Goal: Task Accomplishment & Management: Complete application form

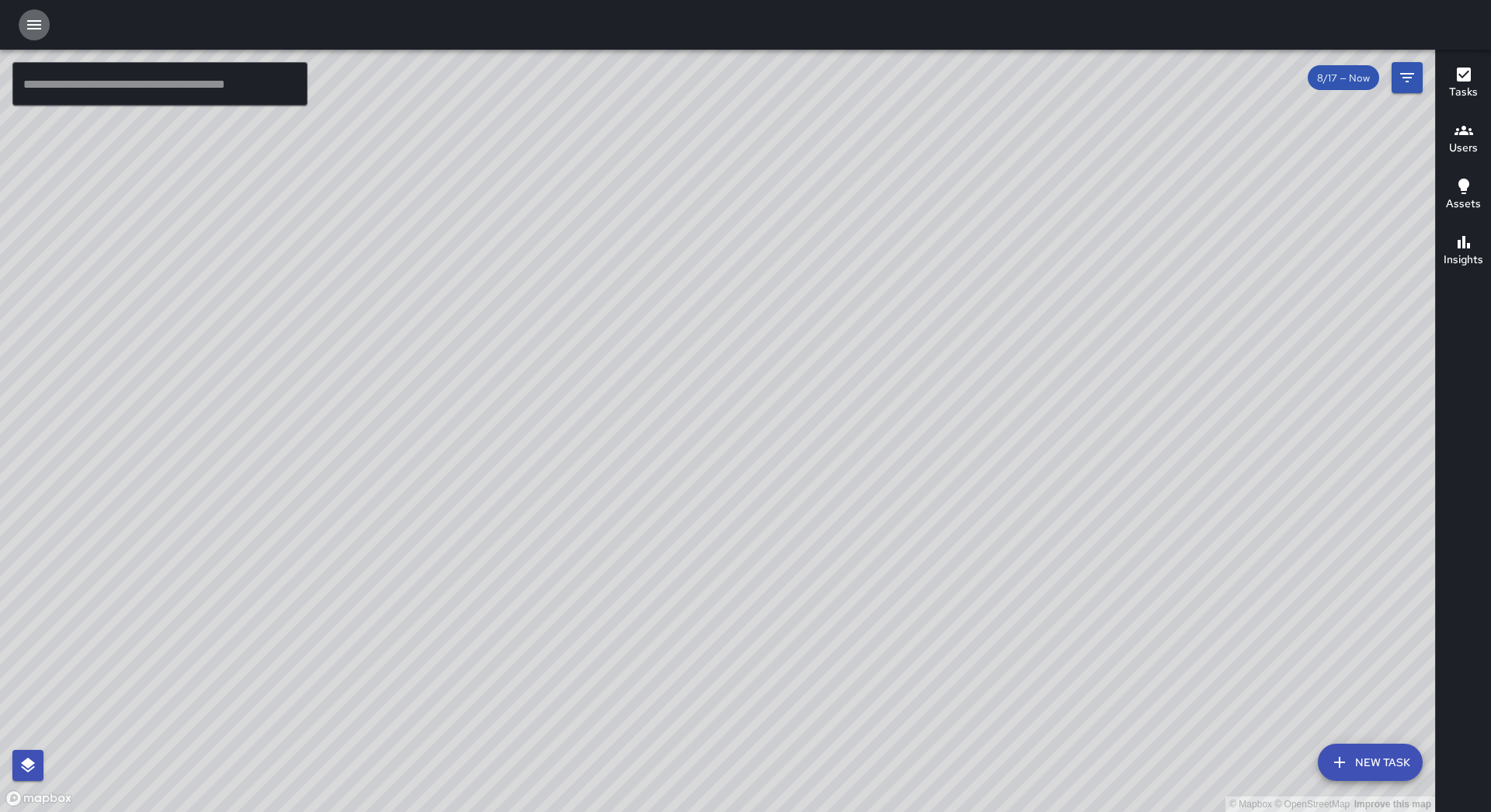
click at [44, 23] on button "button" at bounding box center [34, 25] width 31 height 31
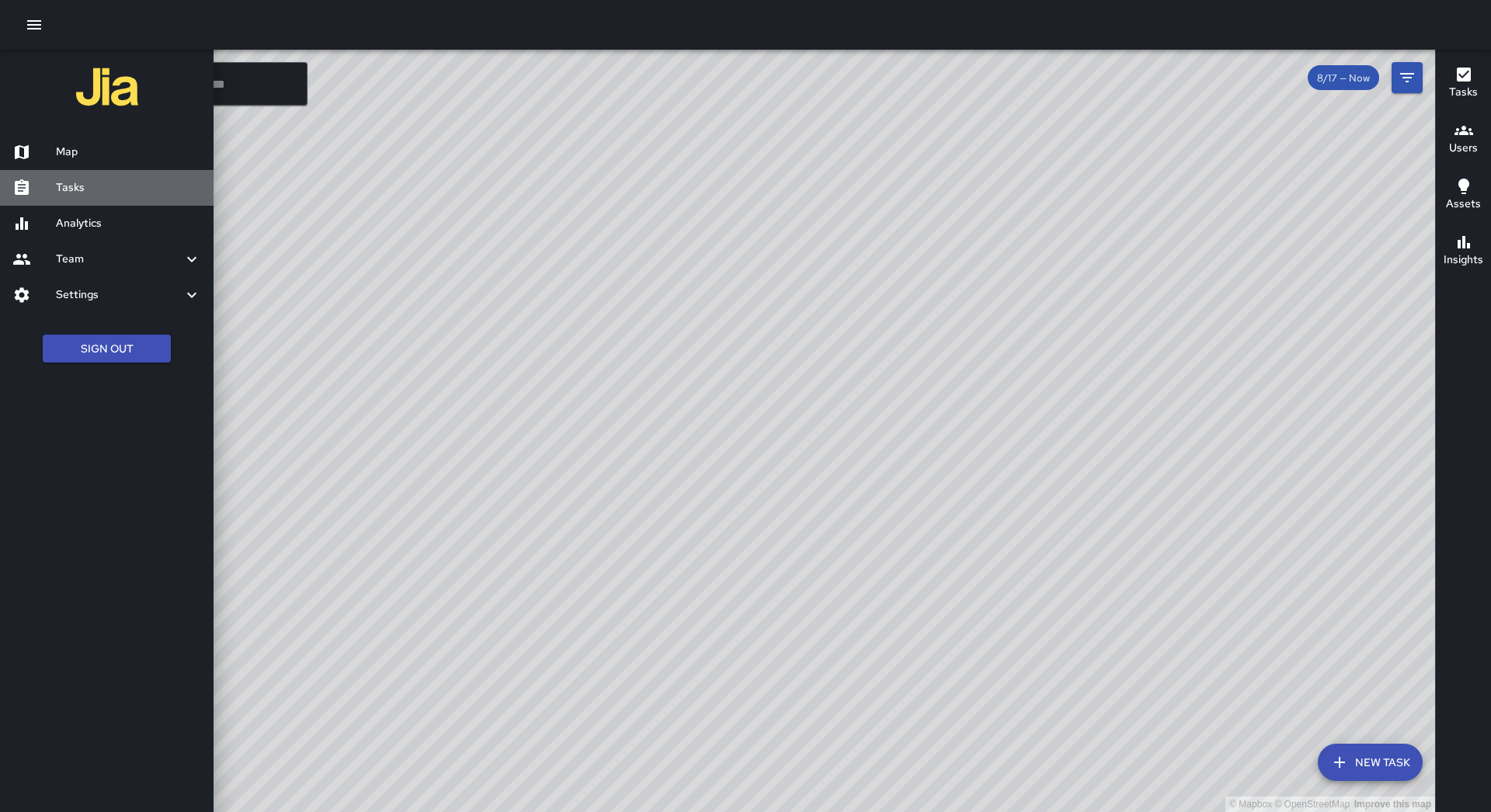
click at [128, 186] on h6 "Tasks" at bounding box center [128, 187] width 145 height 17
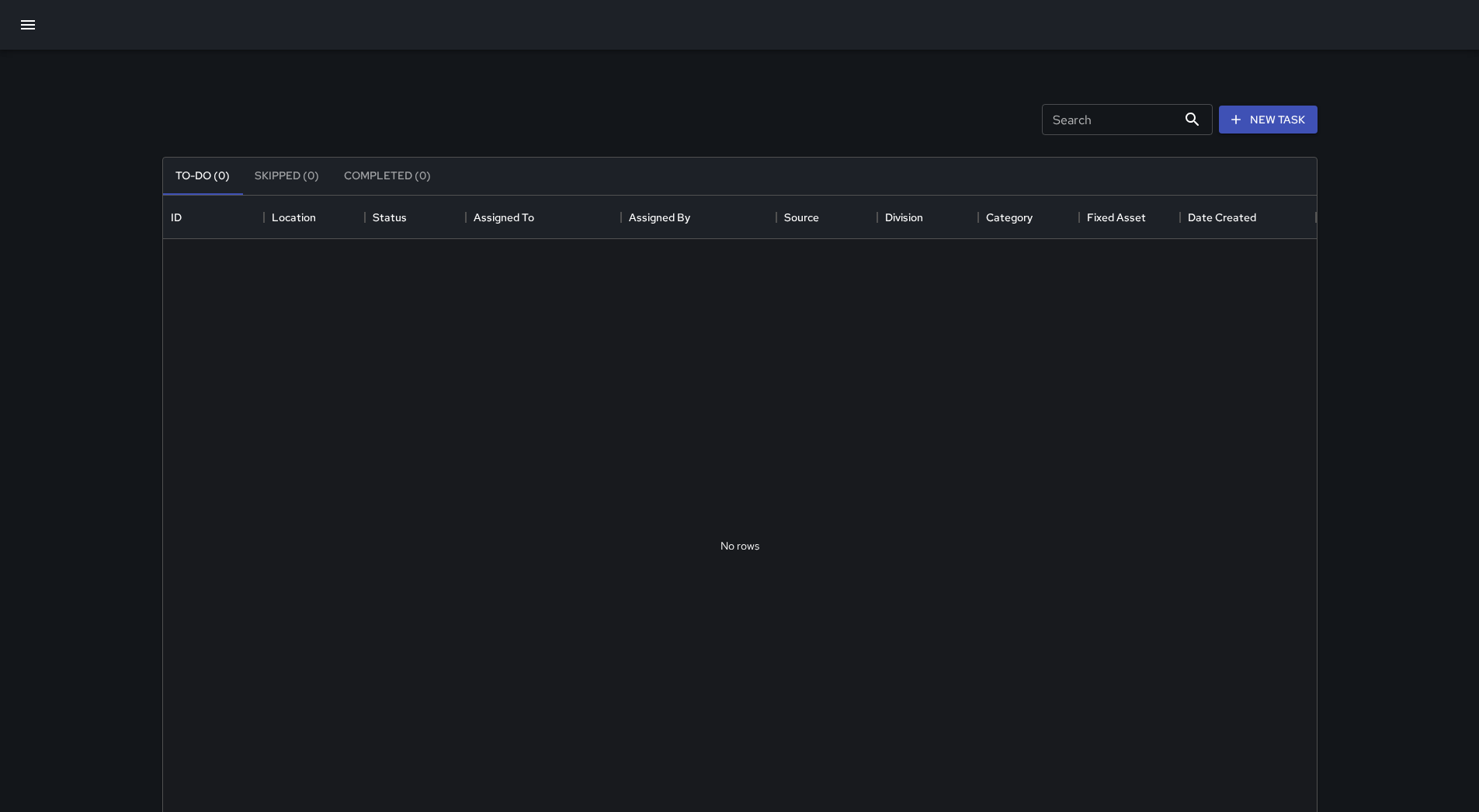
scroll to position [646, 1142]
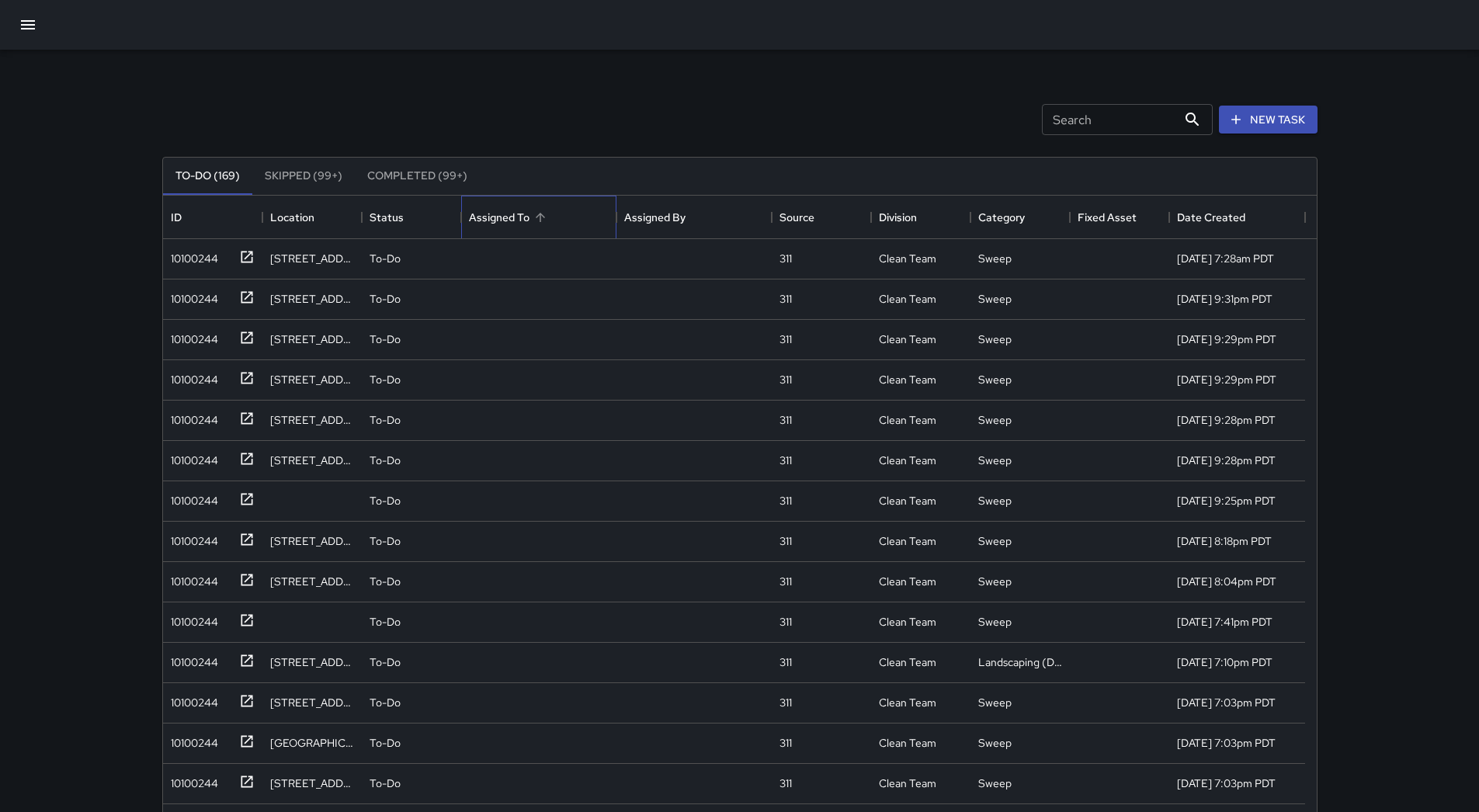
click at [562, 224] on div "Assigned To" at bounding box center [538, 217] width 140 height 44
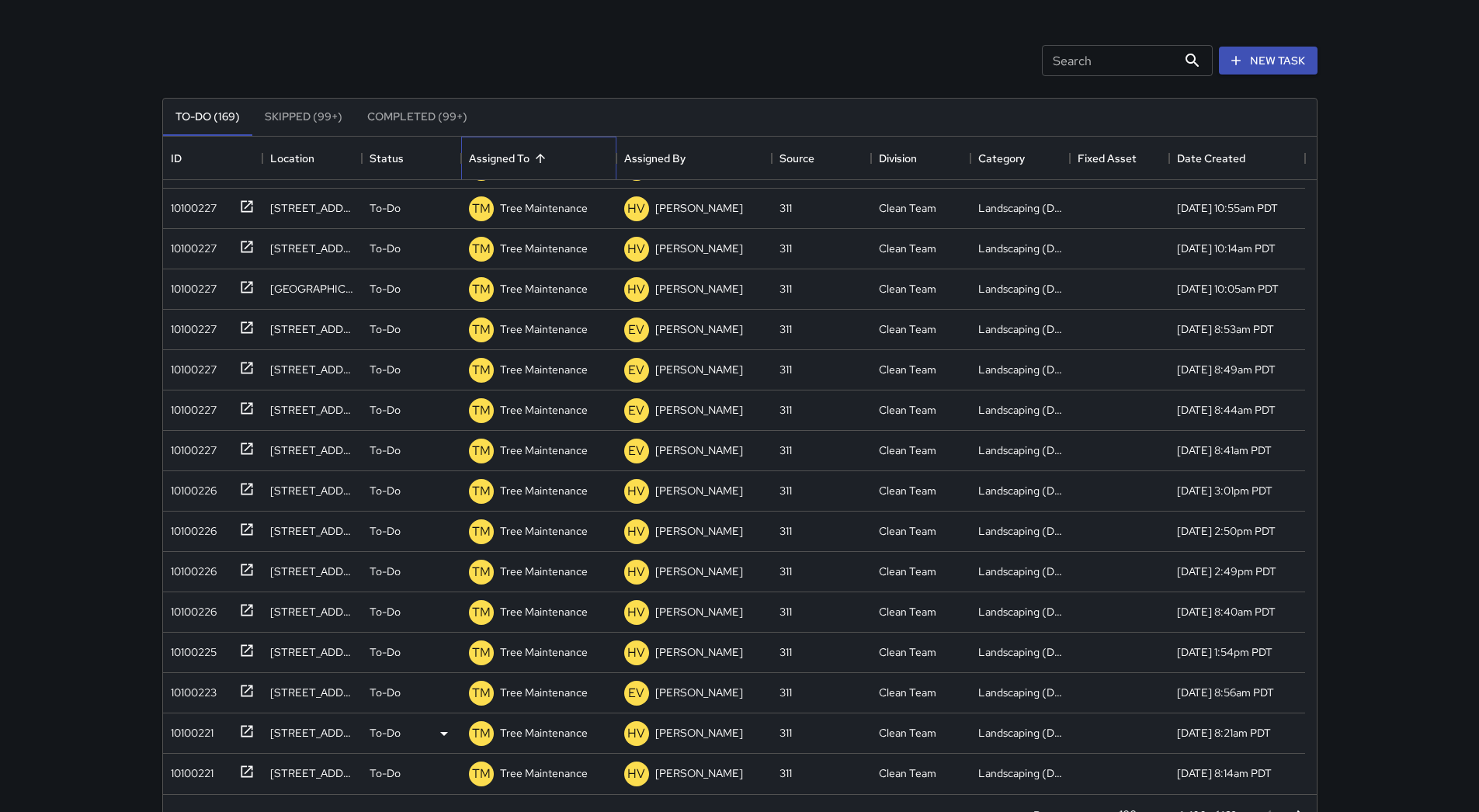
scroll to position [105, 0]
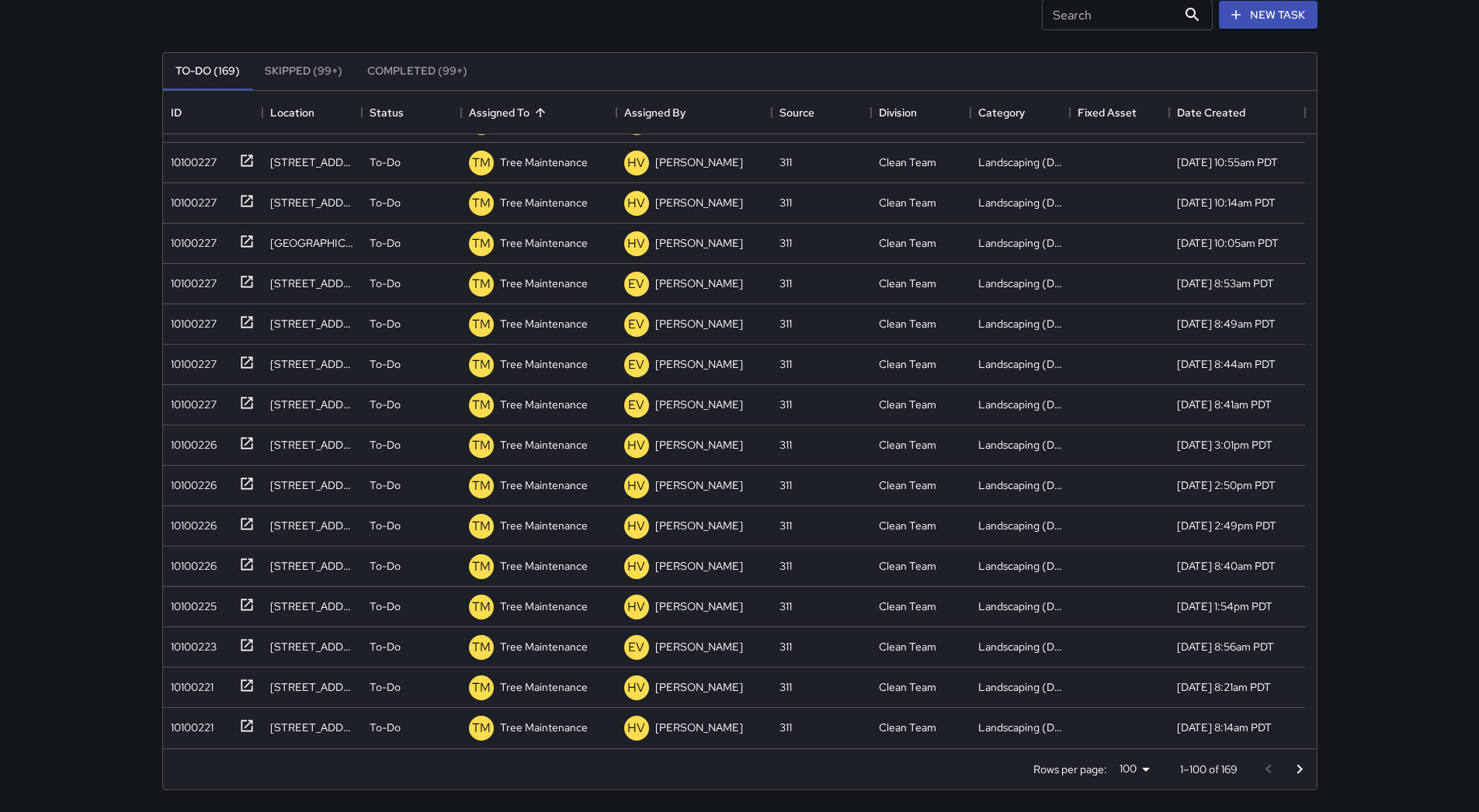
click at [1297, 763] on icon "Go to next page" at bounding box center [1300, 769] width 19 height 19
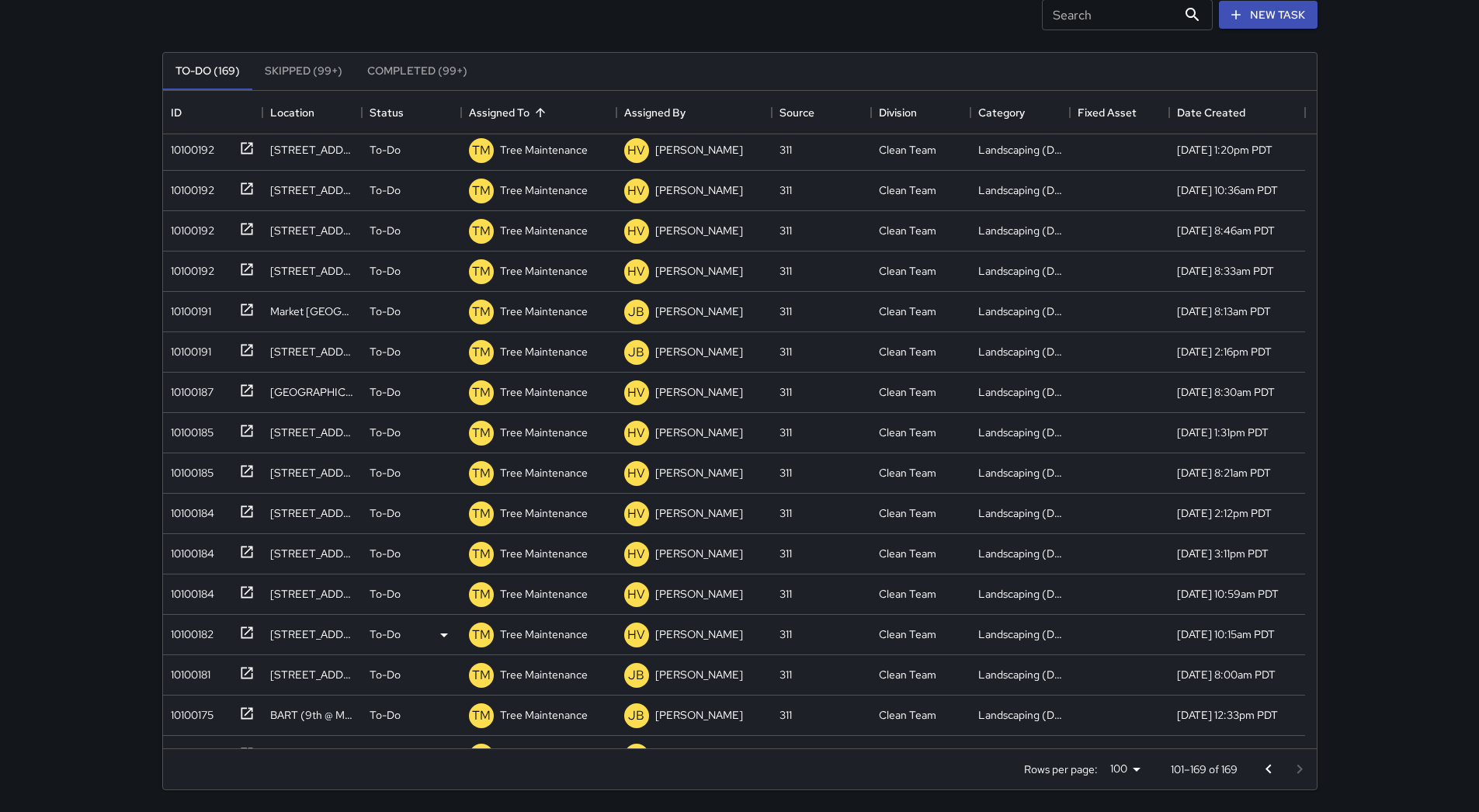
scroll to position [2171, 0]
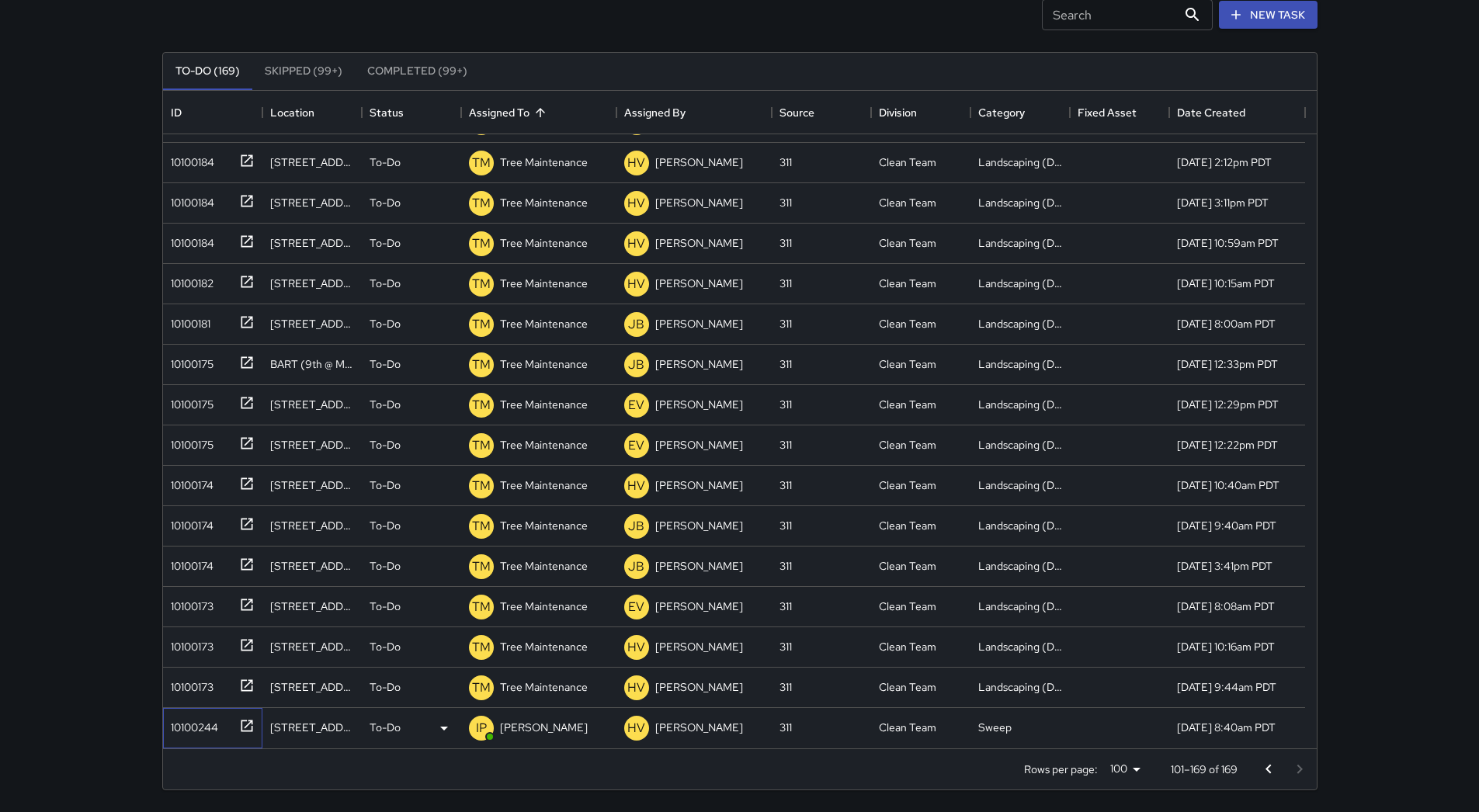
click at [204, 718] on div "10100244" at bounding box center [192, 724] width 53 height 22
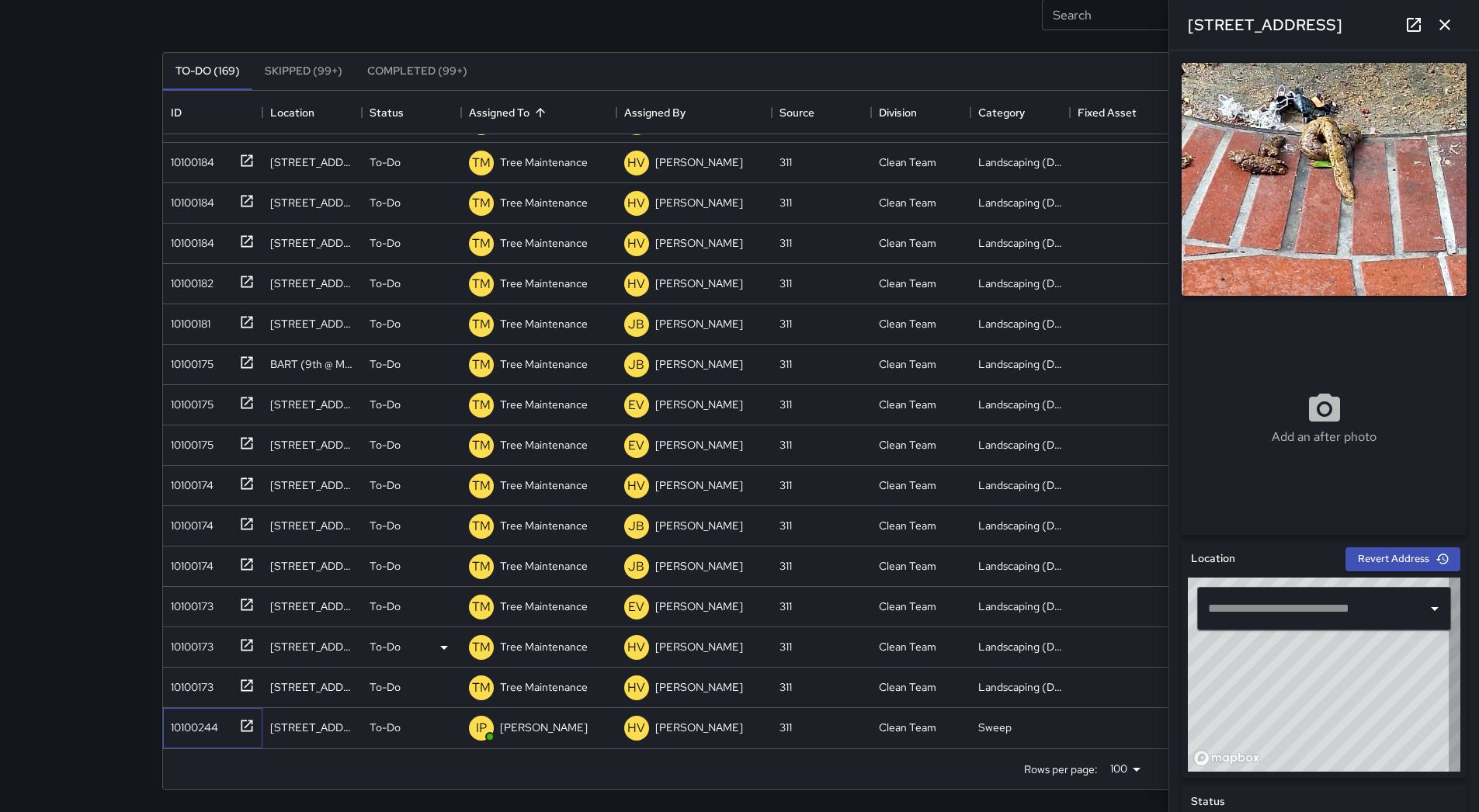
type input "**********"
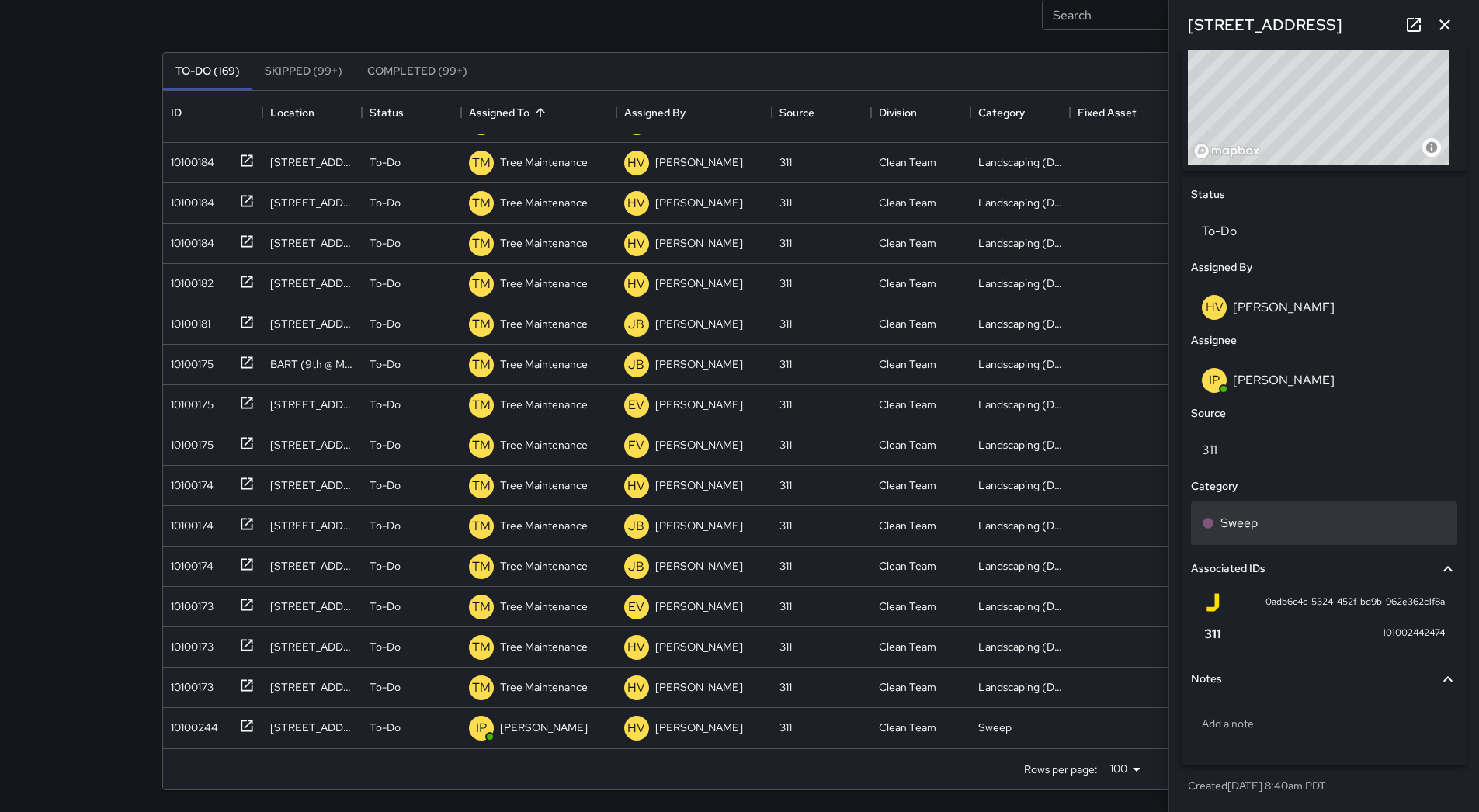
click at [1325, 522] on div "Sweep" at bounding box center [1324, 523] width 245 height 19
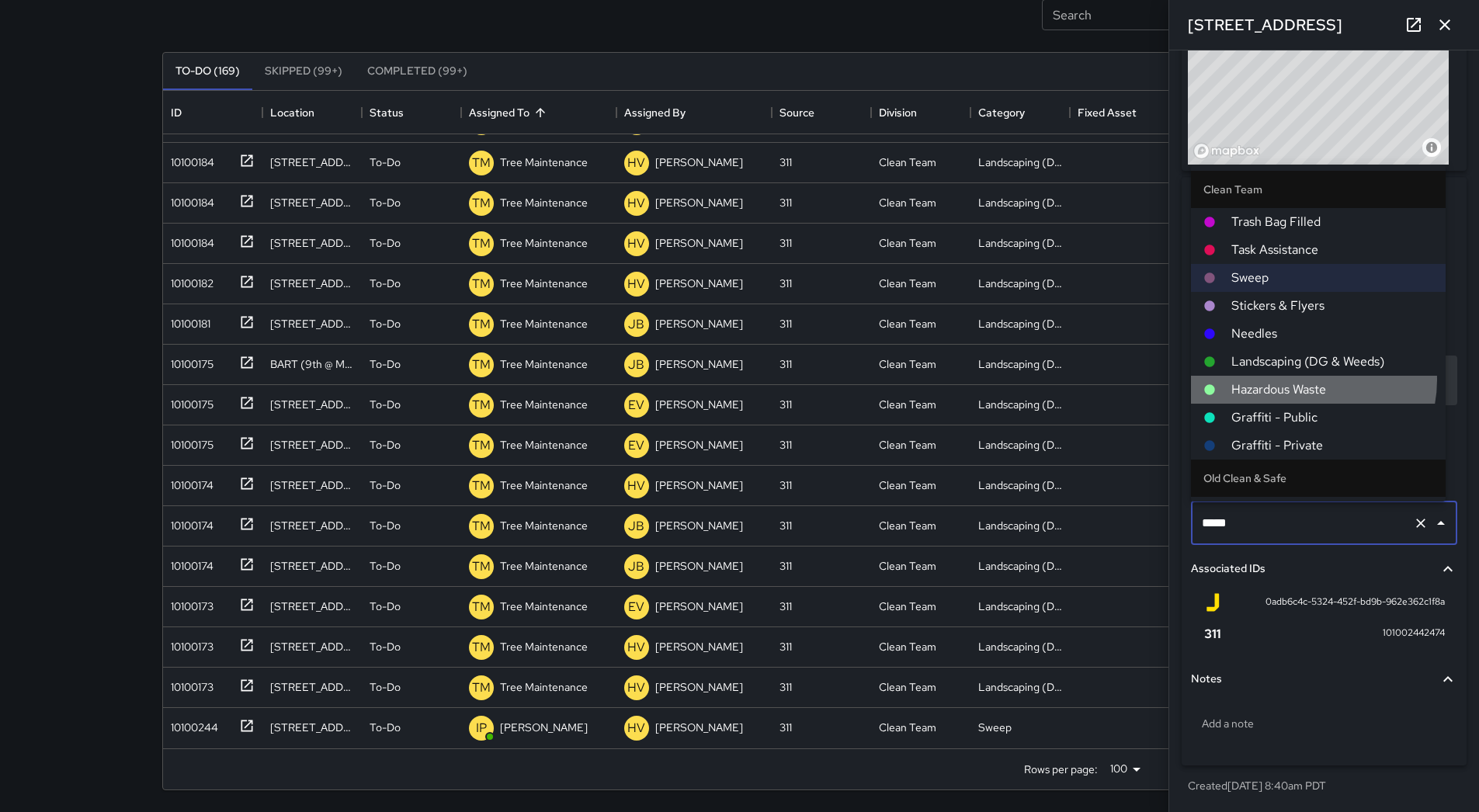
click at [1305, 385] on span "Hazardous Waste" at bounding box center [1333, 389] width 202 height 19
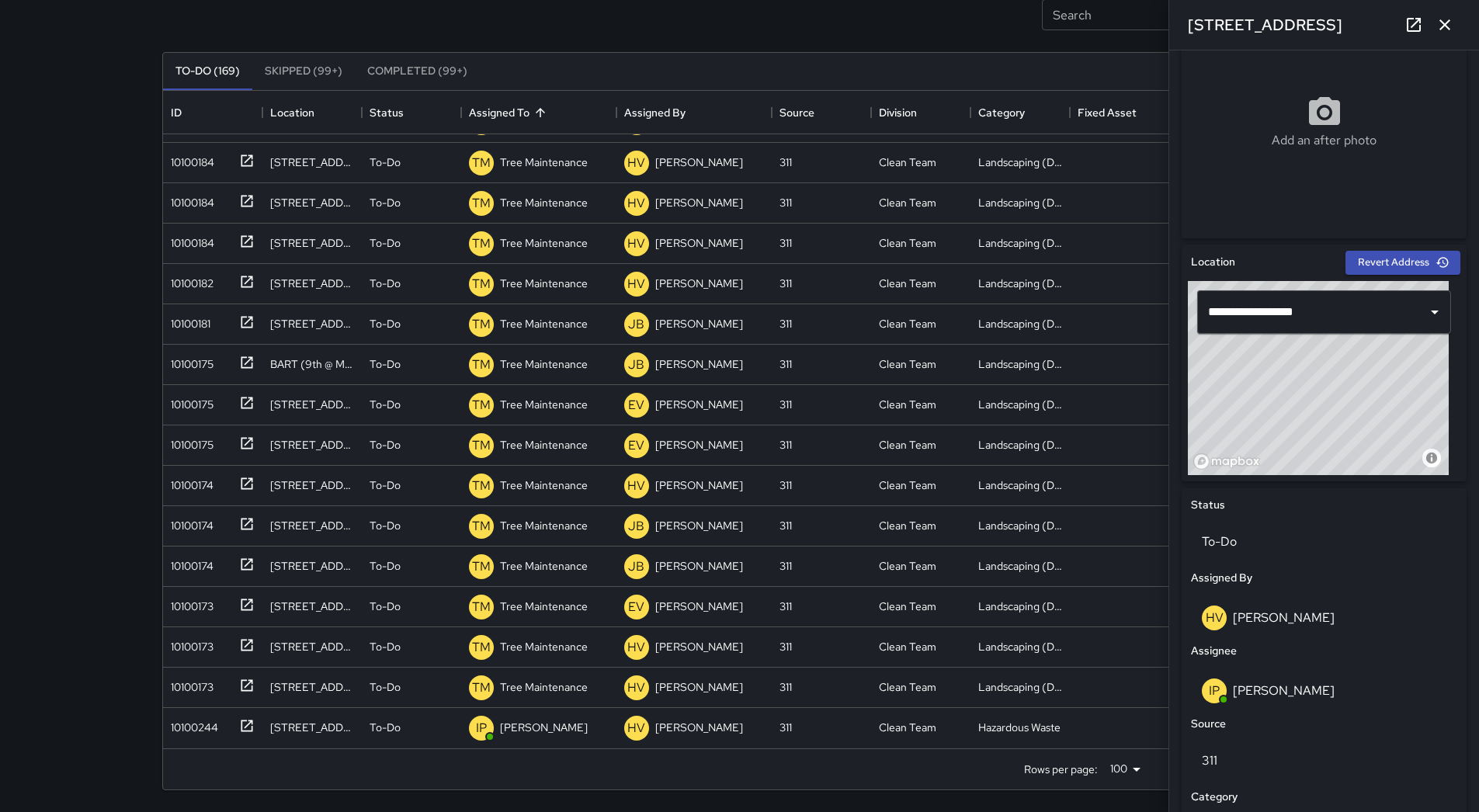
scroll to position [374, 0]
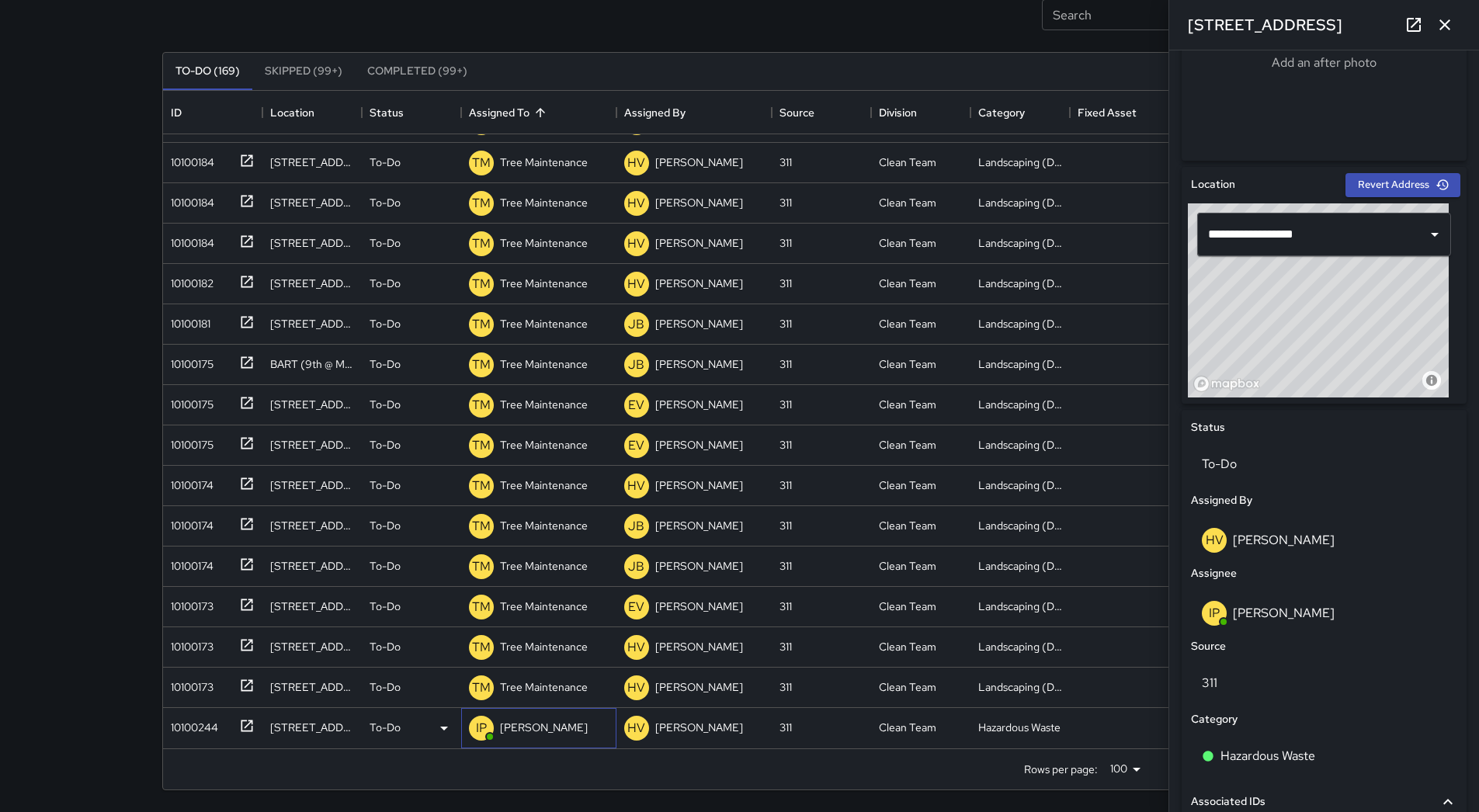
click at [505, 722] on p "[PERSON_NAME]" at bounding box center [544, 727] width 88 height 15
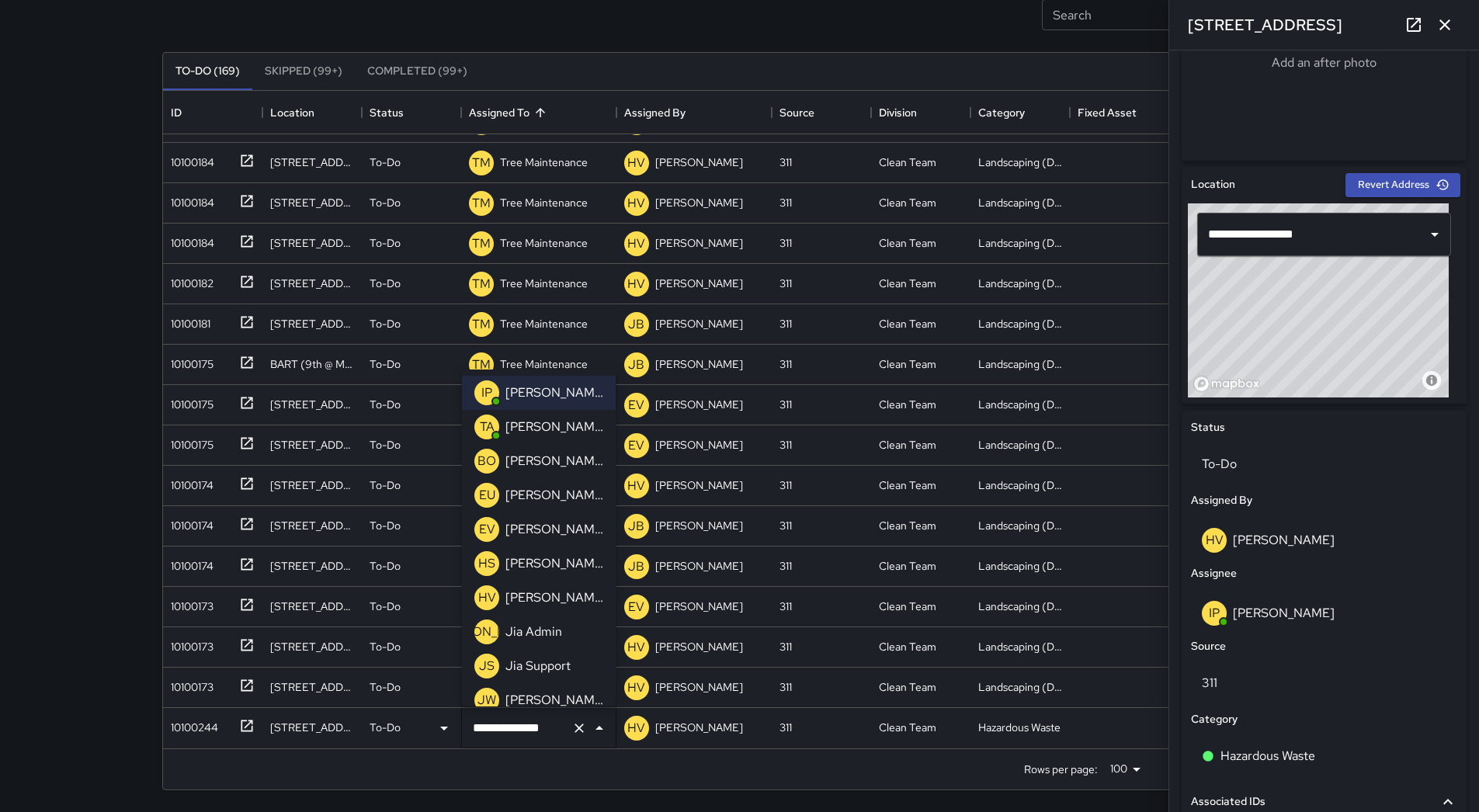
click at [526, 433] on p "[PERSON_NAME]" at bounding box center [554, 427] width 98 height 19
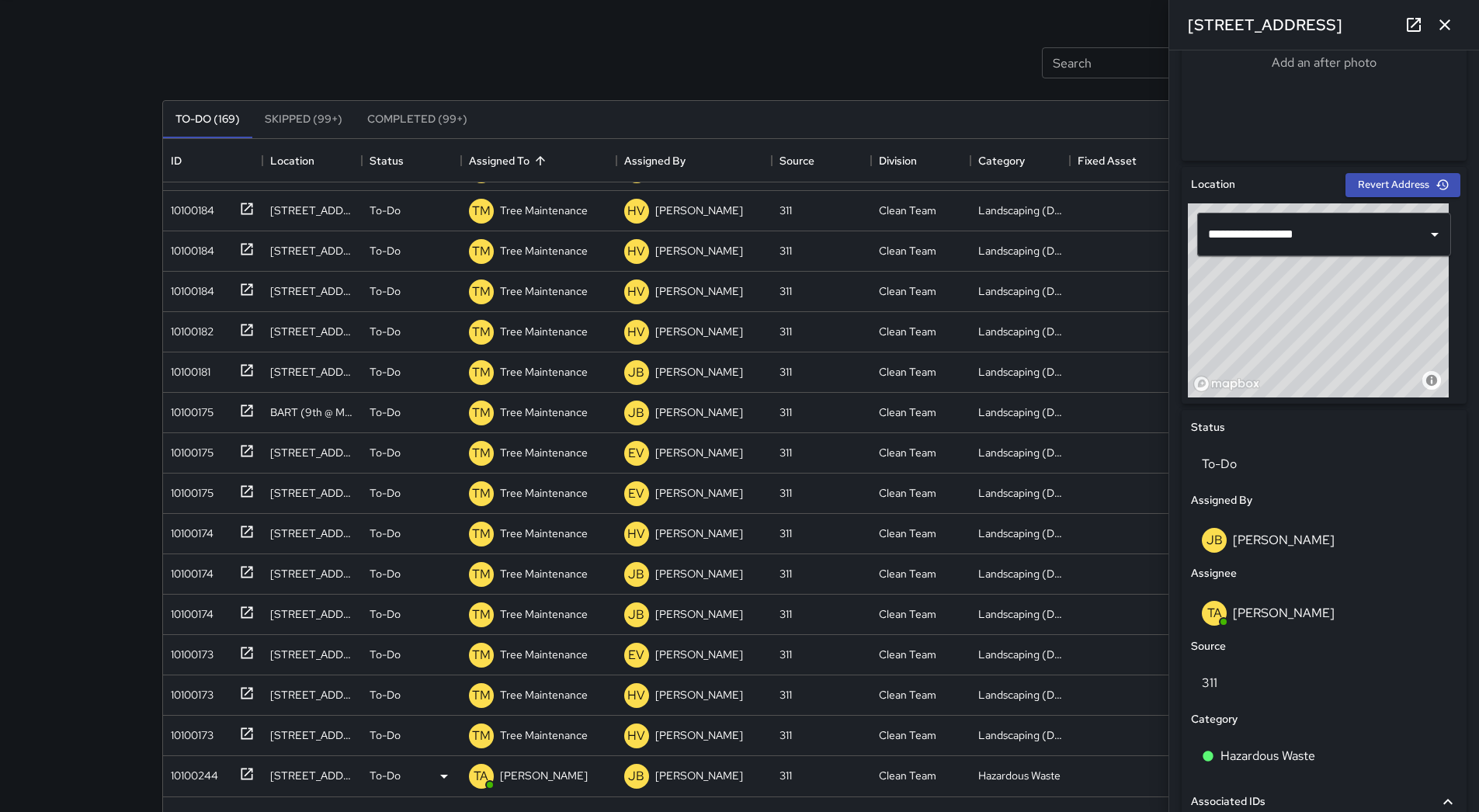
scroll to position [105, 0]
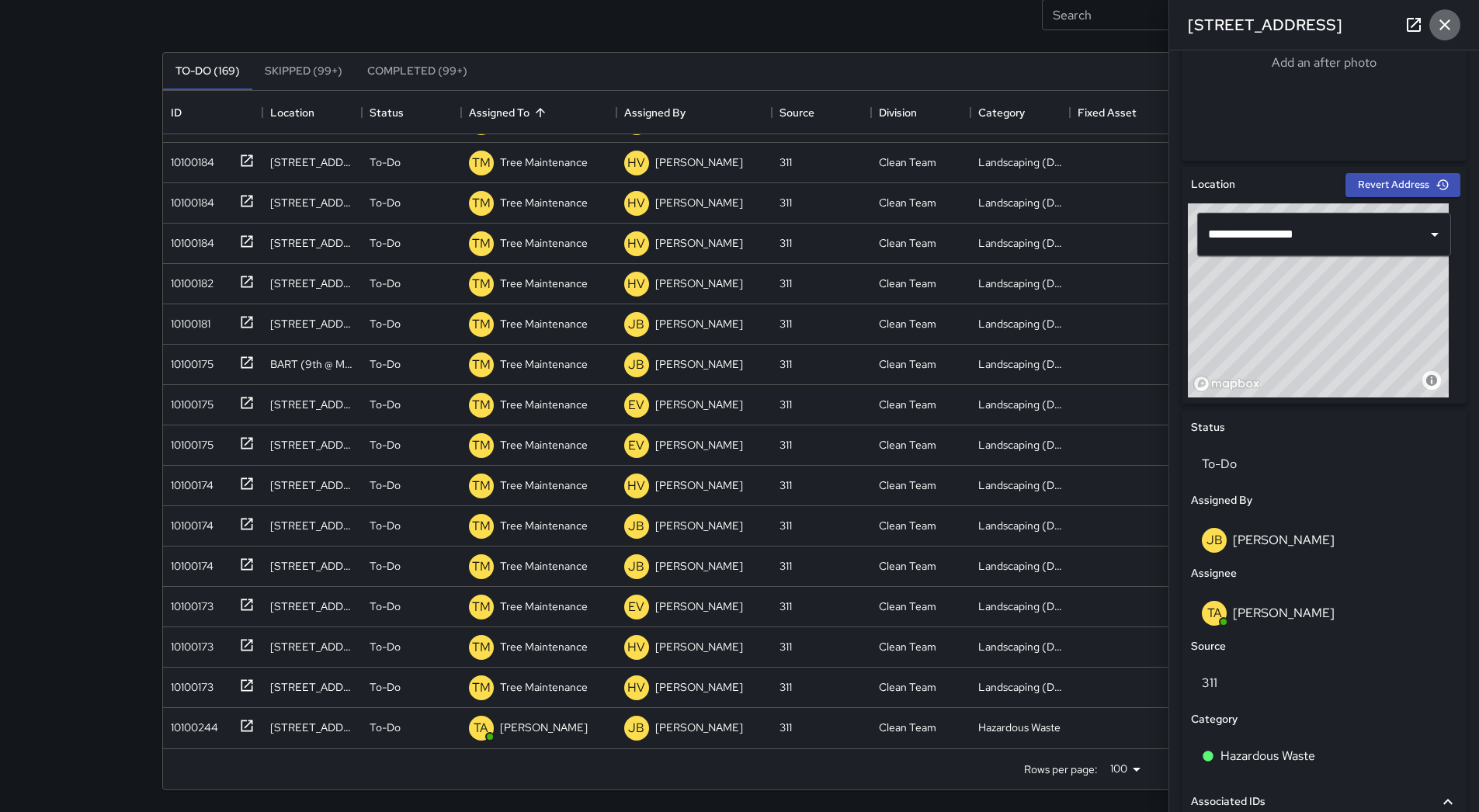
click at [1446, 19] on icon "button" at bounding box center [1444, 24] width 19 height 19
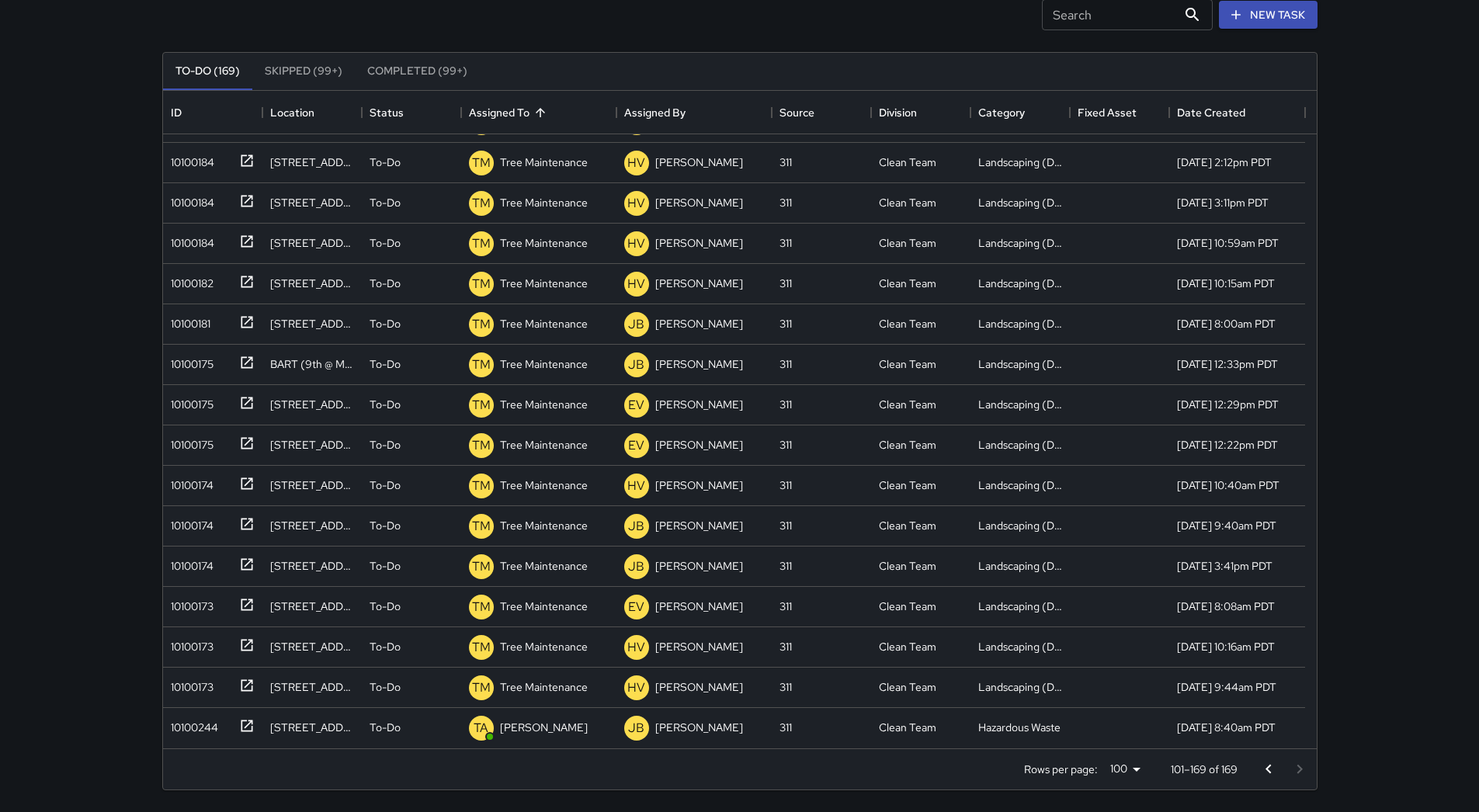
click at [1271, 763] on icon "Go to previous page" at bounding box center [1268, 769] width 19 height 19
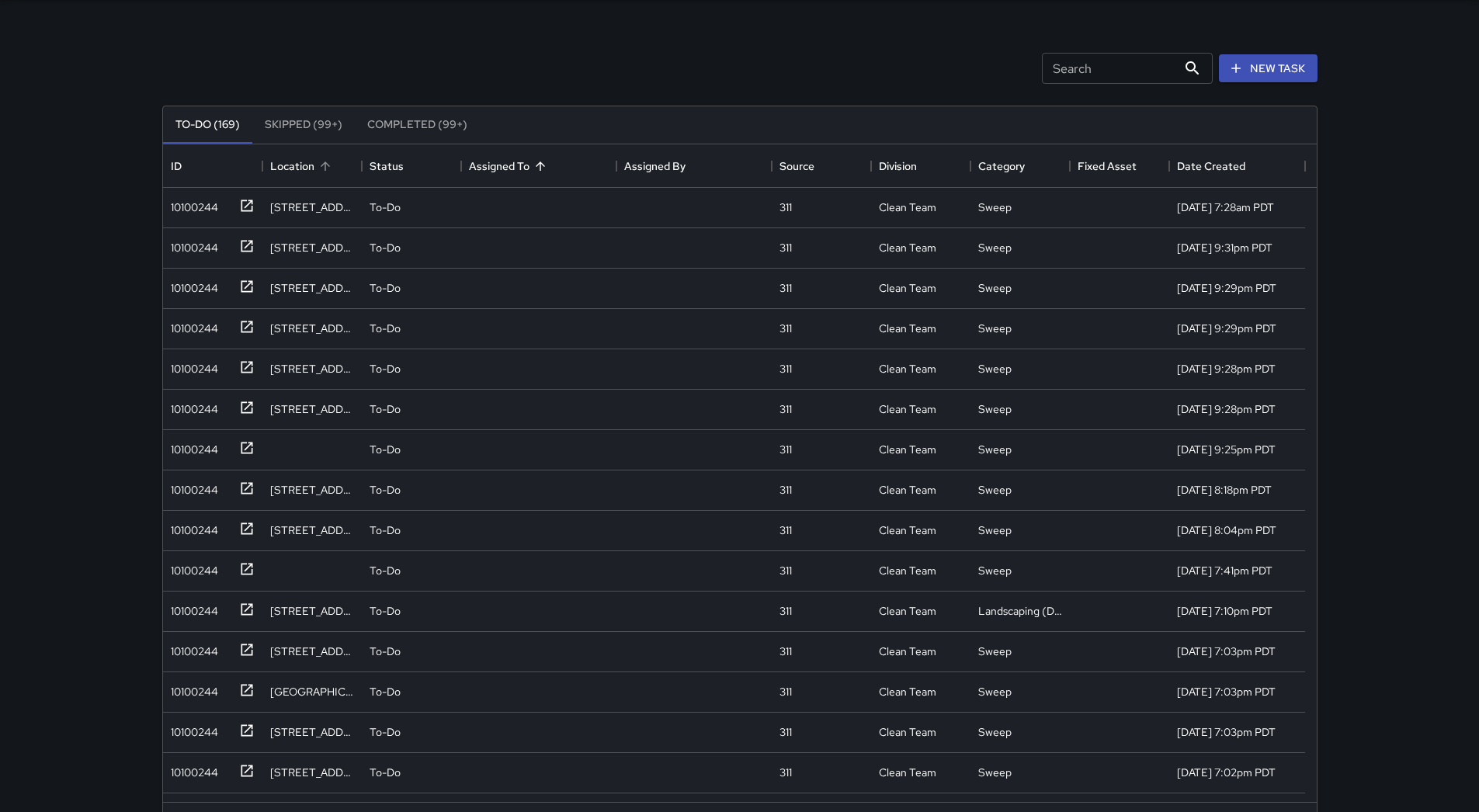
scroll to position [0, 0]
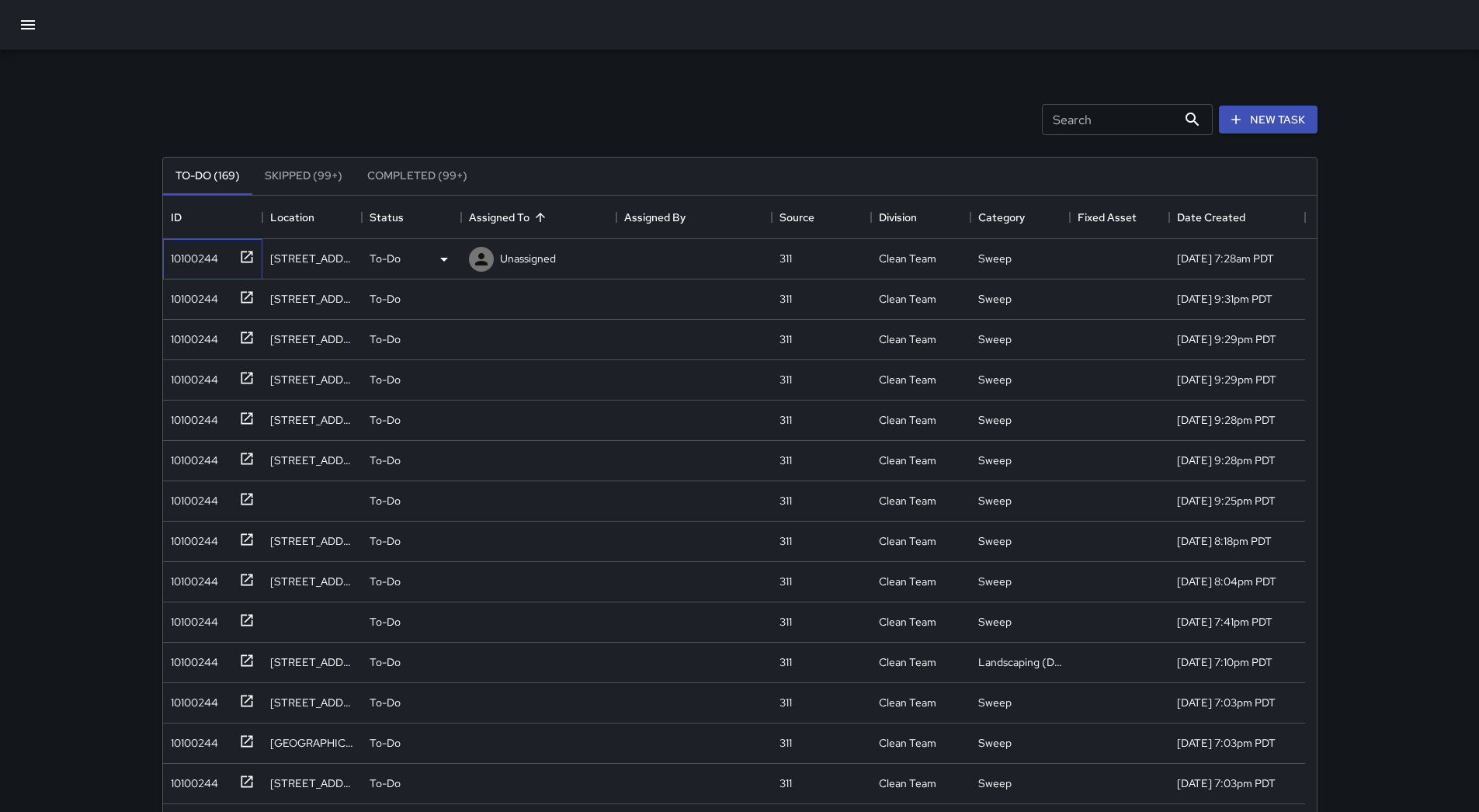
click at [211, 258] on div "10100244" at bounding box center [192, 255] width 53 height 22
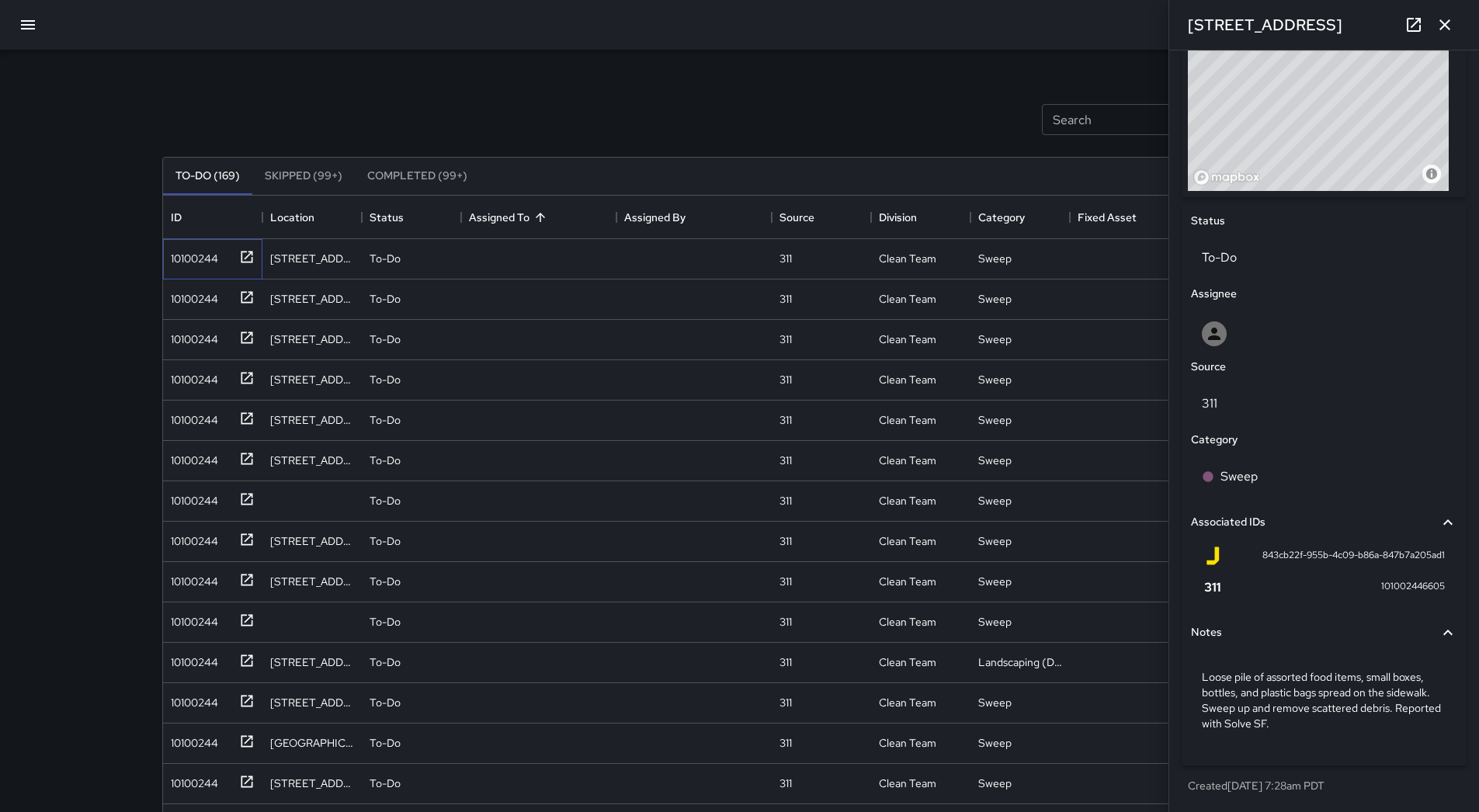
scroll to position [192, 0]
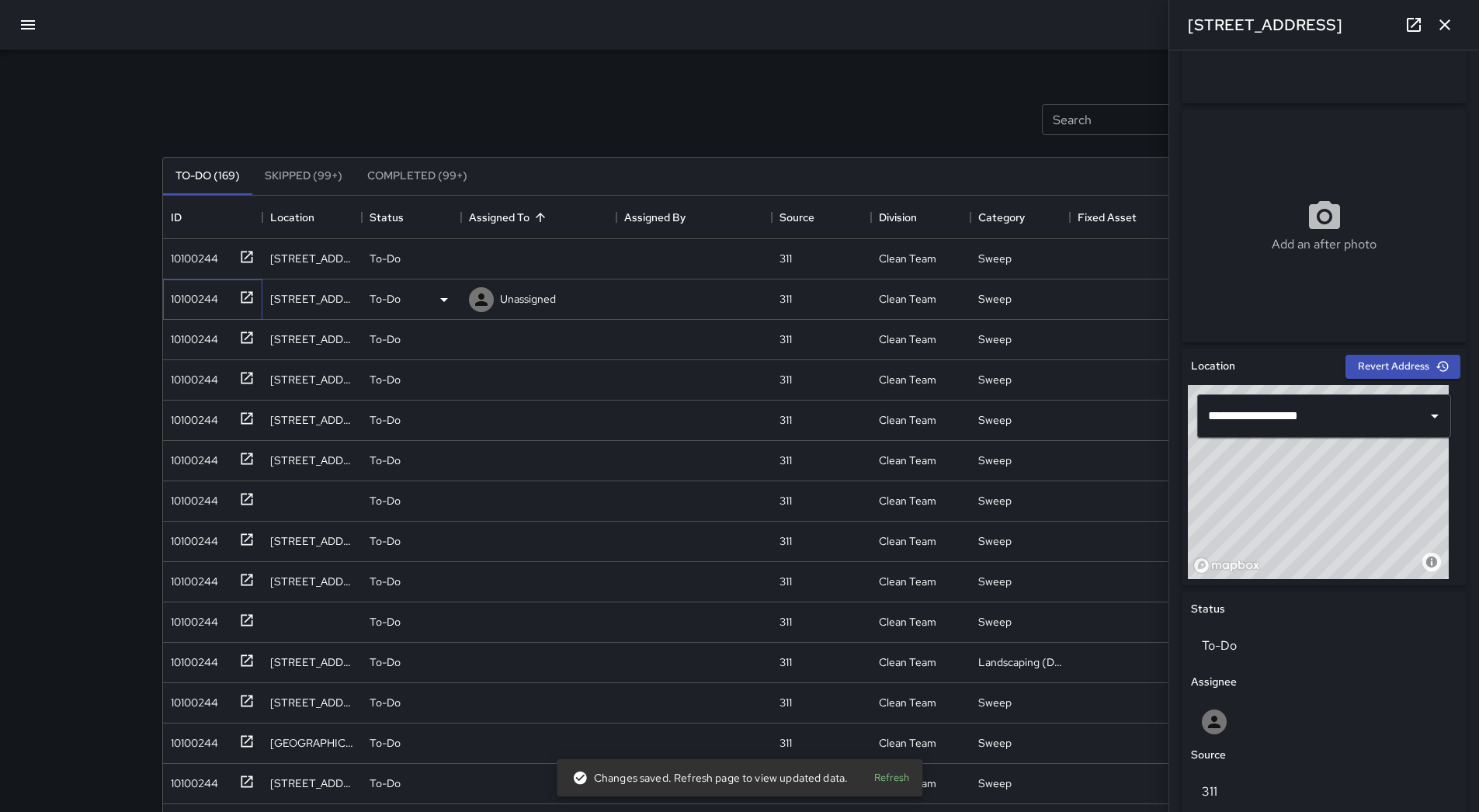
click at [188, 287] on div "10100244" at bounding box center [192, 296] width 53 height 22
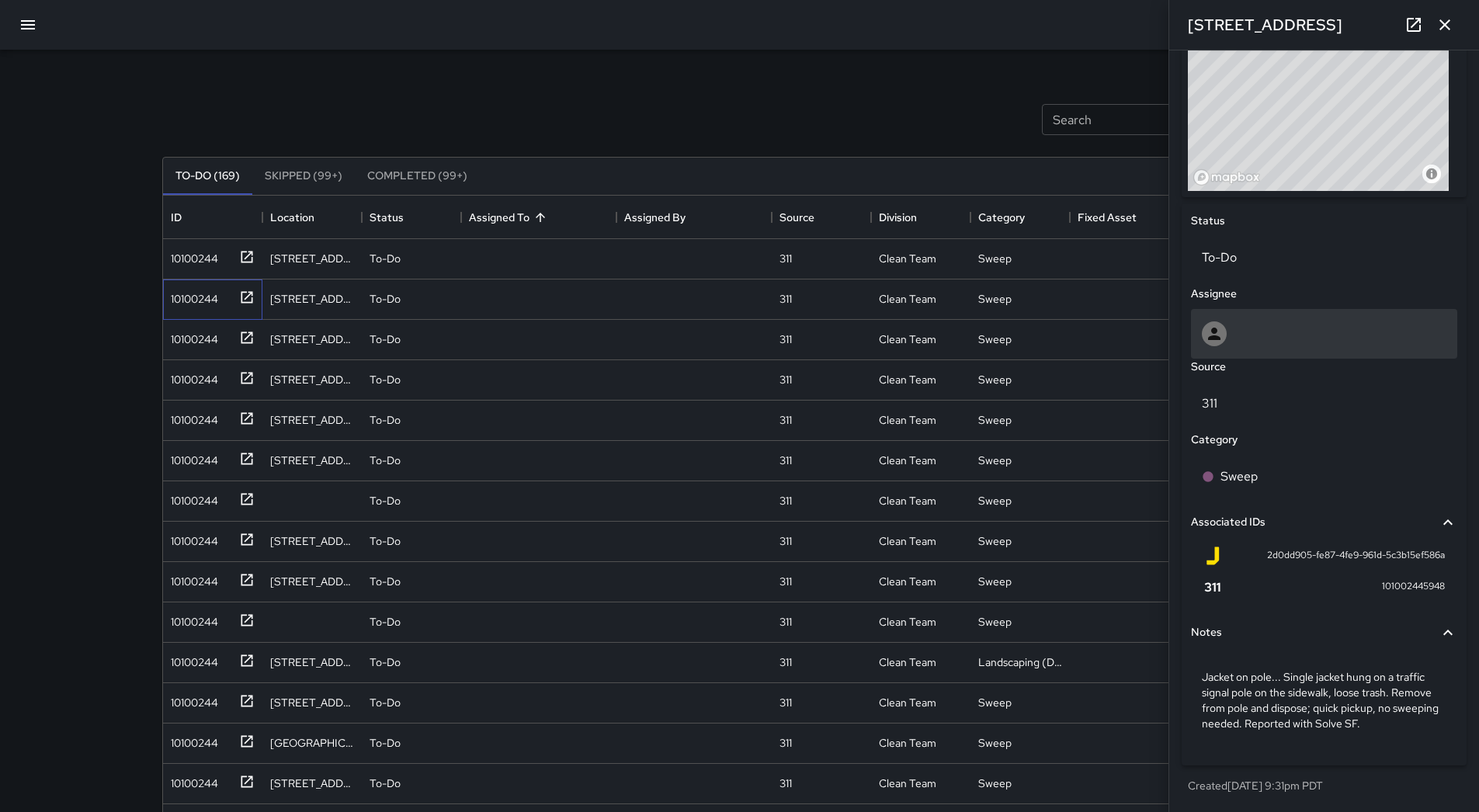
scroll to position [347, 0]
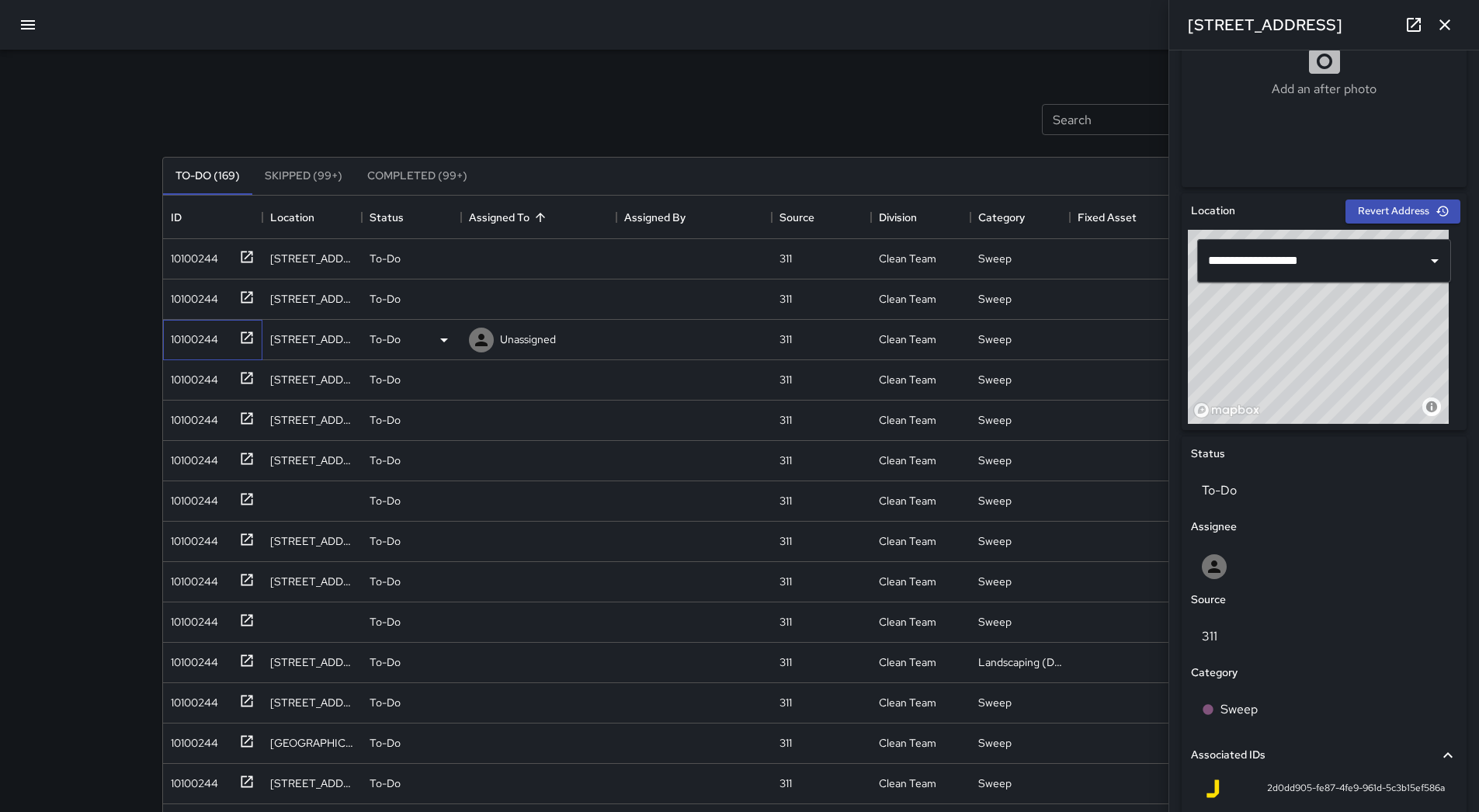
click at [210, 337] on div "10100244" at bounding box center [192, 336] width 53 height 22
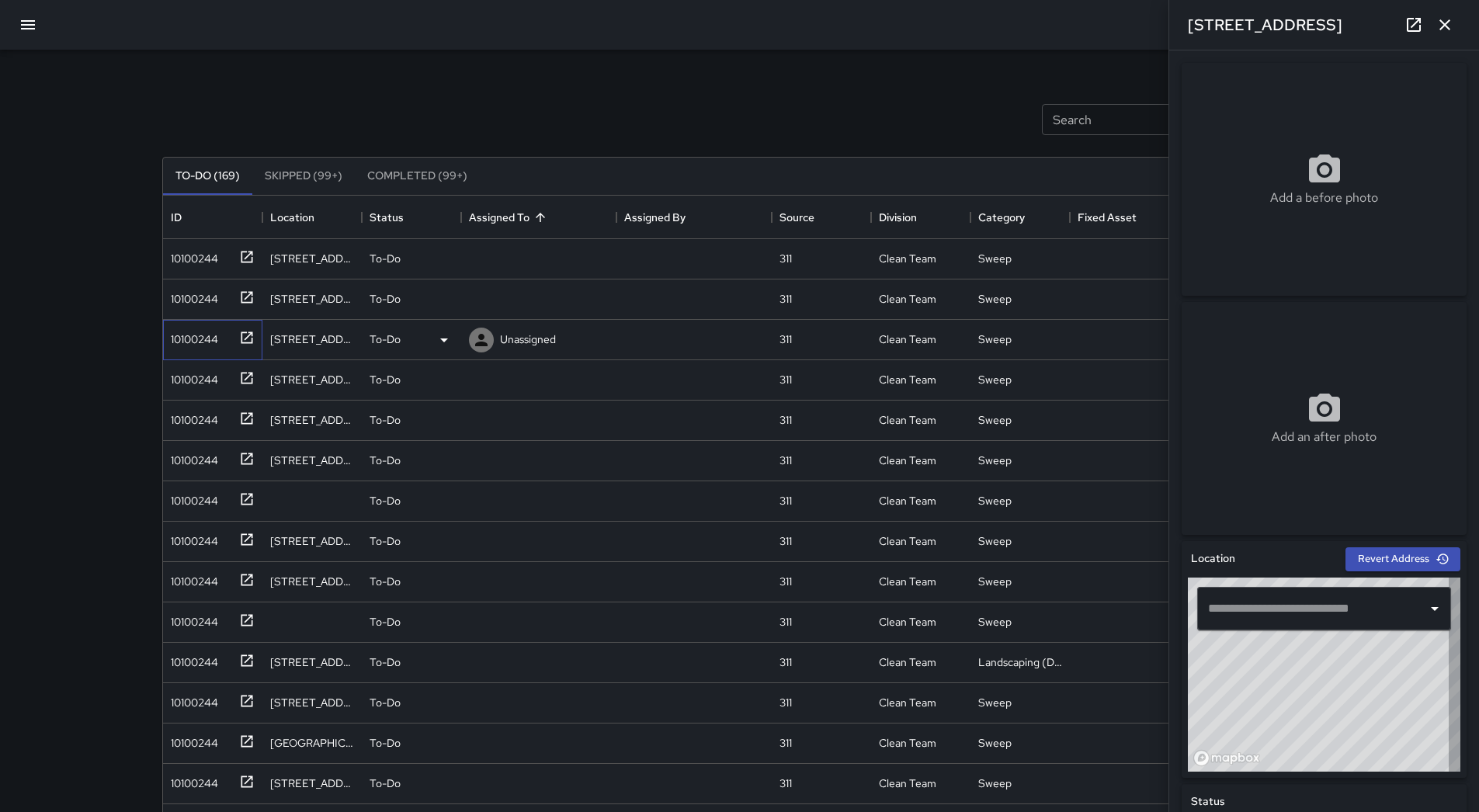
type input "**********"
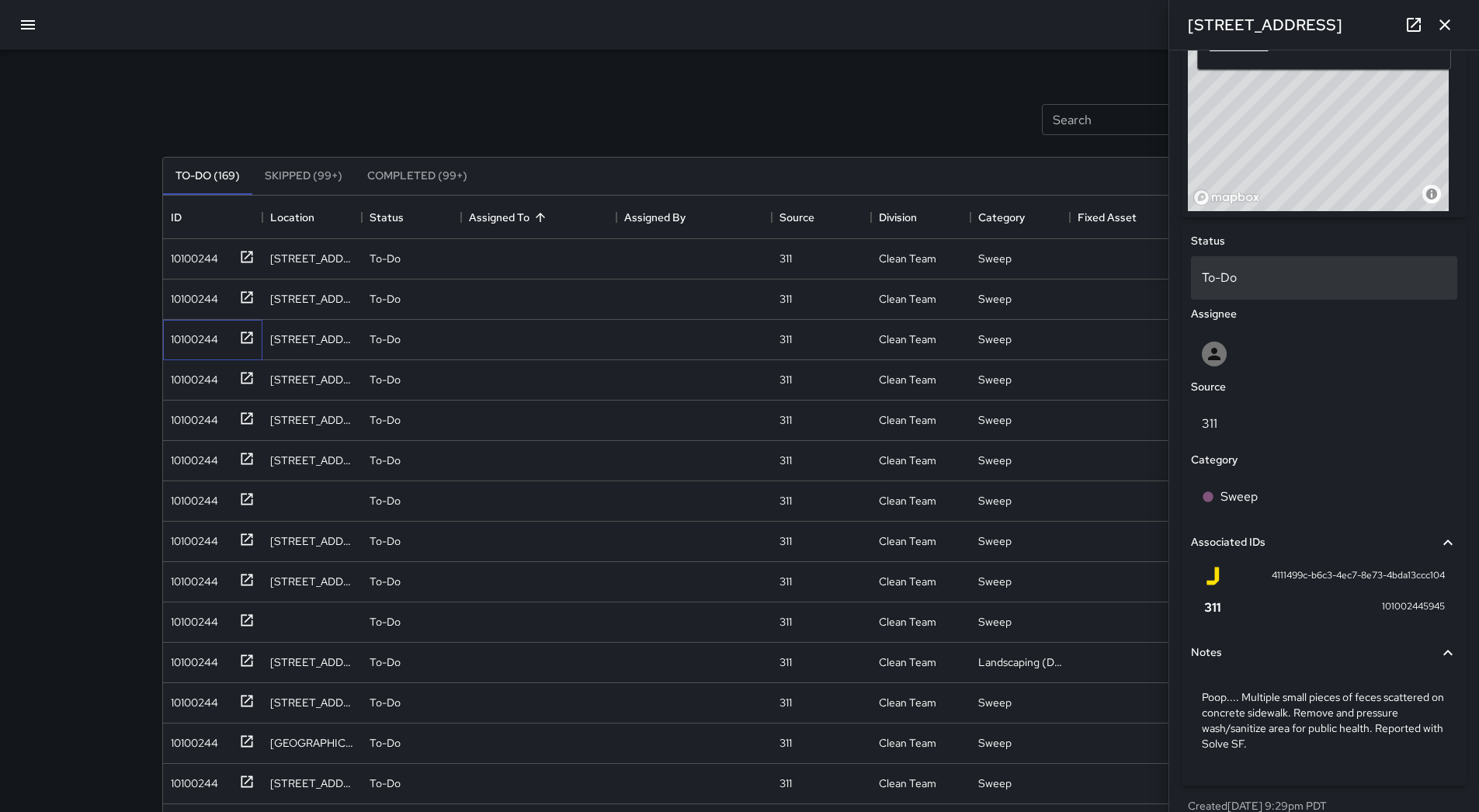
scroll to position [581, 0]
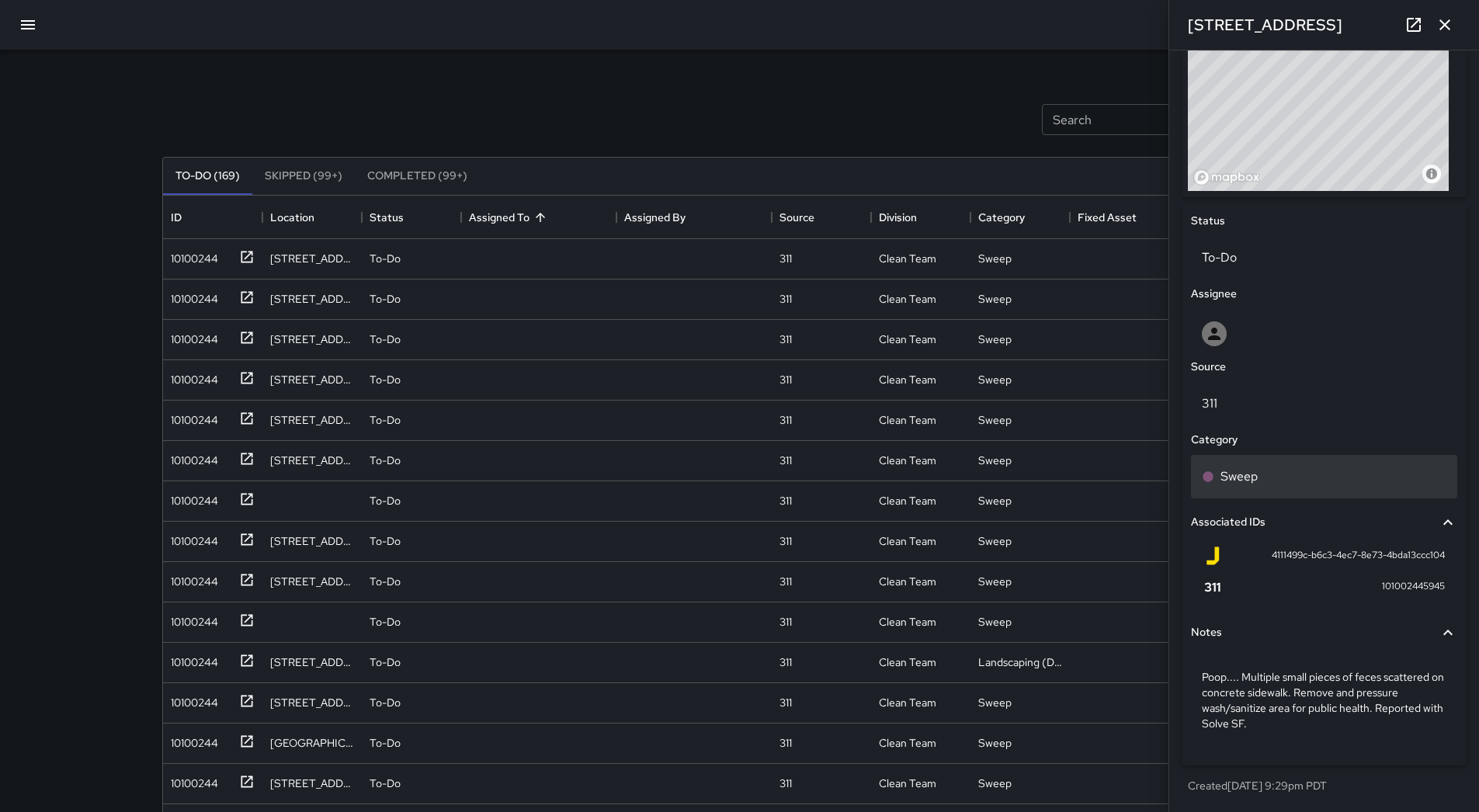
click at [1267, 462] on div "Sweep" at bounding box center [1325, 477] width 267 height 44
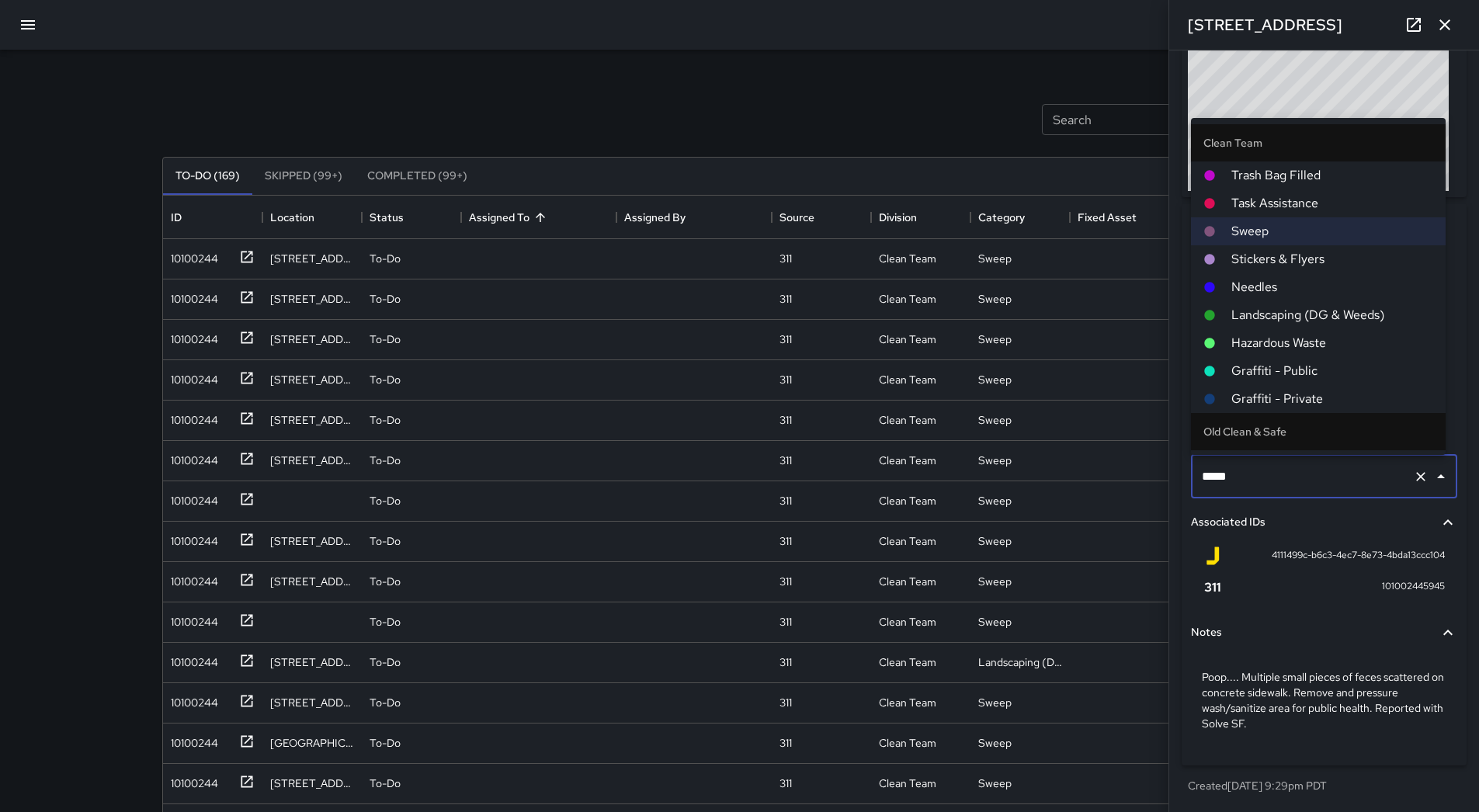
click at [1277, 340] on span "Hazardous Waste" at bounding box center [1333, 343] width 202 height 19
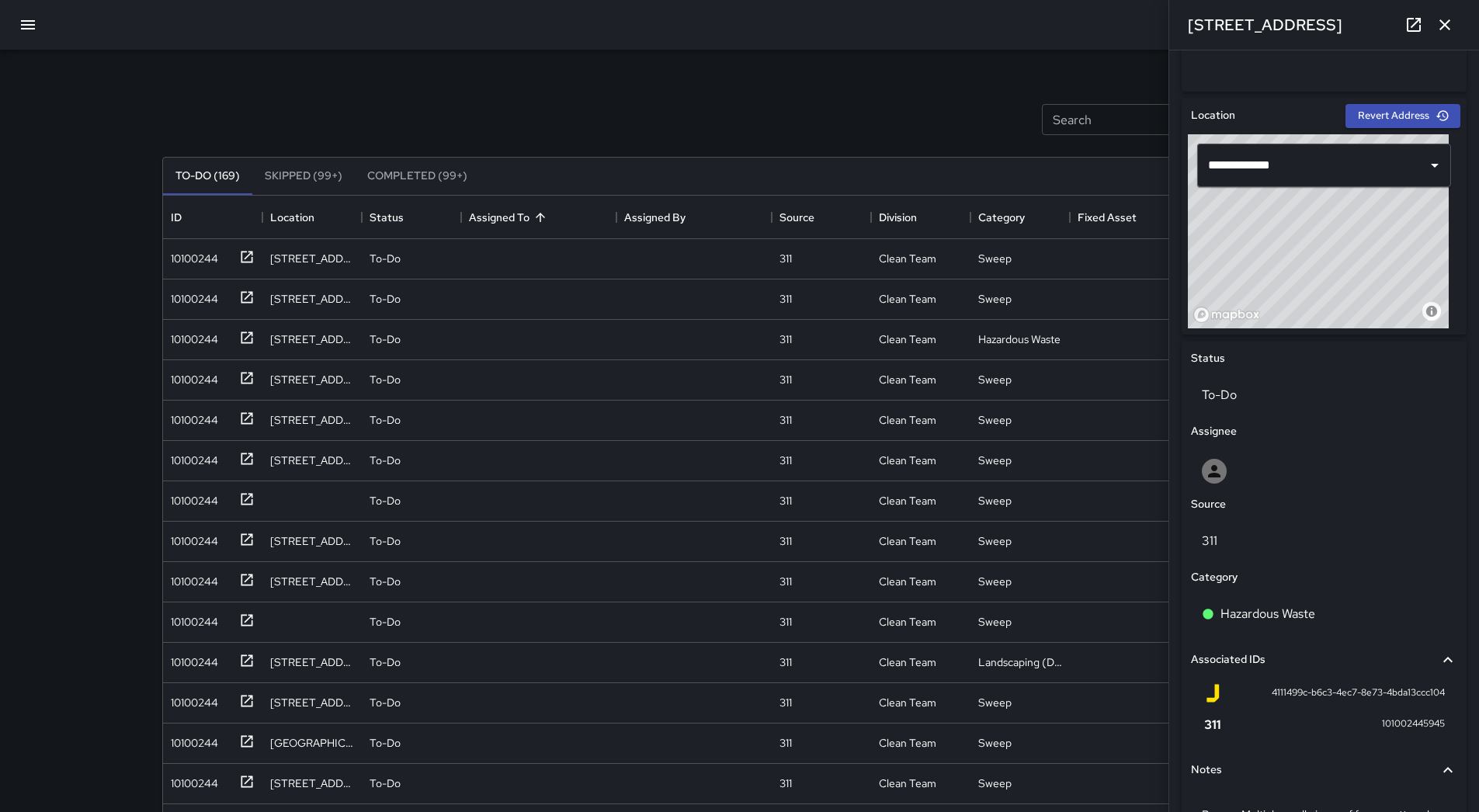
scroll to position [425, 0]
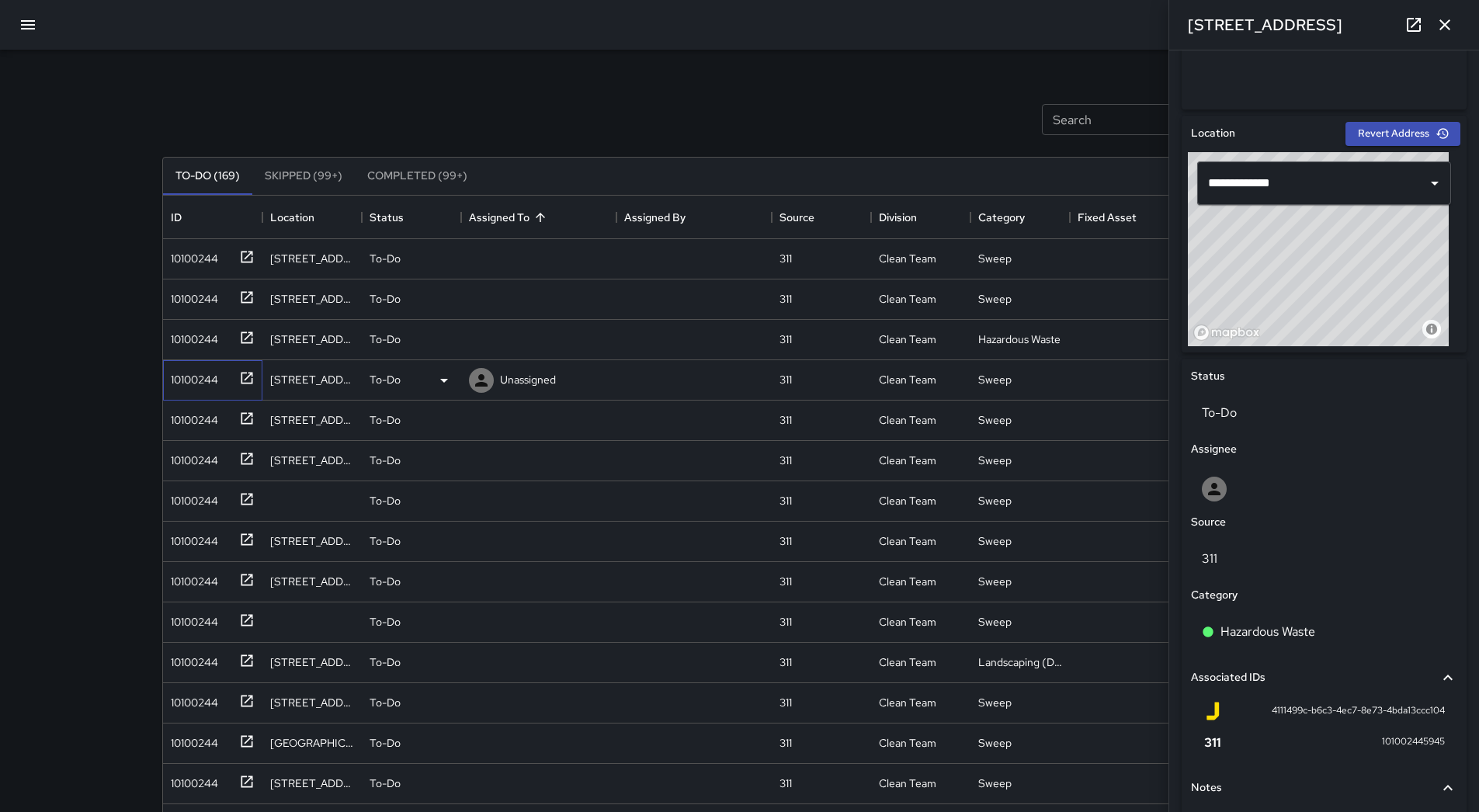
click at [192, 373] on div "10100244" at bounding box center [192, 377] width 53 height 22
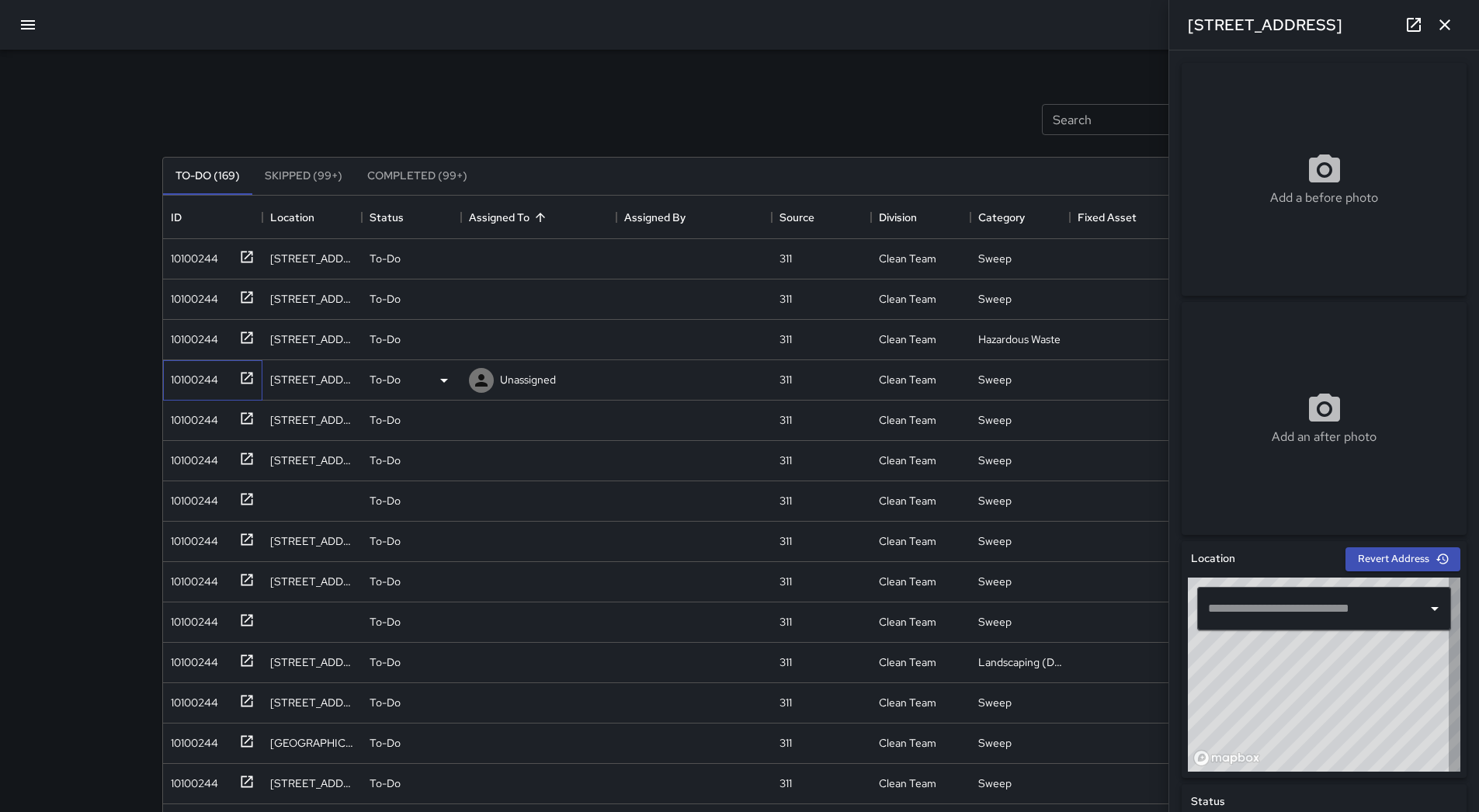
type input "**********"
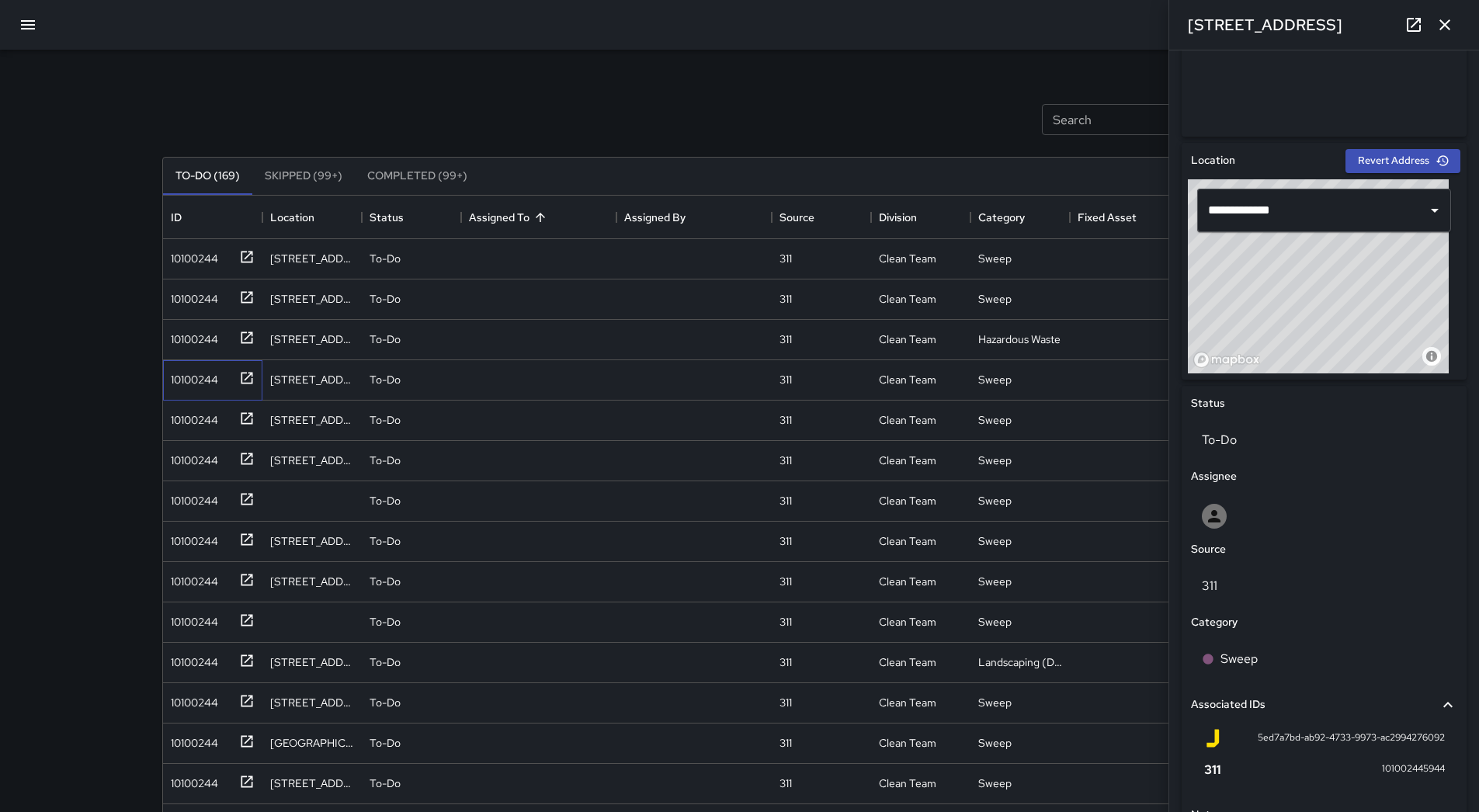
scroll to position [192, 0]
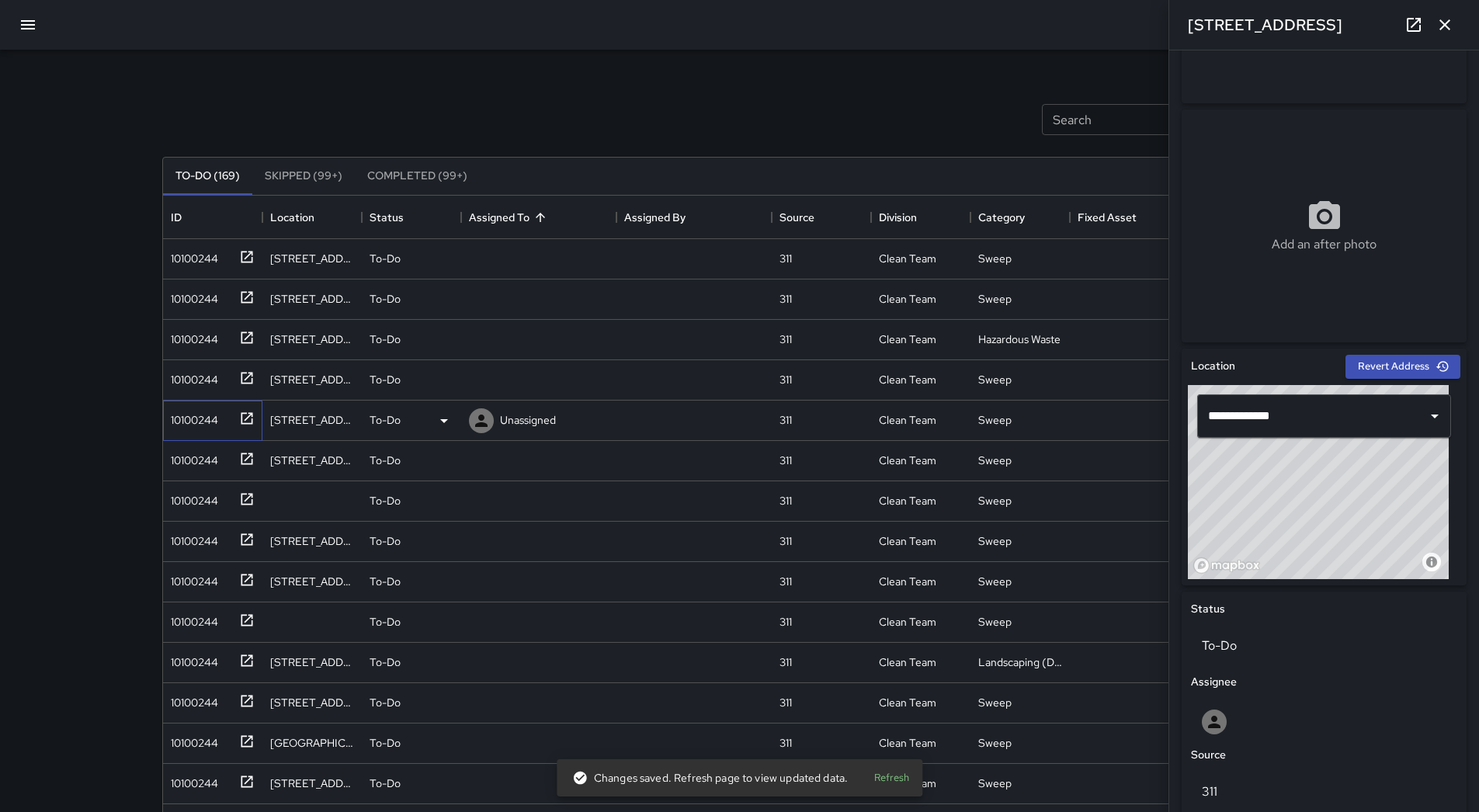
click at [214, 410] on div "10100244" at bounding box center [192, 416] width 53 height 22
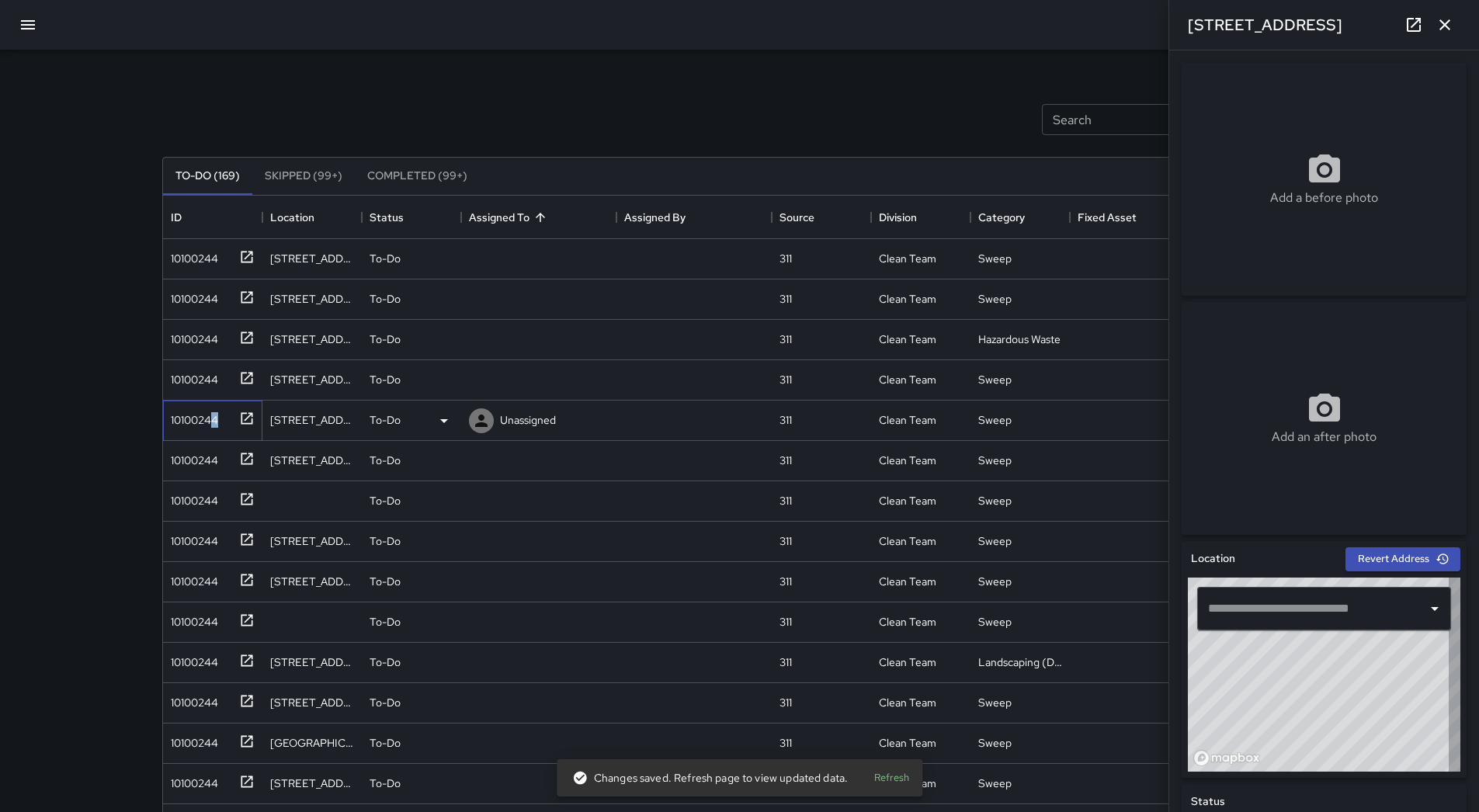
type input "**********"
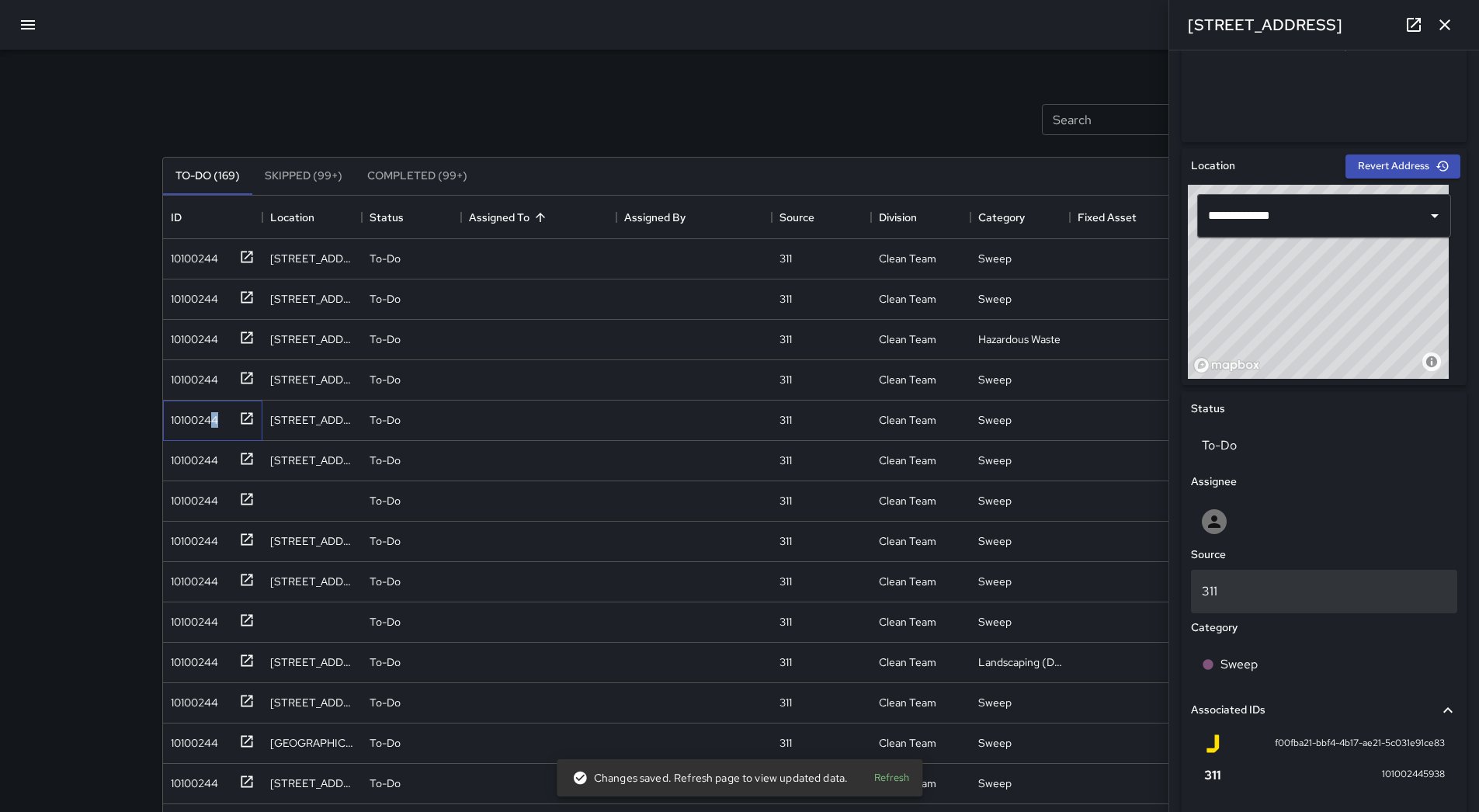
scroll to position [544, 0]
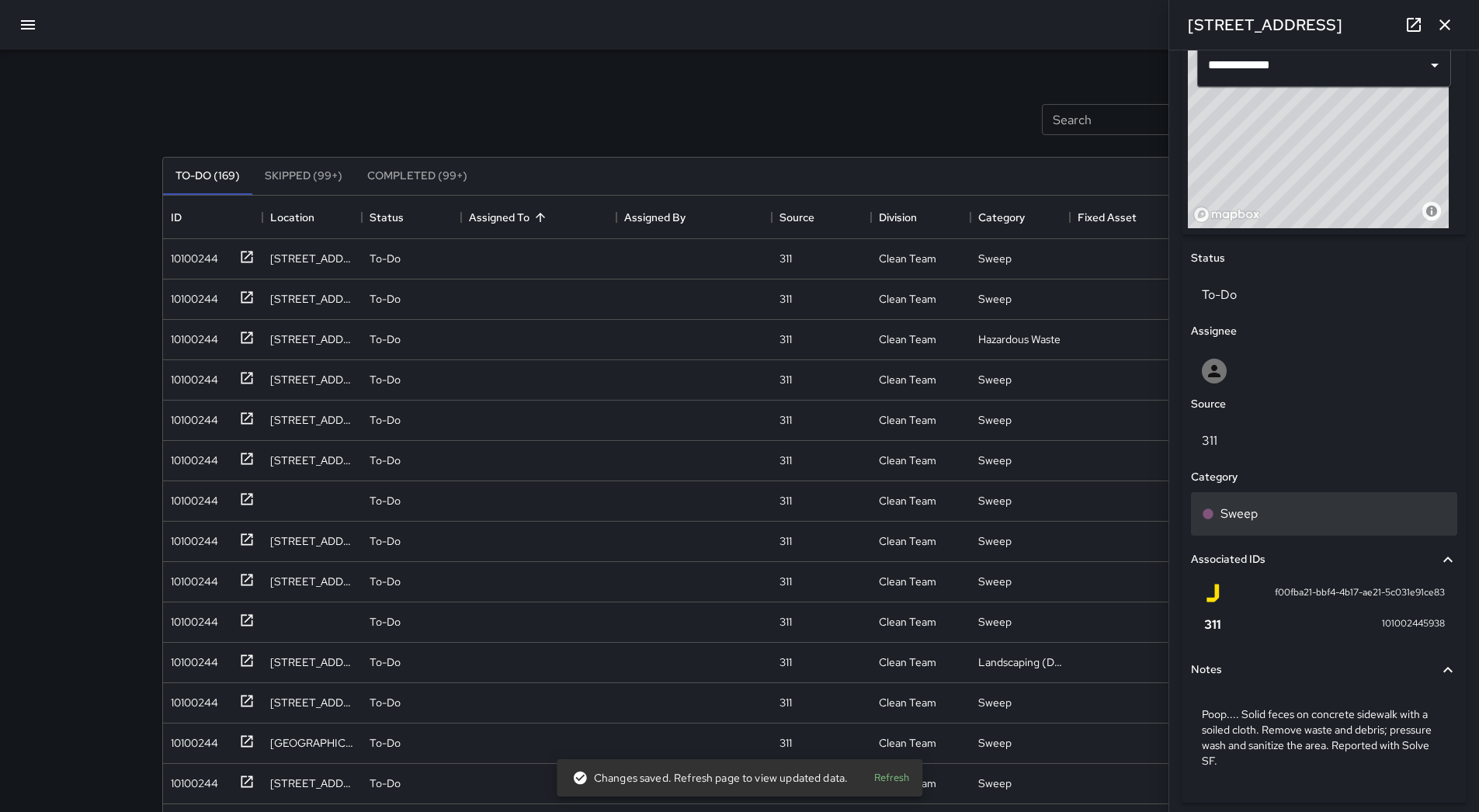
click at [1254, 520] on p "Sweep" at bounding box center [1239, 513] width 37 height 19
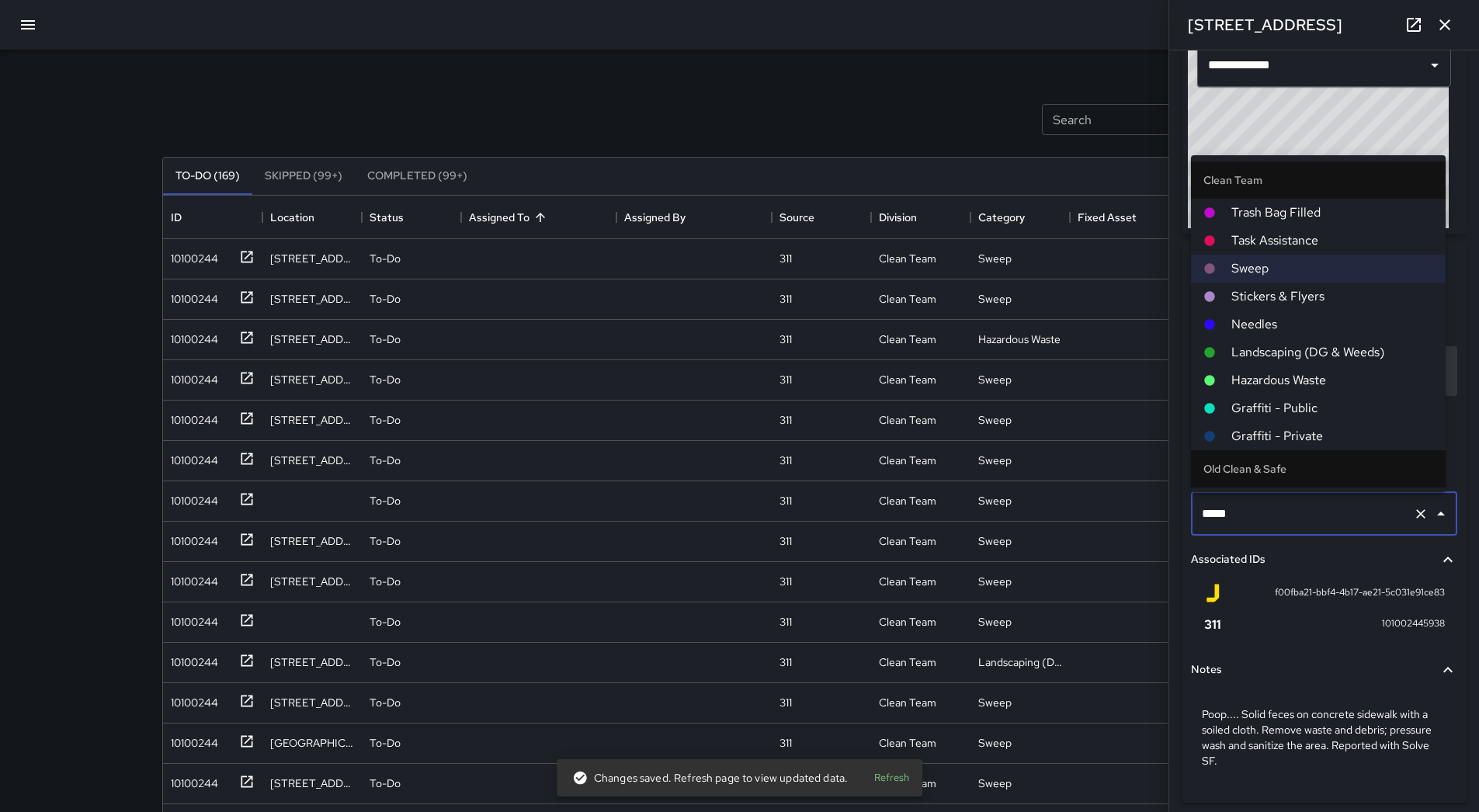
click at [1280, 373] on span "Hazardous Waste" at bounding box center [1333, 380] width 202 height 19
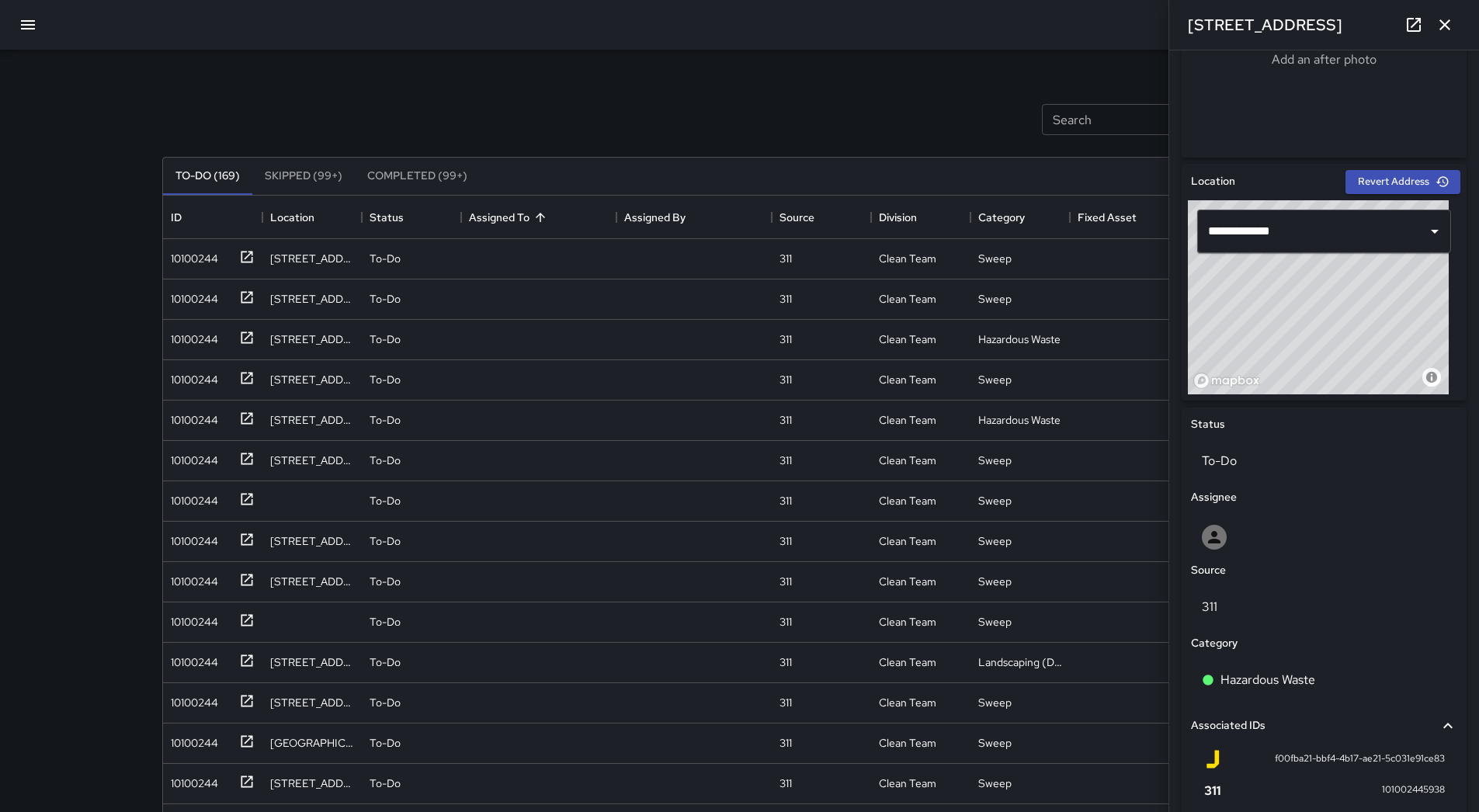
scroll to position [465, 0]
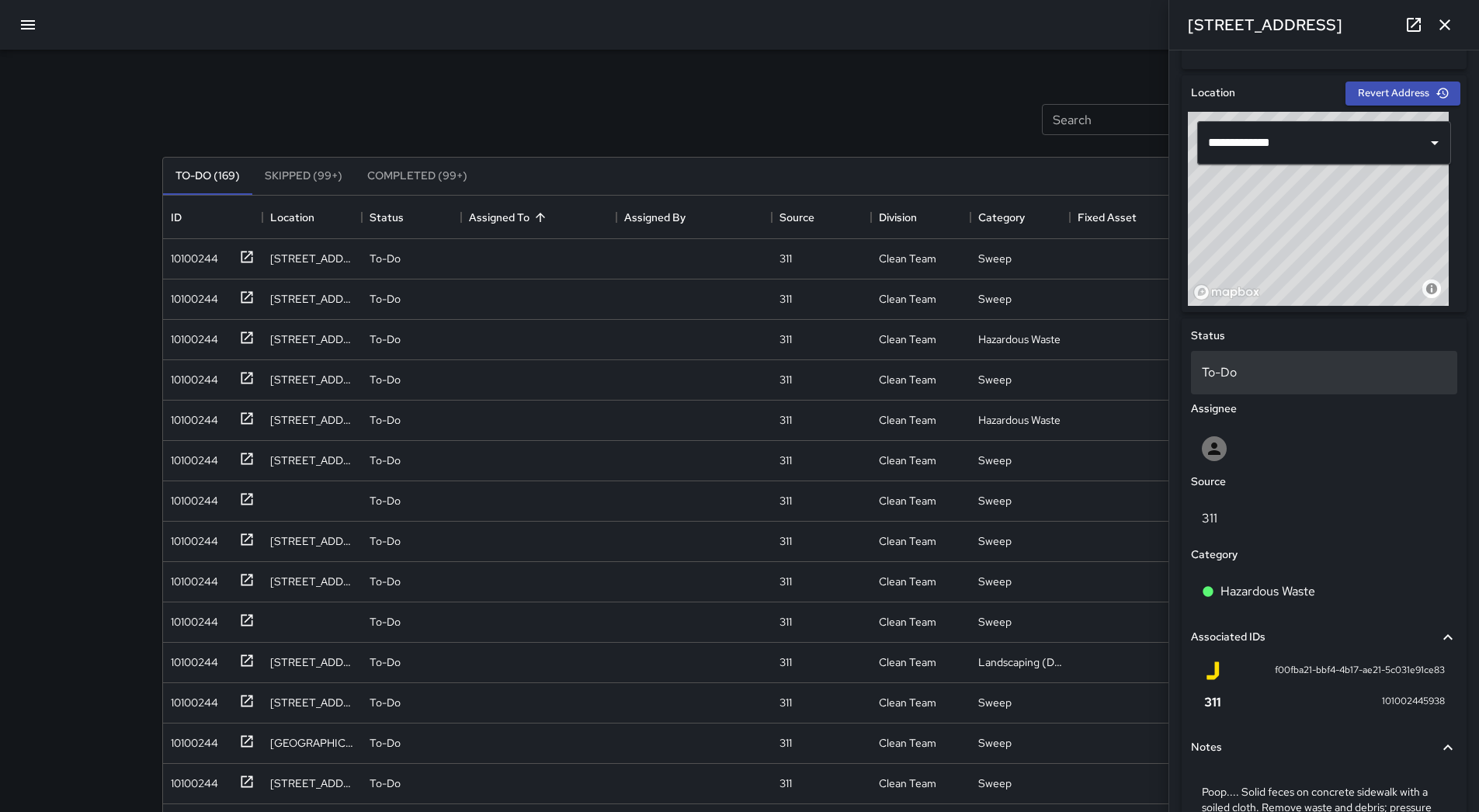
click at [1294, 384] on div "To-Do" at bounding box center [1325, 372] width 267 height 44
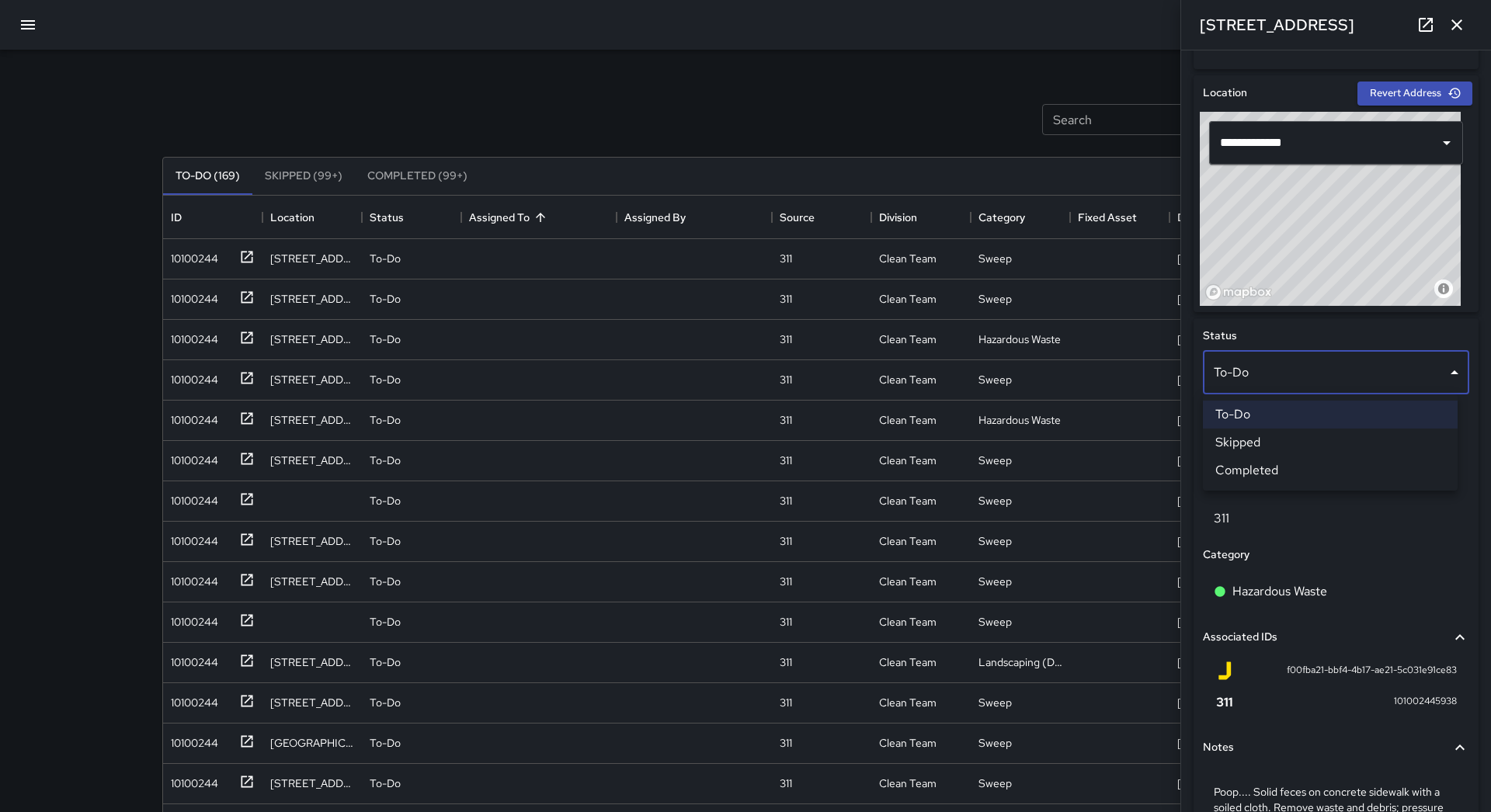
click at [1403, 581] on div at bounding box center [745, 406] width 1491 height 812
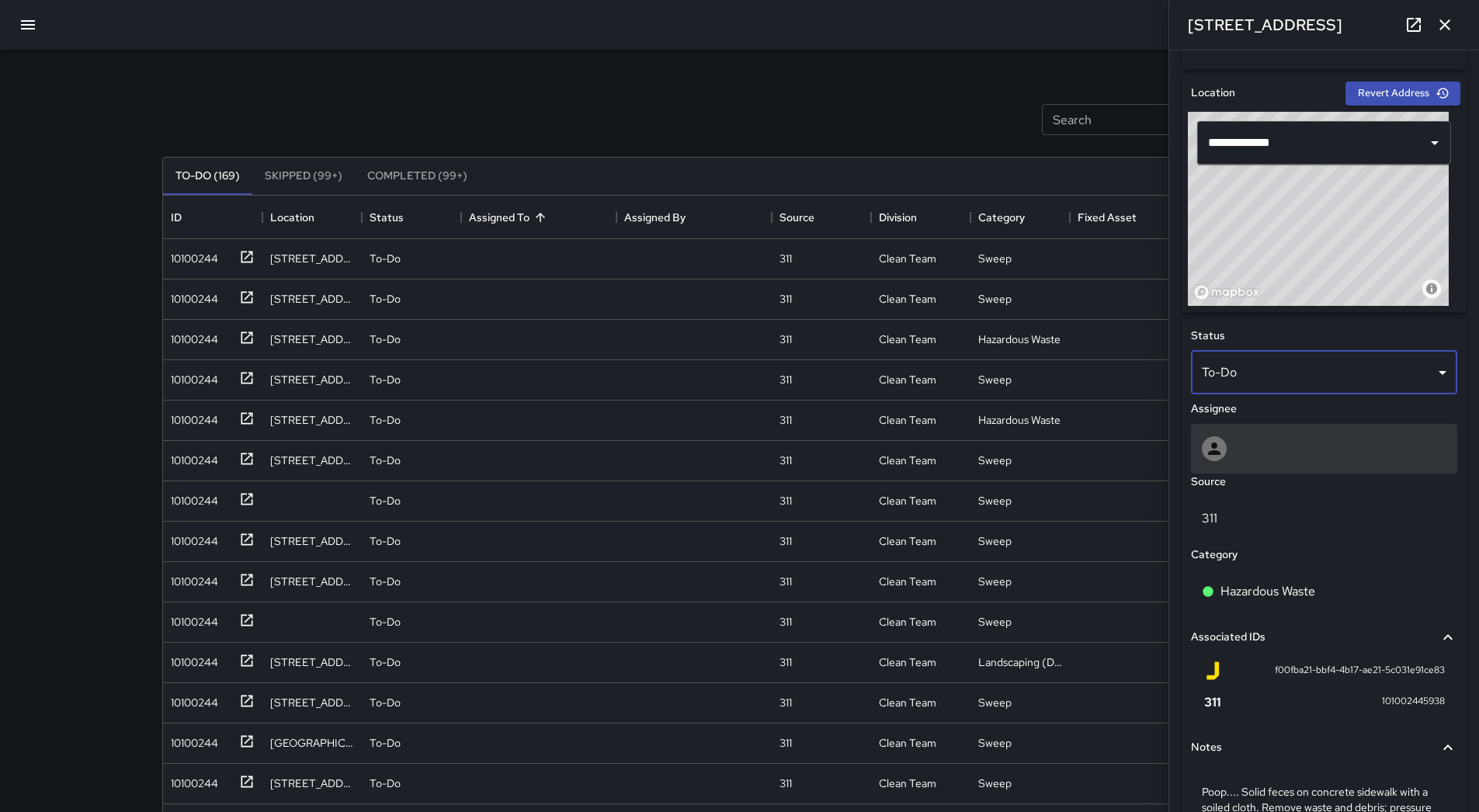
click at [1286, 445] on div at bounding box center [1324, 448] width 245 height 25
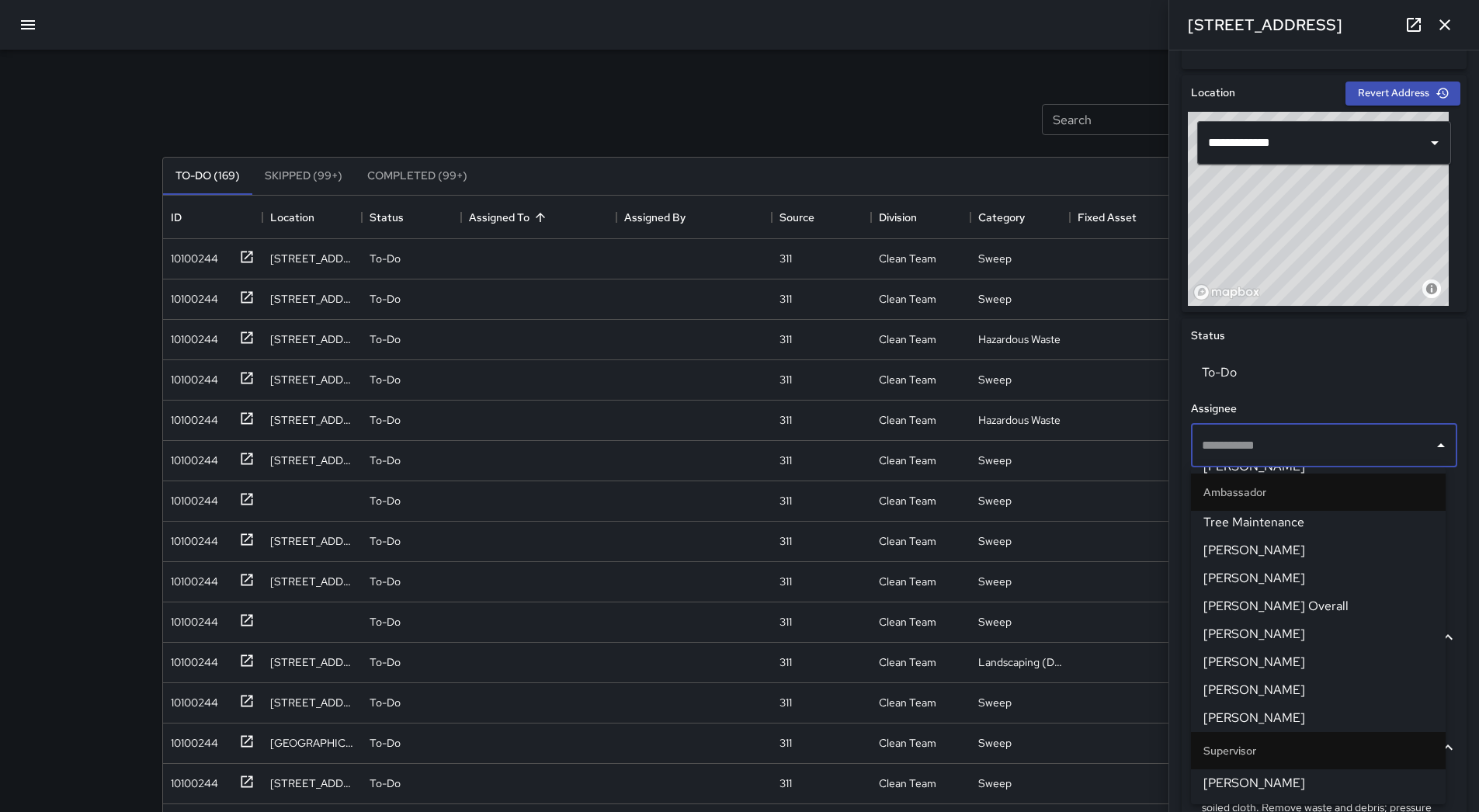
scroll to position [155, 0]
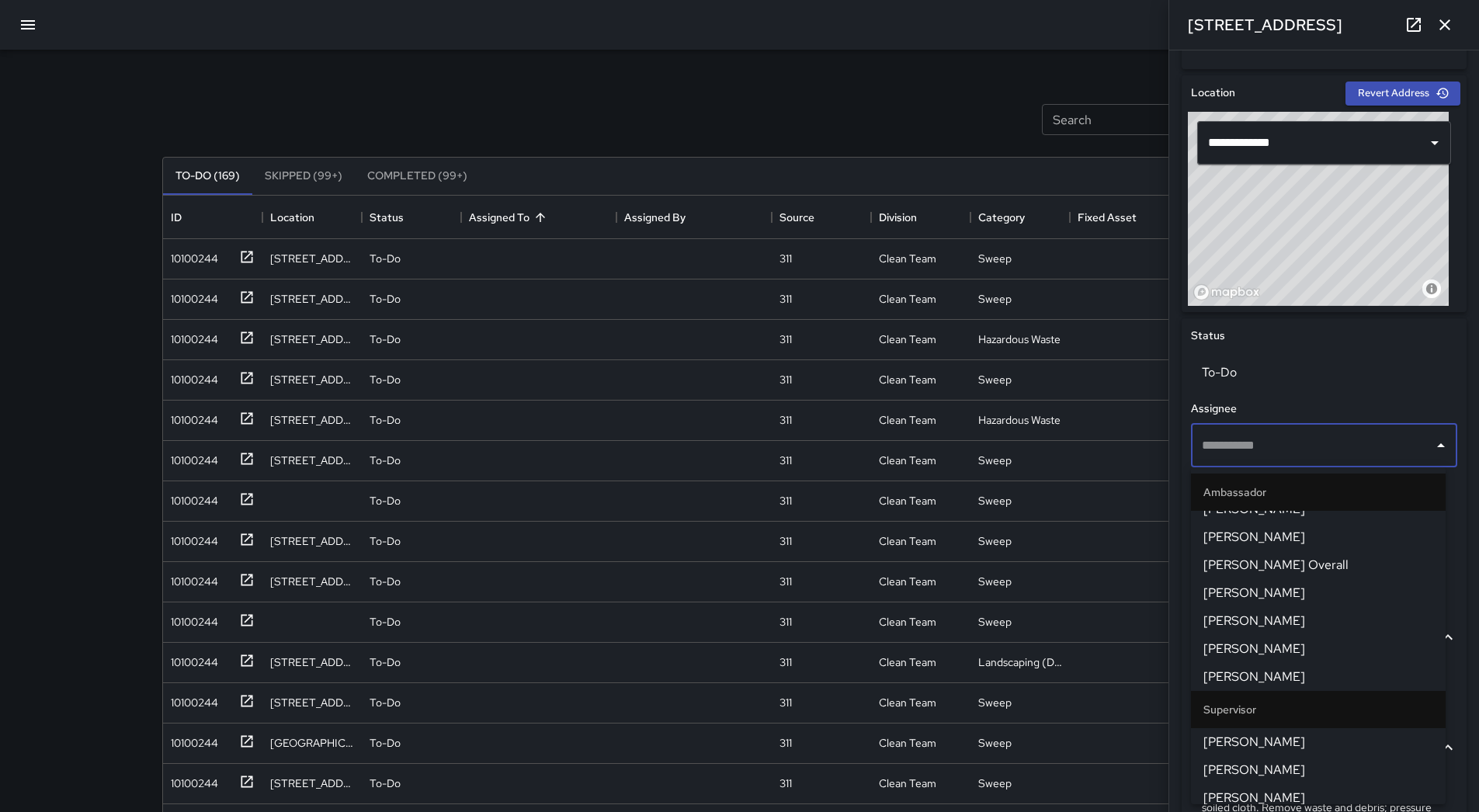
click at [1289, 590] on span "[PERSON_NAME]" at bounding box center [1318, 592] width 230 height 19
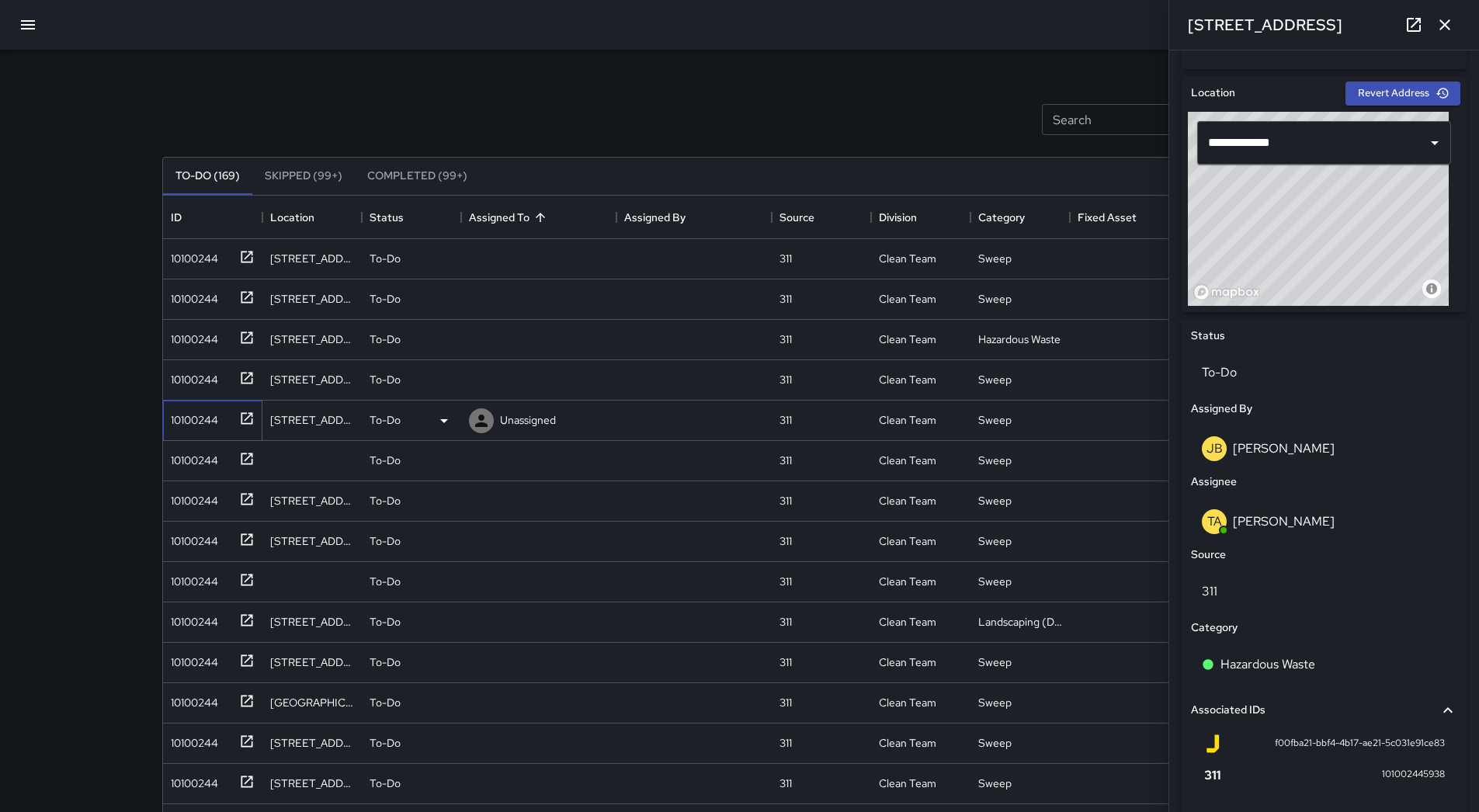
click at [192, 410] on div "10100244" at bounding box center [192, 416] width 53 height 22
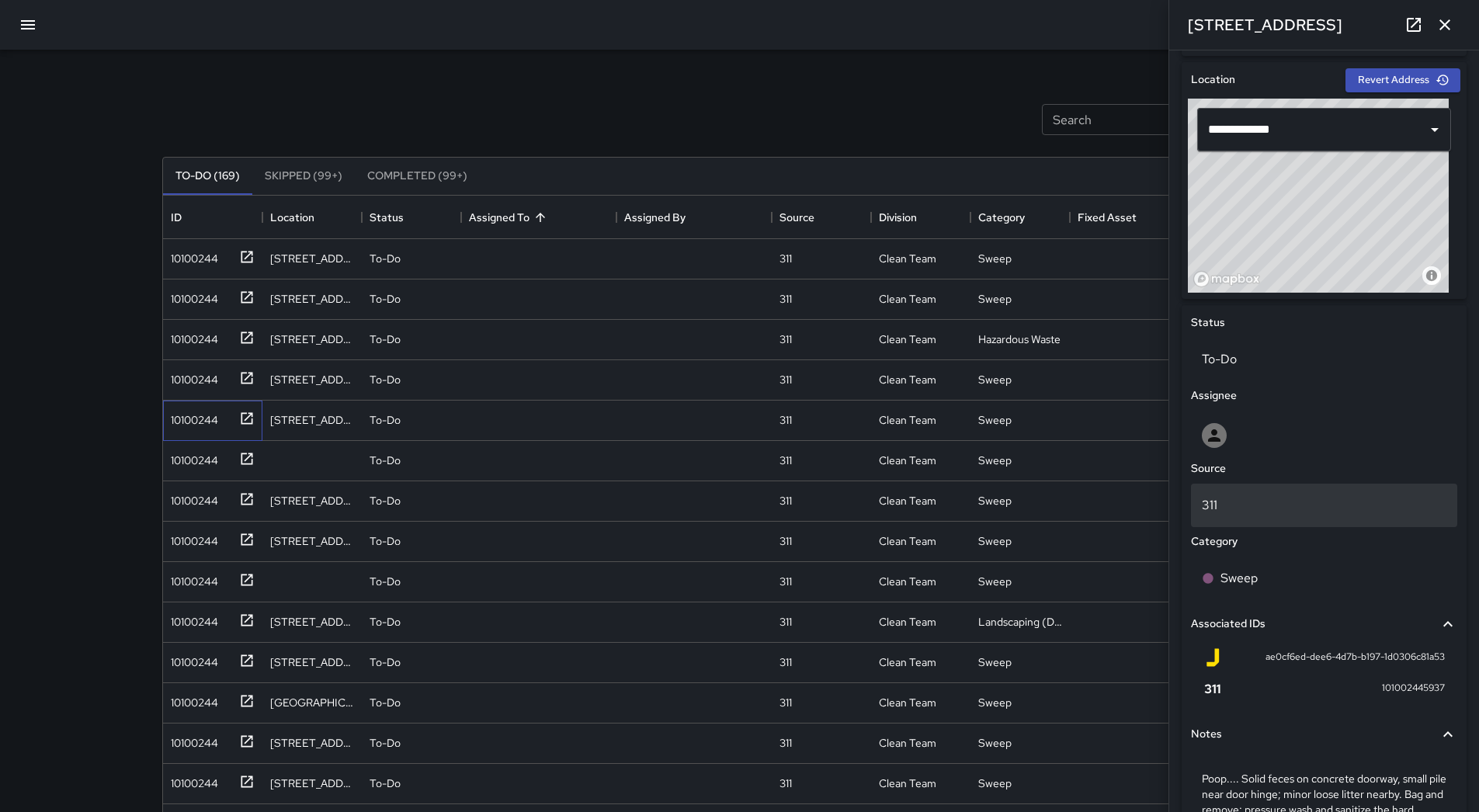
scroll to position [581, 0]
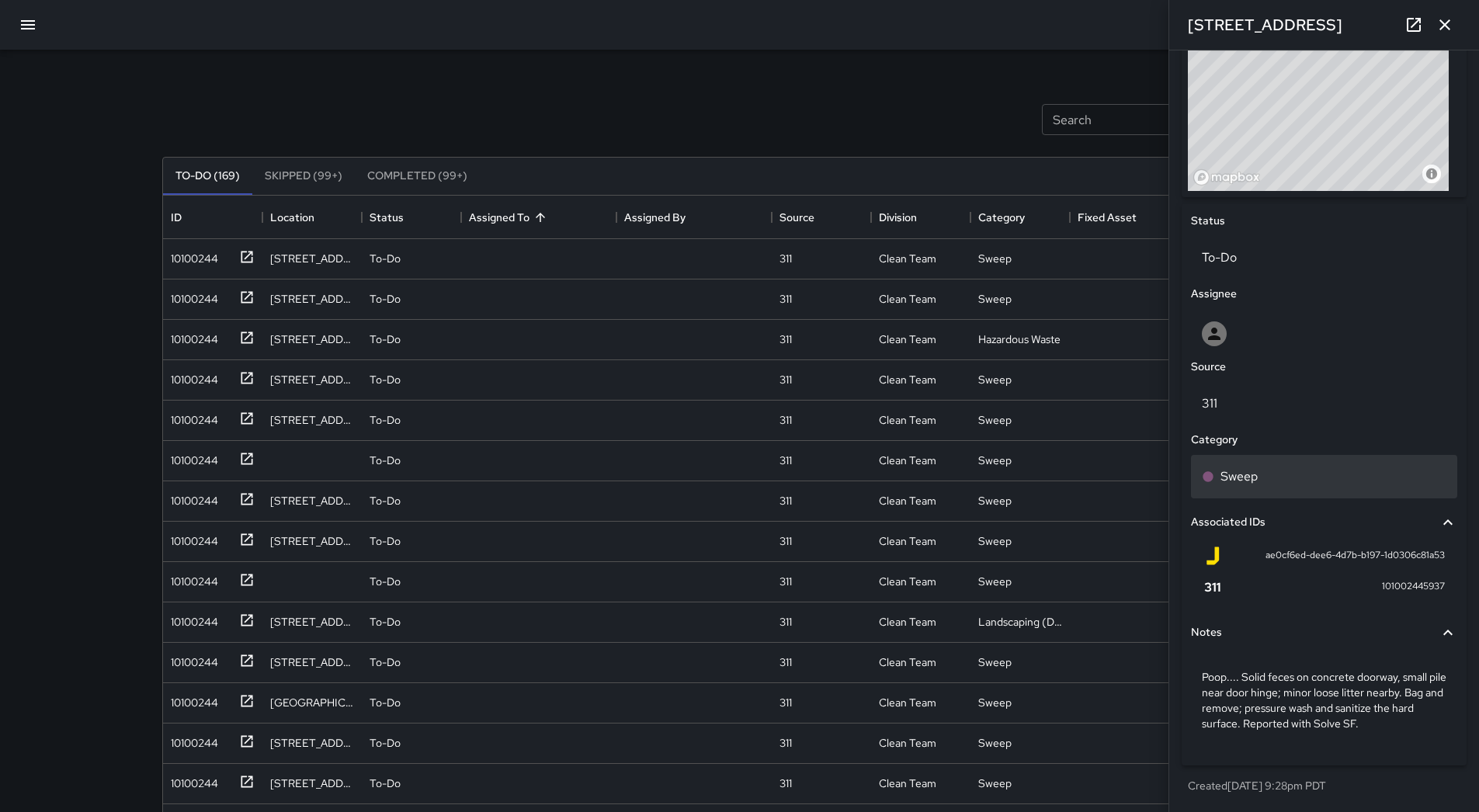
click at [1279, 479] on div "Sweep" at bounding box center [1324, 476] width 245 height 19
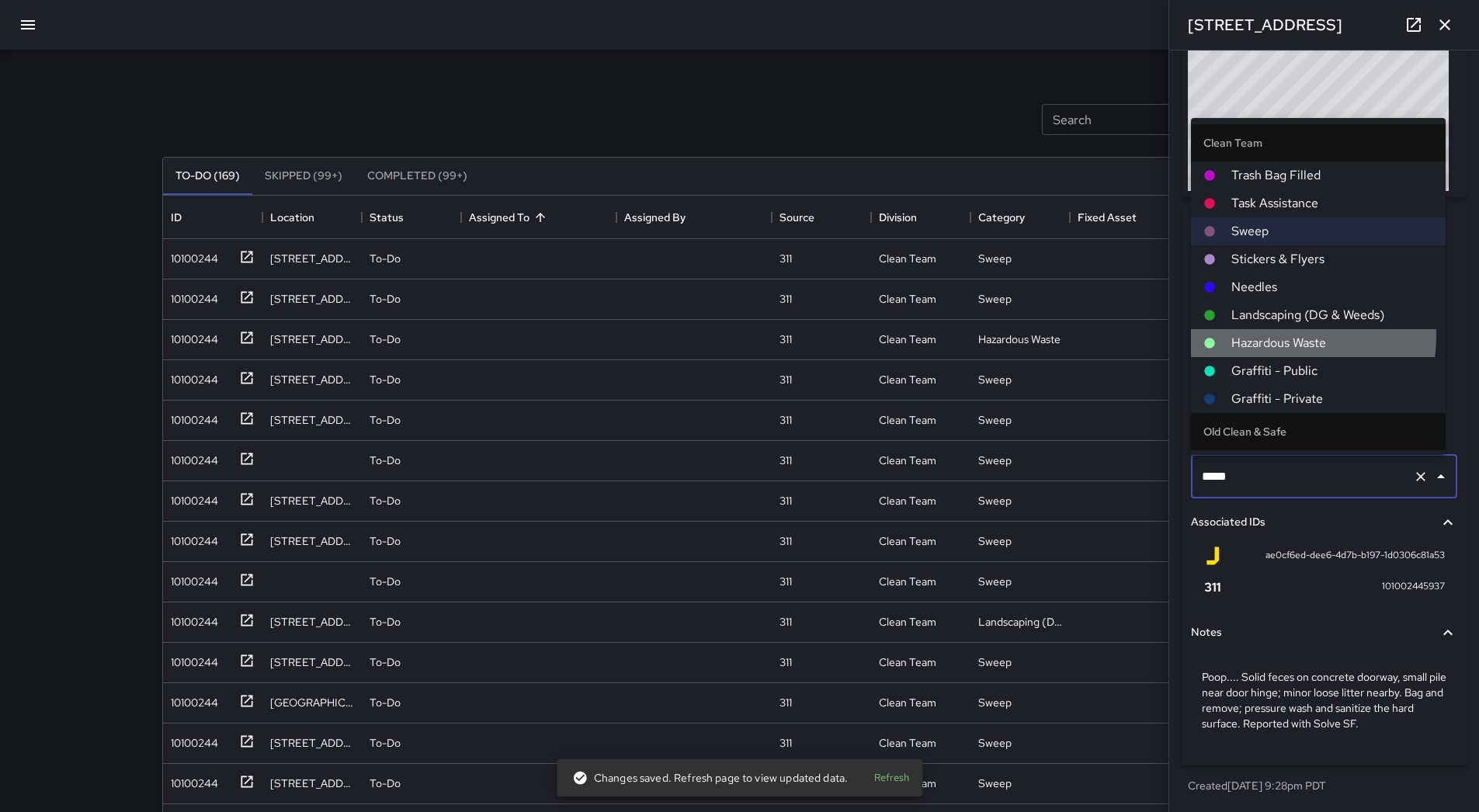
click at [1282, 337] on span "Hazardous Waste" at bounding box center [1333, 343] width 202 height 19
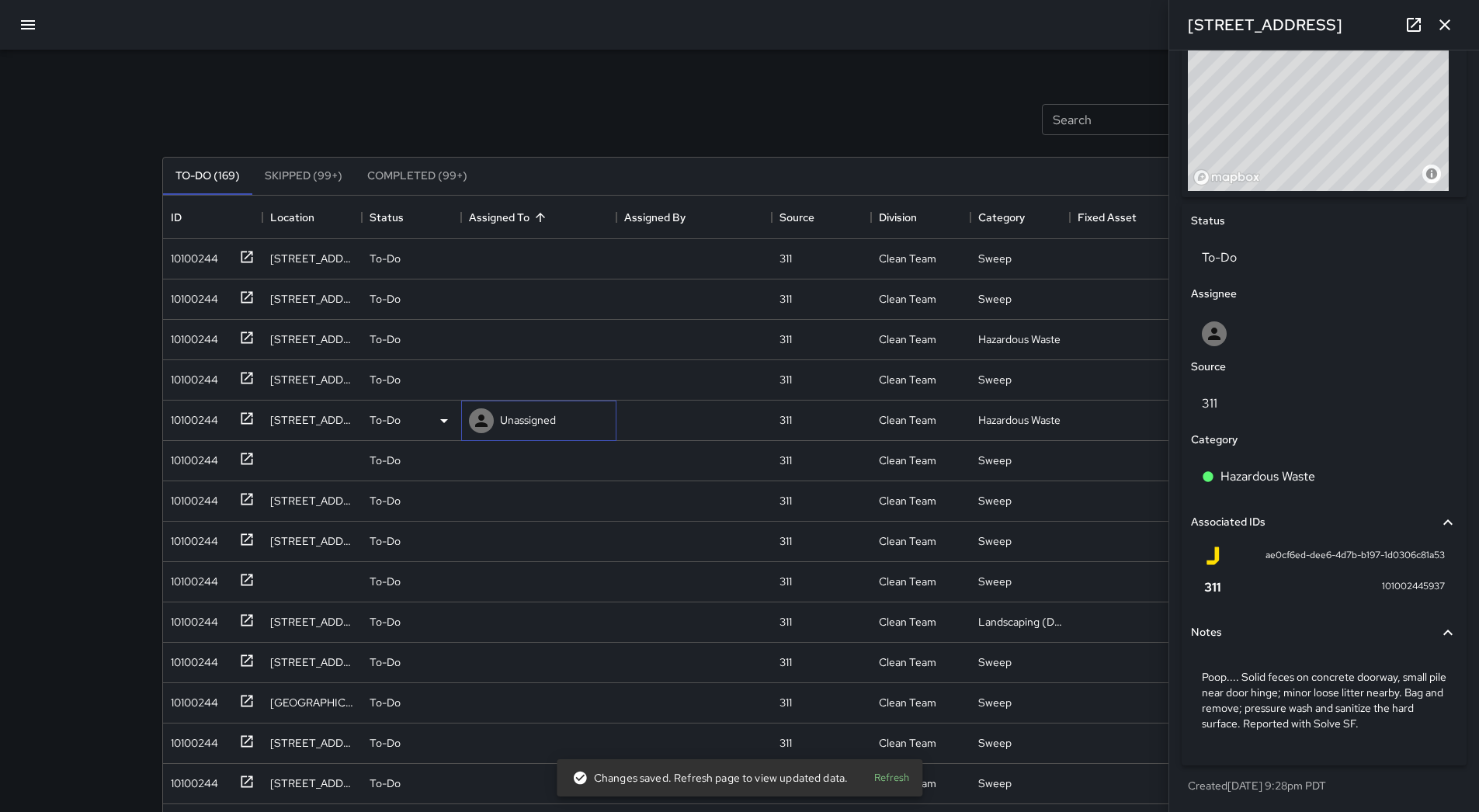
click at [508, 426] on p "Unassigned" at bounding box center [528, 419] width 56 height 15
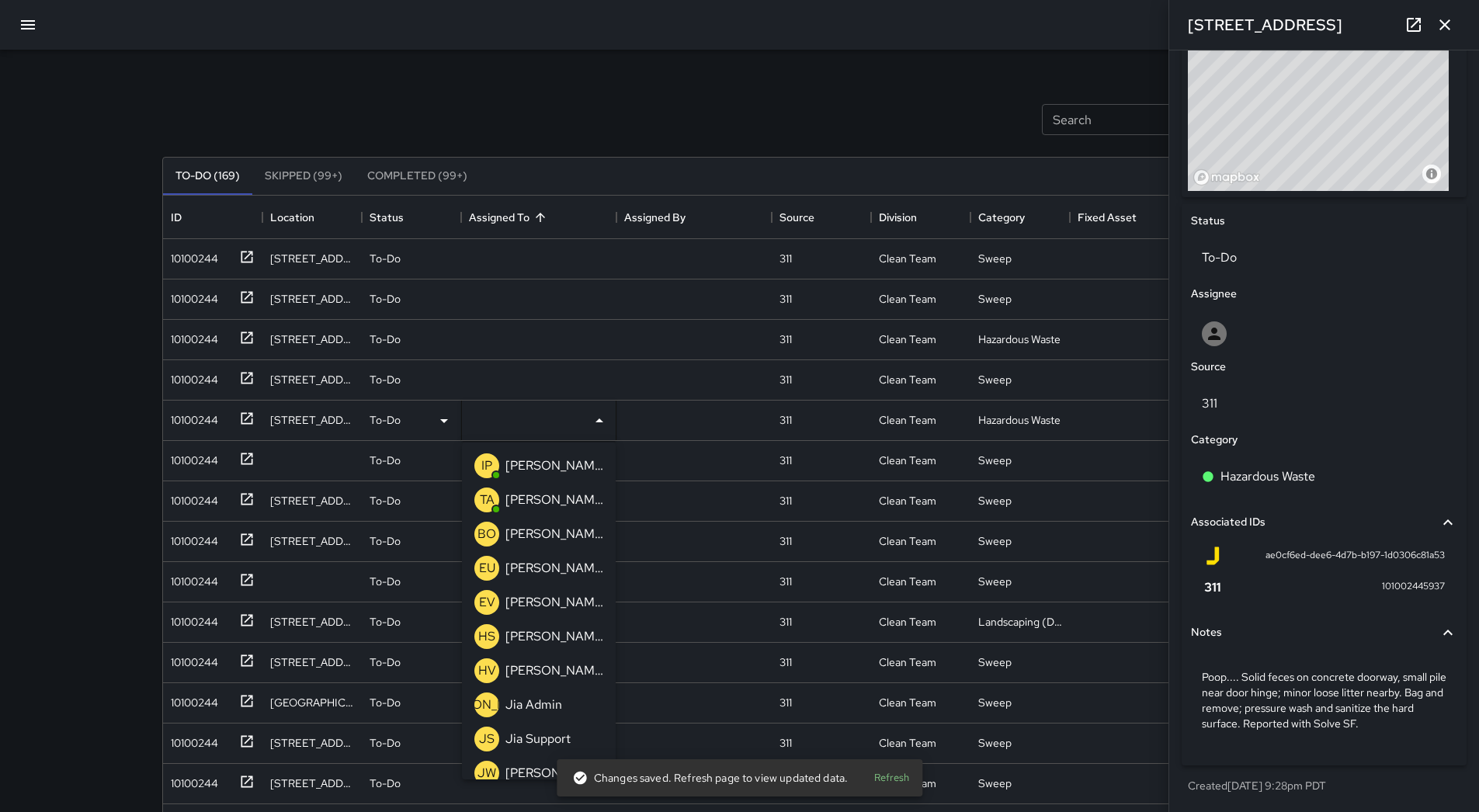
click at [551, 494] on p "[PERSON_NAME]" at bounding box center [554, 499] width 98 height 19
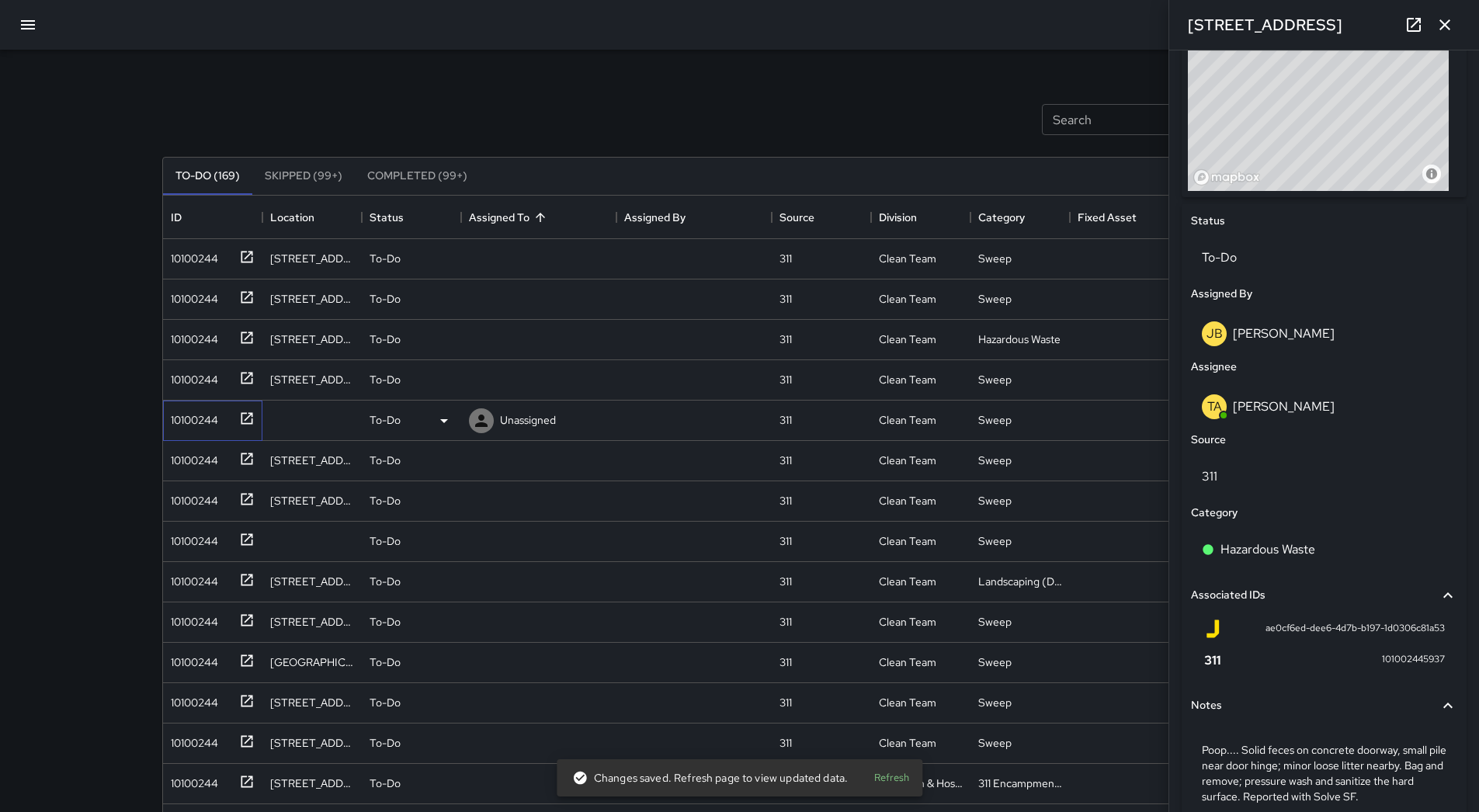
click at [200, 422] on div "10100244" at bounding box center [192, 416] width 53 height 22
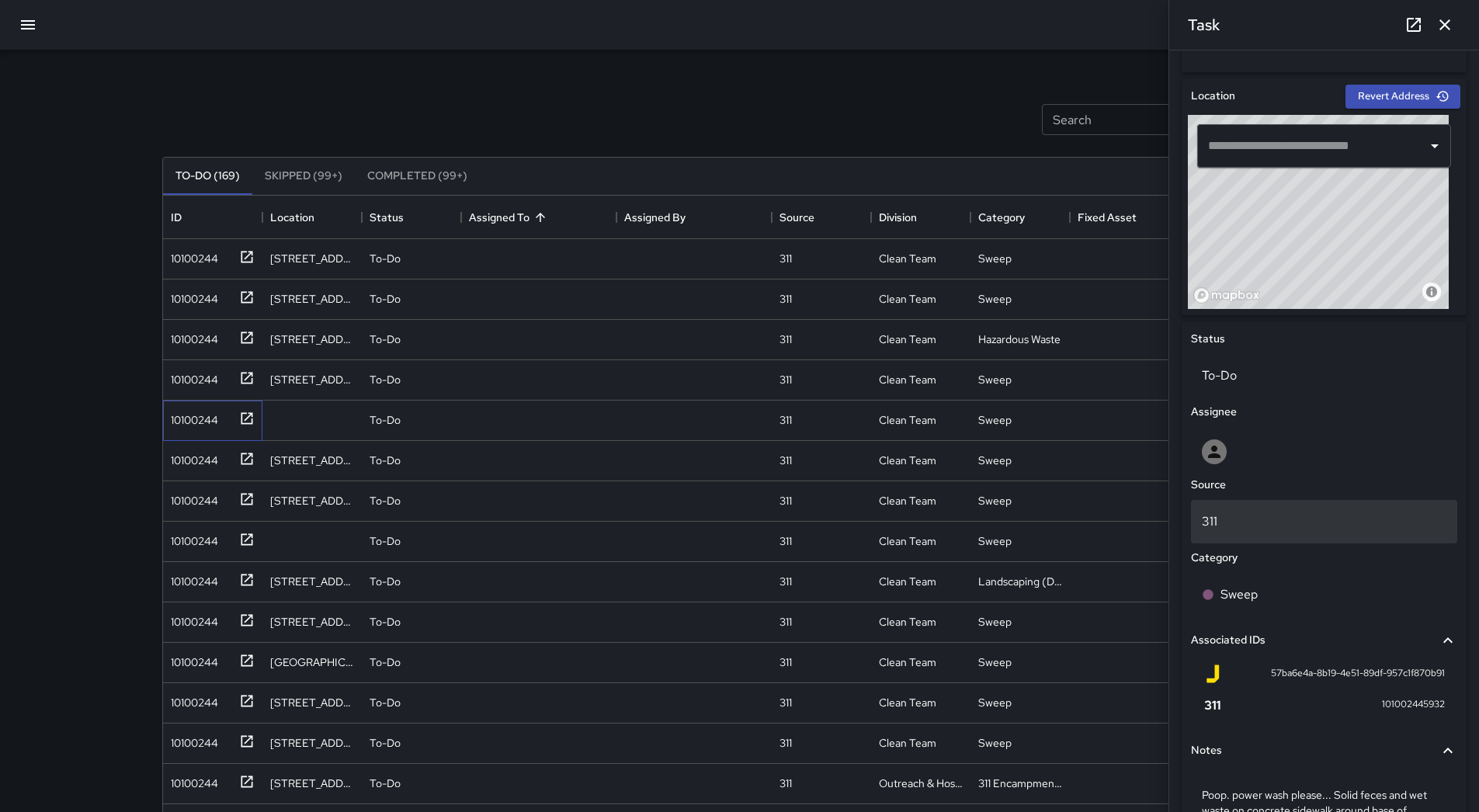
scroll to position [596, 0]
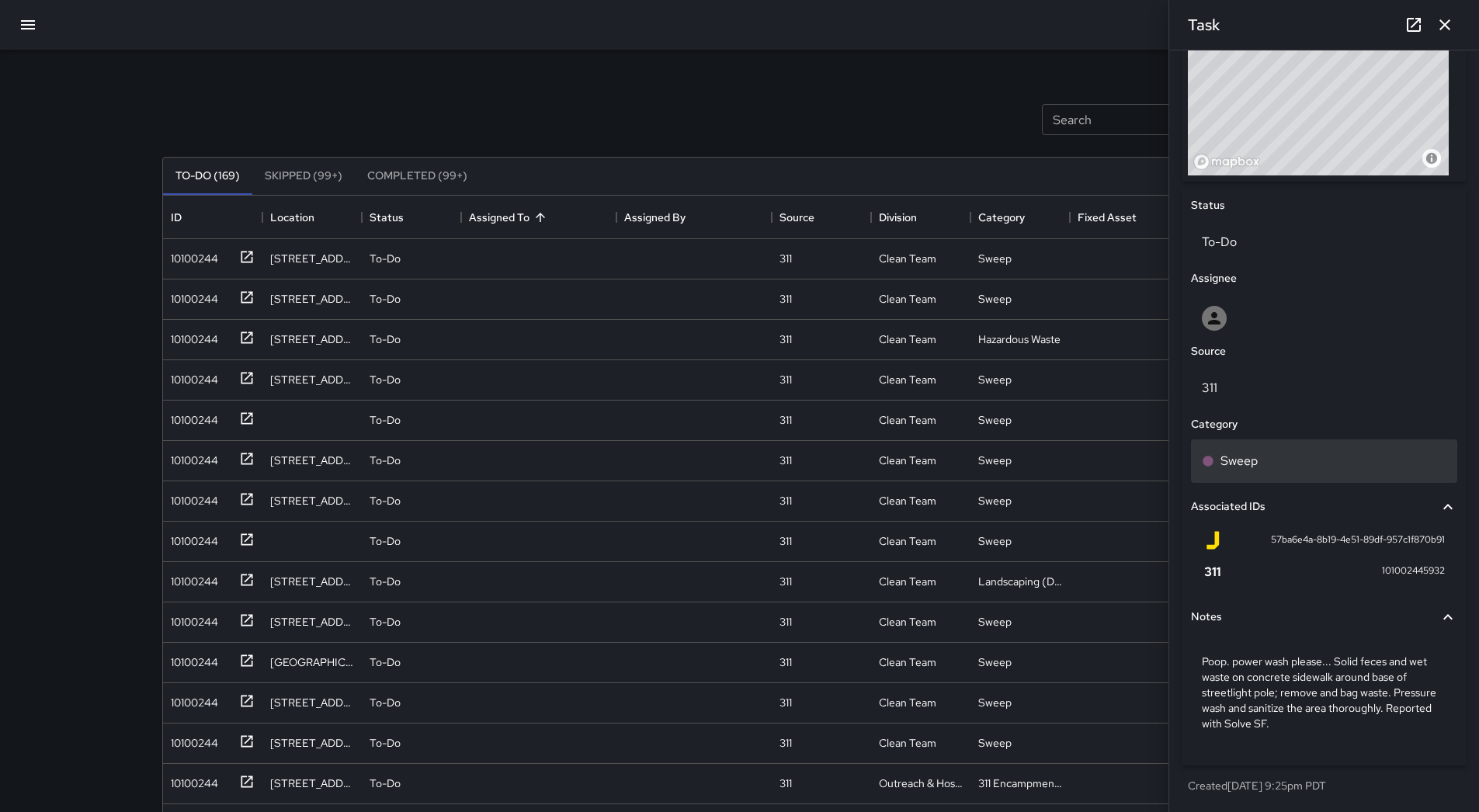
click at [1291, 450] on div "Sweep" at bounding box center [1325, 461] width 267 height 44
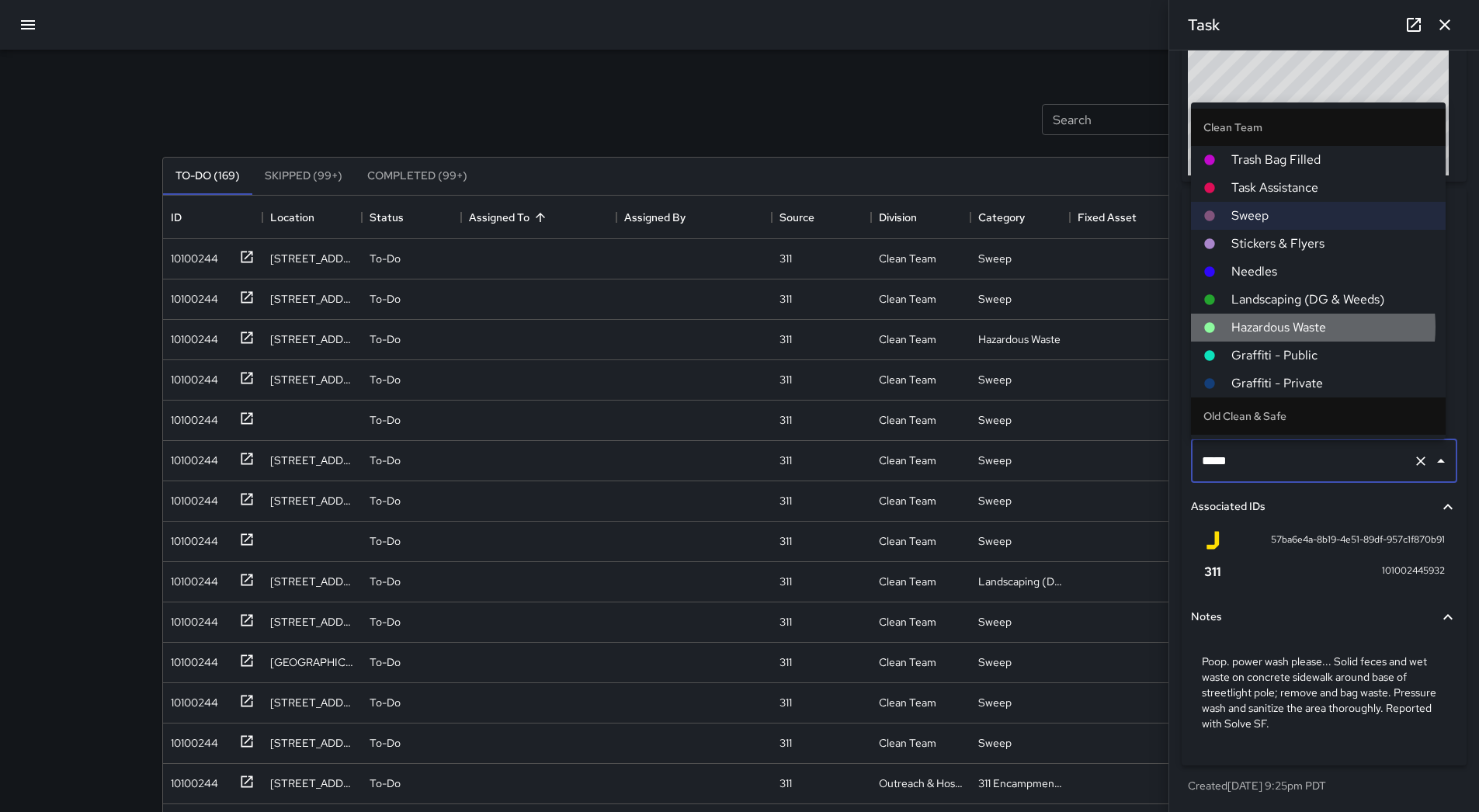
click at [1290, 326] on span "Hazardous Waste" at bounding box center [1333, 327] width 202 height 19
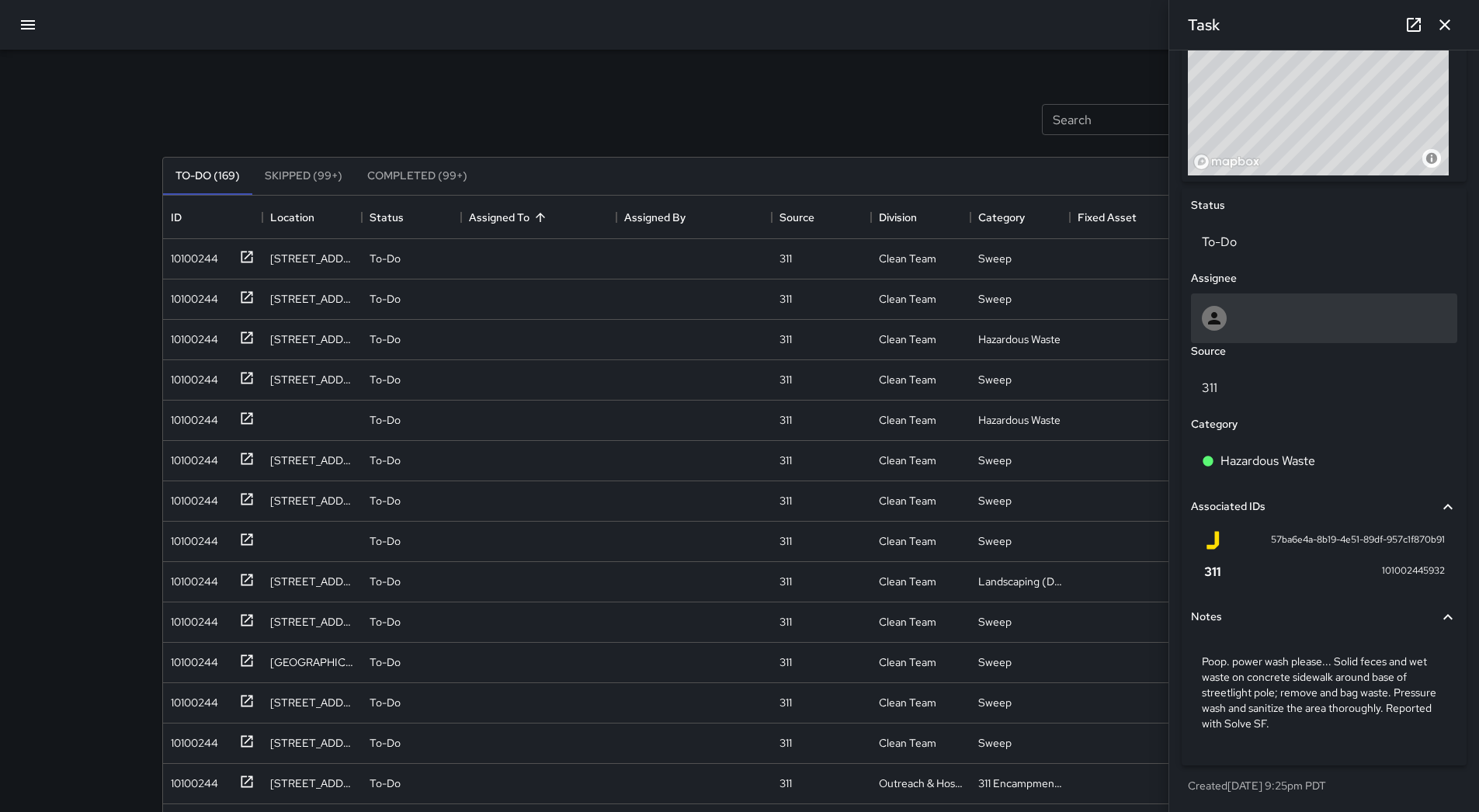
click at [1266, 309] on div at bounding box center [1324, 318] width 245 height 25
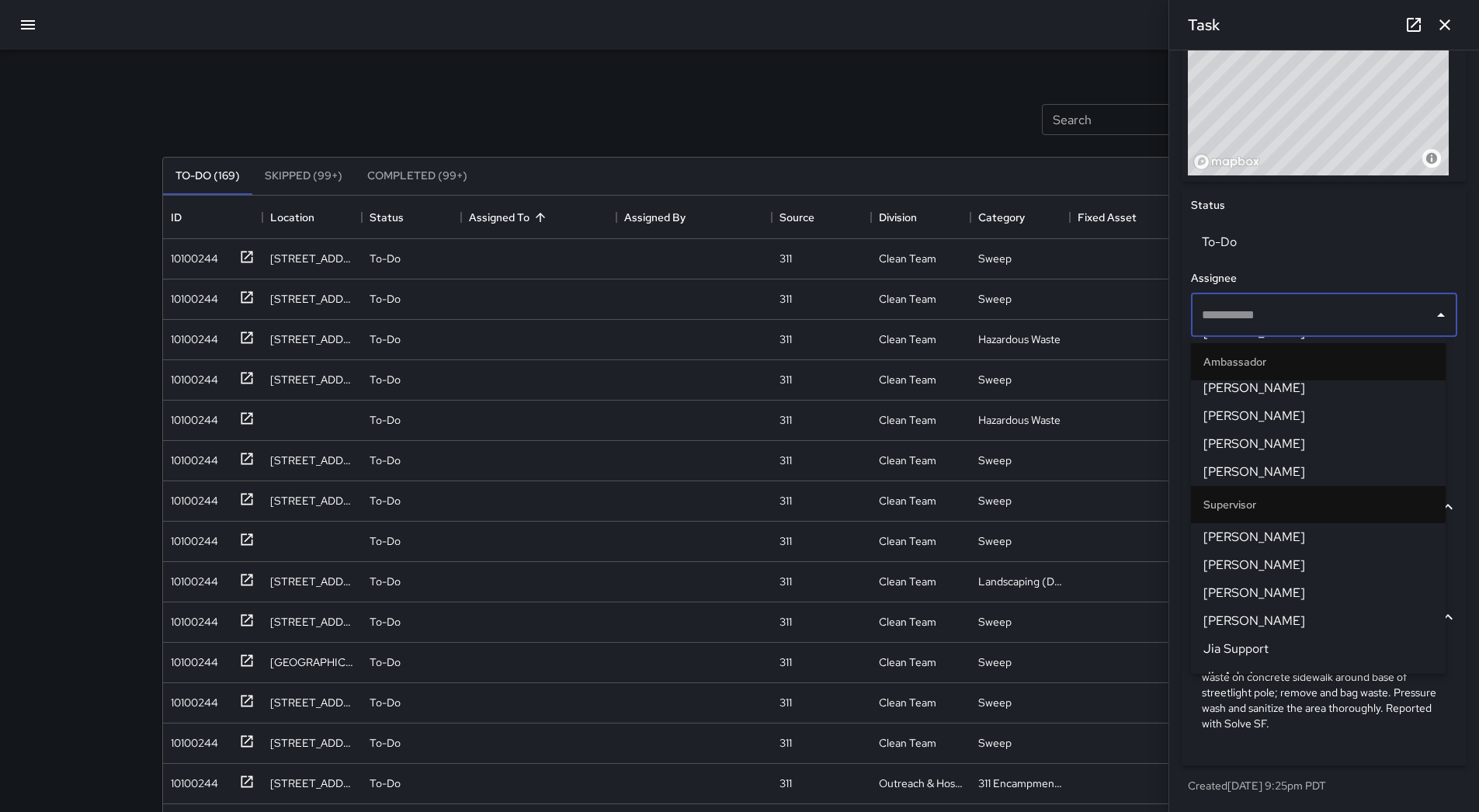
scroll to position [233, 0]
click at [1296, 461] on span "[PERSON_NAME]" at bounding box center [1318, 469] width 230 height 19
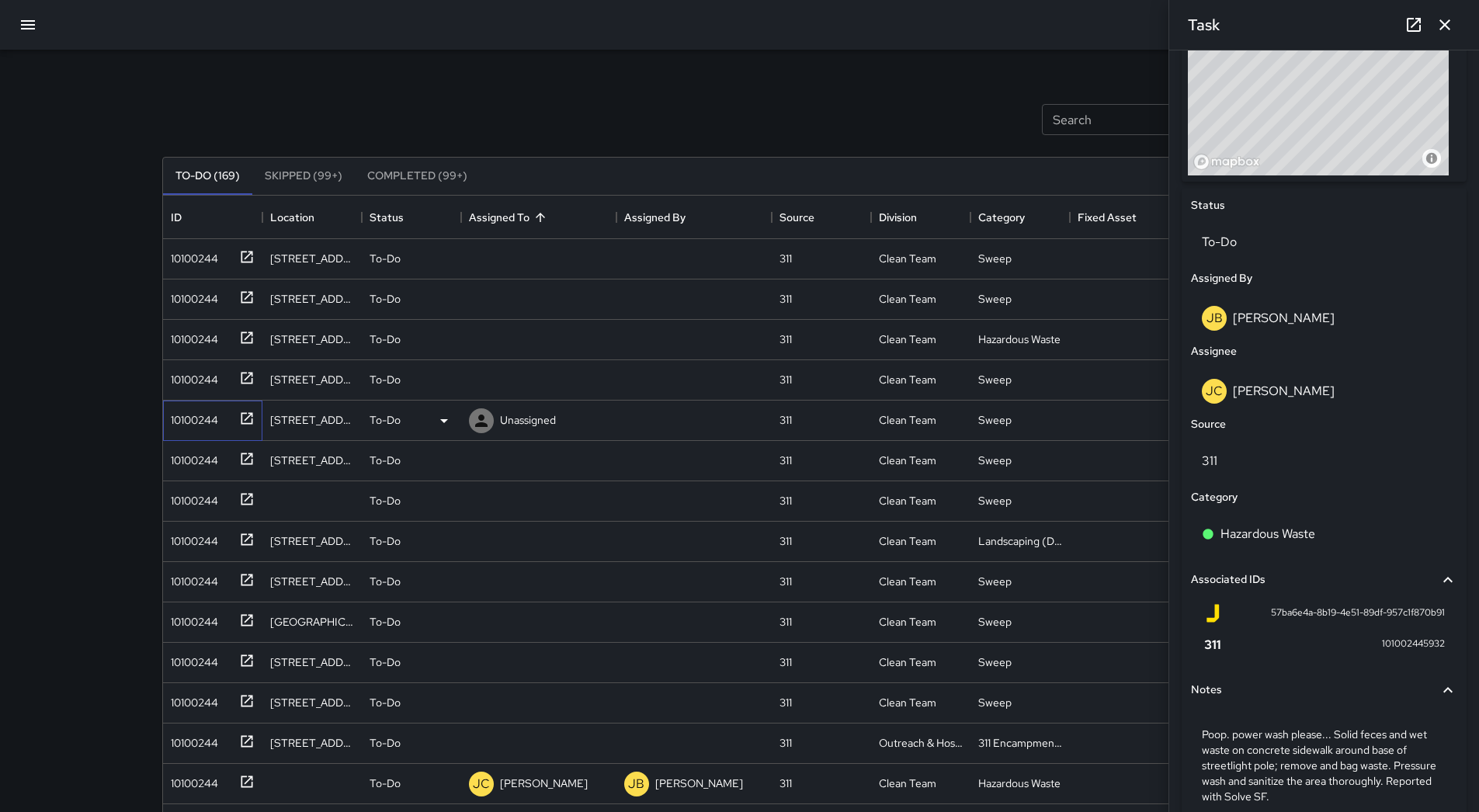
click at [184, 419] on div "10100244" at bounding box center [192, 416] width 53 height 22
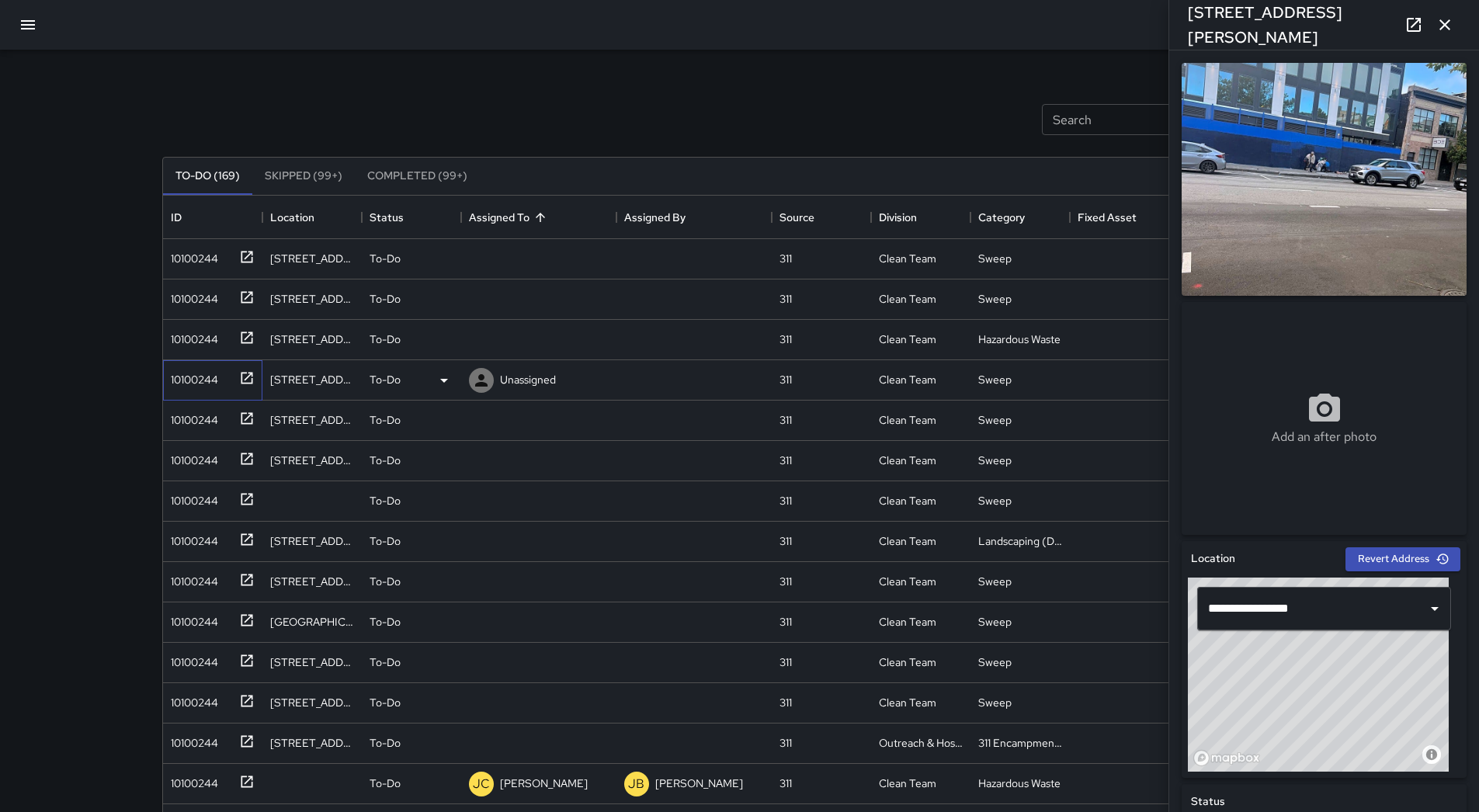
click at [194, 381] on div "10100244" at bounding box center [192, 377] width 53 height 22
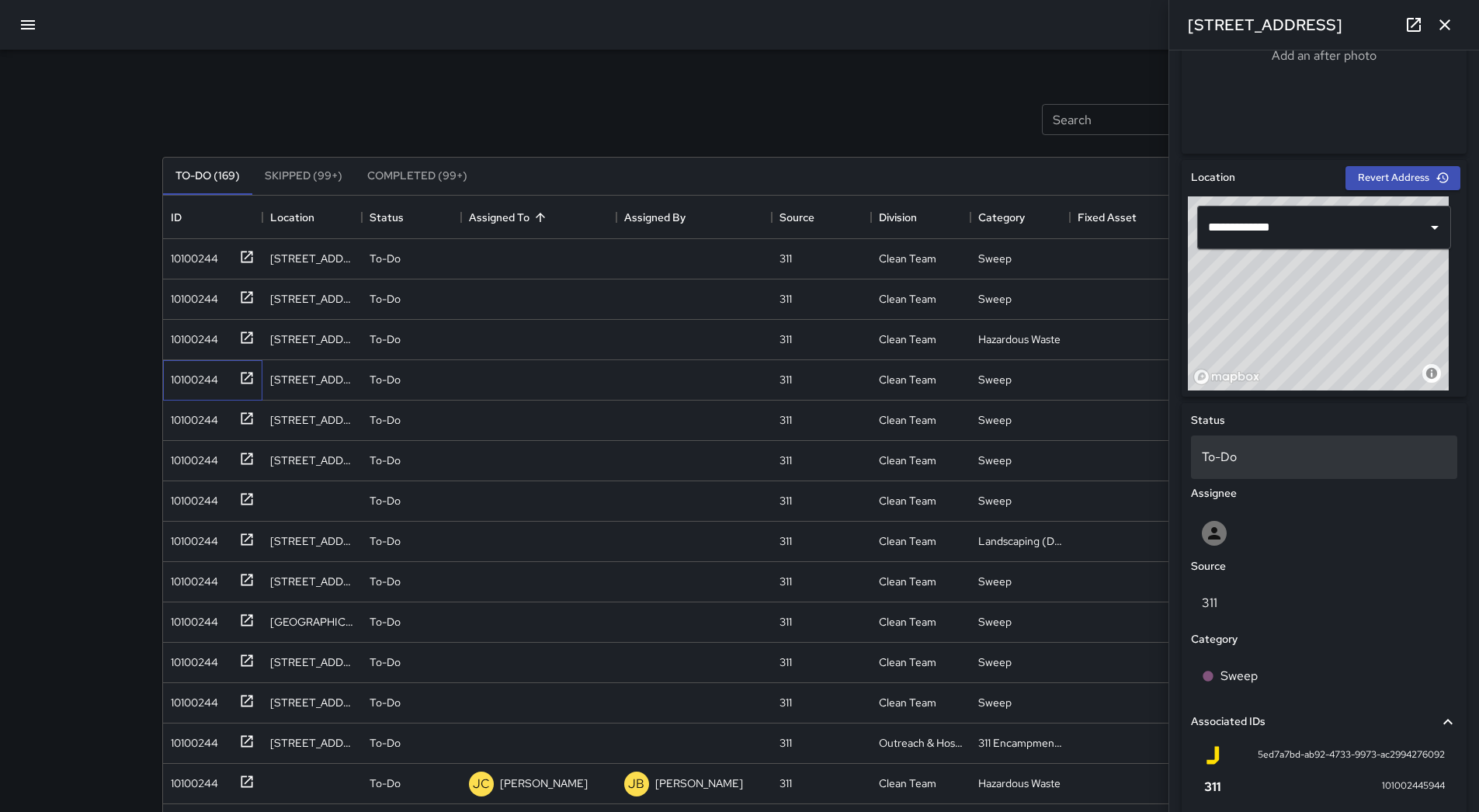
scroll to position [581, 0]
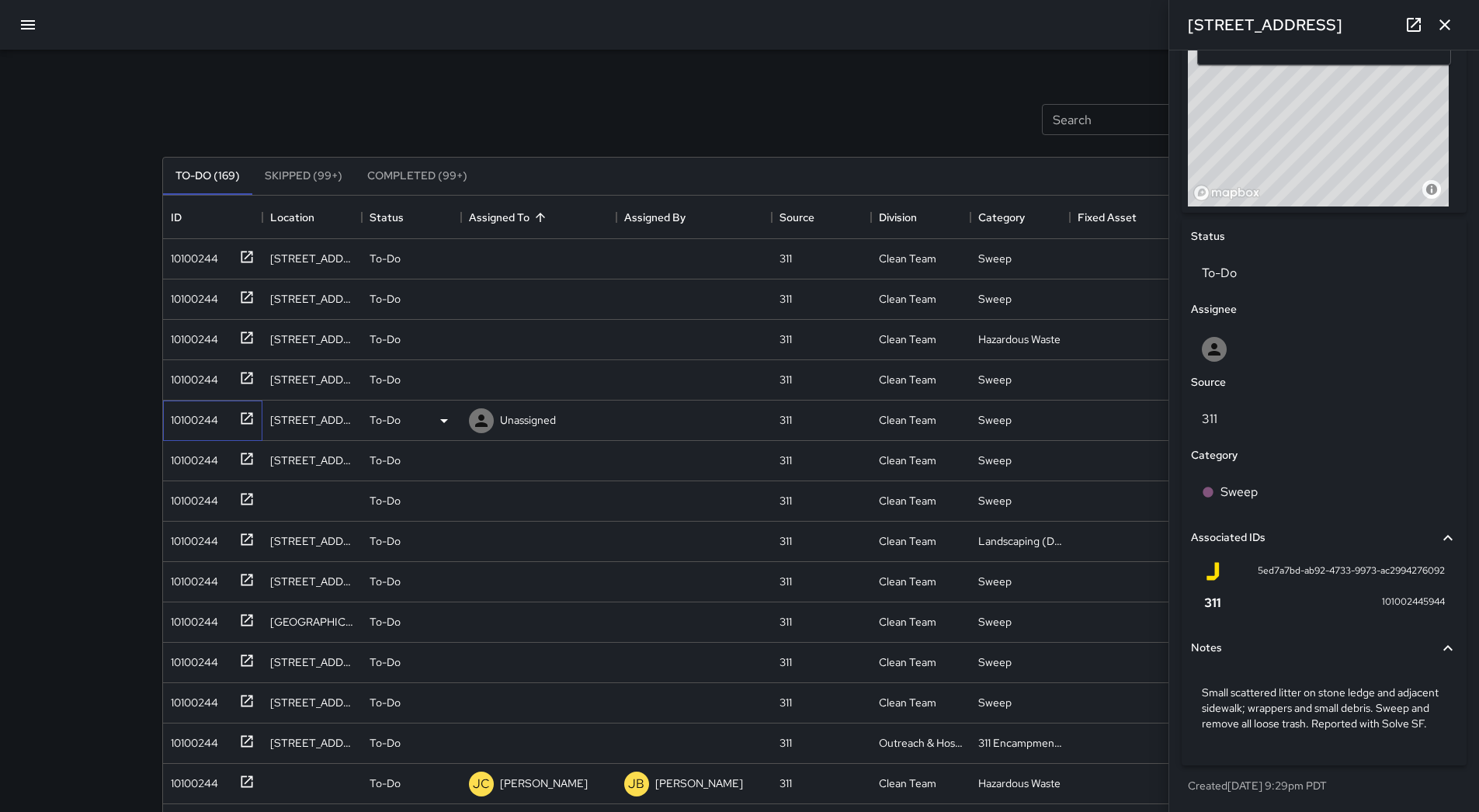
click at [214, 420] on div "10100244" at bounding box center [192, 416] width 53 height 22
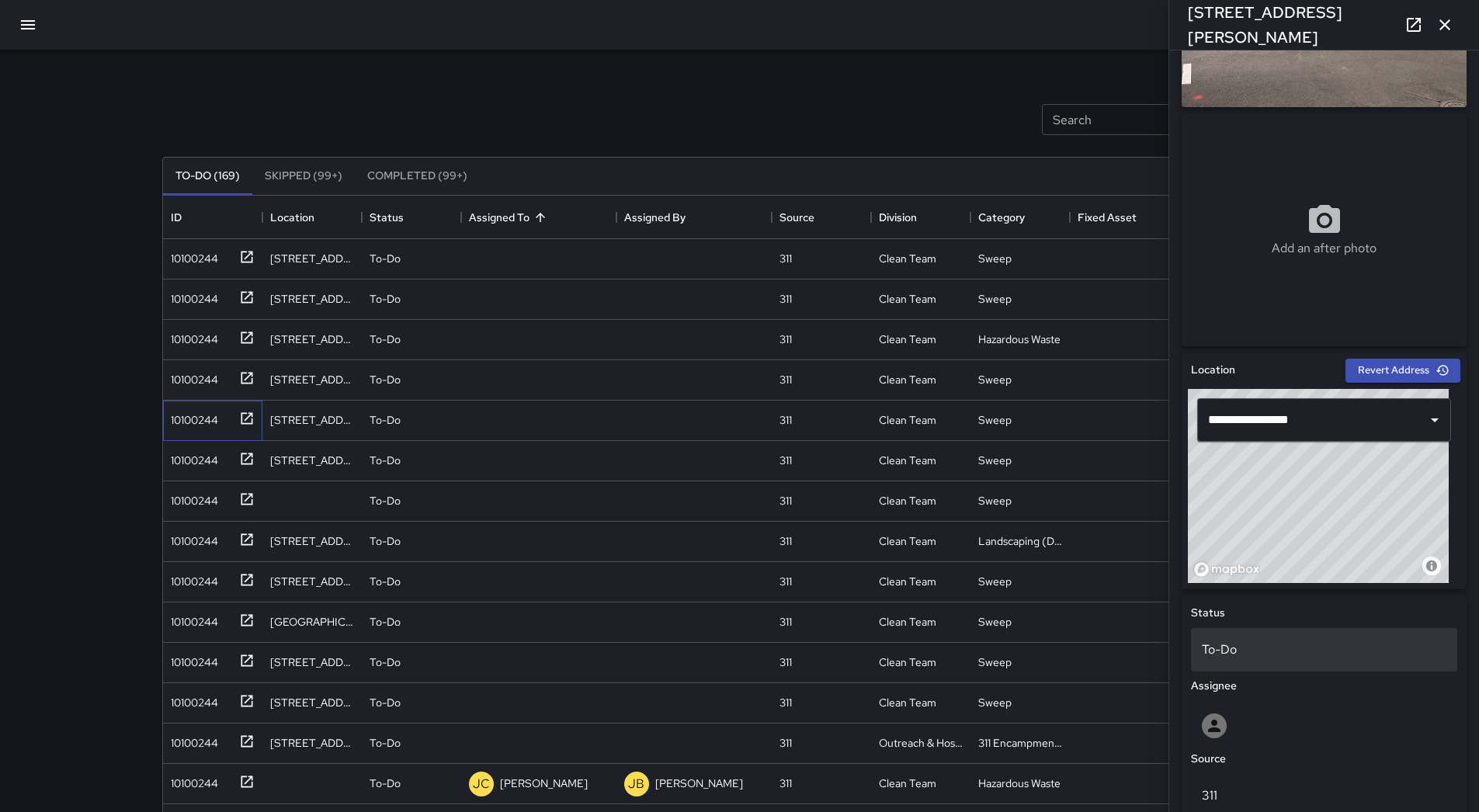
scroll to position [565, 0]
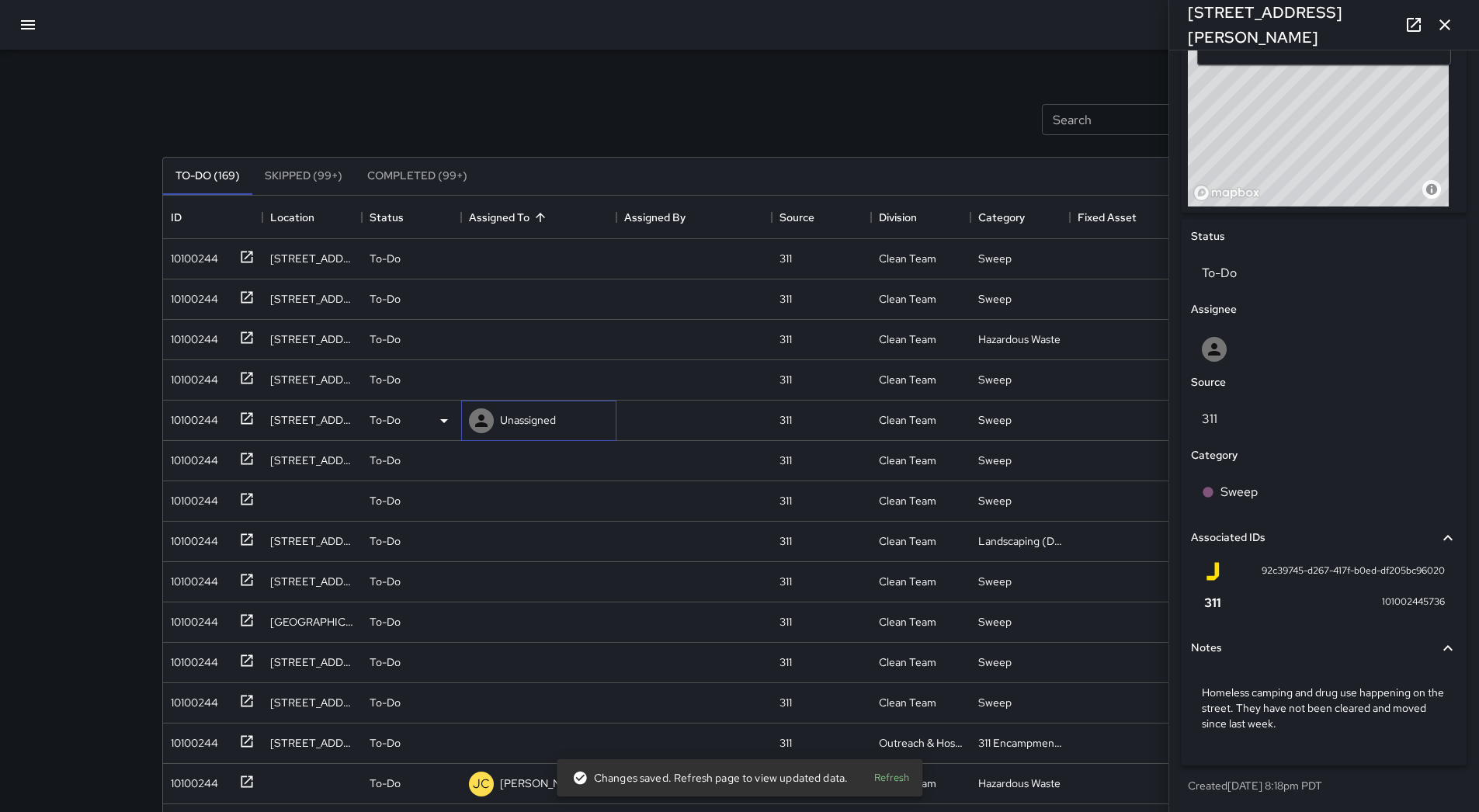
click at [553, 415] on p "Unassigned" at bounding box center [528, 419] width 56 height 15
click at [15, 405] on div "Search Search New Task To-Do (169) Skipped (99+) Completed (99+) ID Location St…" at bounding box center [740, 458] width 1479 height 917
click at [1315, 501] on div "Sweep" at bounding box center [1324, 492] width 245 height 19
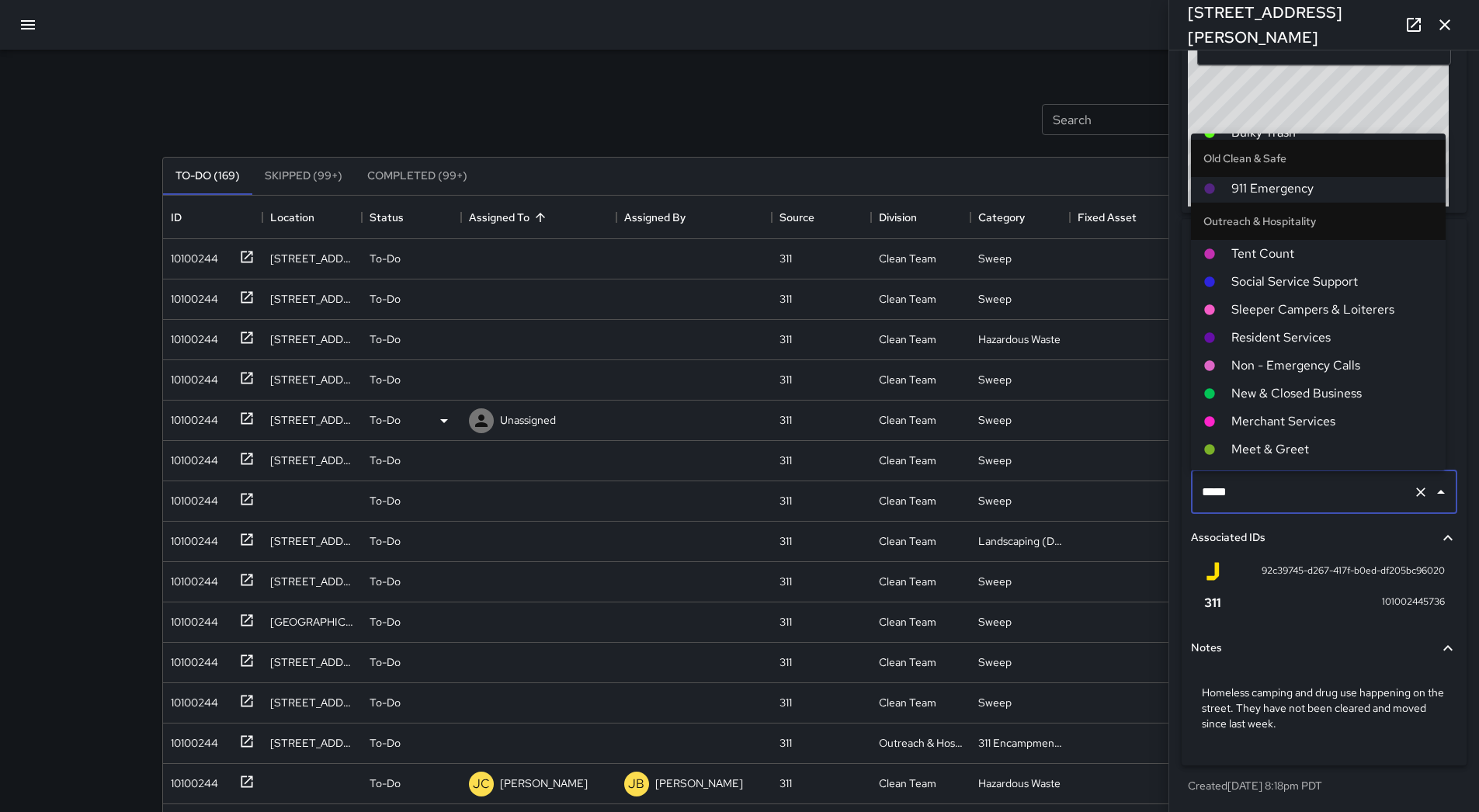
scroll to position [890, 0]
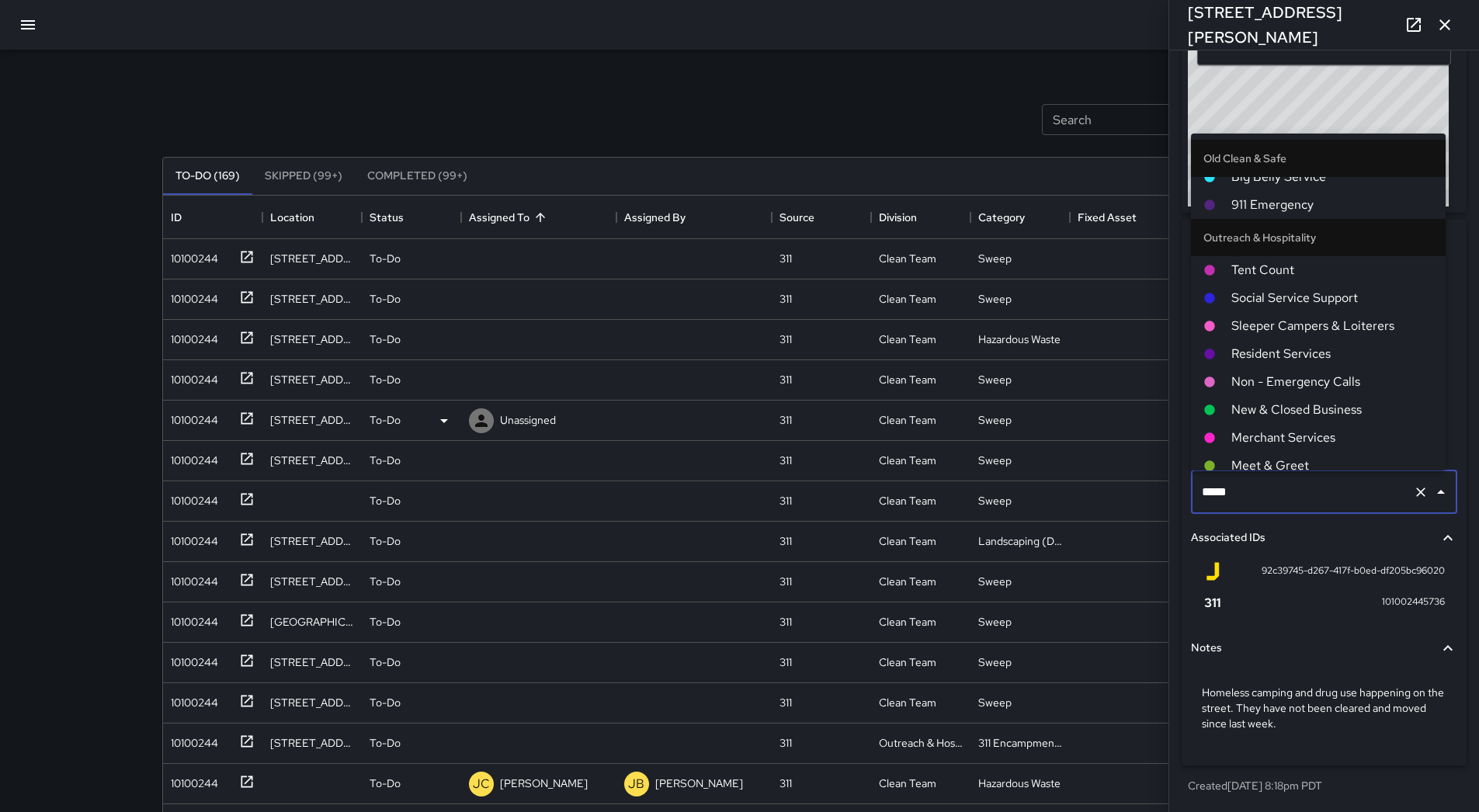
click at [1337, 306] on span "Social Service Support" at bounding box center [1333, 297] width 202 height 19
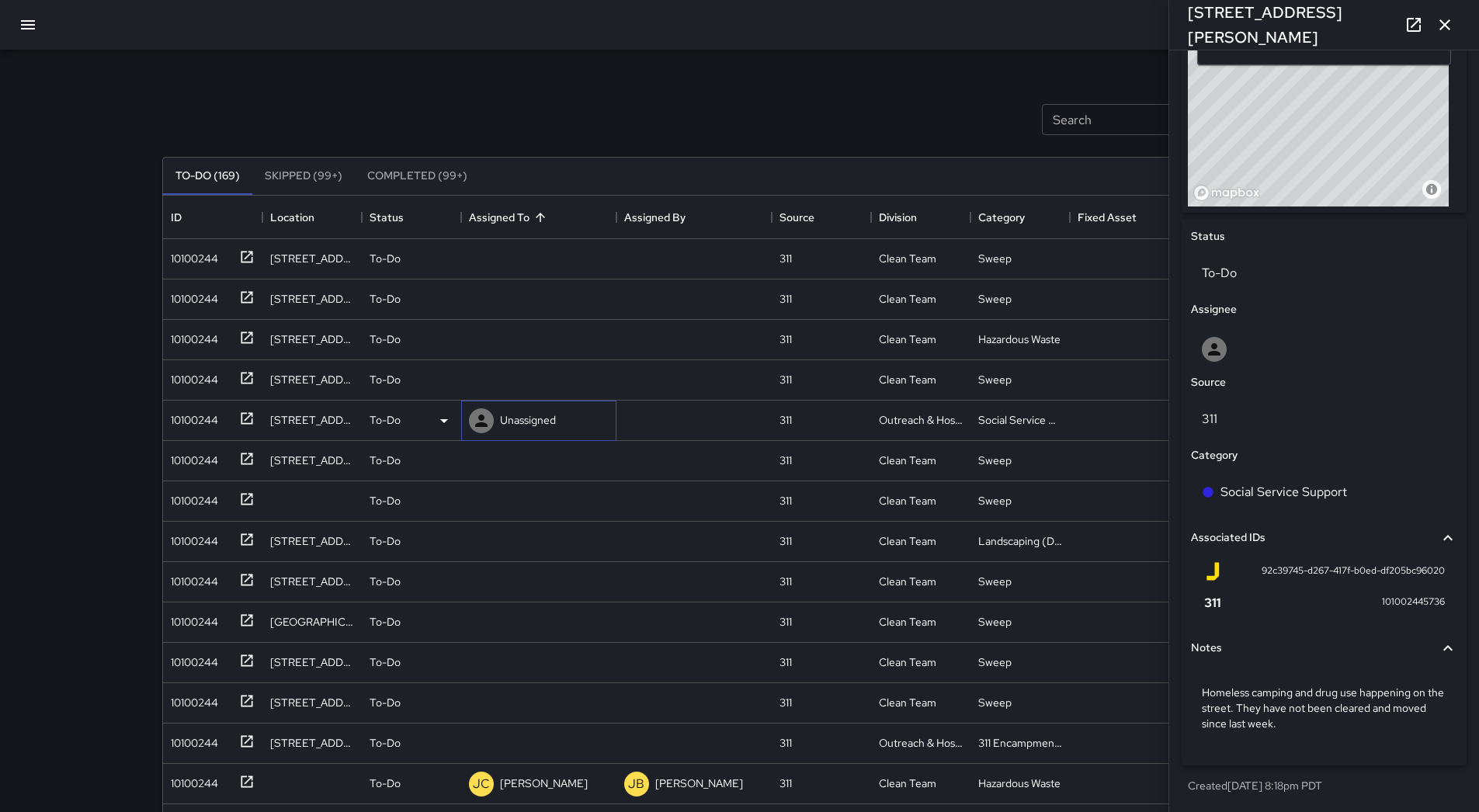
click at [533, 420] on p "Unassigned" at bounding box center [528, 419] width 56 height 15
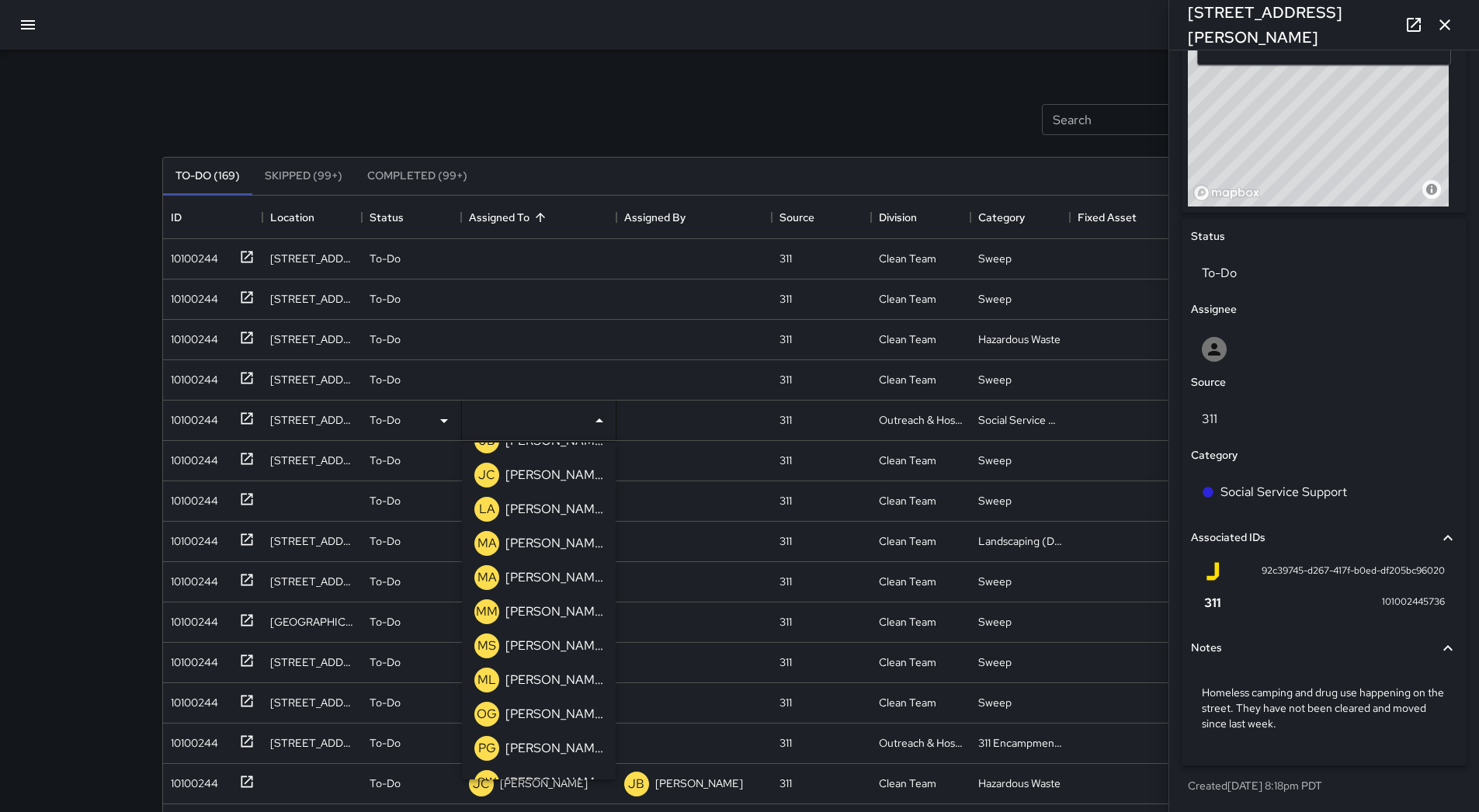
scroll to position [495, 0]
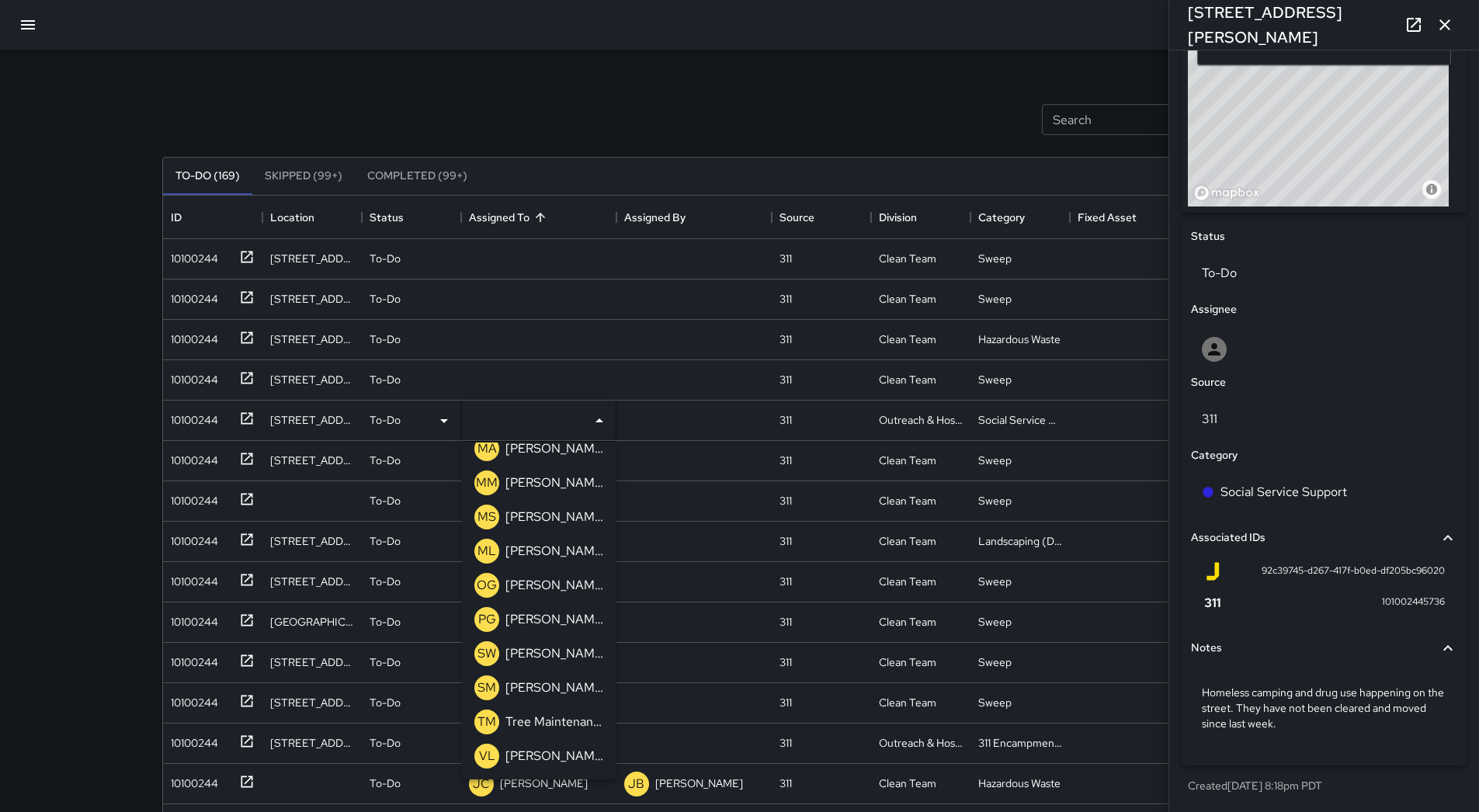
click at [563, 543] on p "[PERSON_NAME]" at bounding box center [554, 551] width 98 height 19
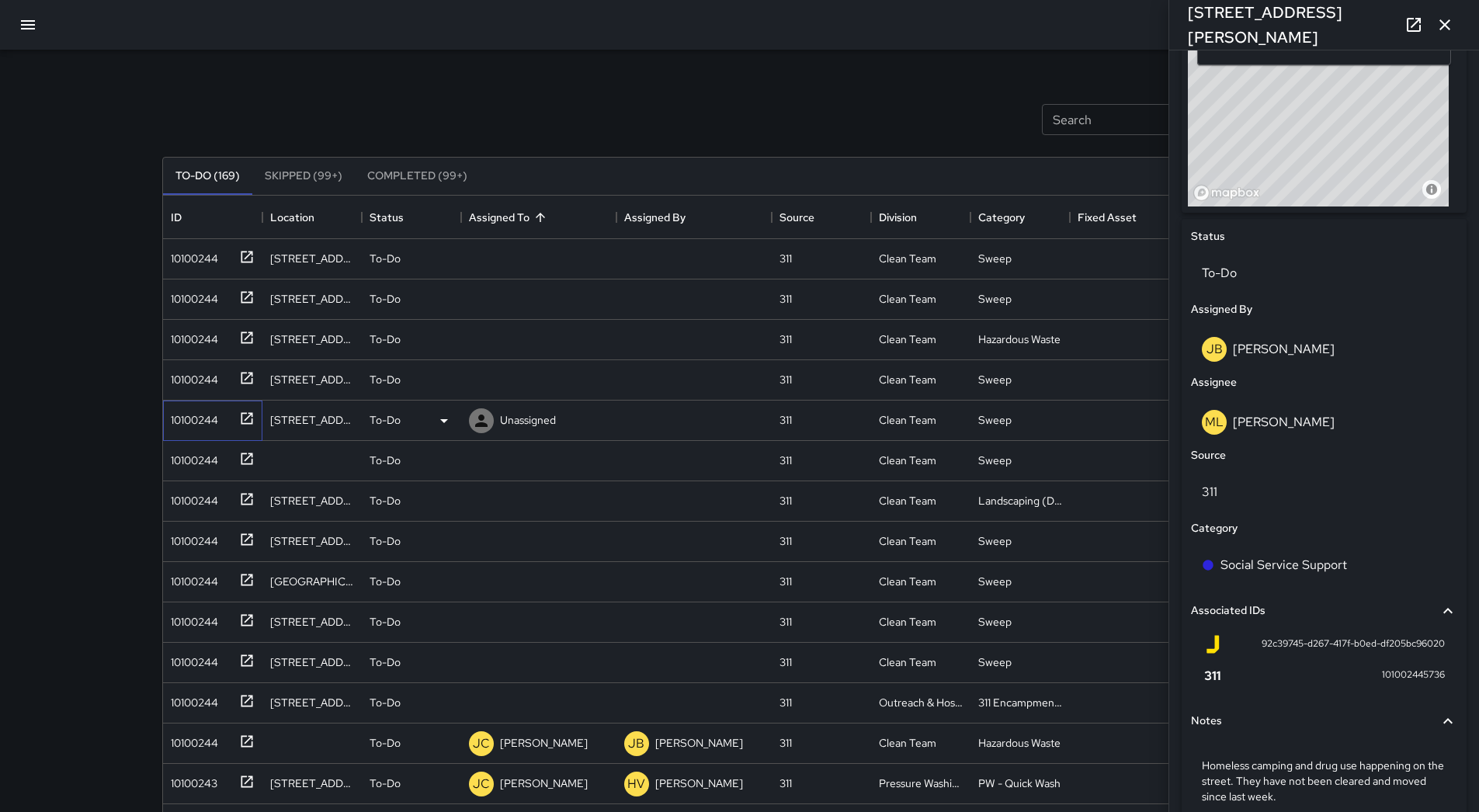
click at [192, 422] on div "10100244" at bounding box center [192, 416] width 53 height 22
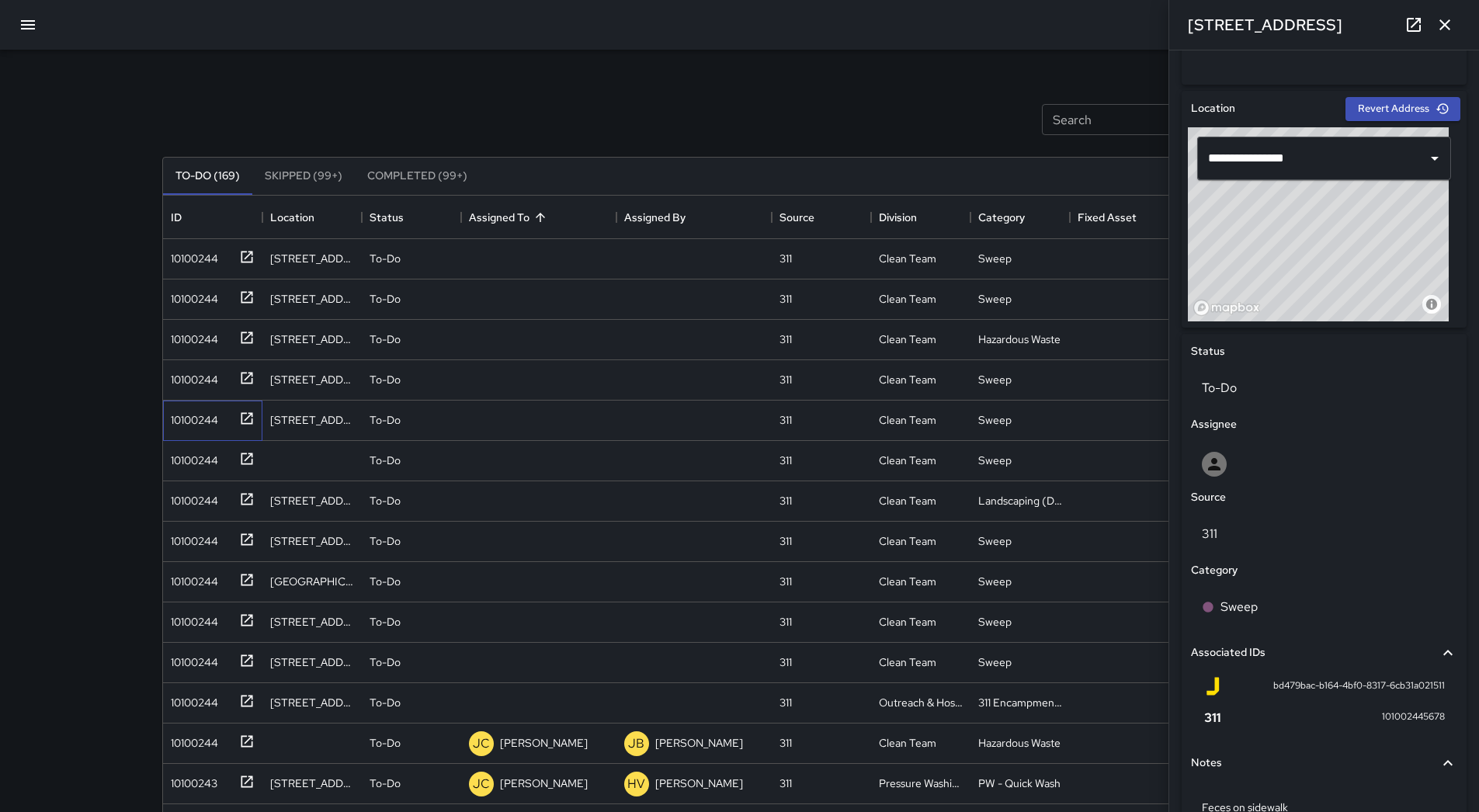
scroll to position [534, 0]
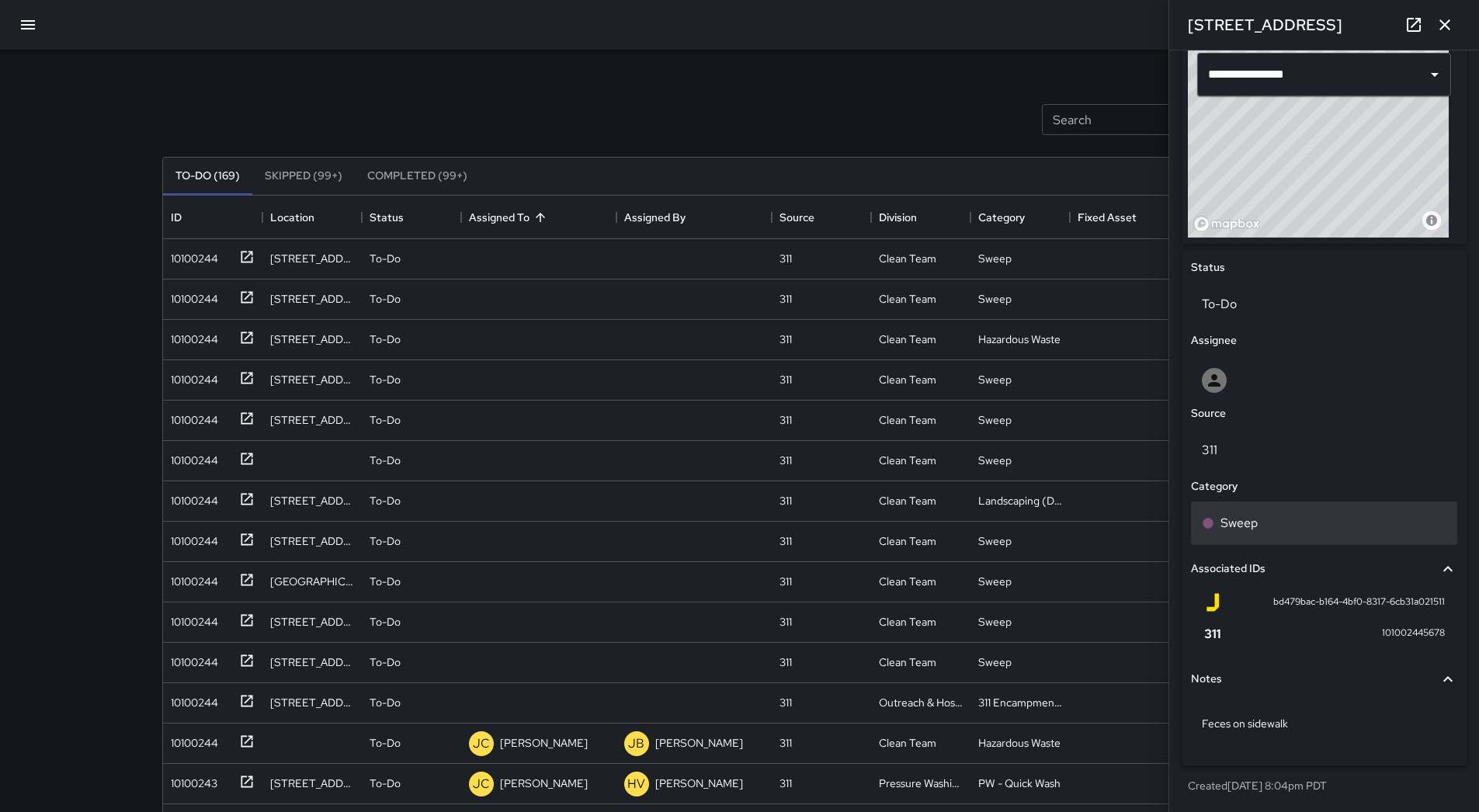
click at [1294, 524] on div "Sweep" at bounding box center [1324, 523] width 245 height 19
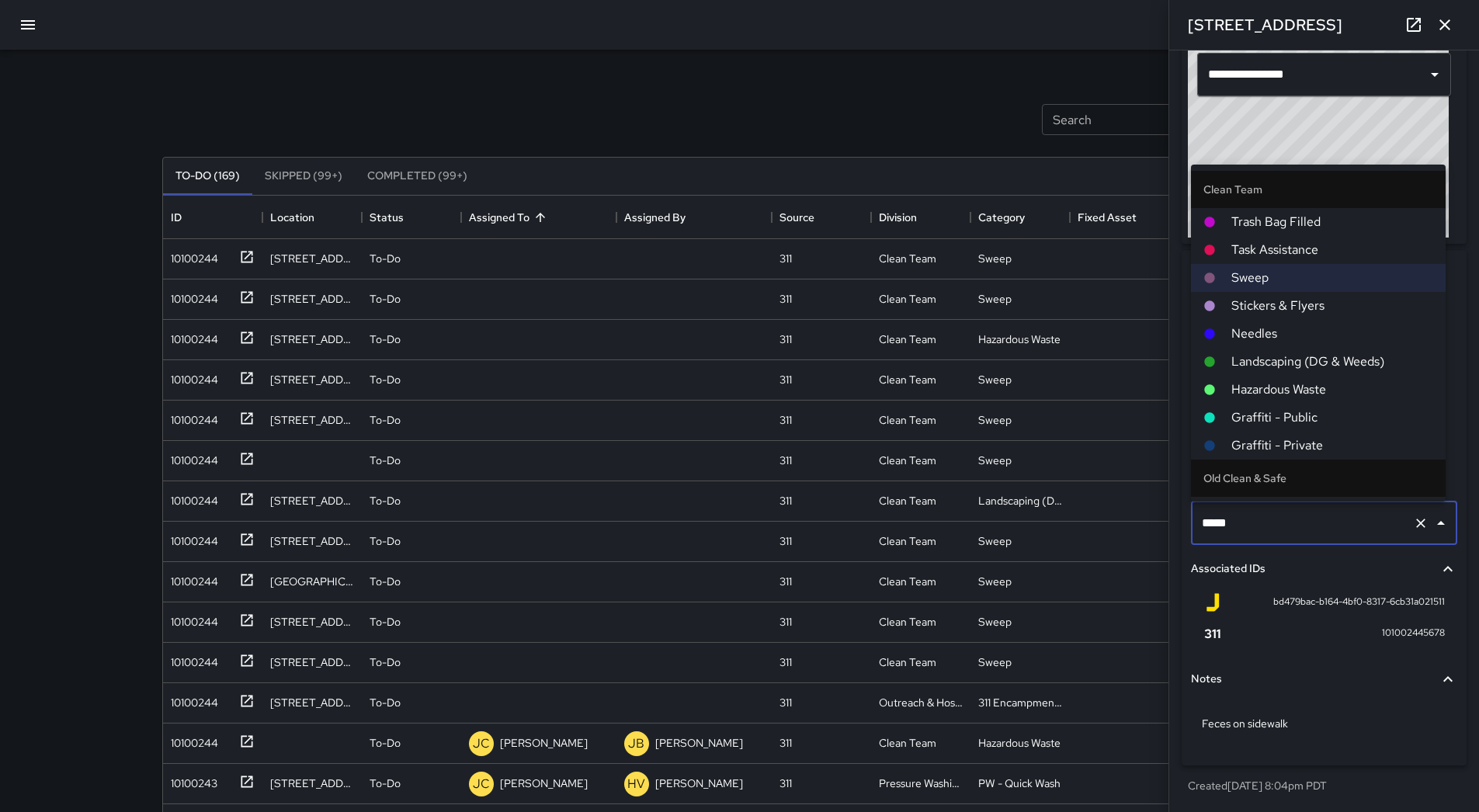
click at [1290, 385] on span "Hazardous Waste" at bounding box center [1333, 389] width 202 height 19
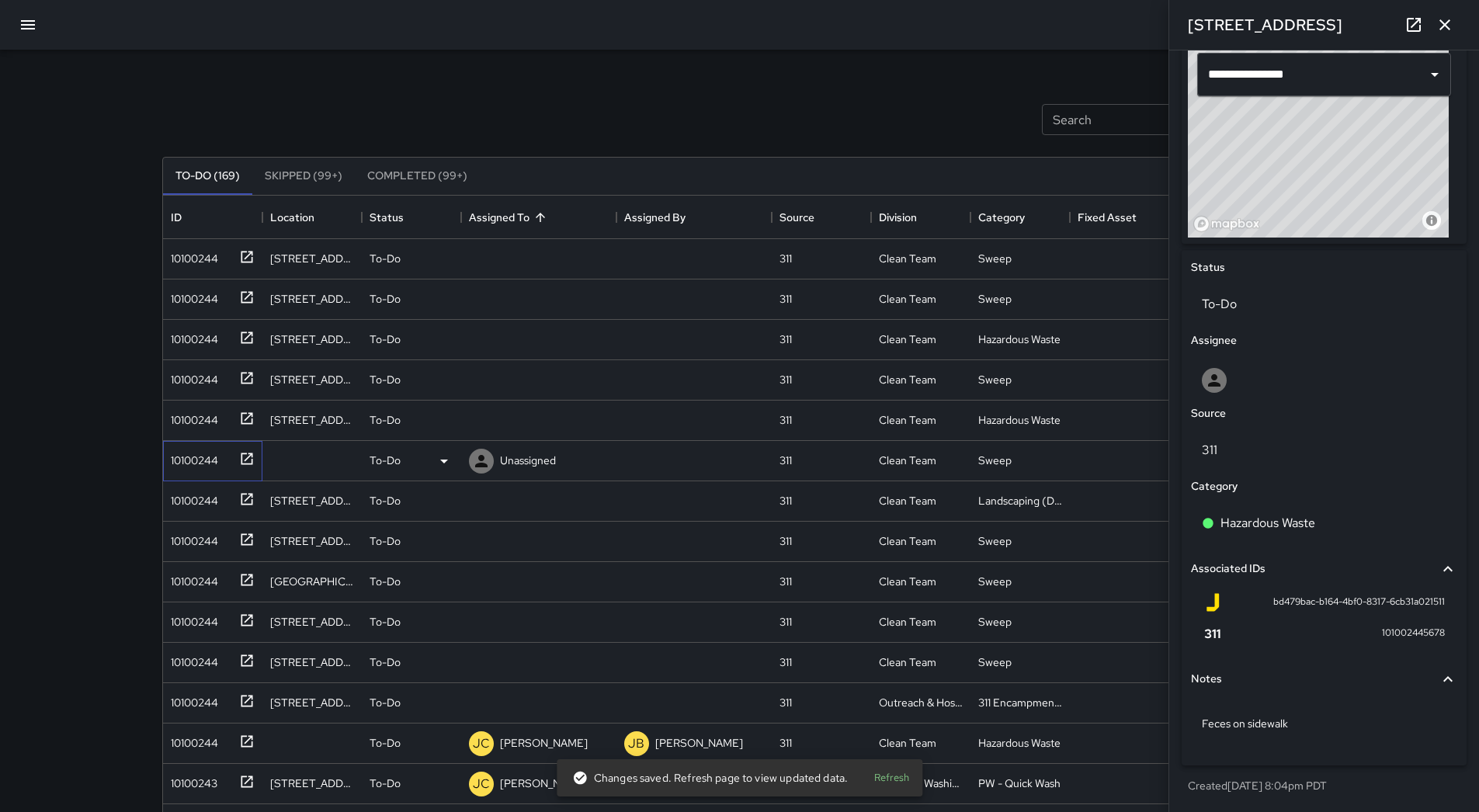
click at [185, 462] on div "10100244" at bounding box center [192, 456] width 53 height 22
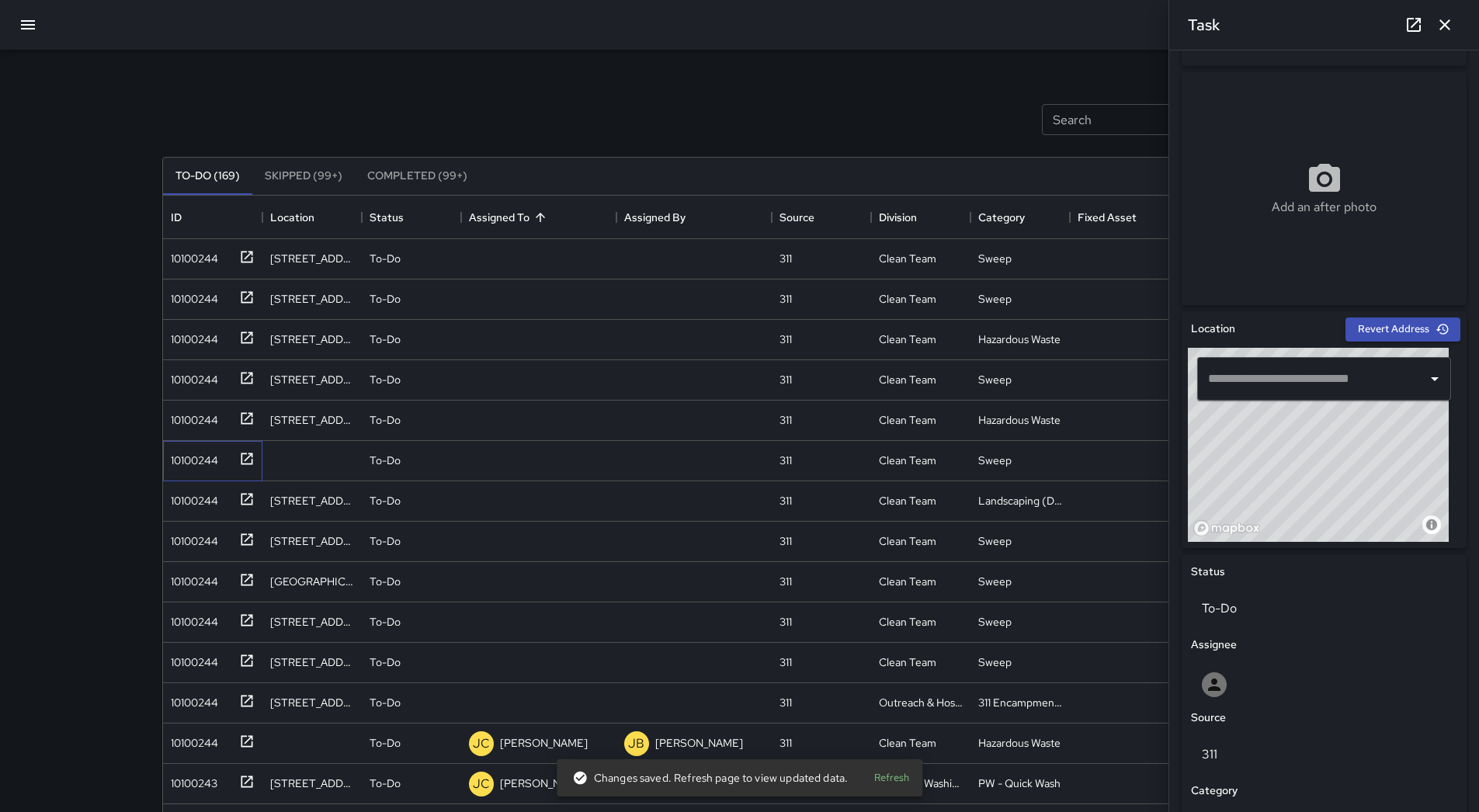
scroll to position [224, 0]
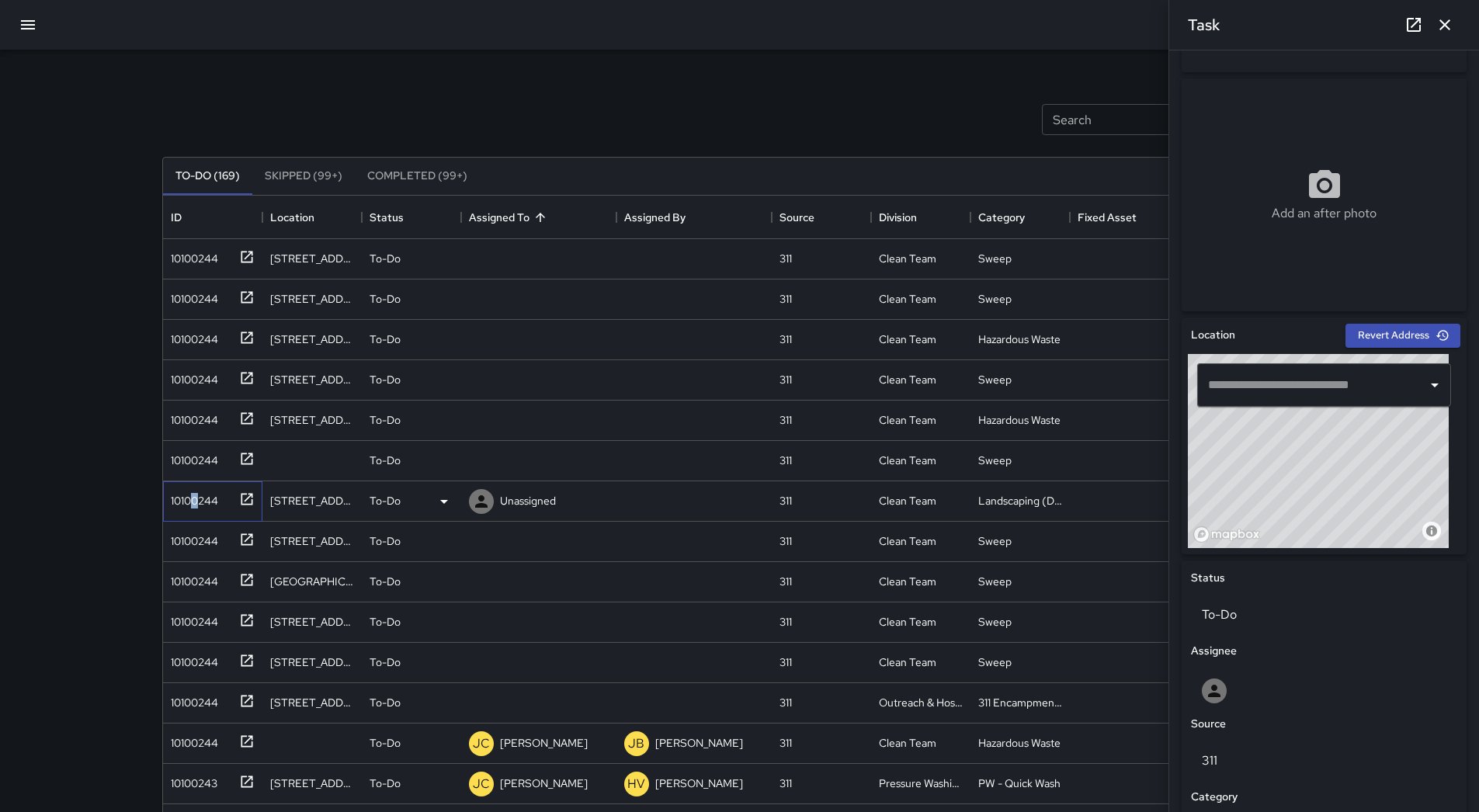
click at [195, 499] on div "10100244" at bounding box center [192, 497] width 53 height 22
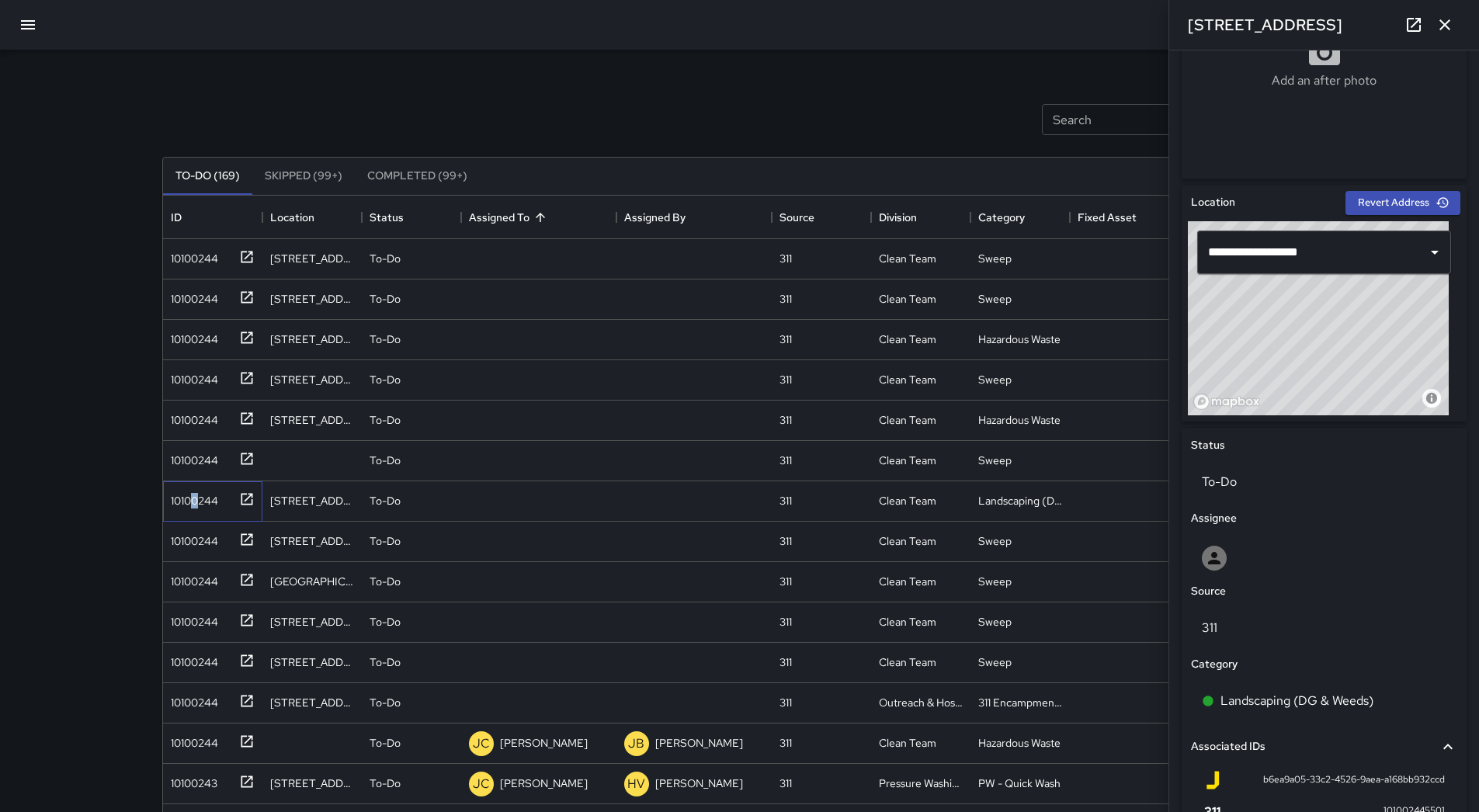
scroll to position [544, 0]
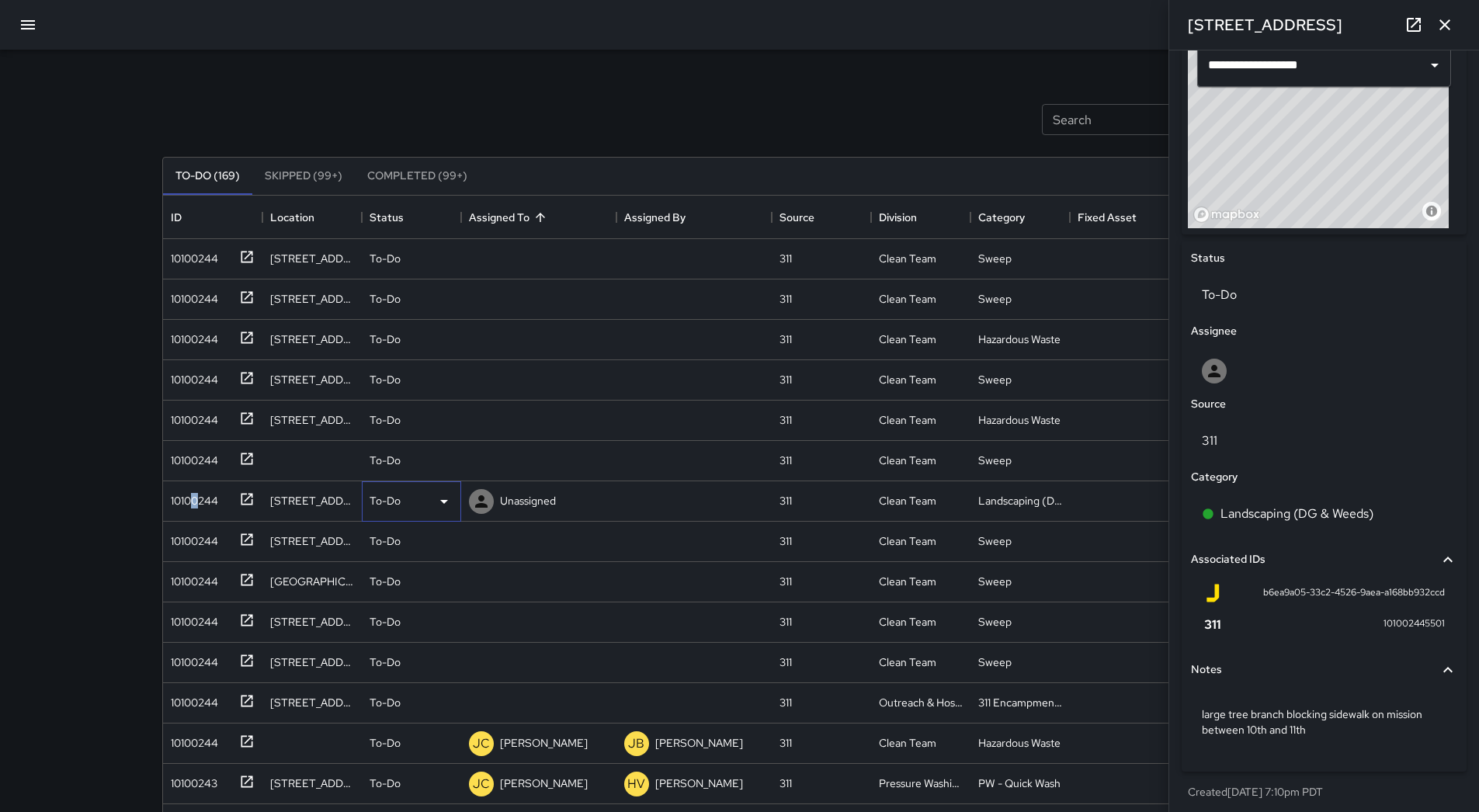
click at [436, 500] on icon at bounding box center [444, 501] width 19 height 19
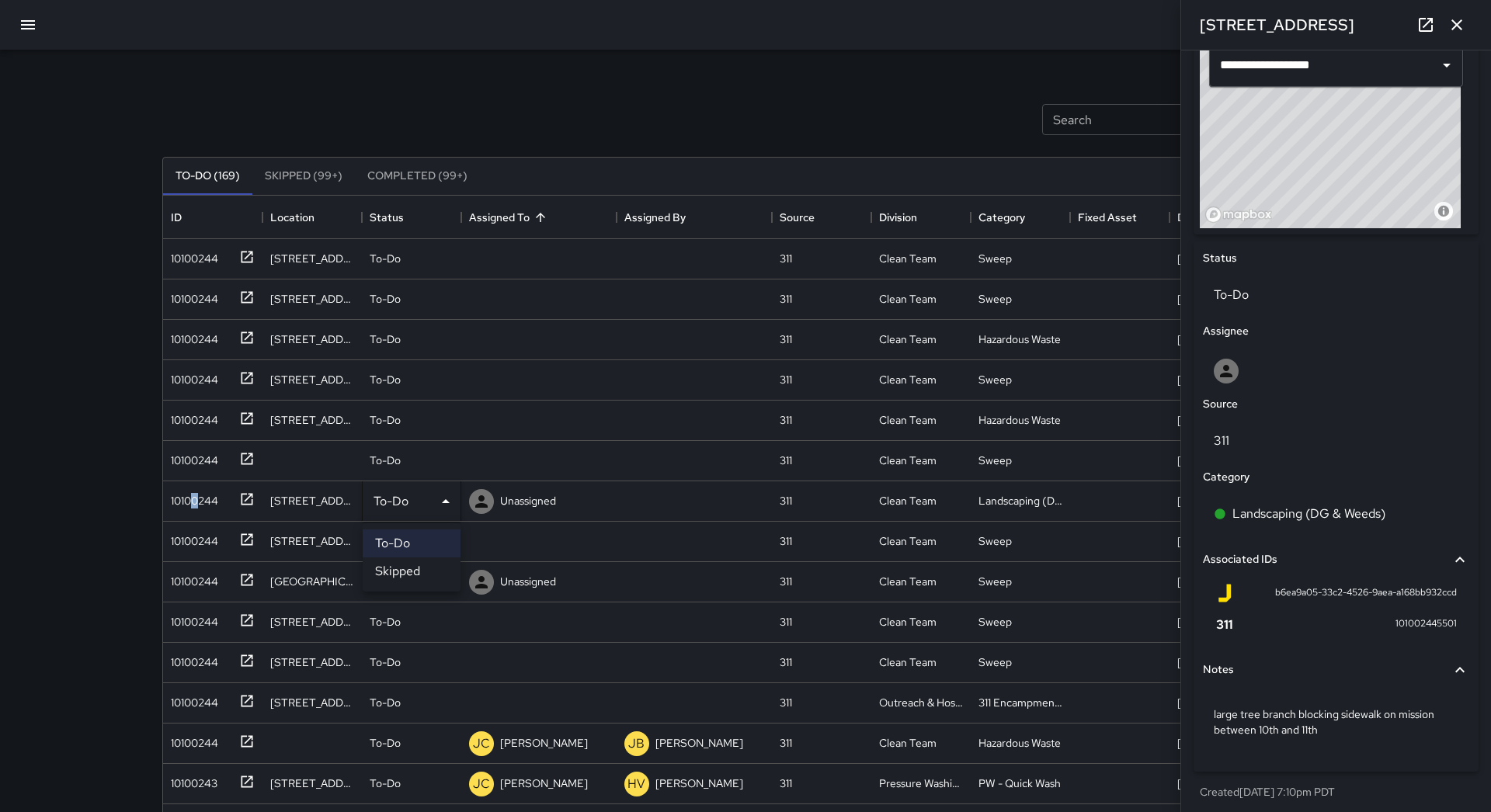
click at [415, 566] on li "Skipped" at bounding box center [411, 571] width 98 height 28
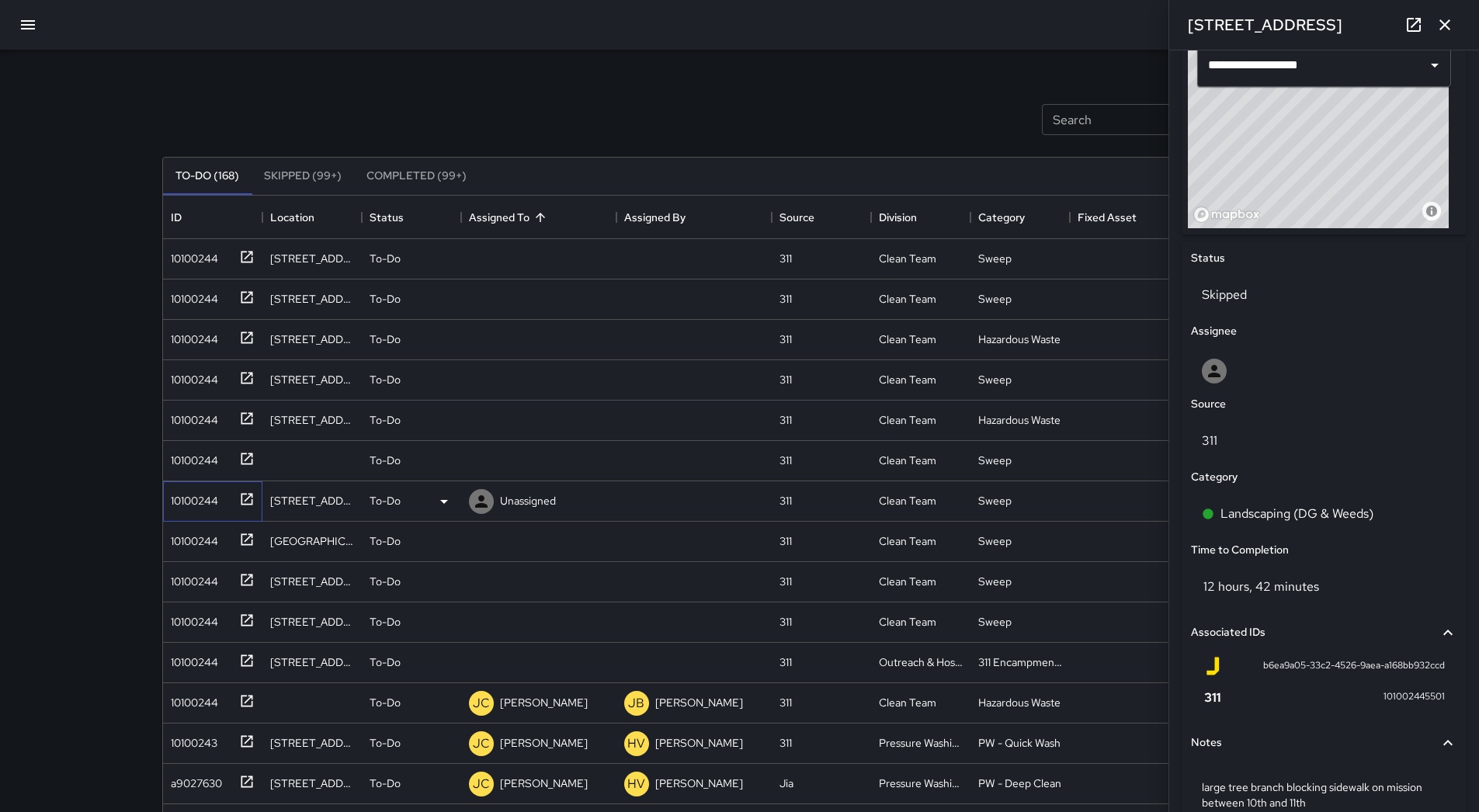
click at [209, 504] on div "10100244" at bounding box center [192, 497] width 53 height 22
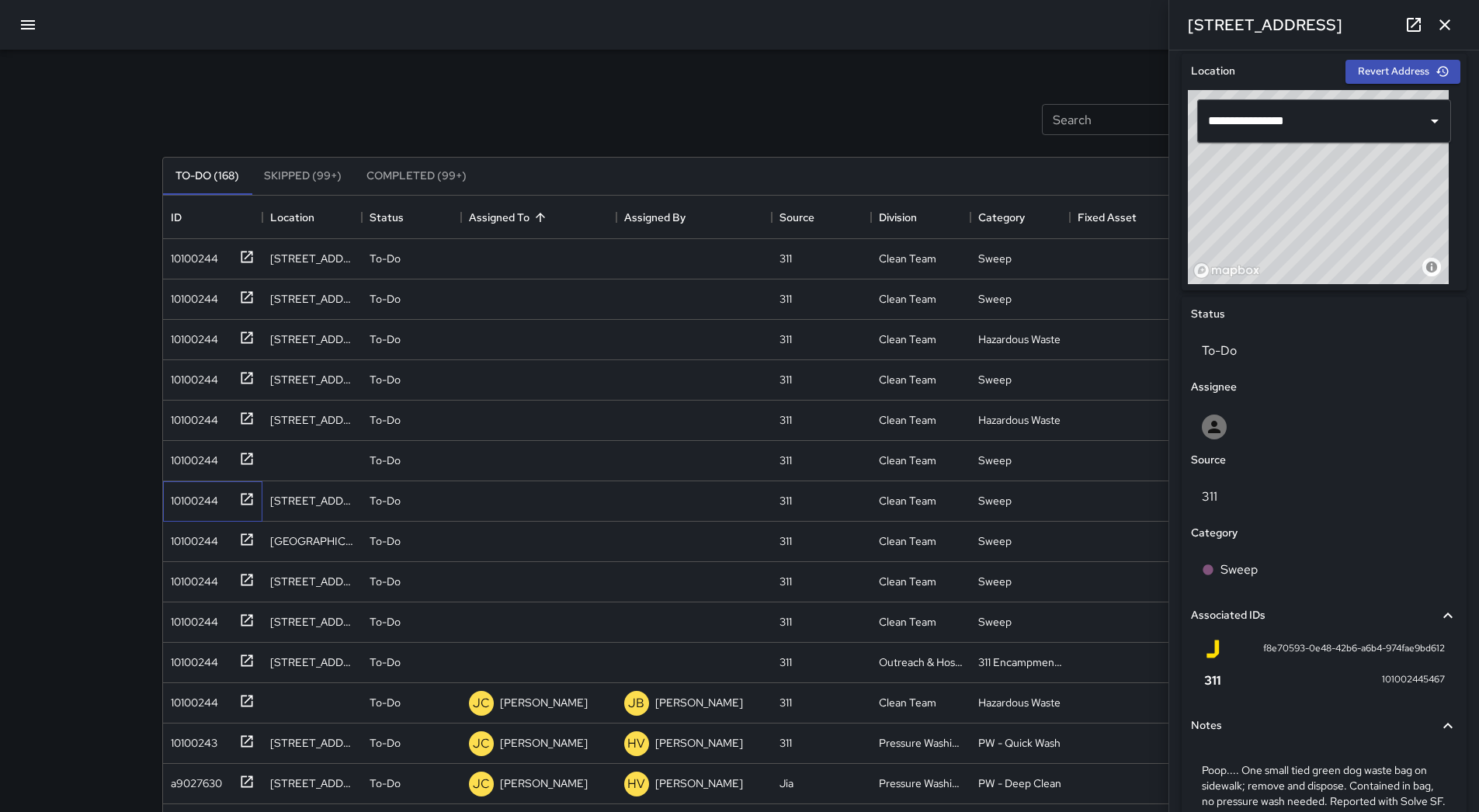
scroll to position [581, 0]
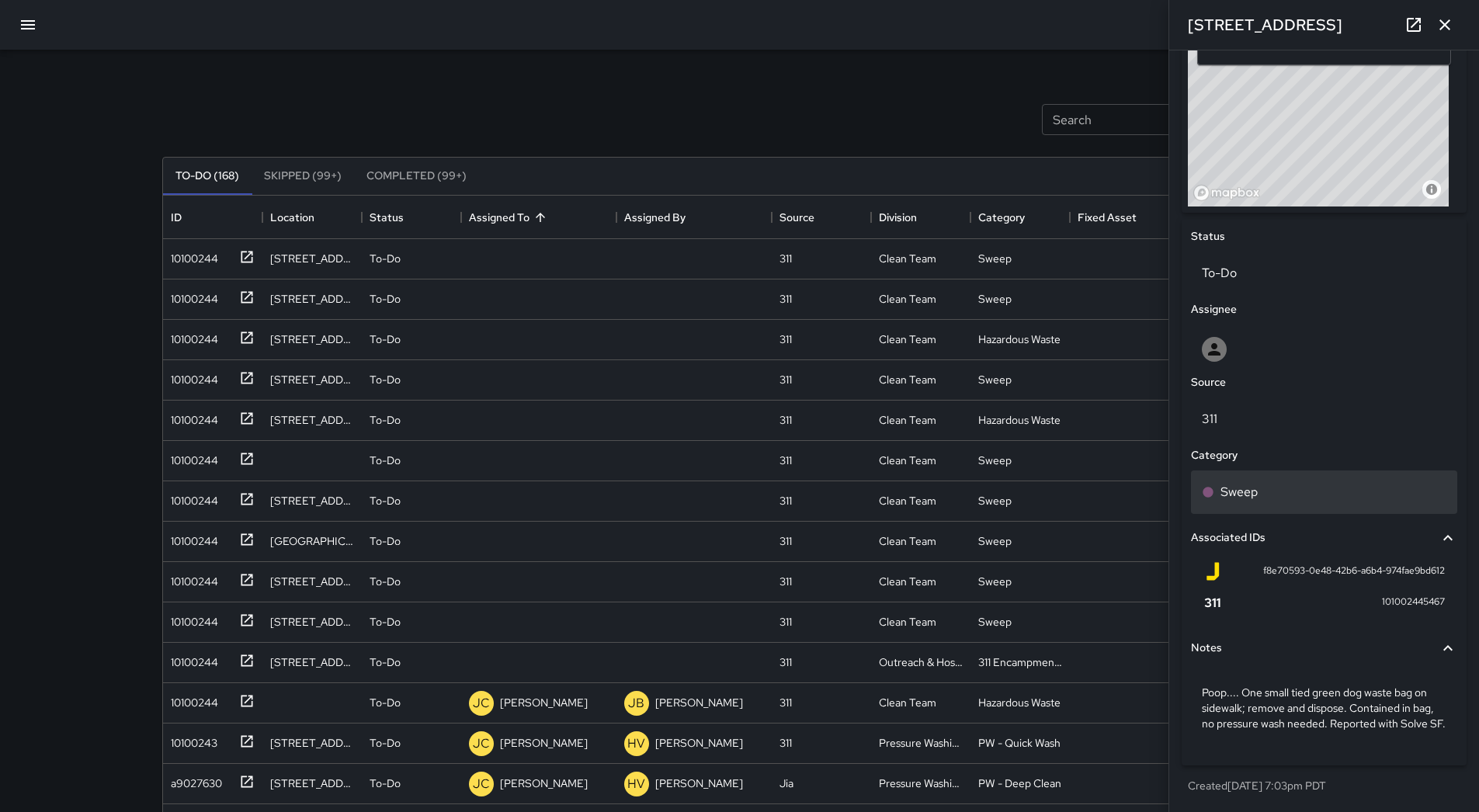
click at [1274, 483] on div "Sweep" at bounding box center [1324, 492] width 245 height 19
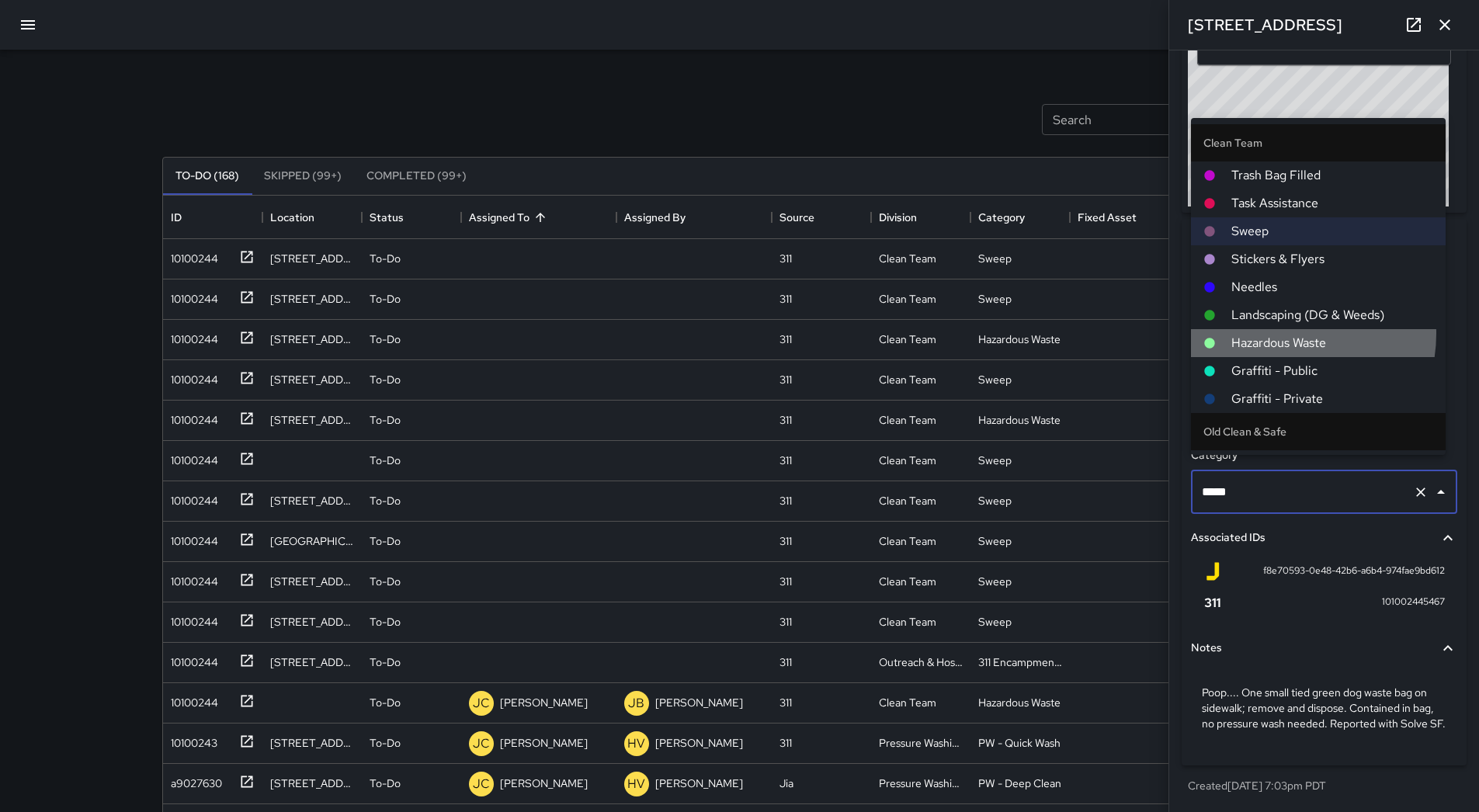
click at [1280, 334] on span "Hazardous Waste" at bounding box center [1333, 343] width 202 height 19
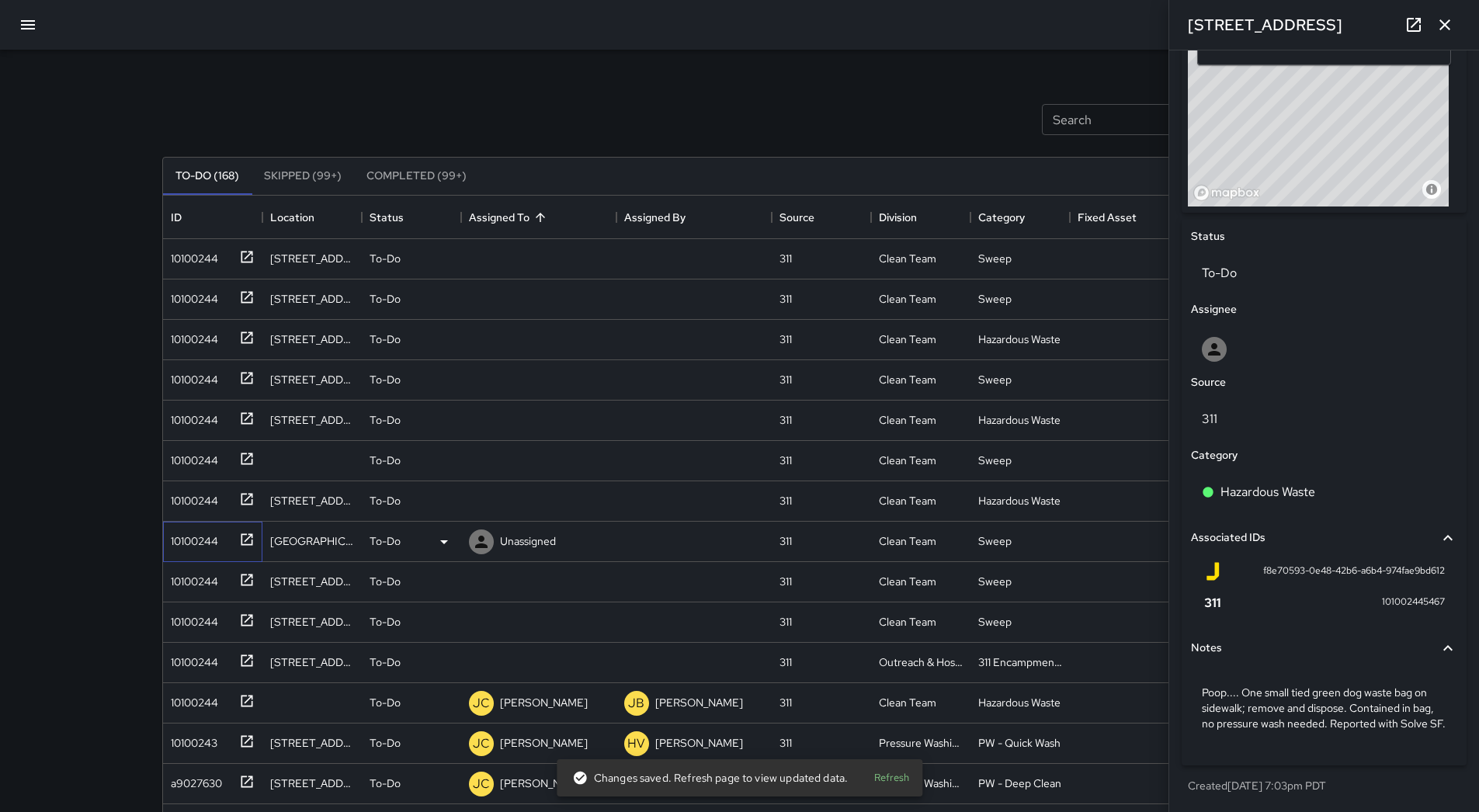
click at [211, 532] on div "10100244" at bounding box center [192, 537] width 53 height 22
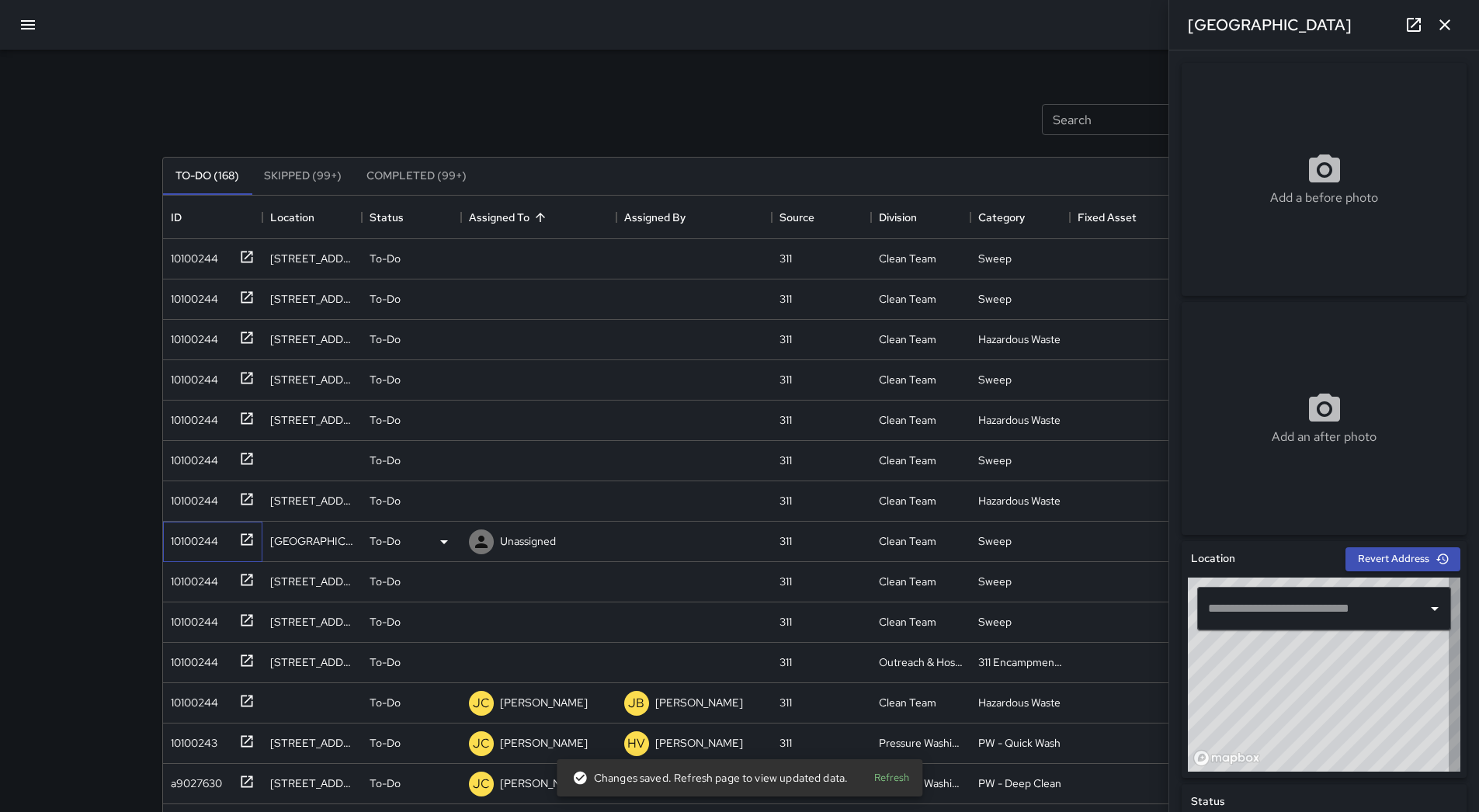
type input "**********"
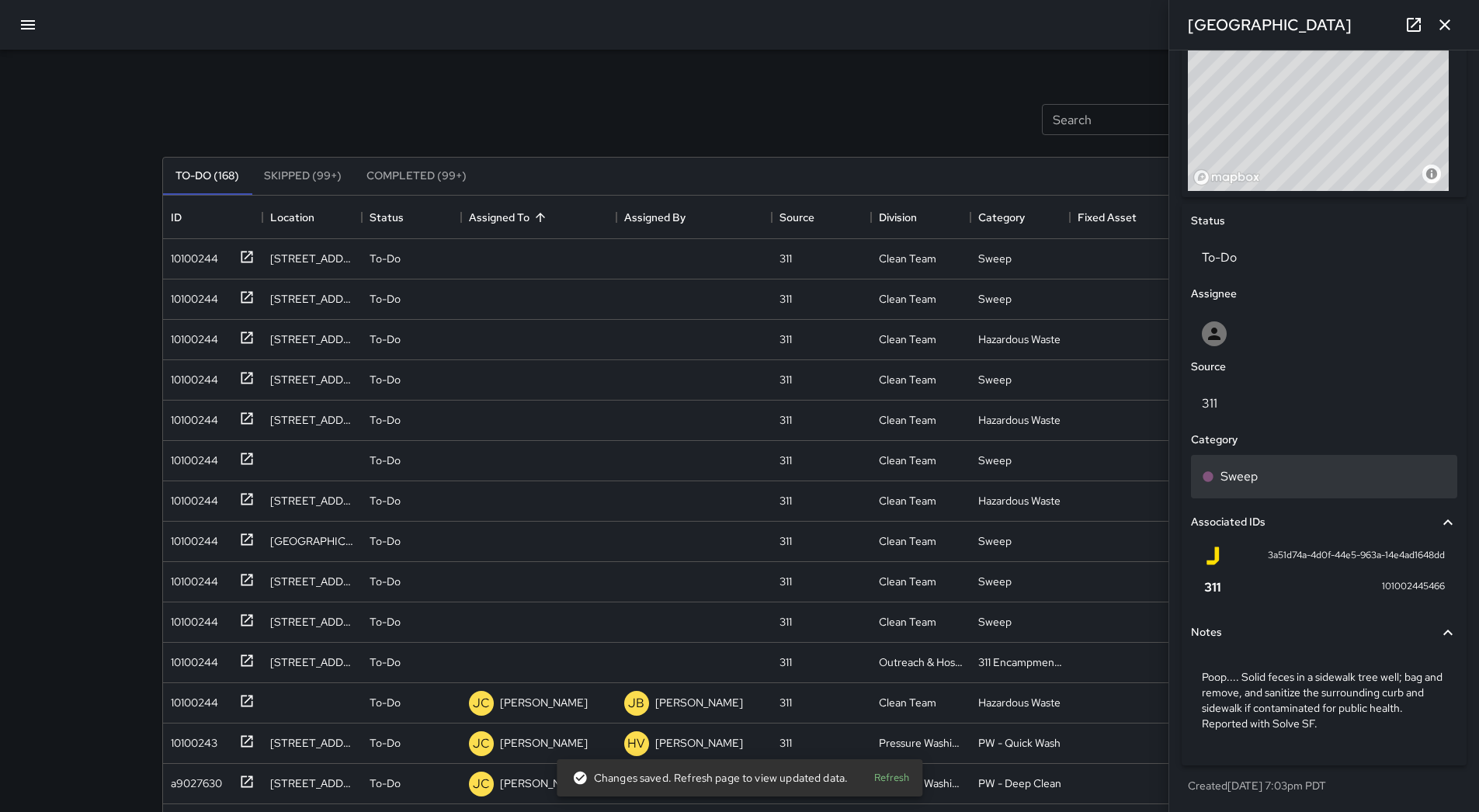
click at [1275, 460] on div "Sweep" at bounding box center [1325, 477] width 267 height 44
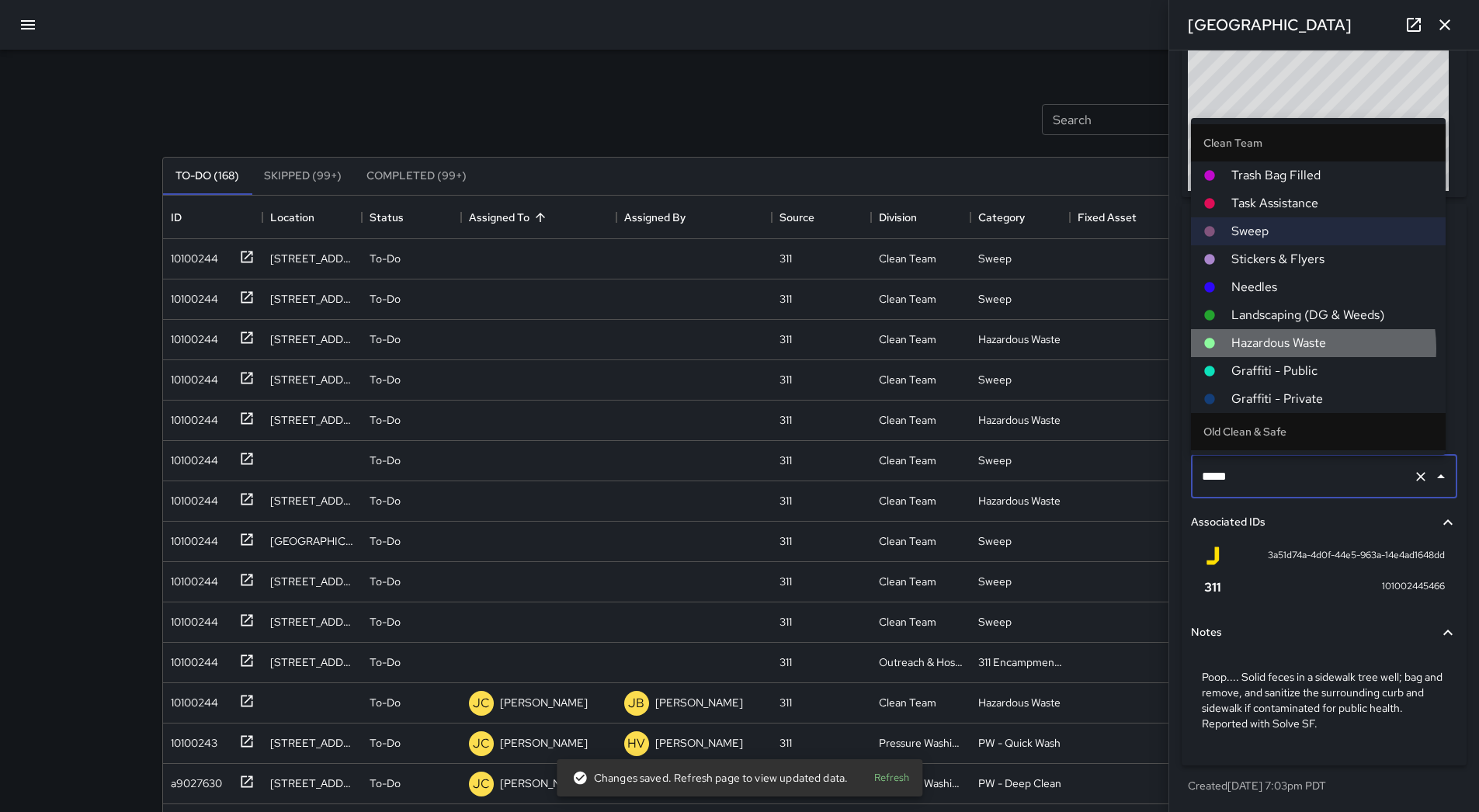
click at [1291, 348] on span "Hazardous Waste" at bounding box center [1333, 343] width 202 height 19
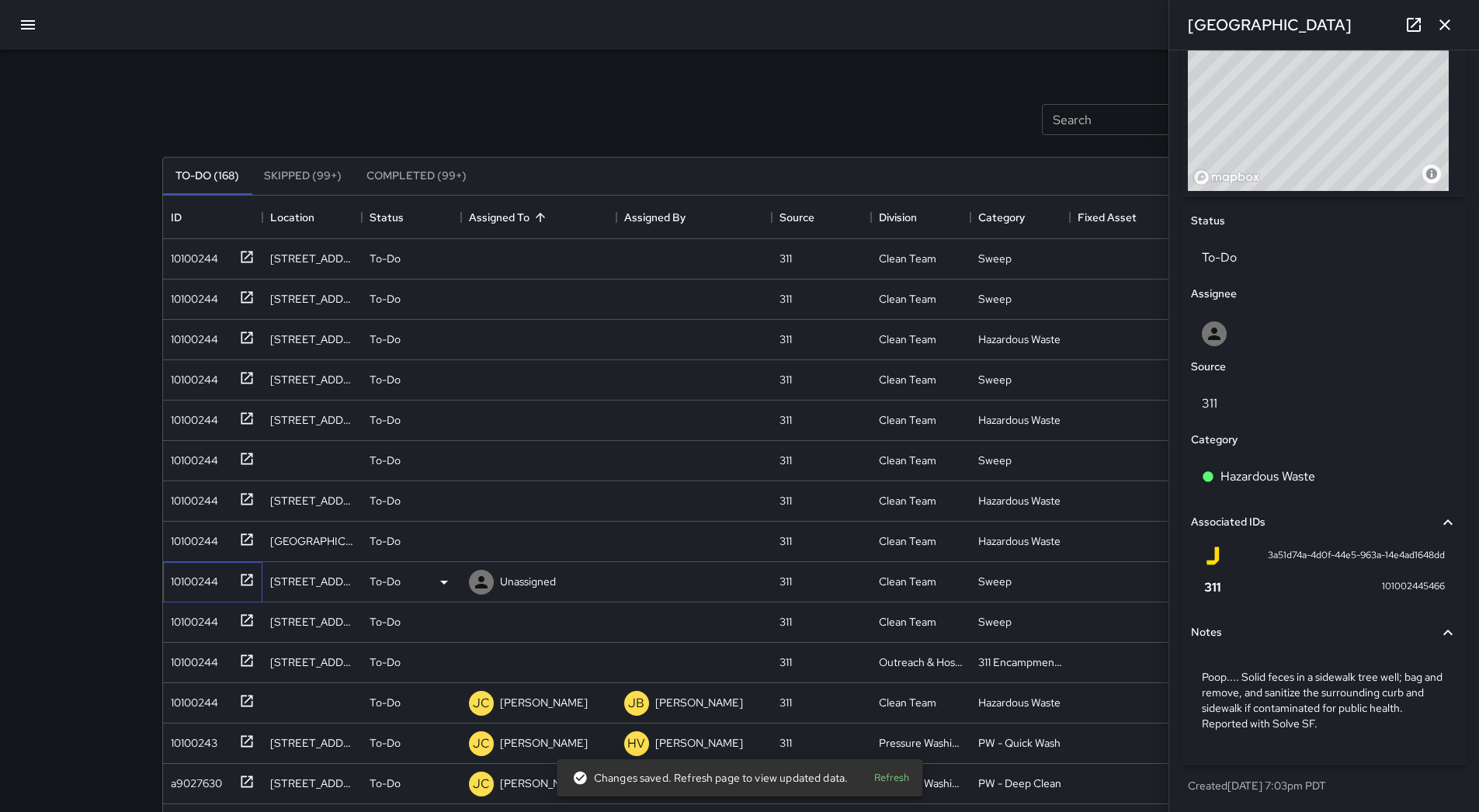
click at [189, 583] on div "10100244" at bounding box center [192, 578] width 53 height 22
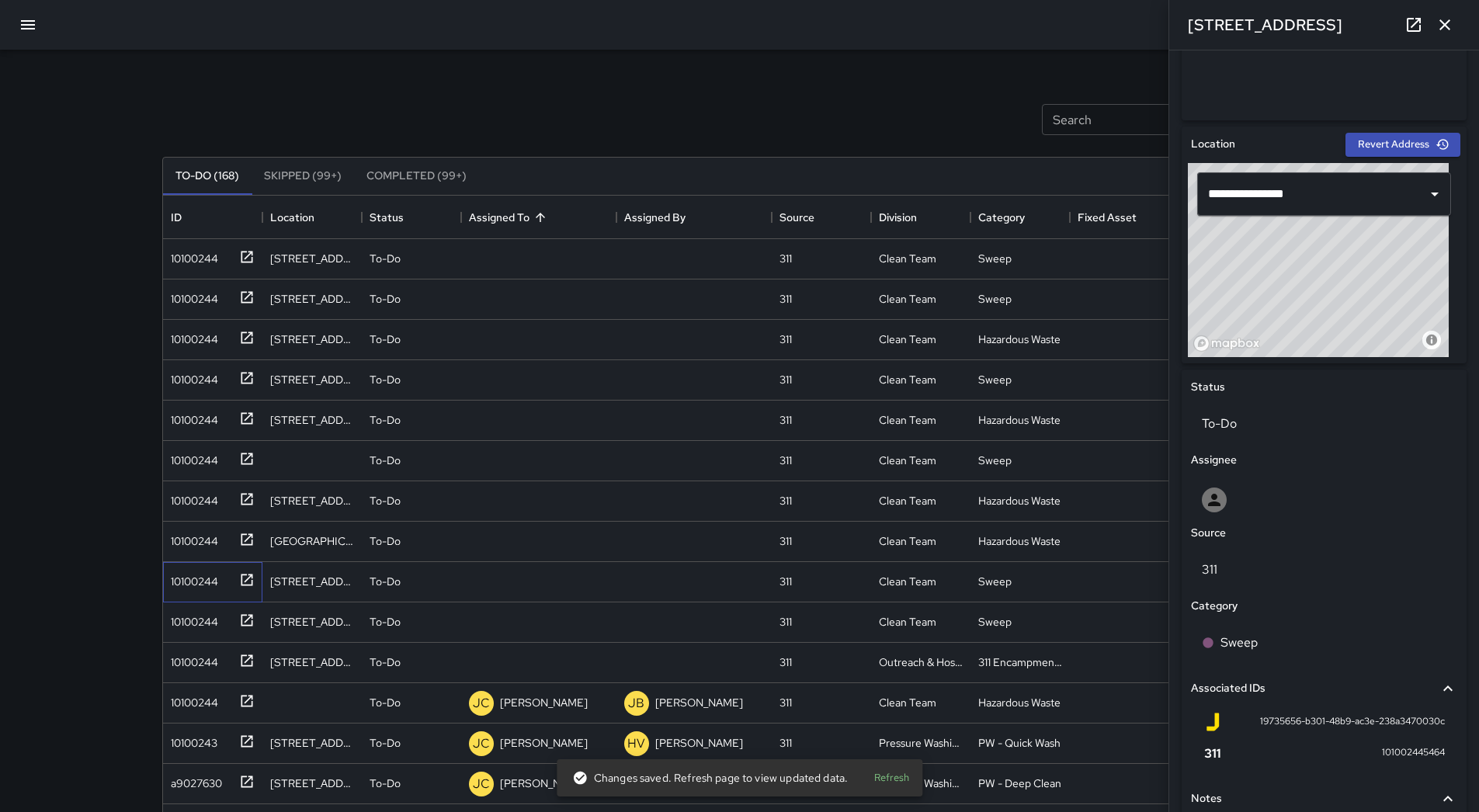
scroll to position [565, 0]
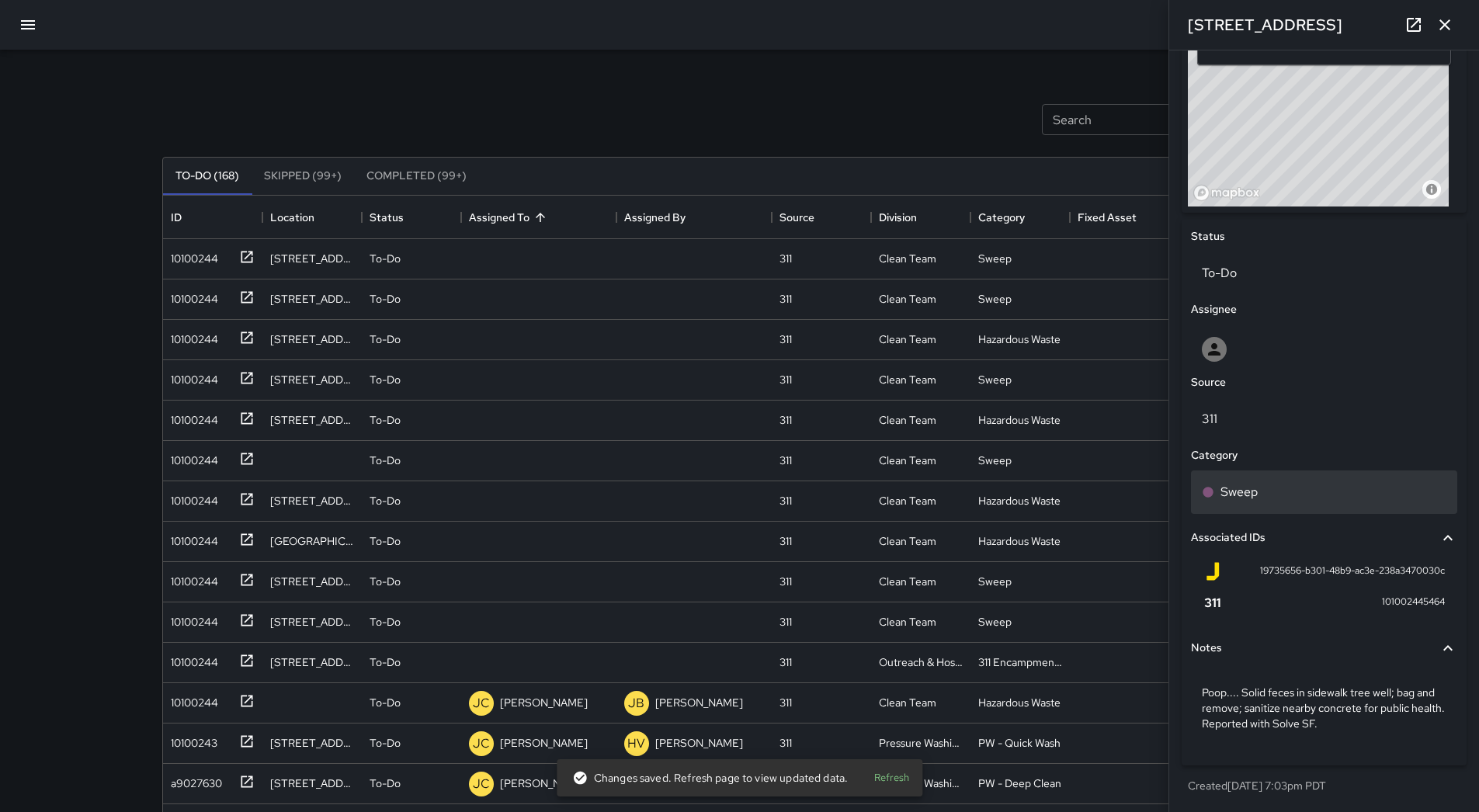
click at [1310, 479] on div "Sweep" at bounding box center [1325, 492] width 267 height 44
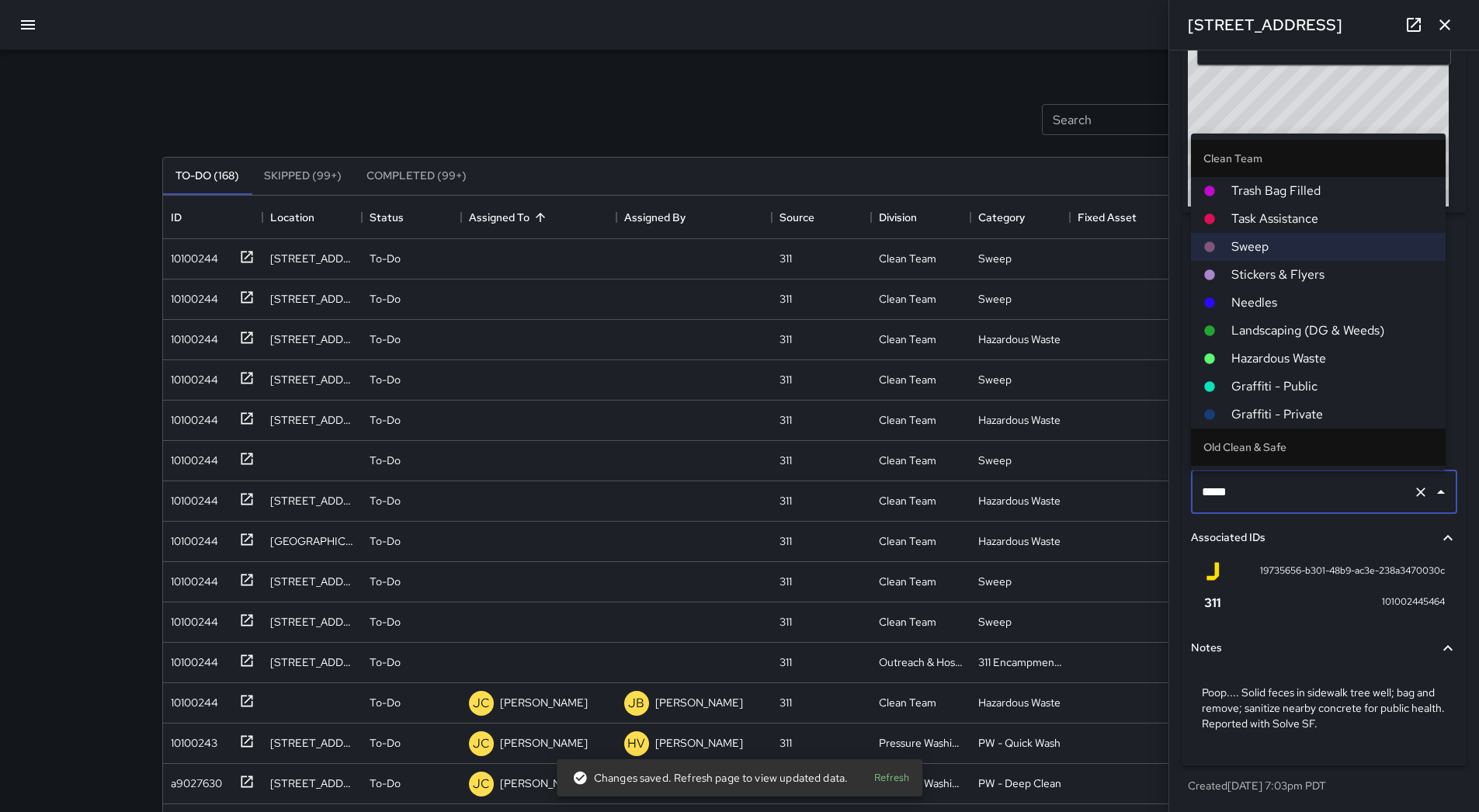
click at [1316, 359] on span "Hazardous Waste" at bounding box center [1333, 358] width 202 height 19
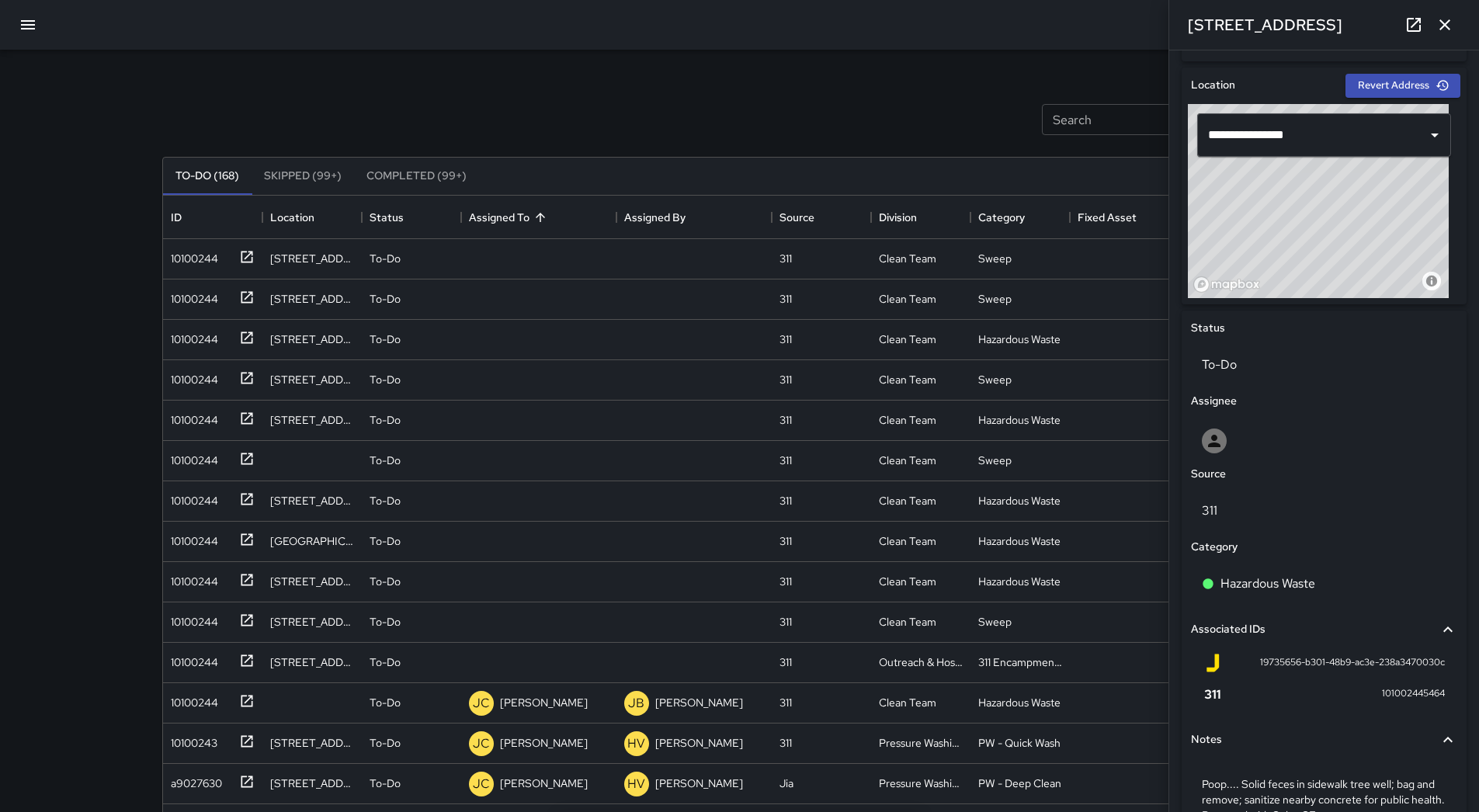
scroll to position [332, 0]
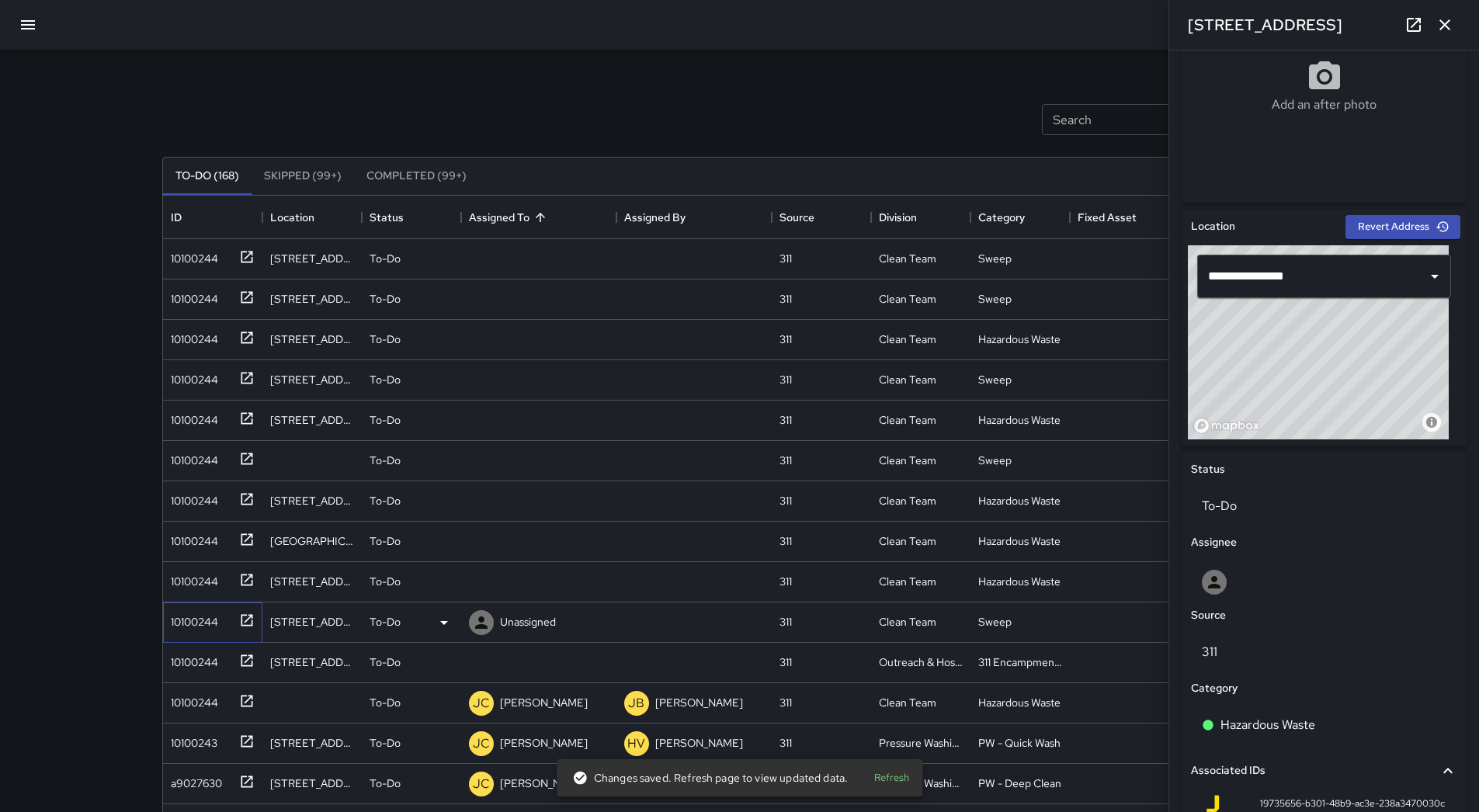
click at [175, 619] on div "10100244" at bounding box center [192, 618] width 53 height 22
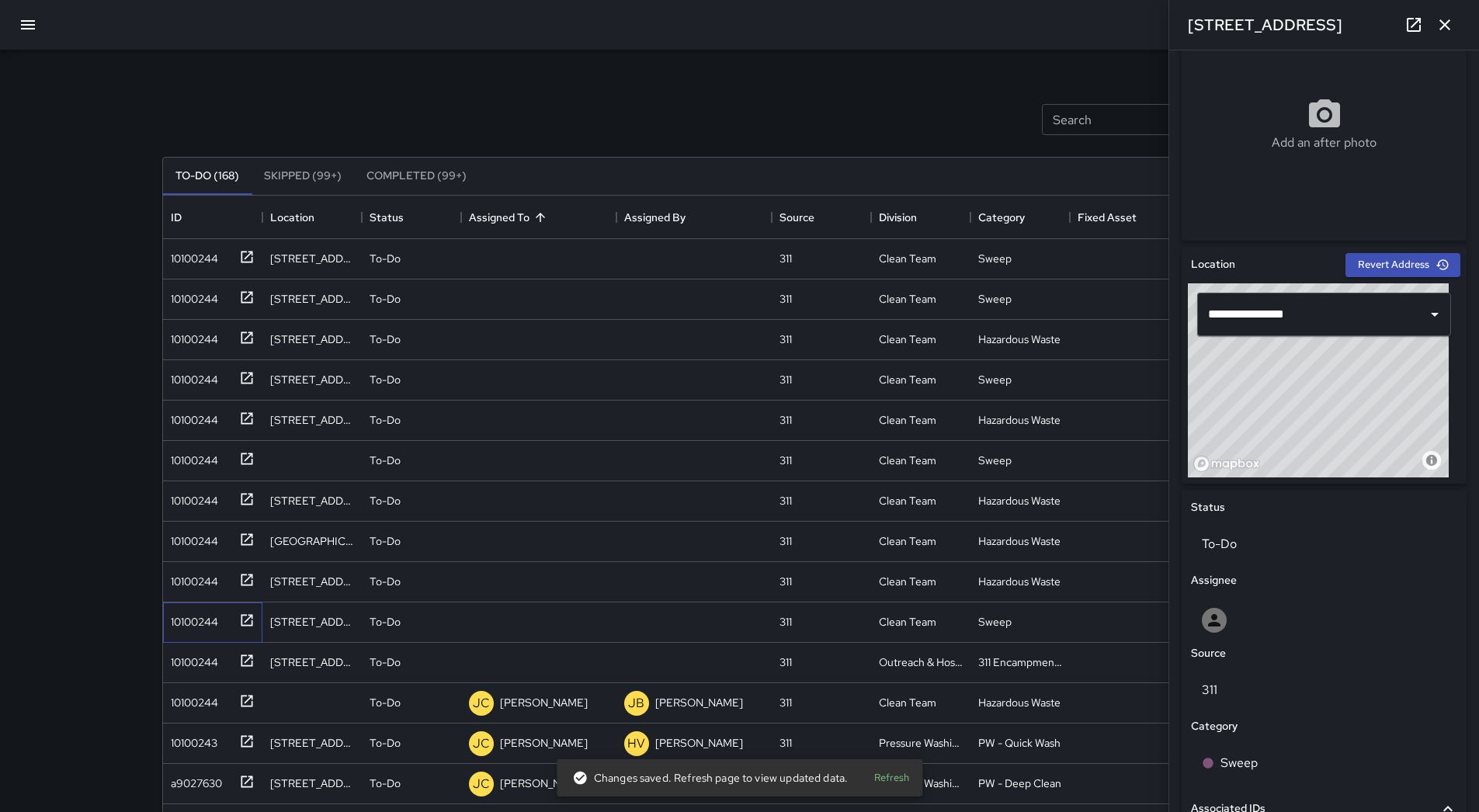
scroll to position [286, 0]
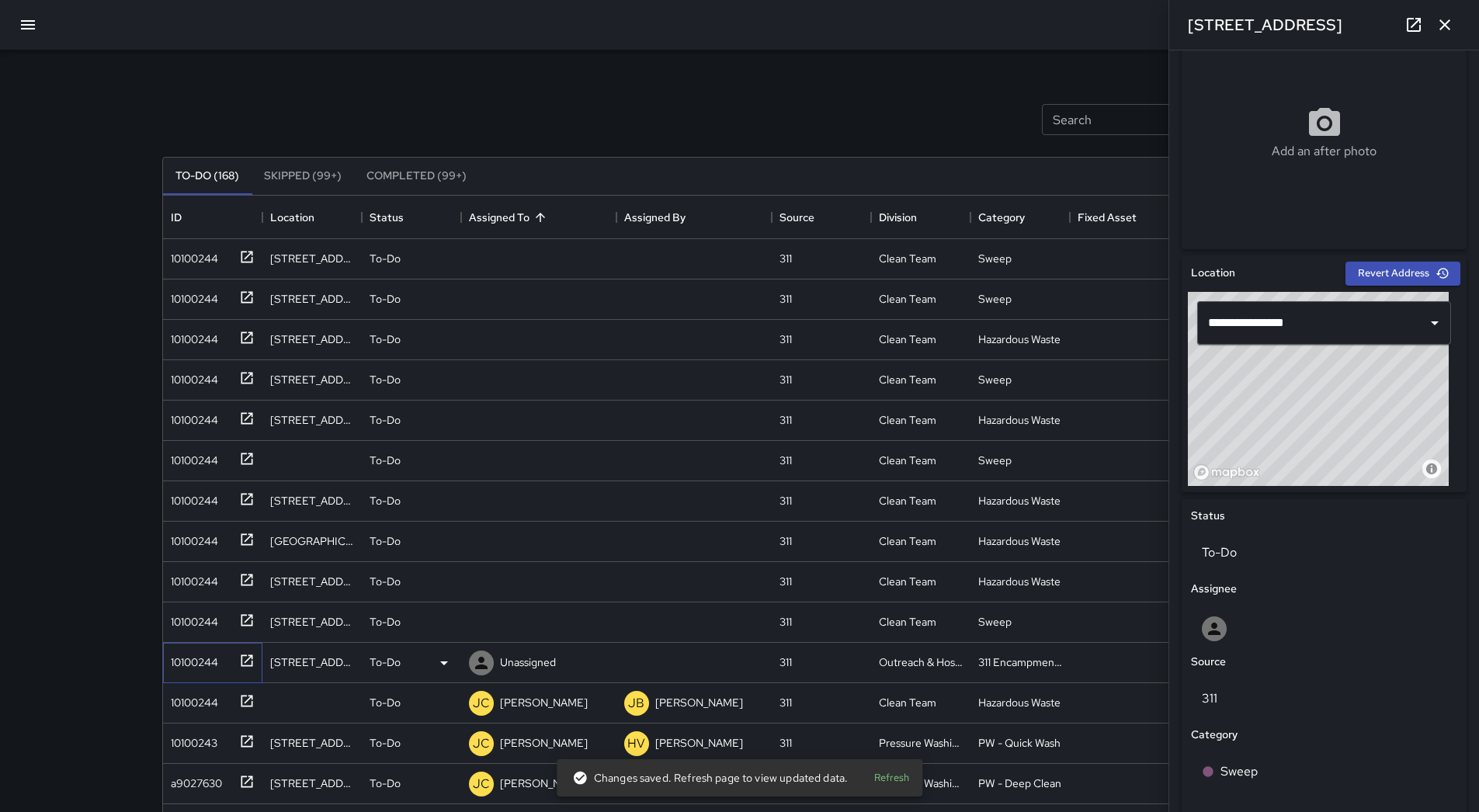
click at [195, 659] on div "10100244" at bounding box center [192, 658] width 53 height 22
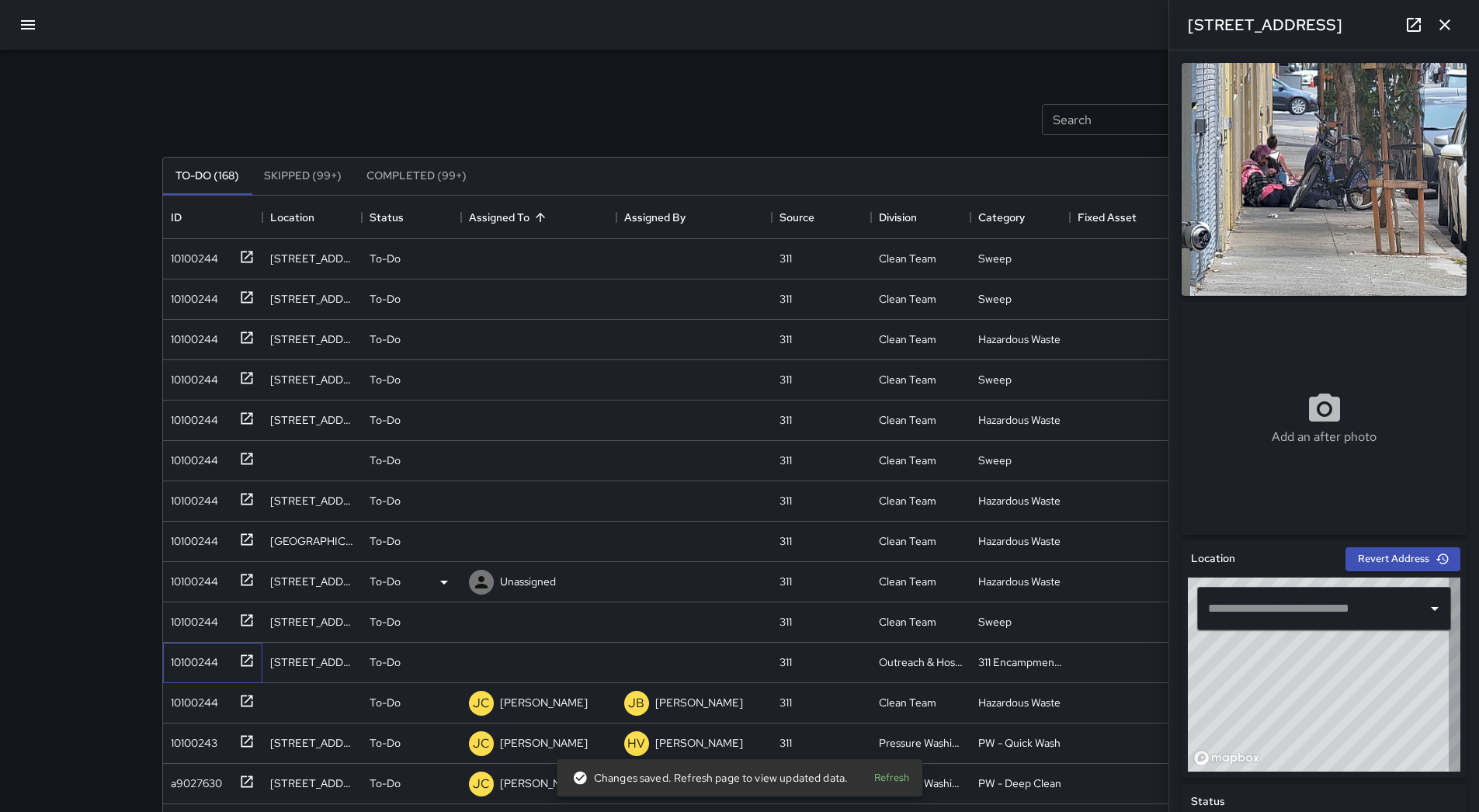
type input "**********"
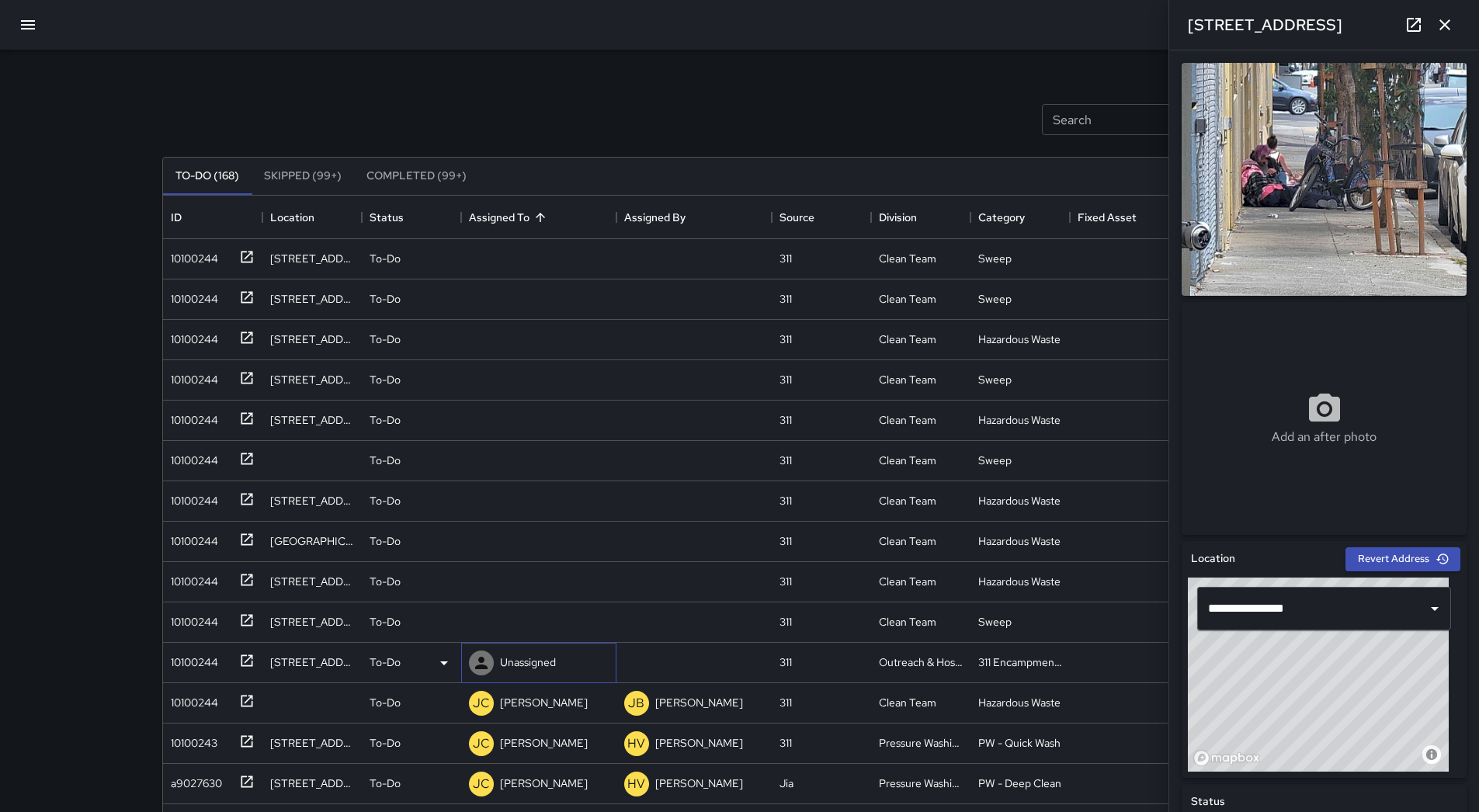
click at [546, 661] on p "Unassigned" at bounding box center [528, 662] width 56 height 15
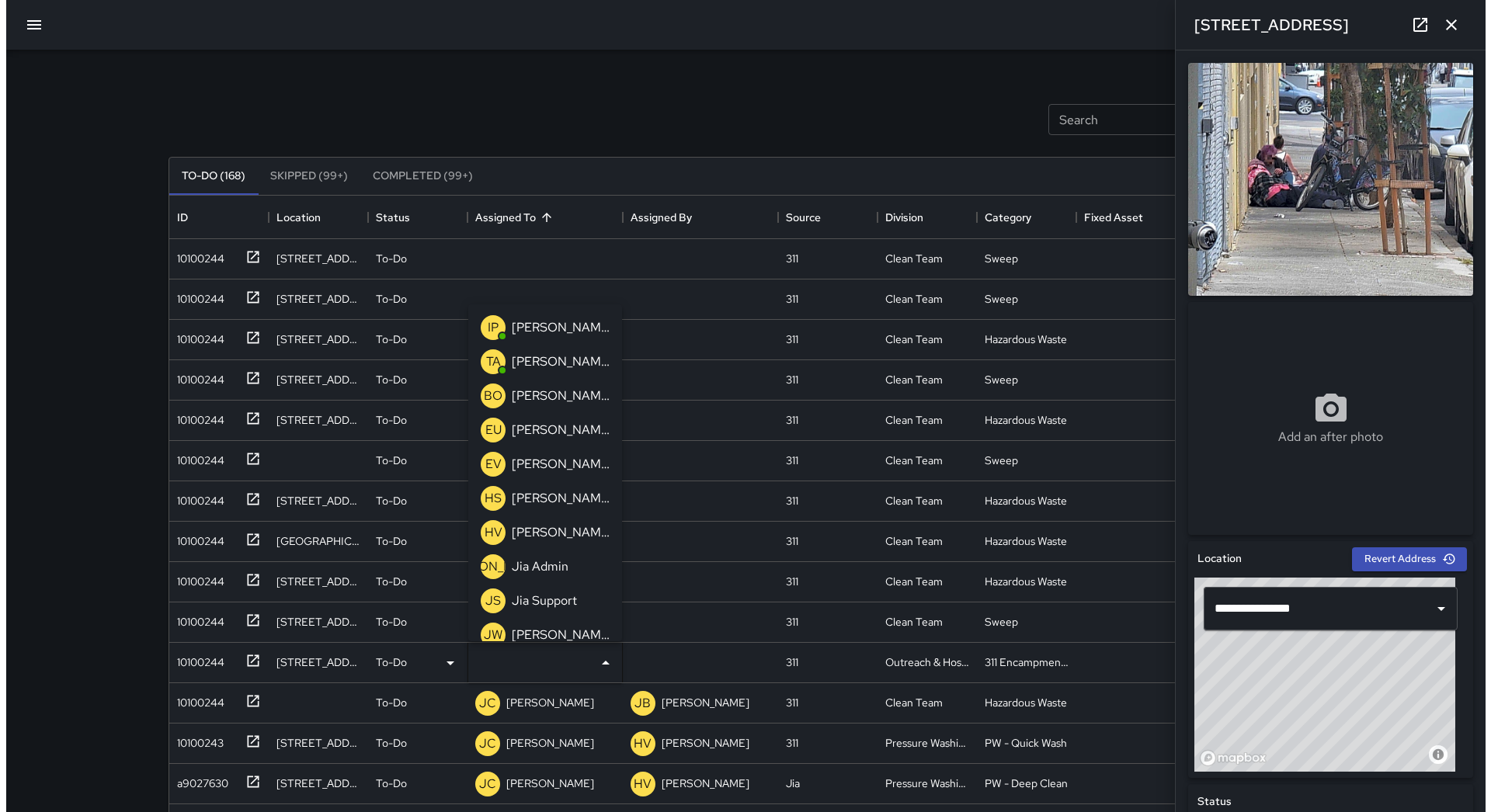
scroll to position [495, 0]
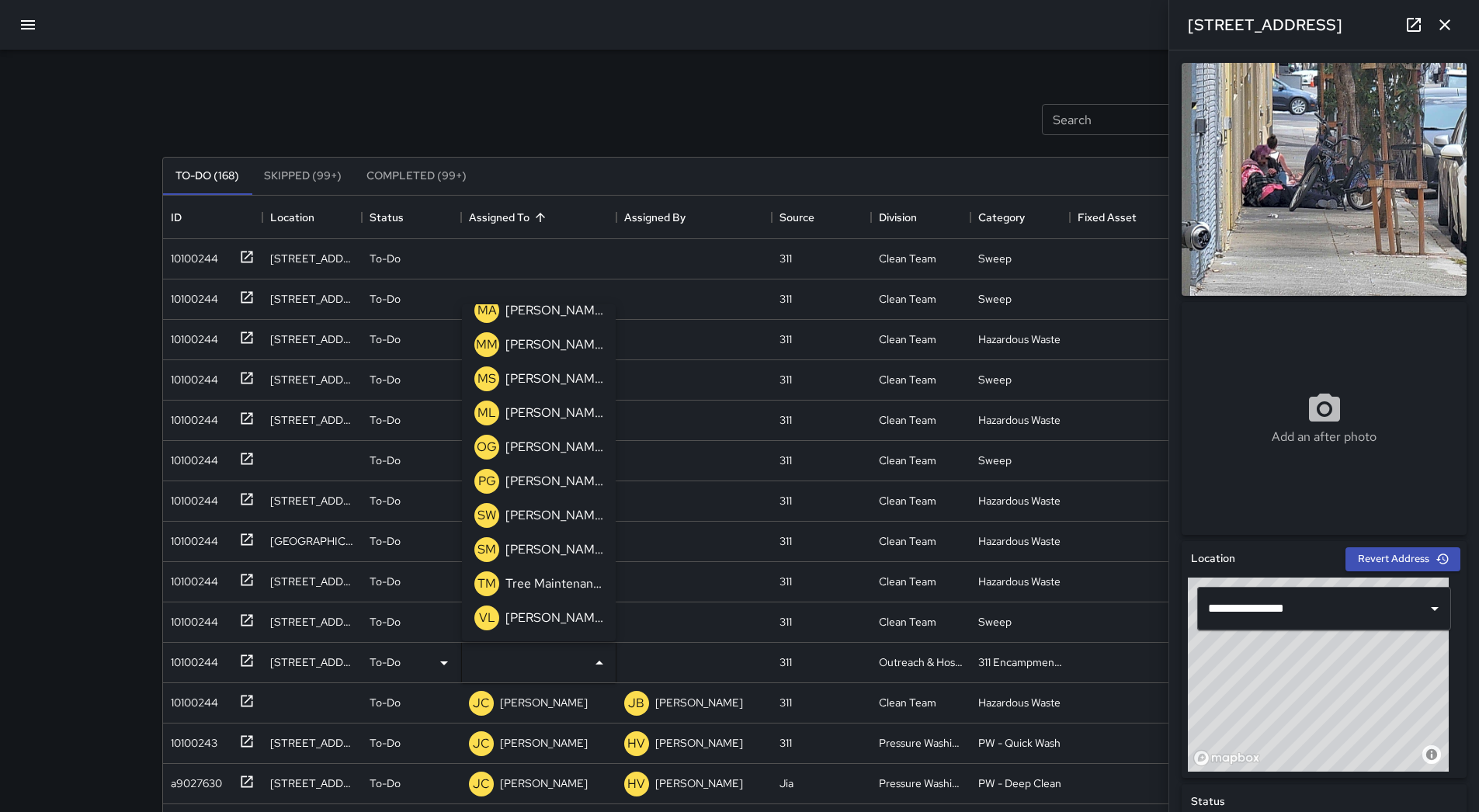
click at [560, 415] on p "[PERSON_NAME]" at bounding box center [554, 413] width 98 height 19
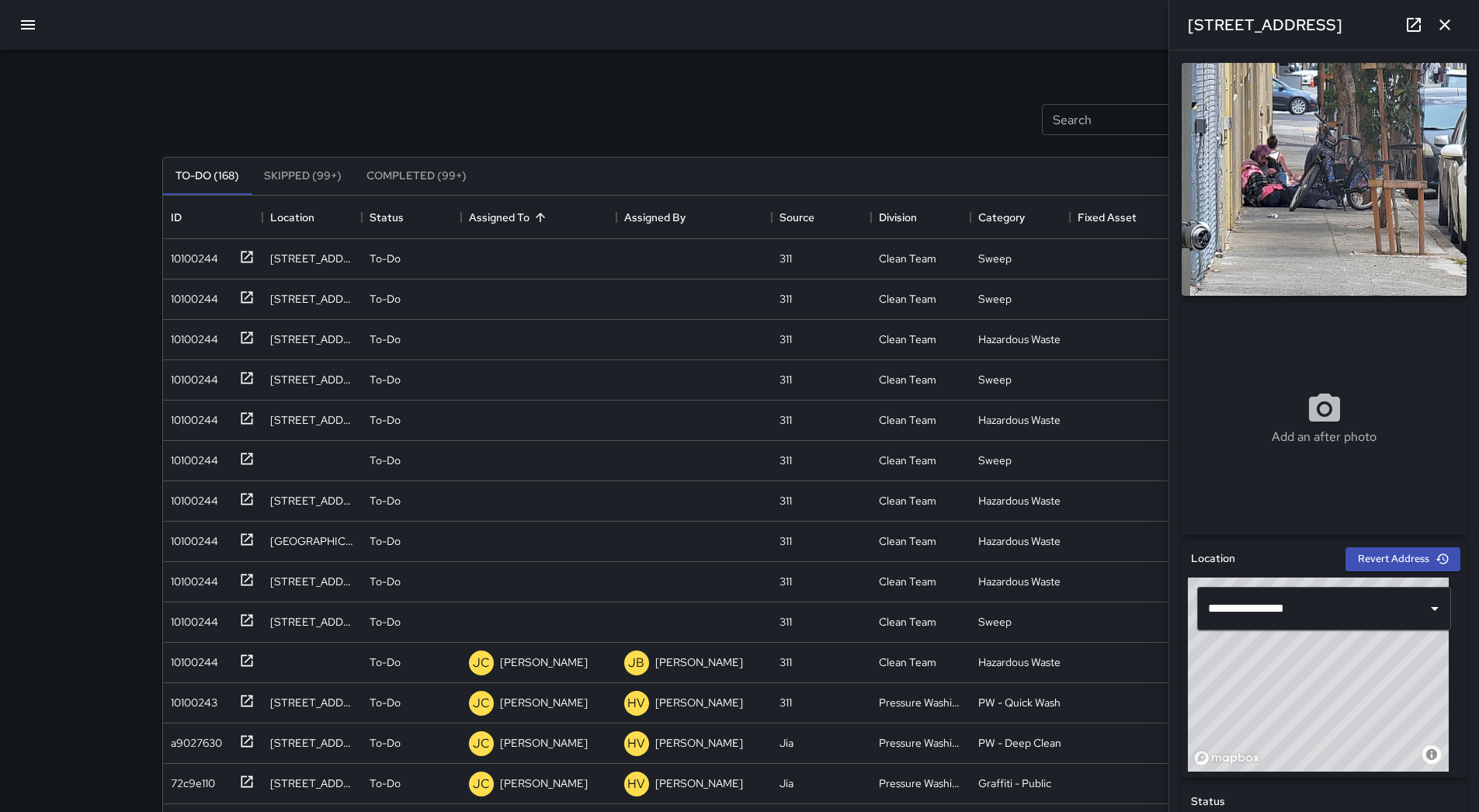
click at [19, 27] on button "button" at bounding box center [28, 25] width 37 height 37
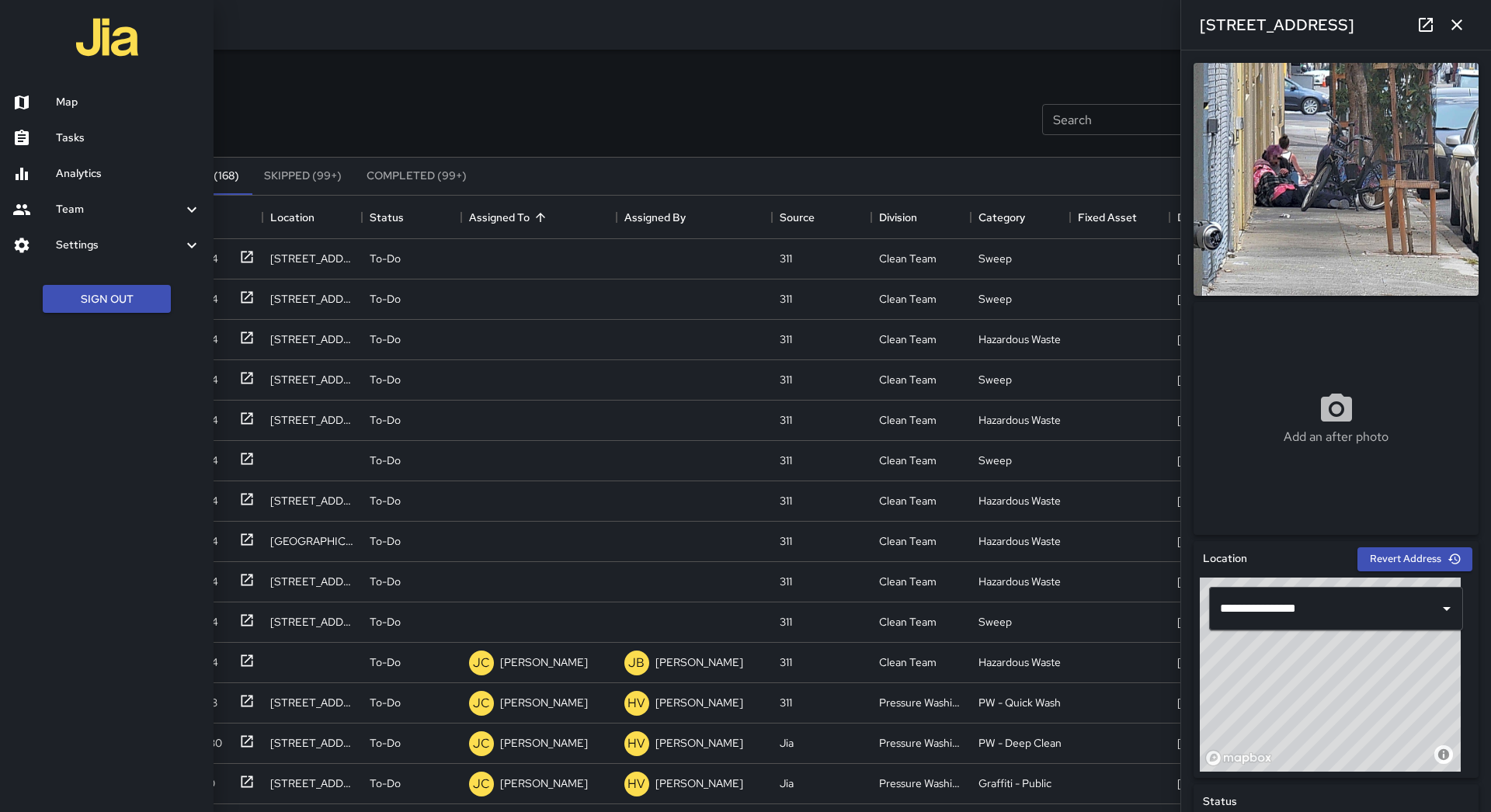
click at [84, 104] on h6 "Map" at bounding box center [128, 102] width 145 height 17
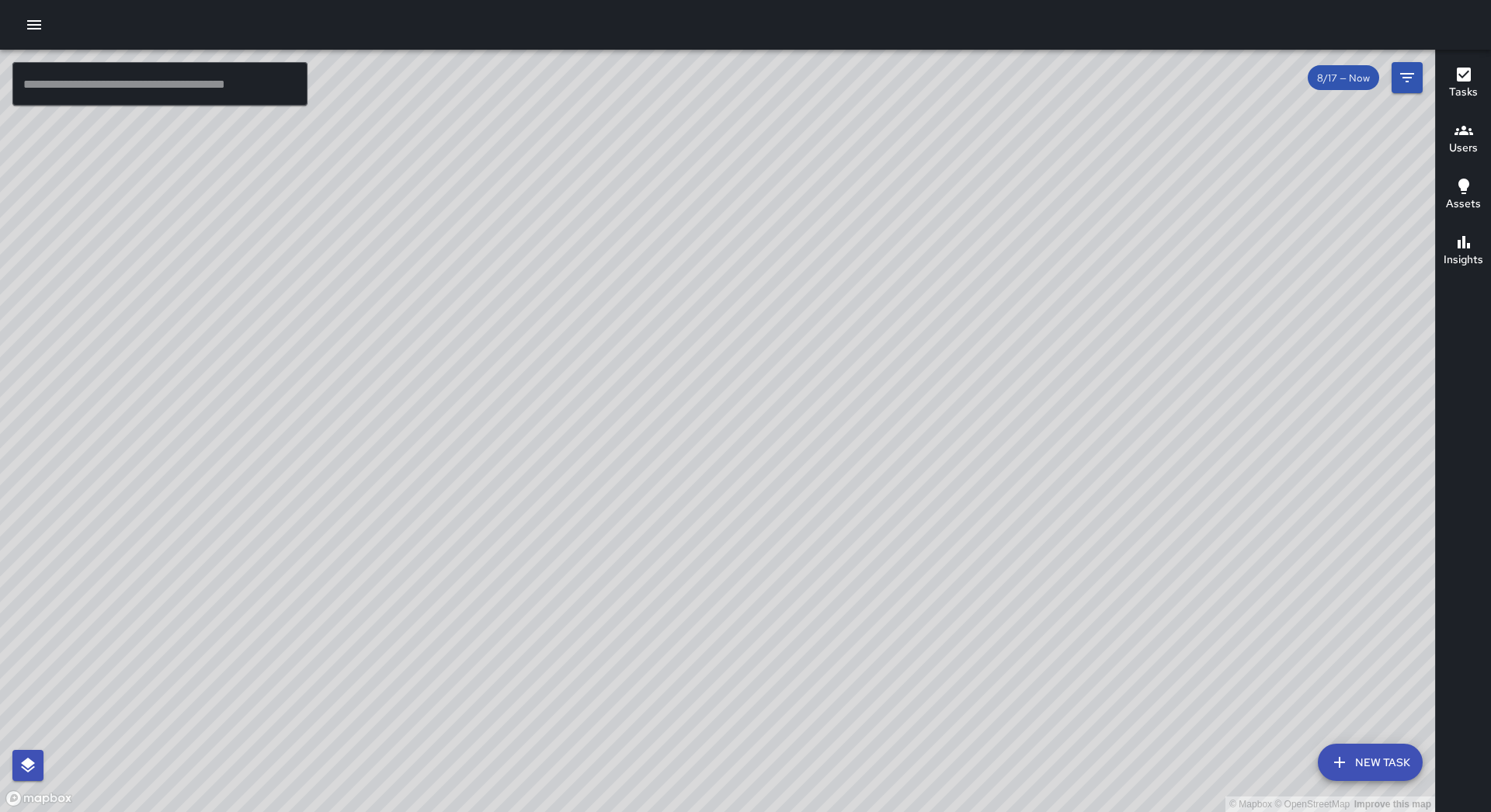
click at [1381, 759] on button "New Task" at bounding box center [1370, 762] width 105 height 37
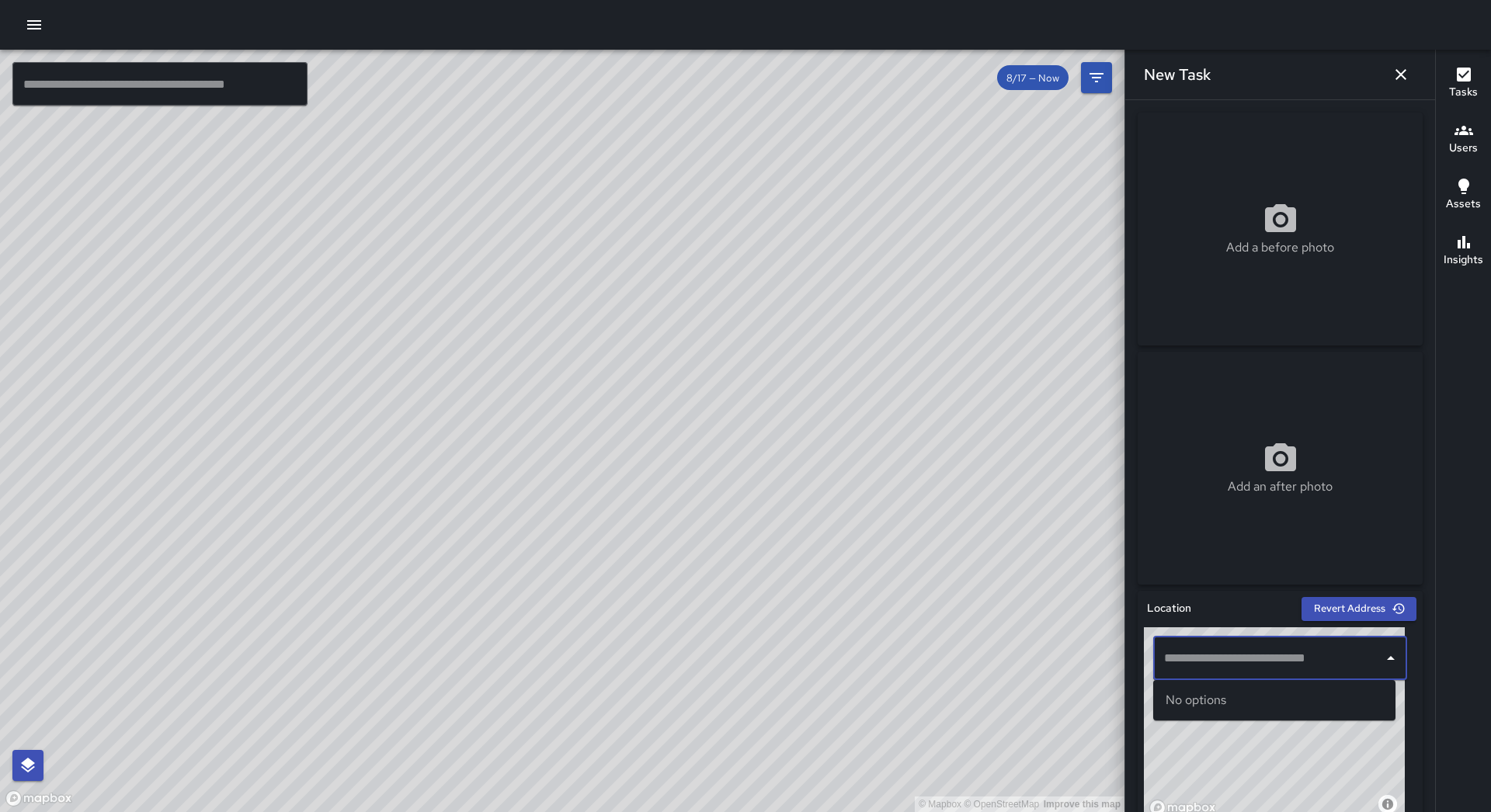
click at [1219, 647] on input "text" at bounding box center [1268, 658] width 217 height 30
click at [1292, 682] on div "No options" at bounding box center [1274, 701] width 242 height 40
click at [1280, 692] on span "[STREET_ADDRESS]" at bounding box center [1288, 700] width 189 height 19
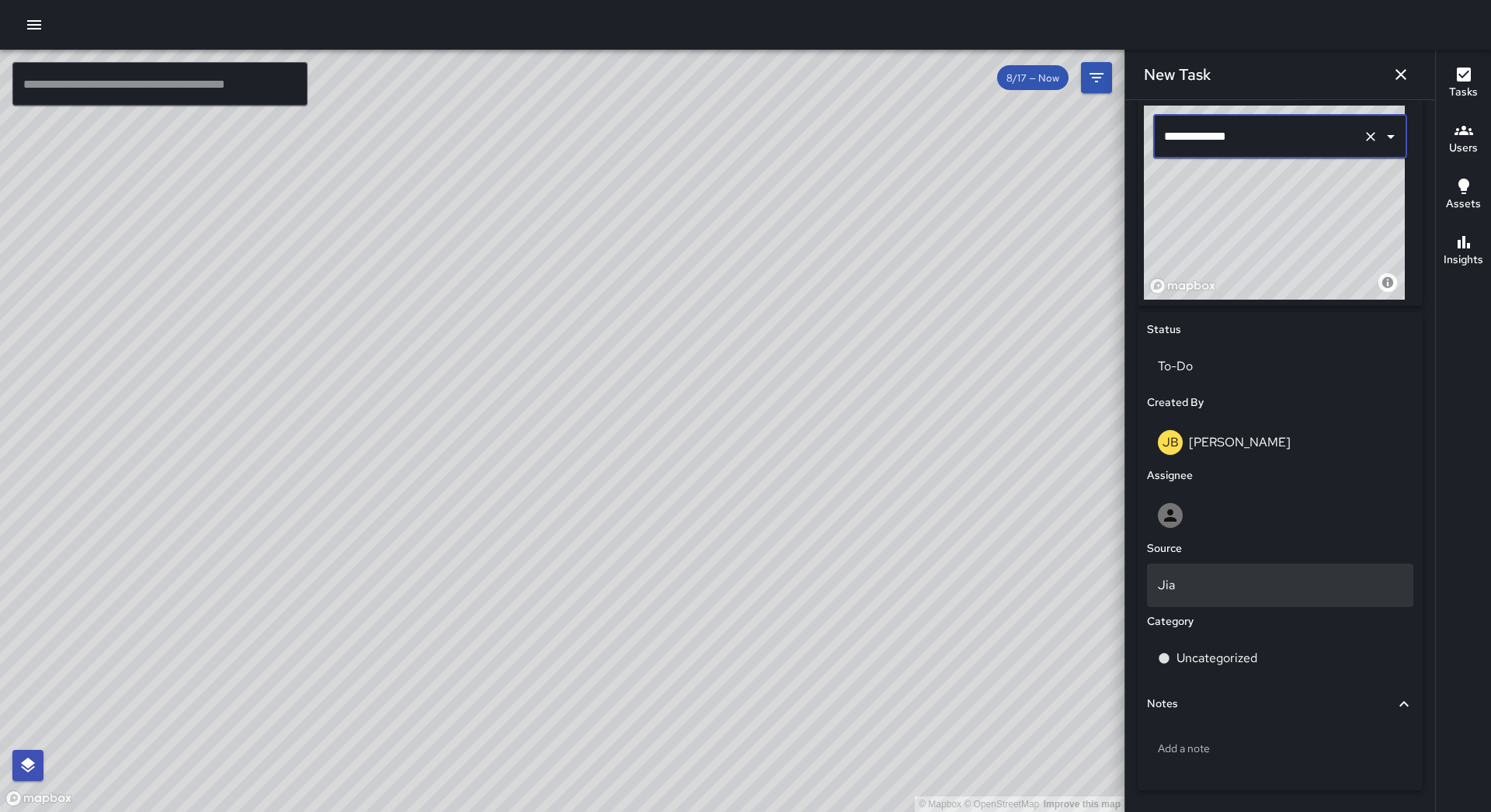
scroll to position [571, 0]
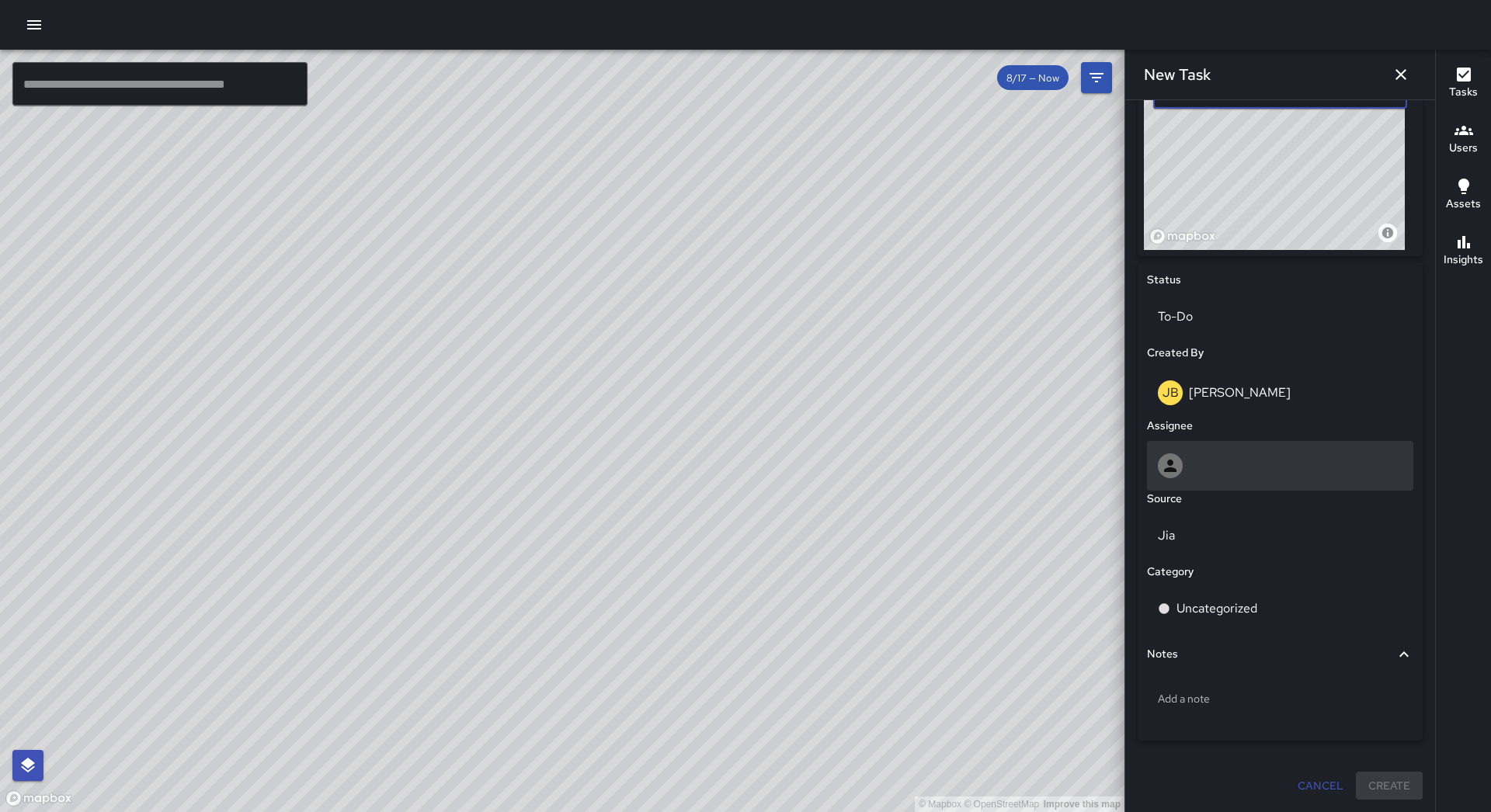
type input "**********"
click at [1245, 465] on div at bounding box center [1279, 465] width 245 height 25
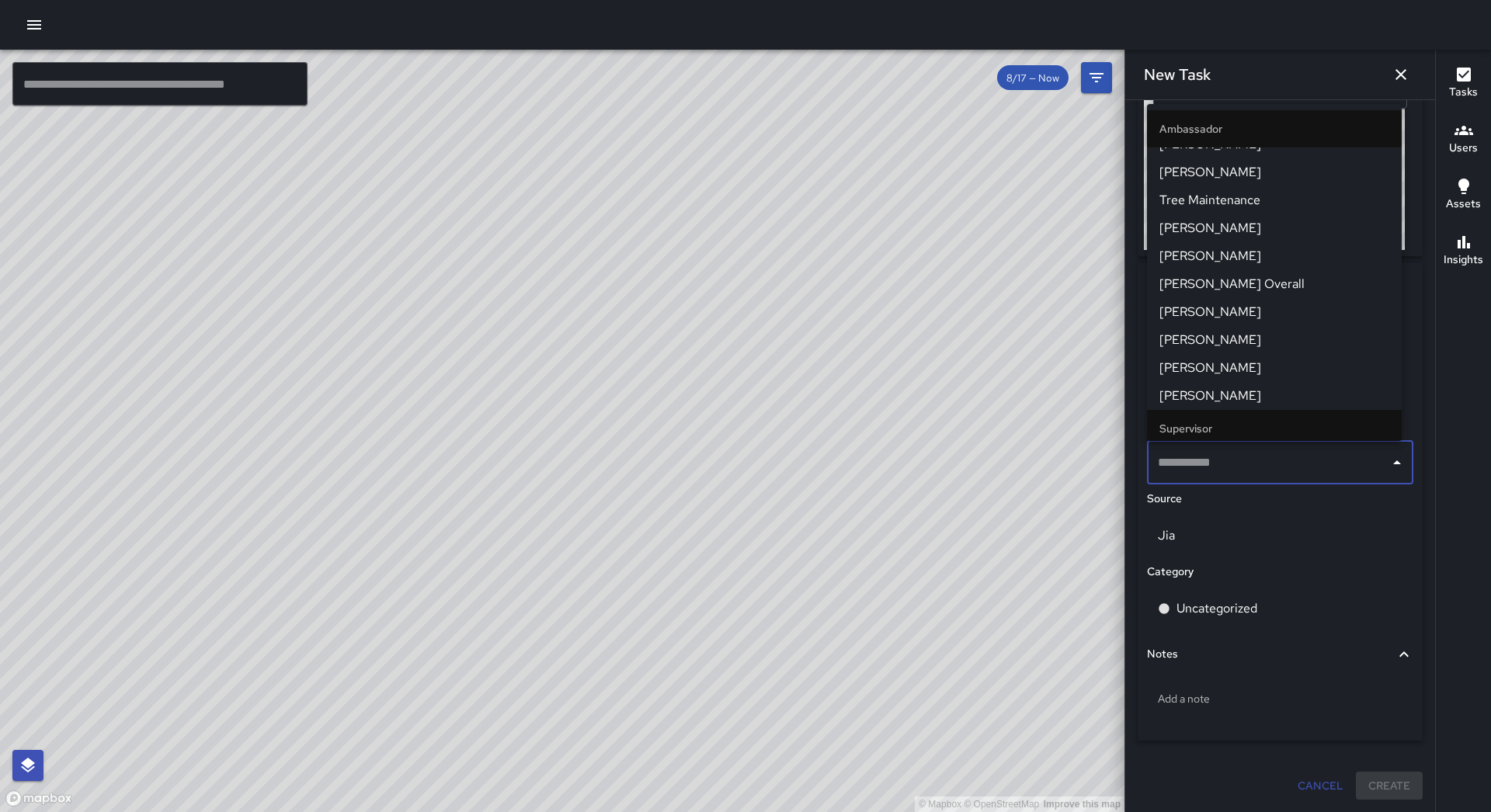
scroll to position [155, 0]
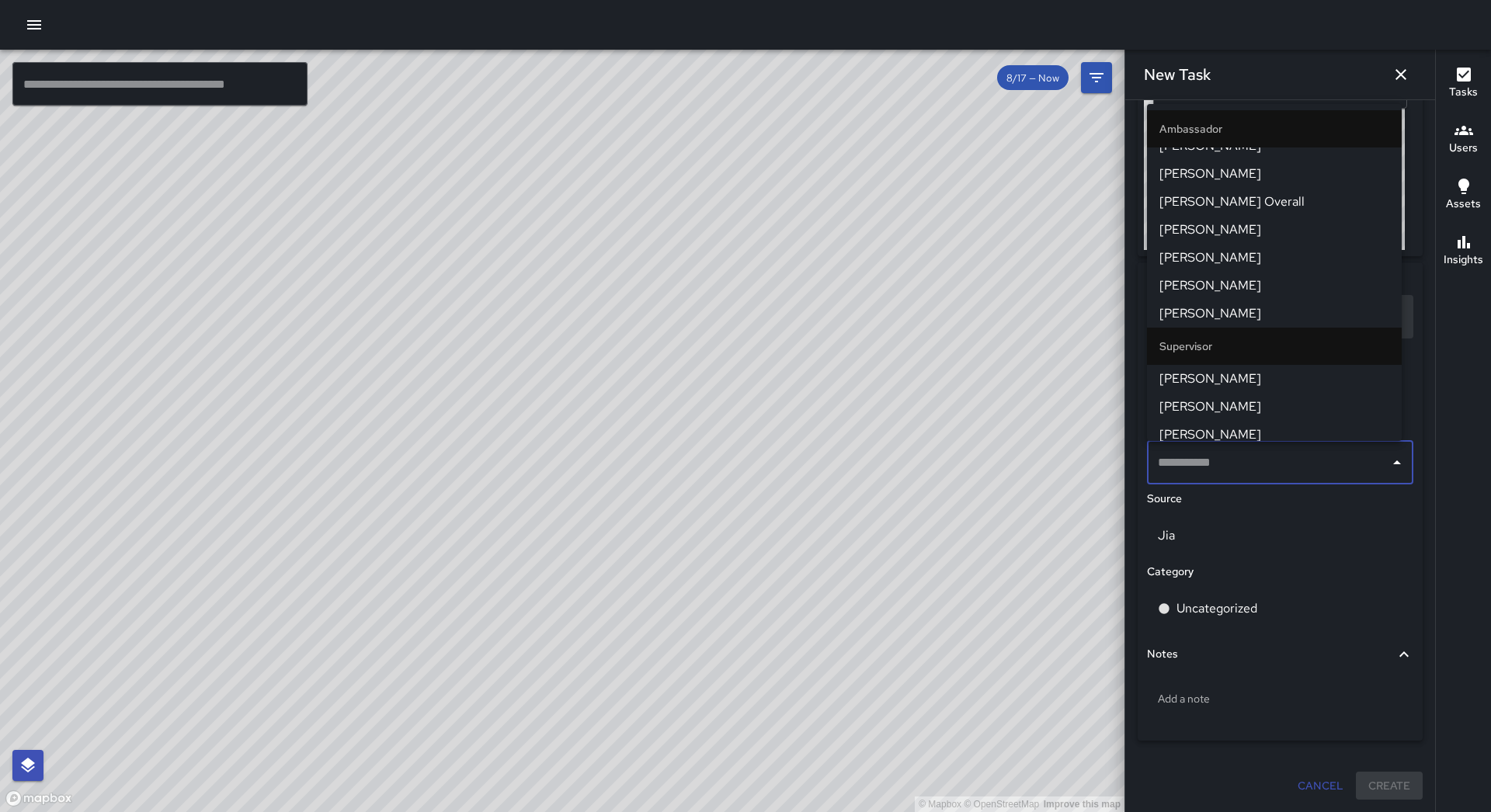
click at [1246, 314] on span "[PERSON_NAME]" at bounding box center [1274, 313] width 230 height 19
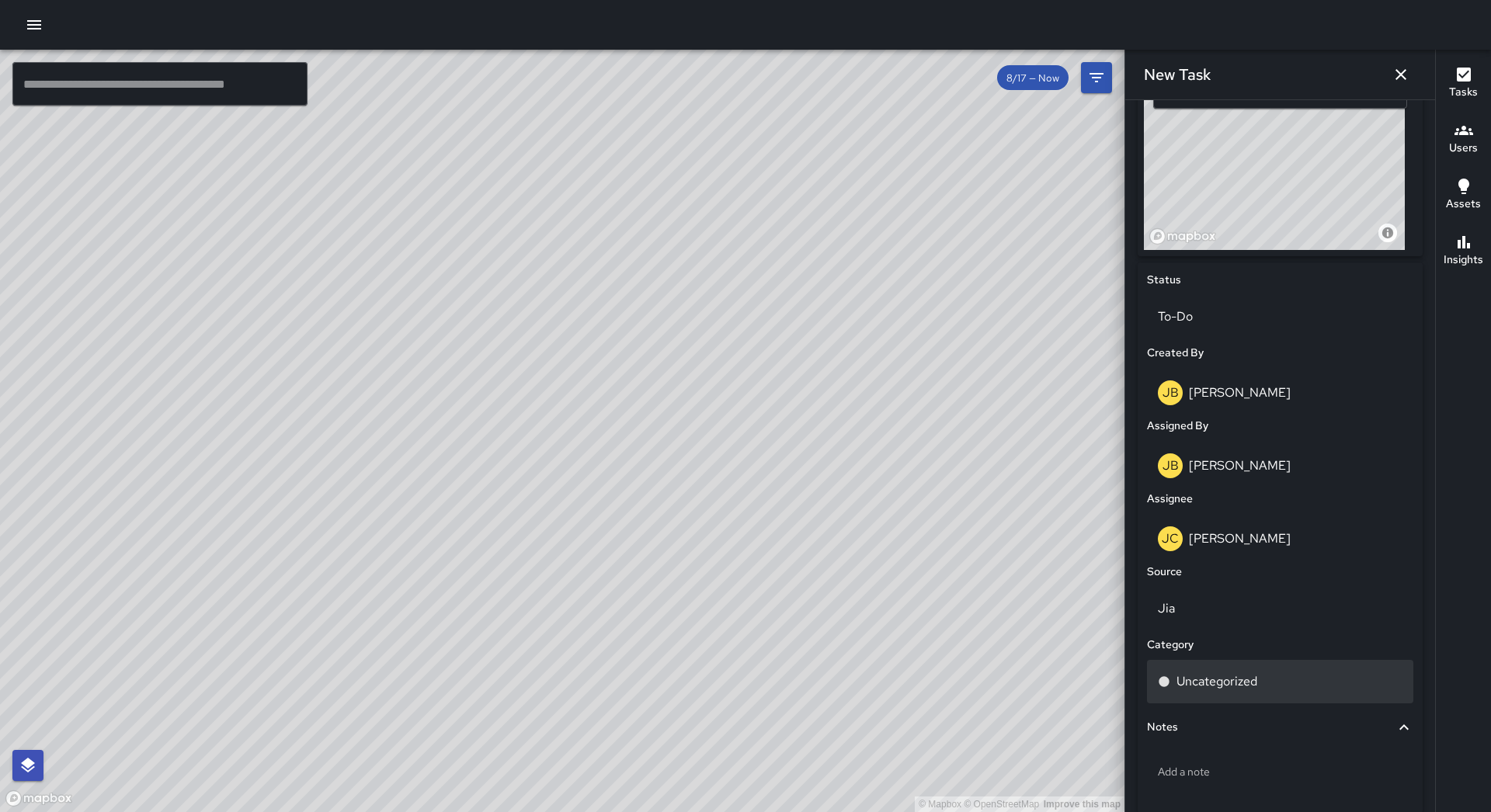
click at [1268, 673] on div "Uncategorized" at bounding box center [1279, 681] width 245 height 19
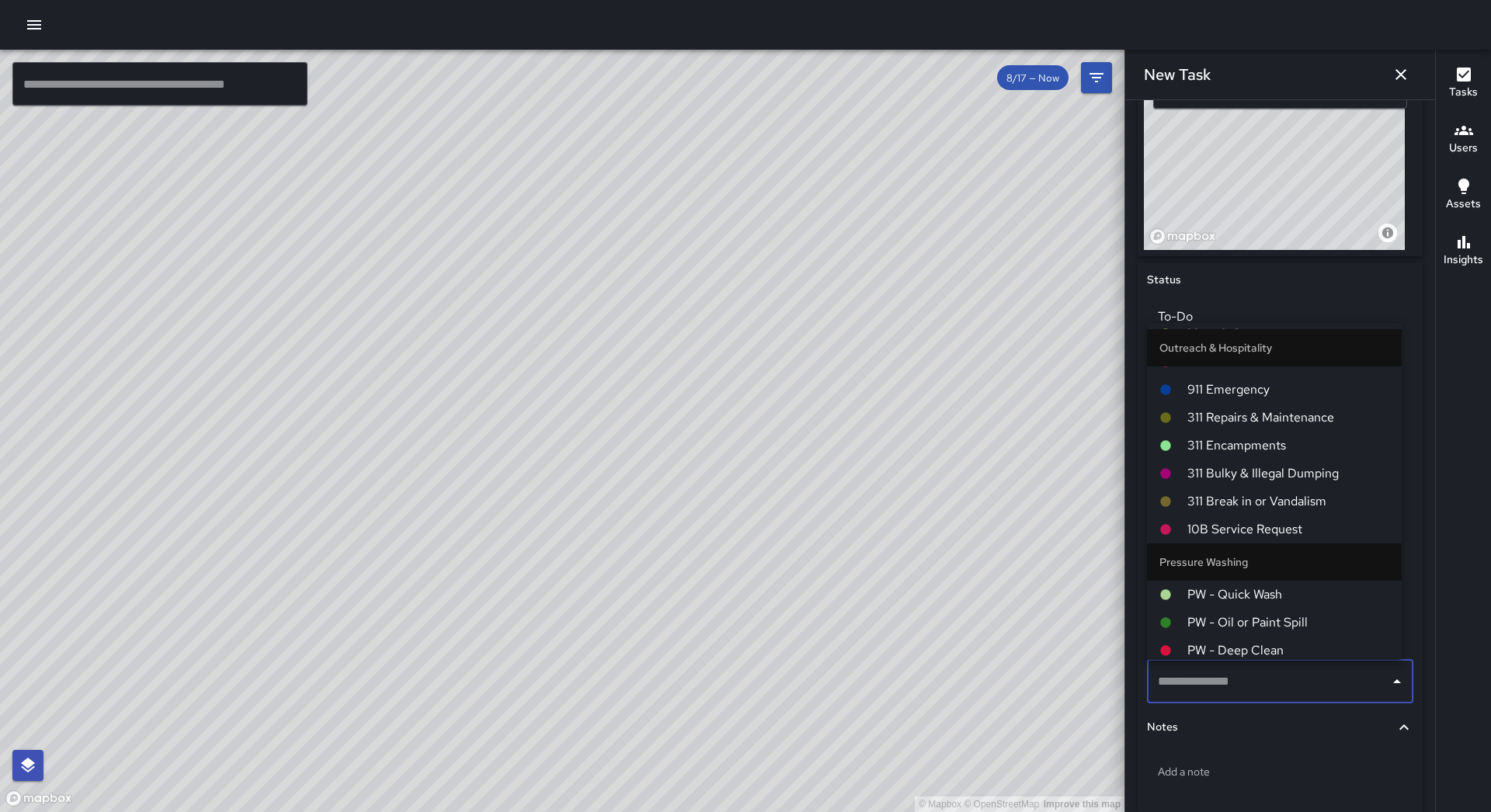
scroll to position [1277, 0]
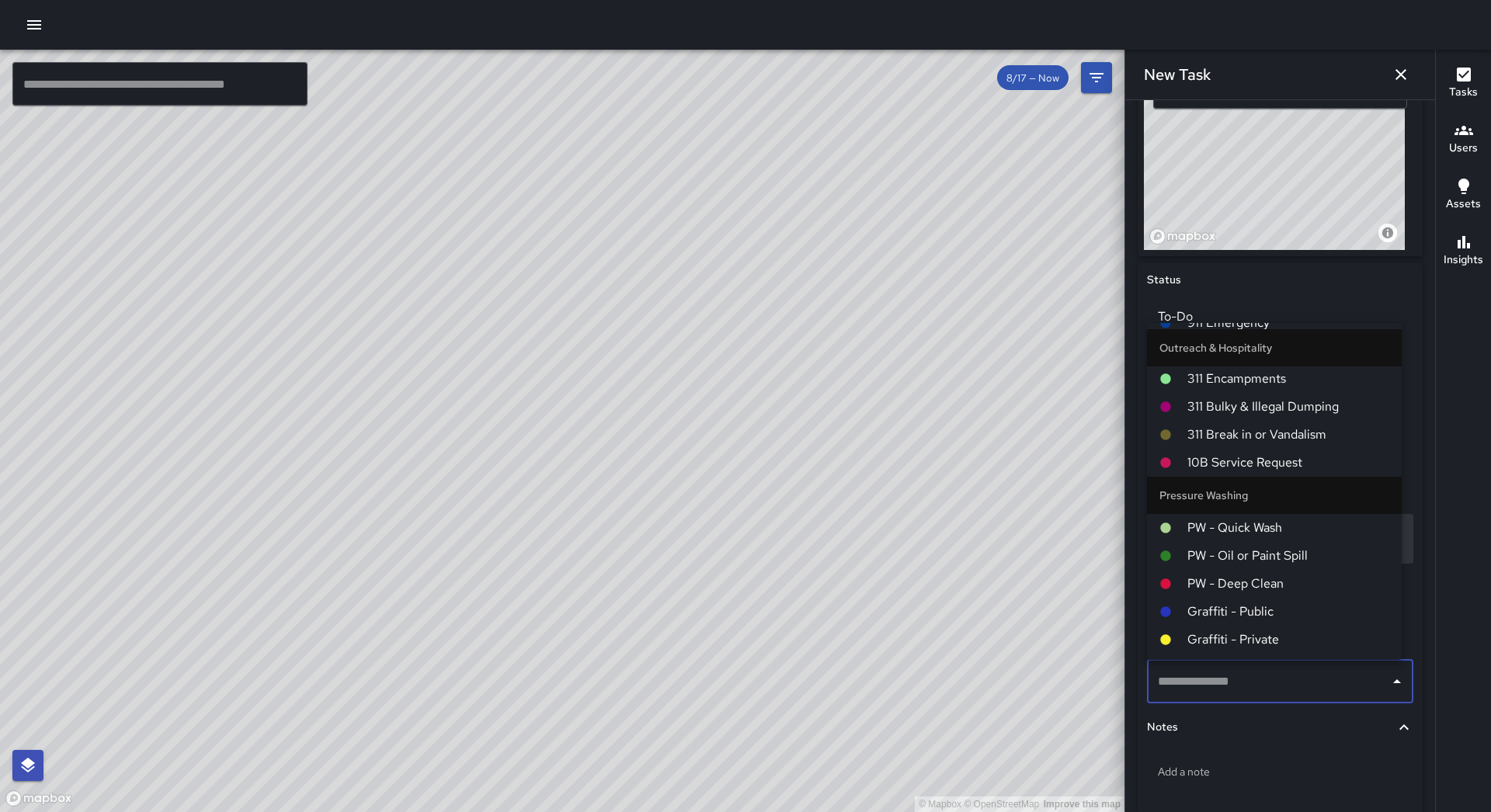
click at [1266, 524] on span "PW - Quick Wash" at bounding box center [1288, 528] width 202 height 19
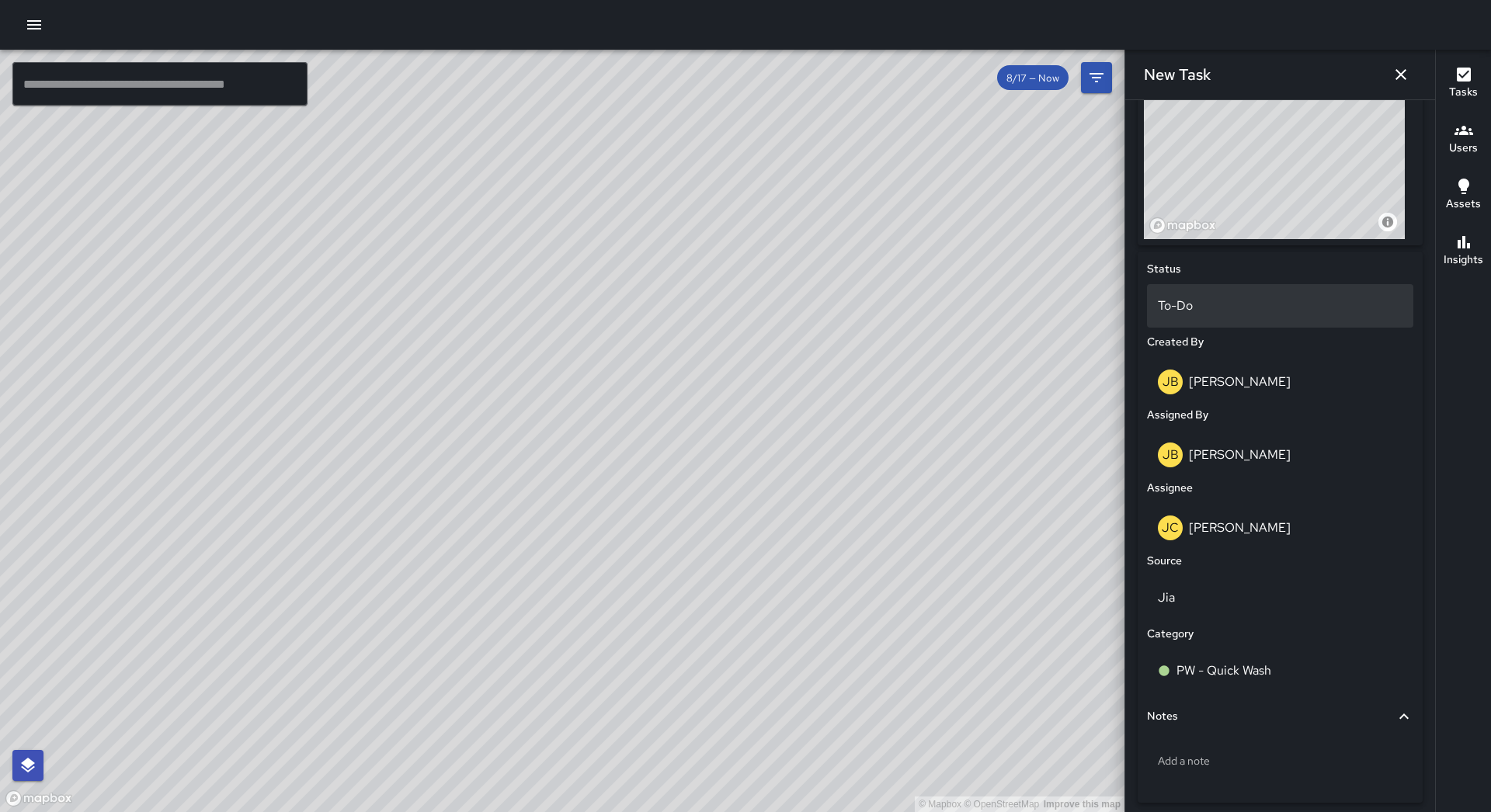
scroll to position [644, 0]
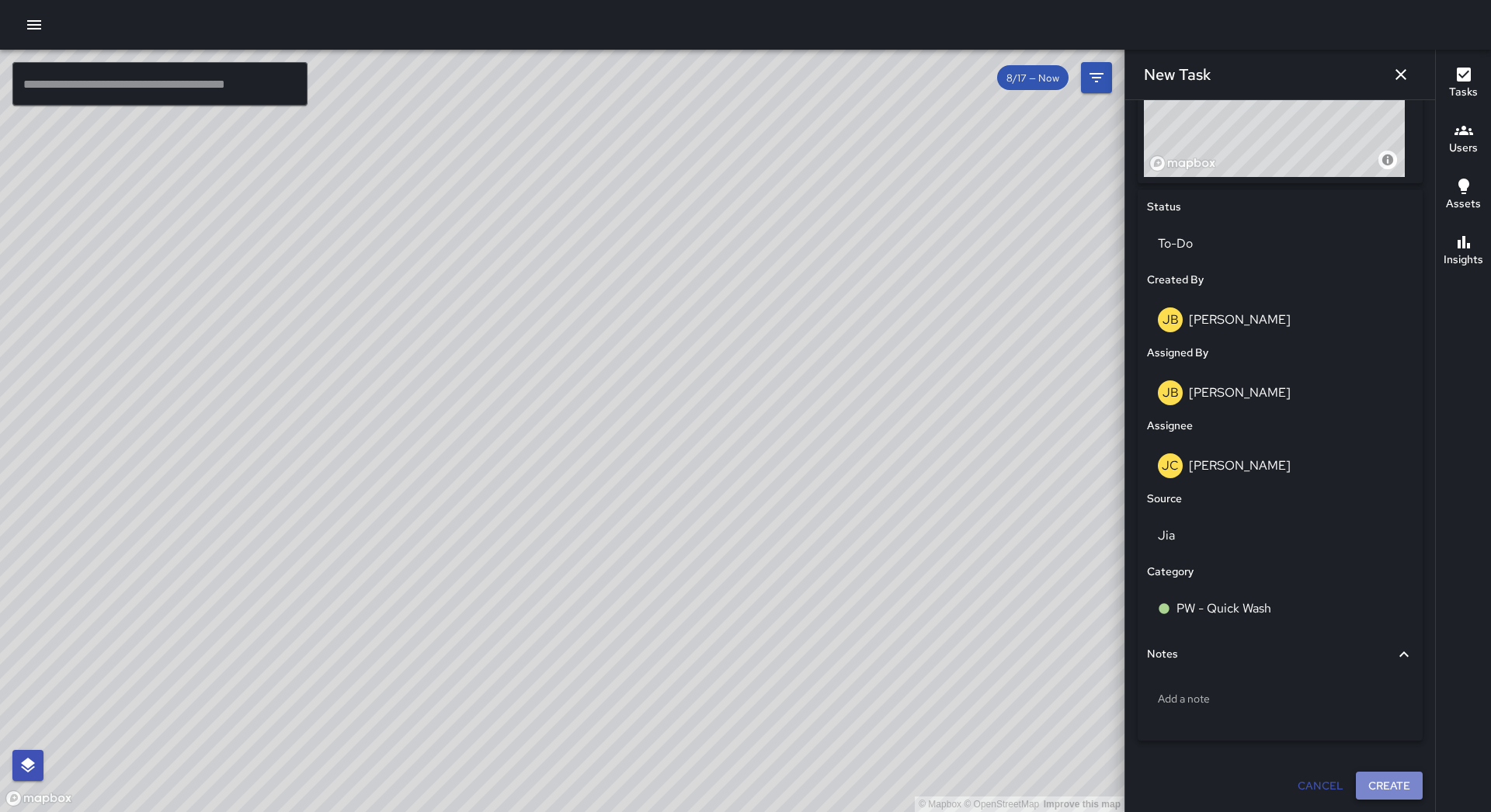
click at [1386, 778] on button "Create" at bounding box center [1388, 786] width 67 height 29
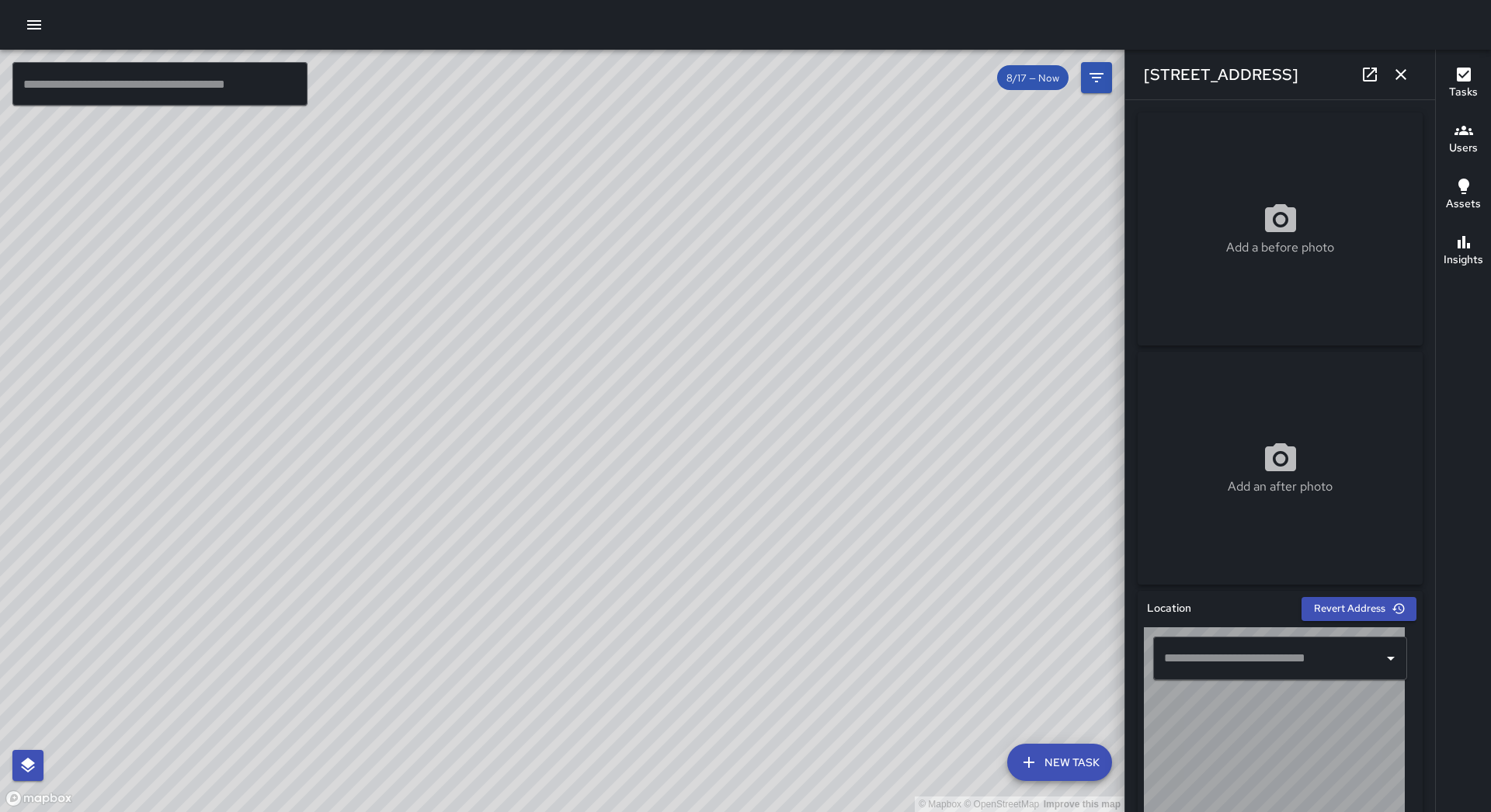
type input "**********"
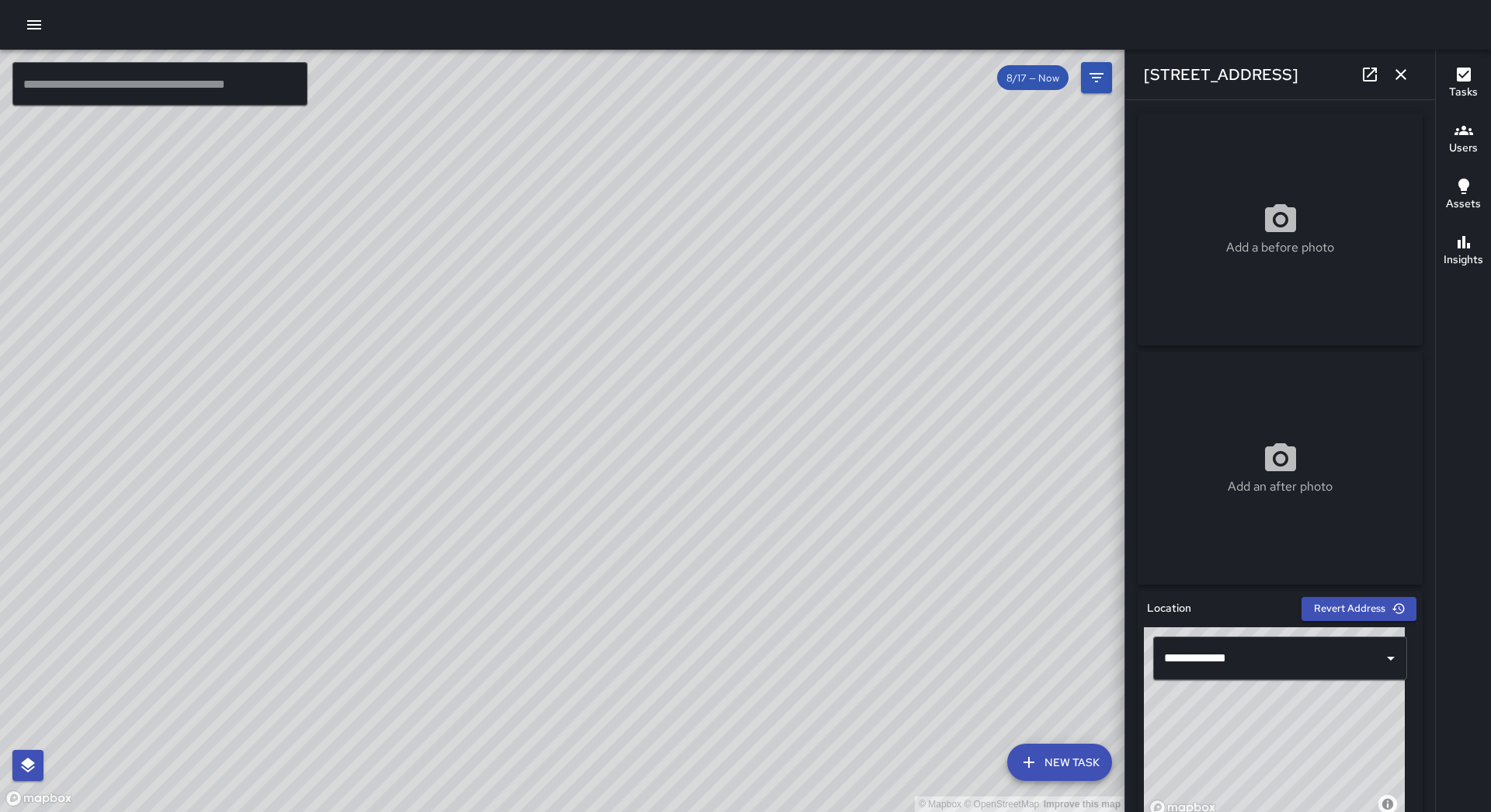
click at [1406, 67] on icon "button" at bounding box center [1400, 74] width 19 height 19
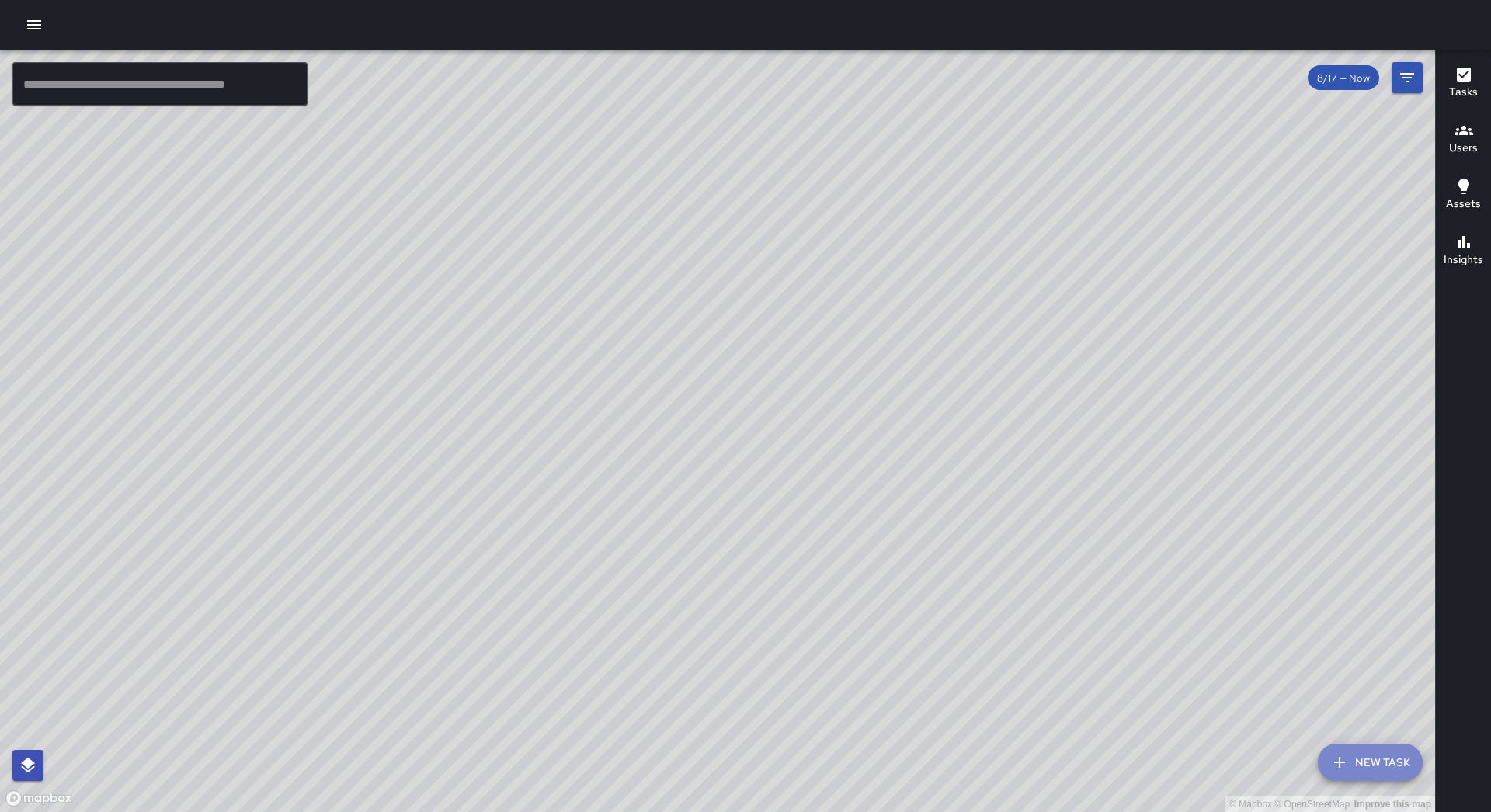
click at [1372, 765] on button "New Task" at bounding box center [1370, 762] width 105 height 37
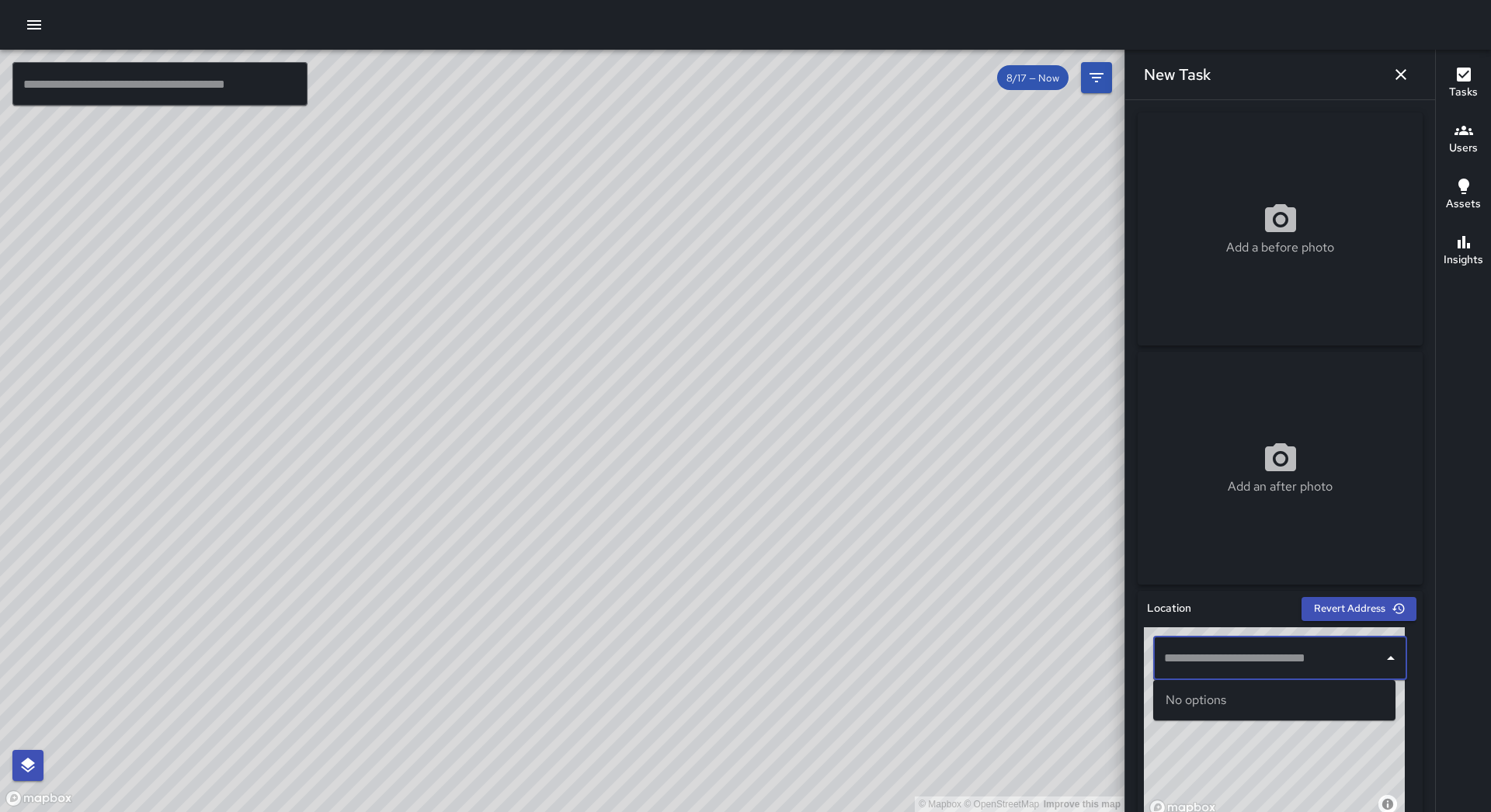
click at [1249, 646] on input "text" at bounding box center [1268, 658] width 217 height 30
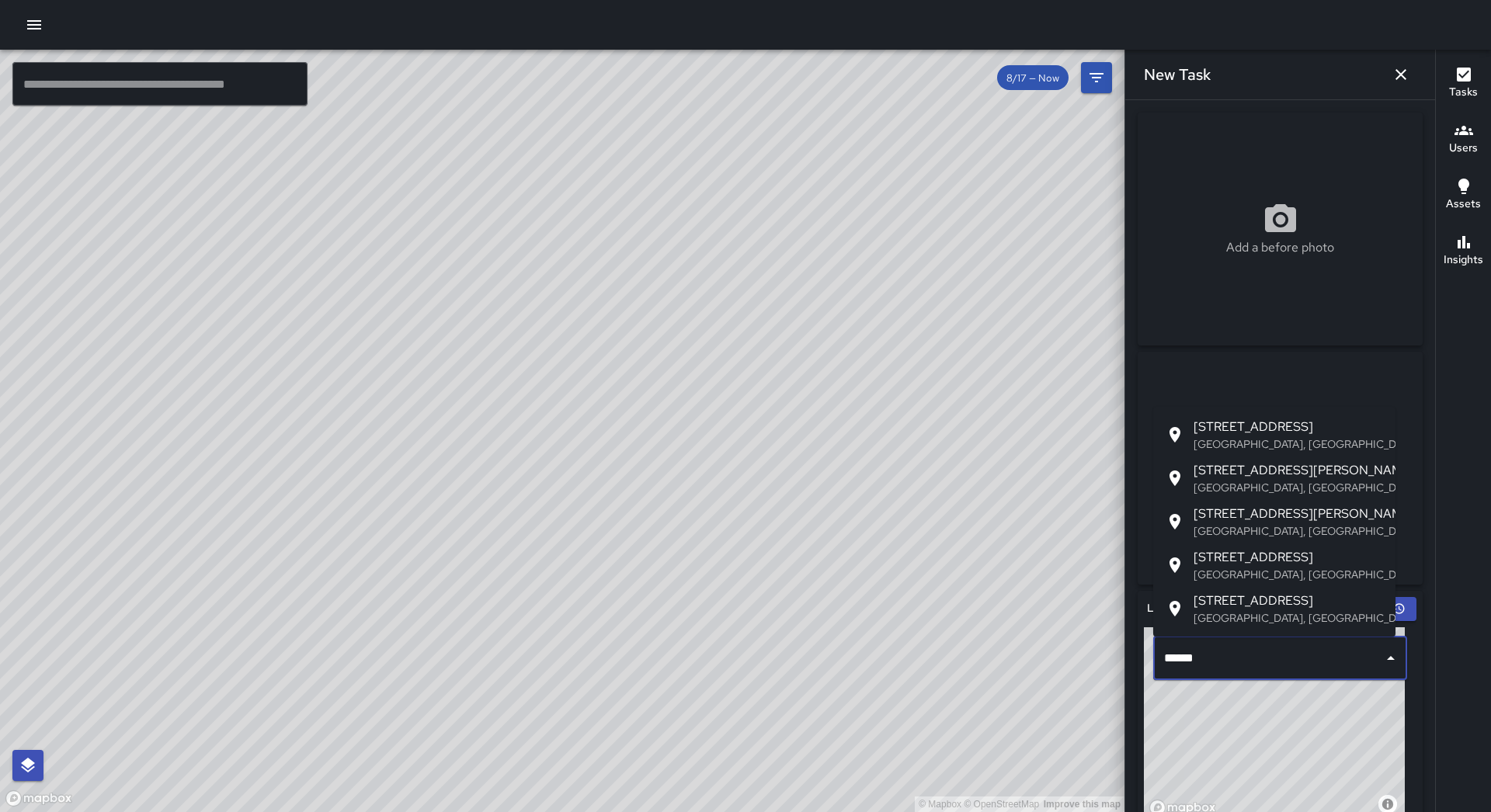
click at [1255, 428] on span "[STREET_ADDRESS]" at bounding box center [1288, 427] width 189 height 19
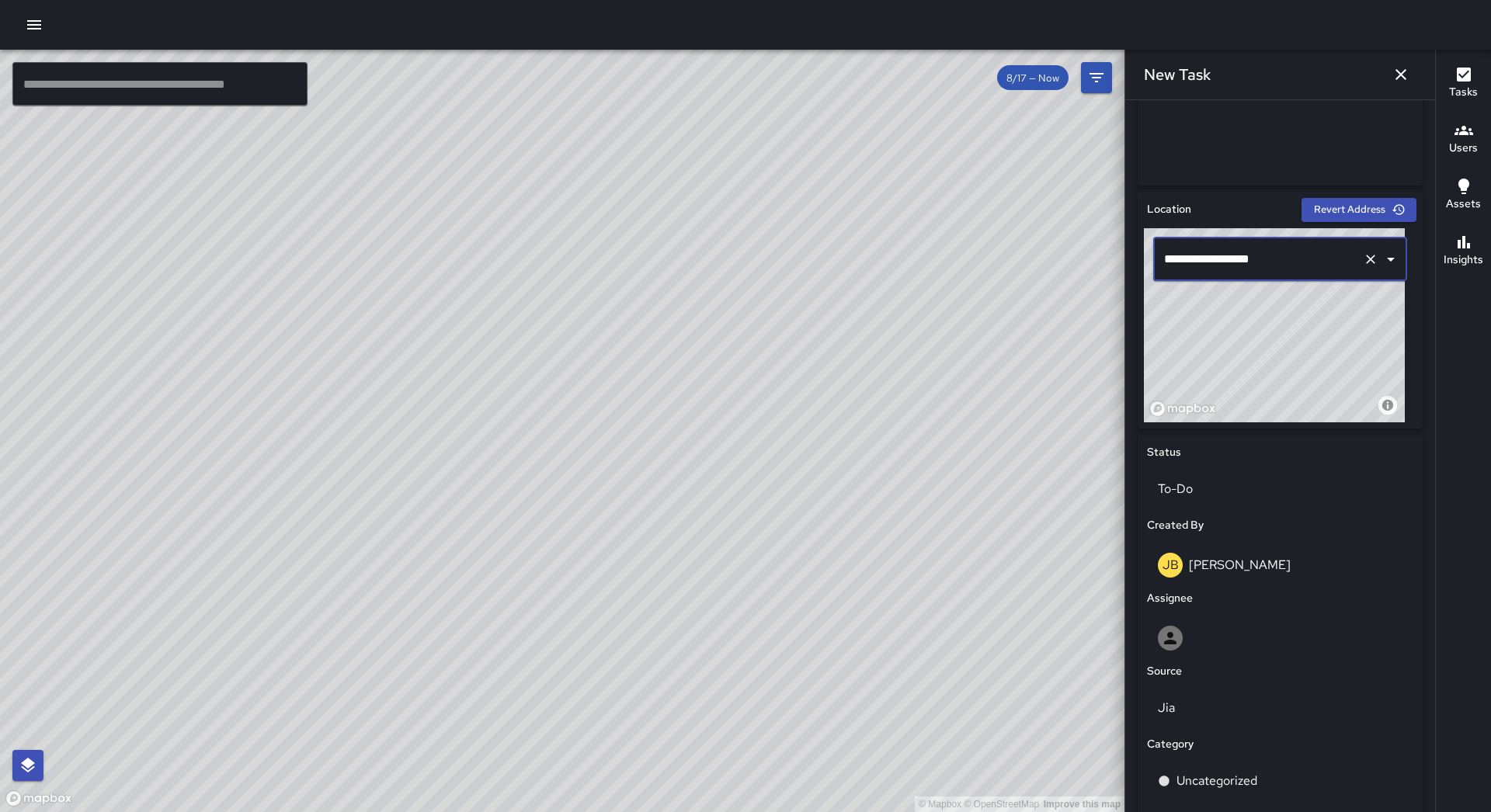
scroll to position [571, 0]
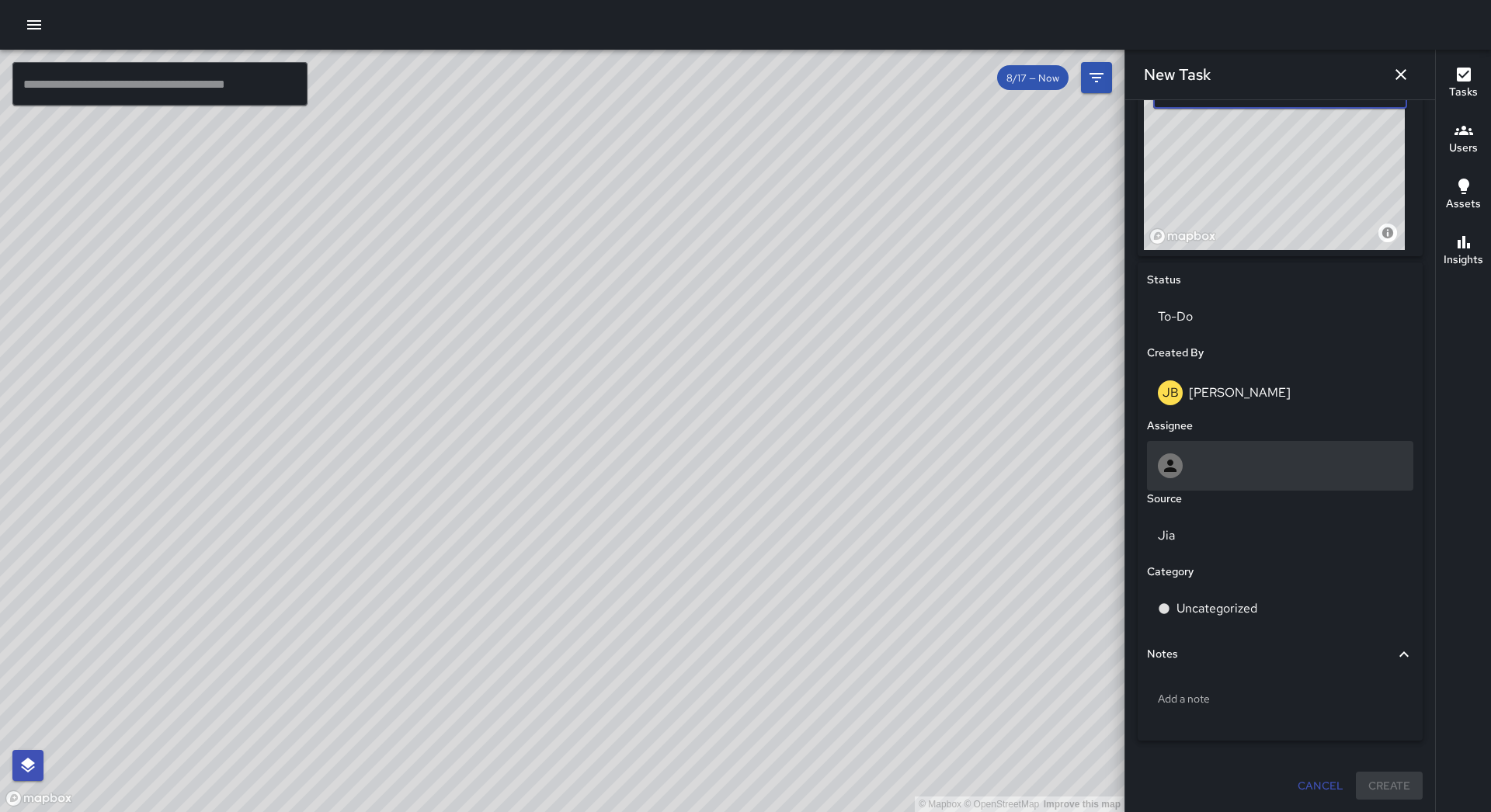
type input "**********"
click at [1246, 456] on div at bounding box center [1279, 465] width 245 height 25
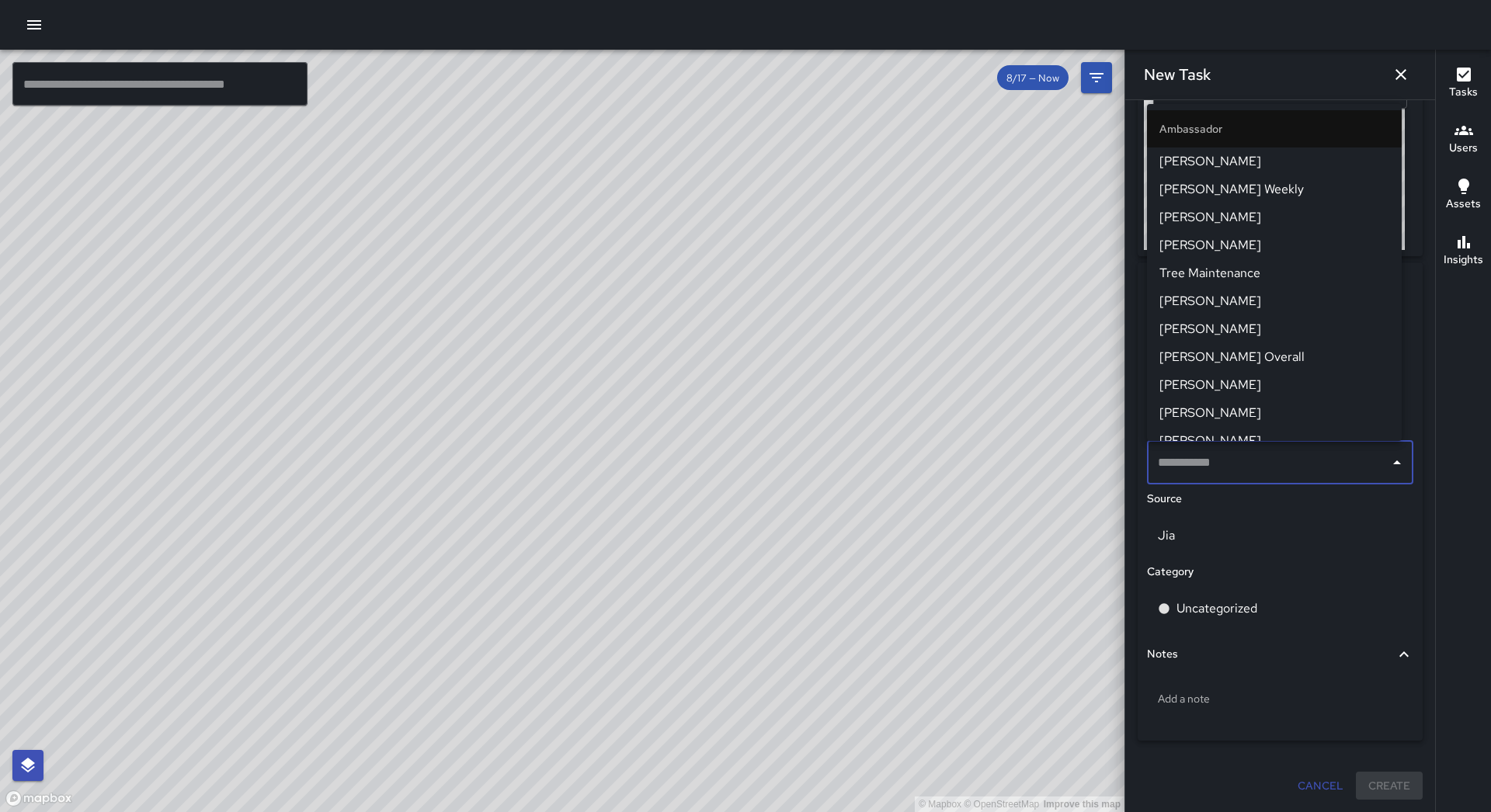
scroll to position [78, 0]
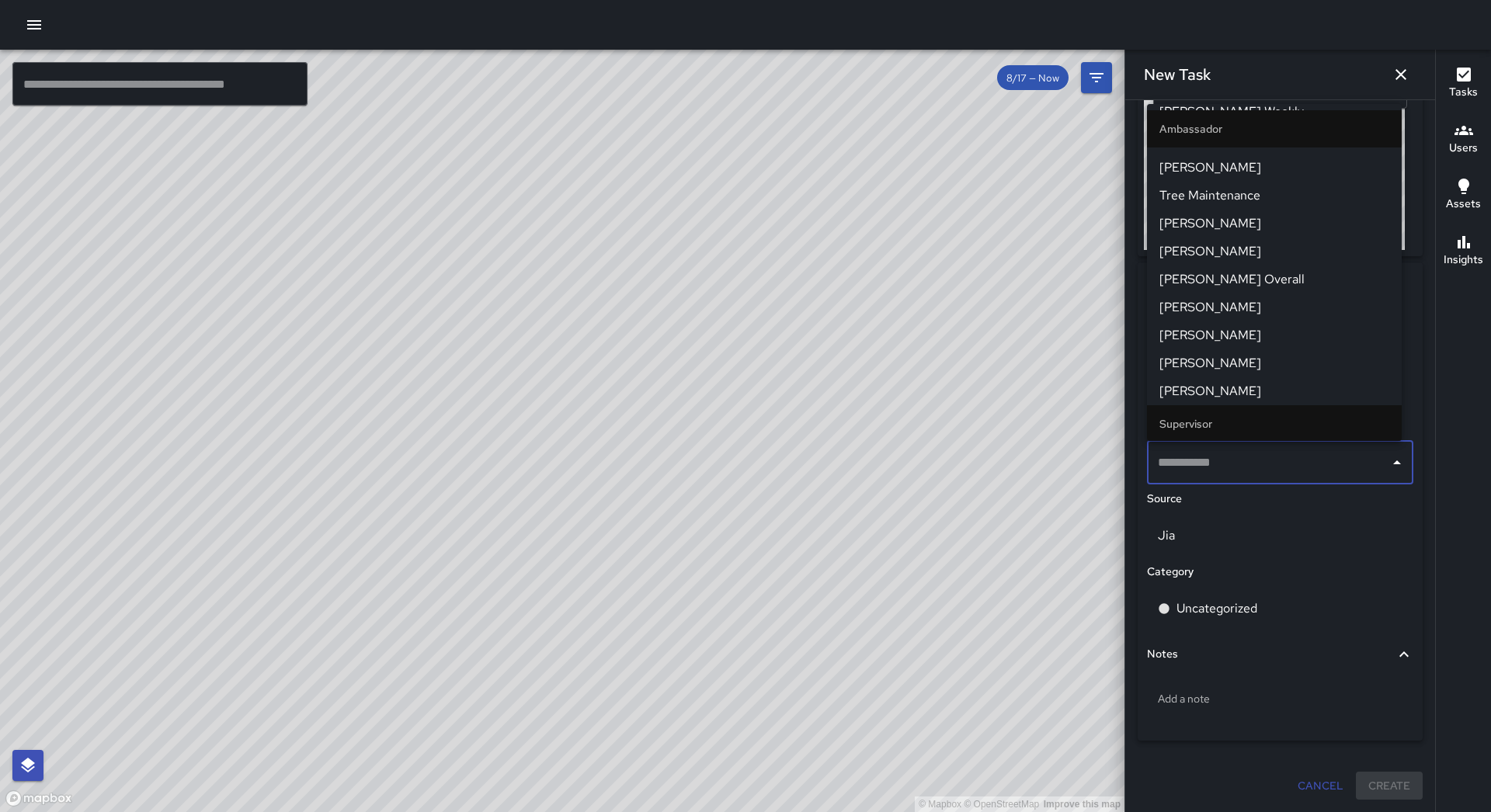
click at [1257, 385] on span "[PERSON_NAME]" at bounding box center [1274, 391] width 230 height 19
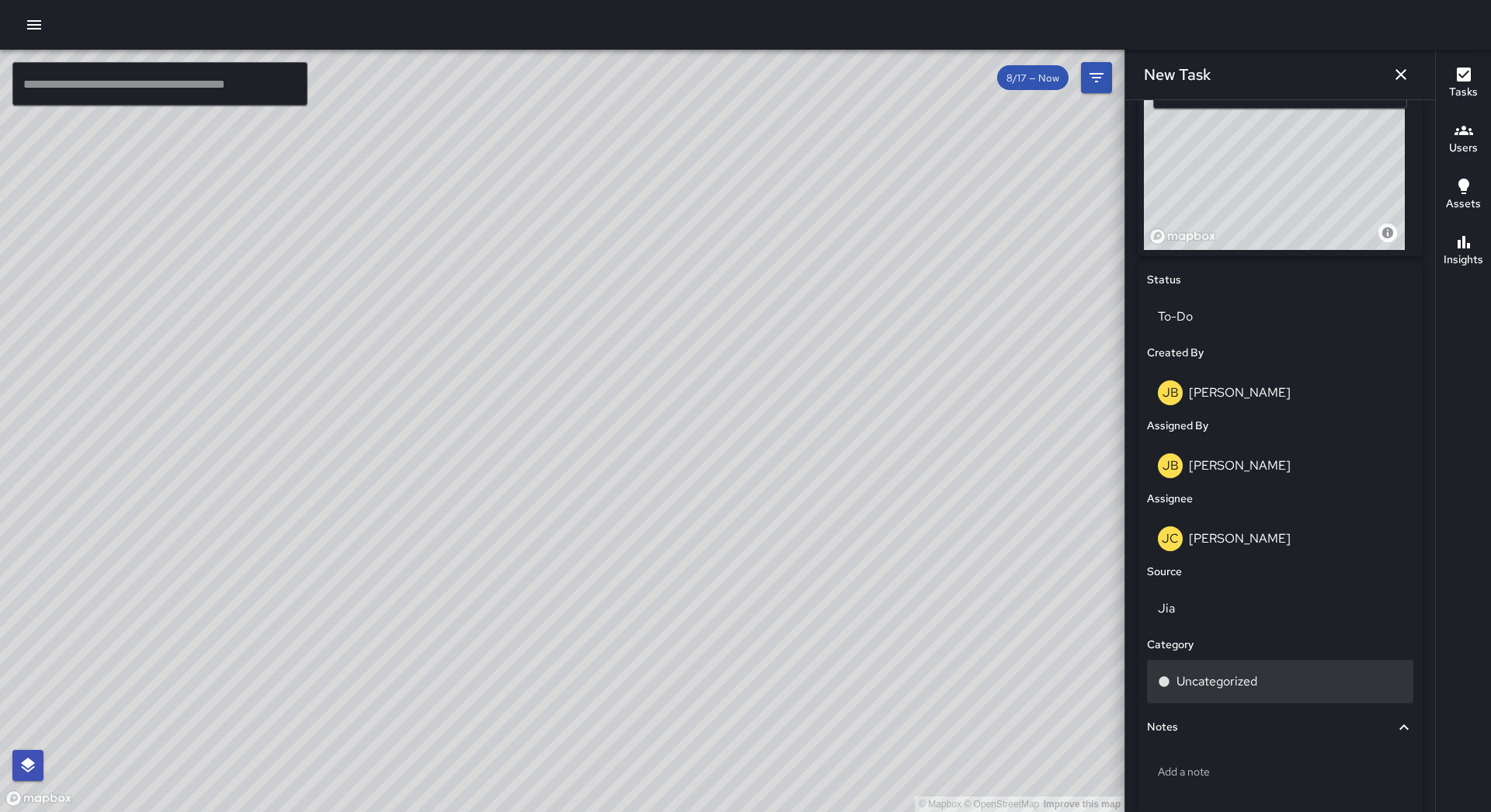
click at [1256, 681] on p "Uncategorized" at bounding box center [1217, 681] width 81 height 19
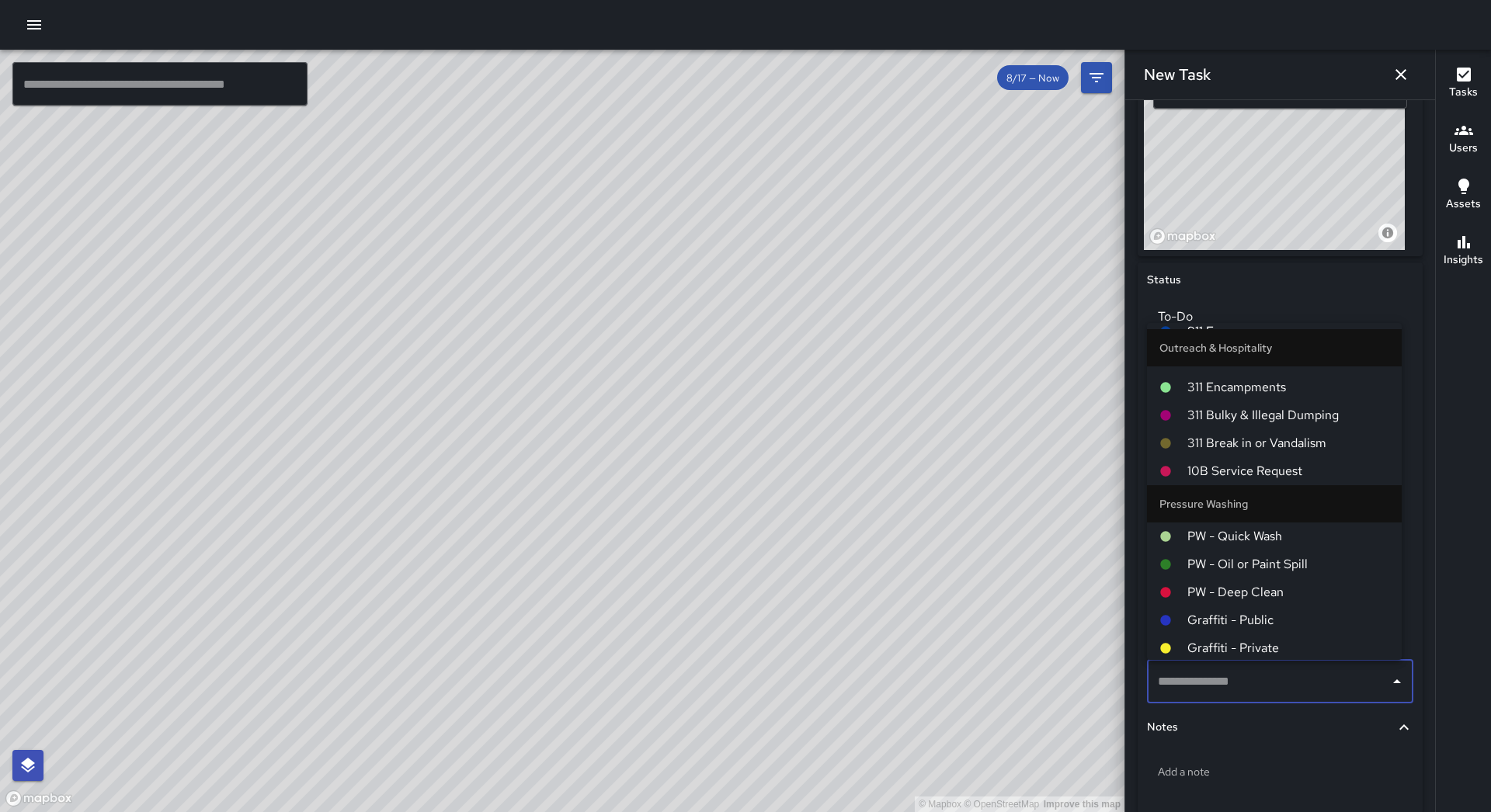
scroll to position [1277, 0]
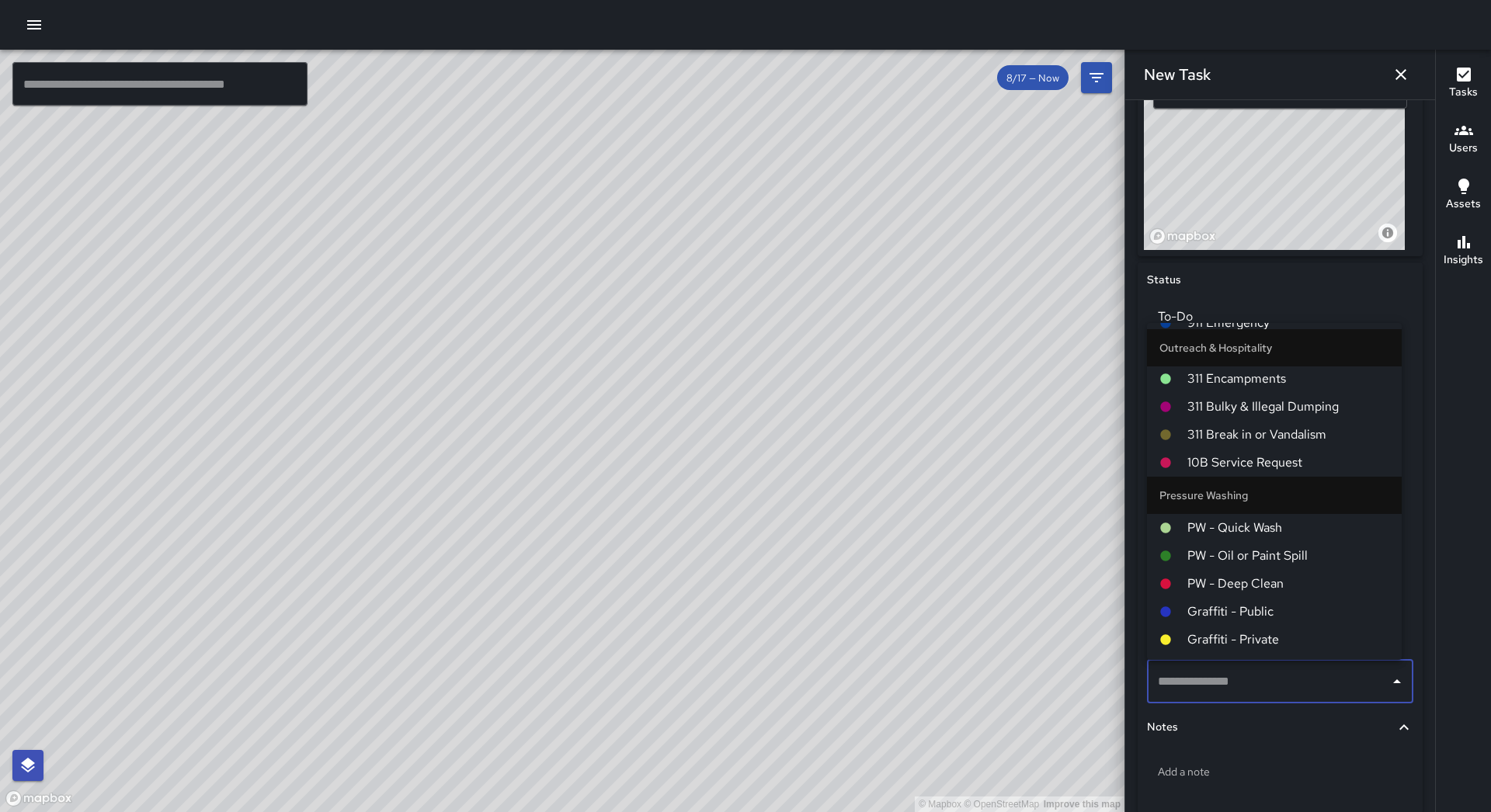
click at [1275, 529] on span "PW - Quick Wash" at bounding box center [1288, 528] width 202 height 19
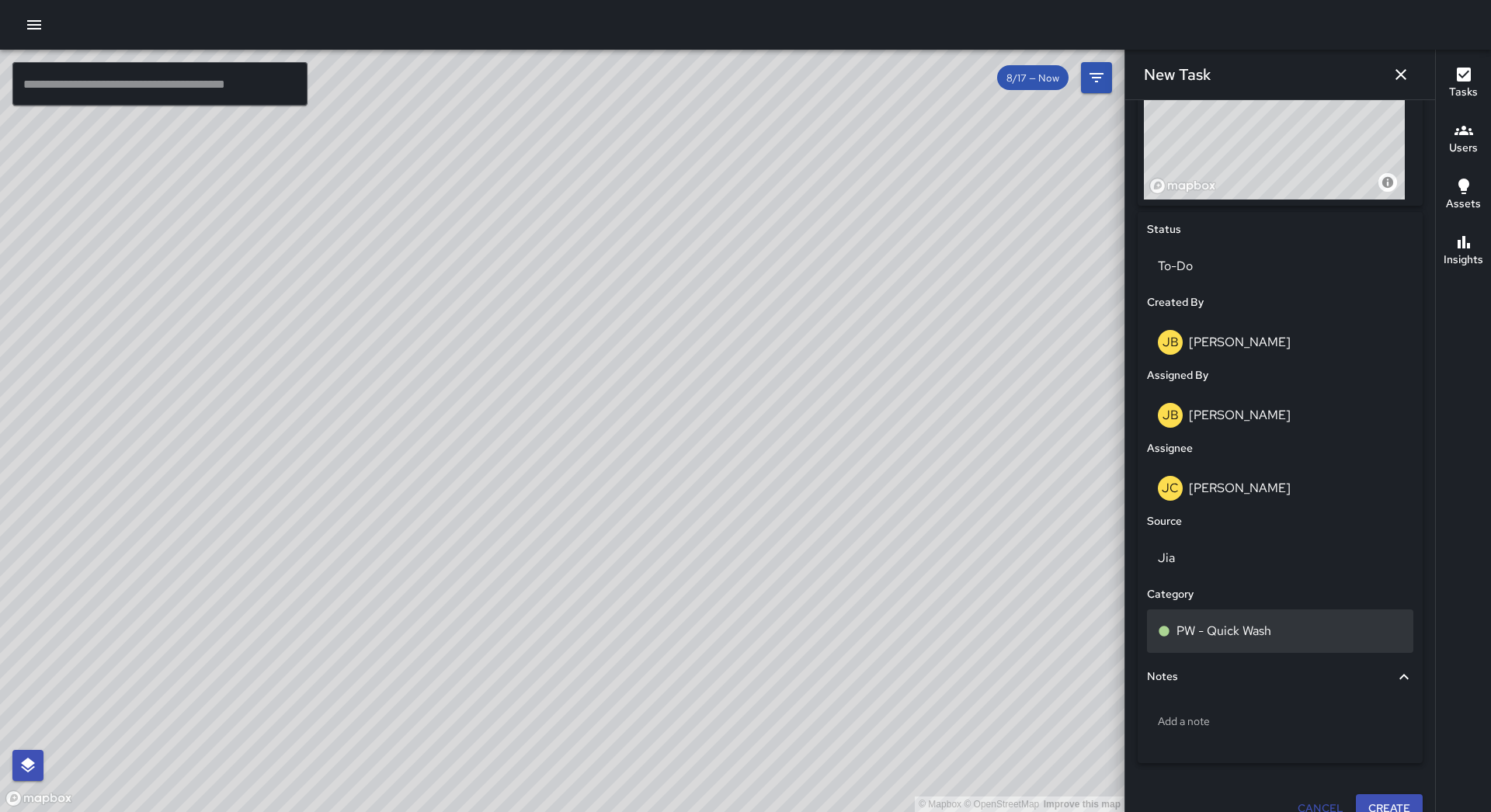
scroll to position [644, 0]
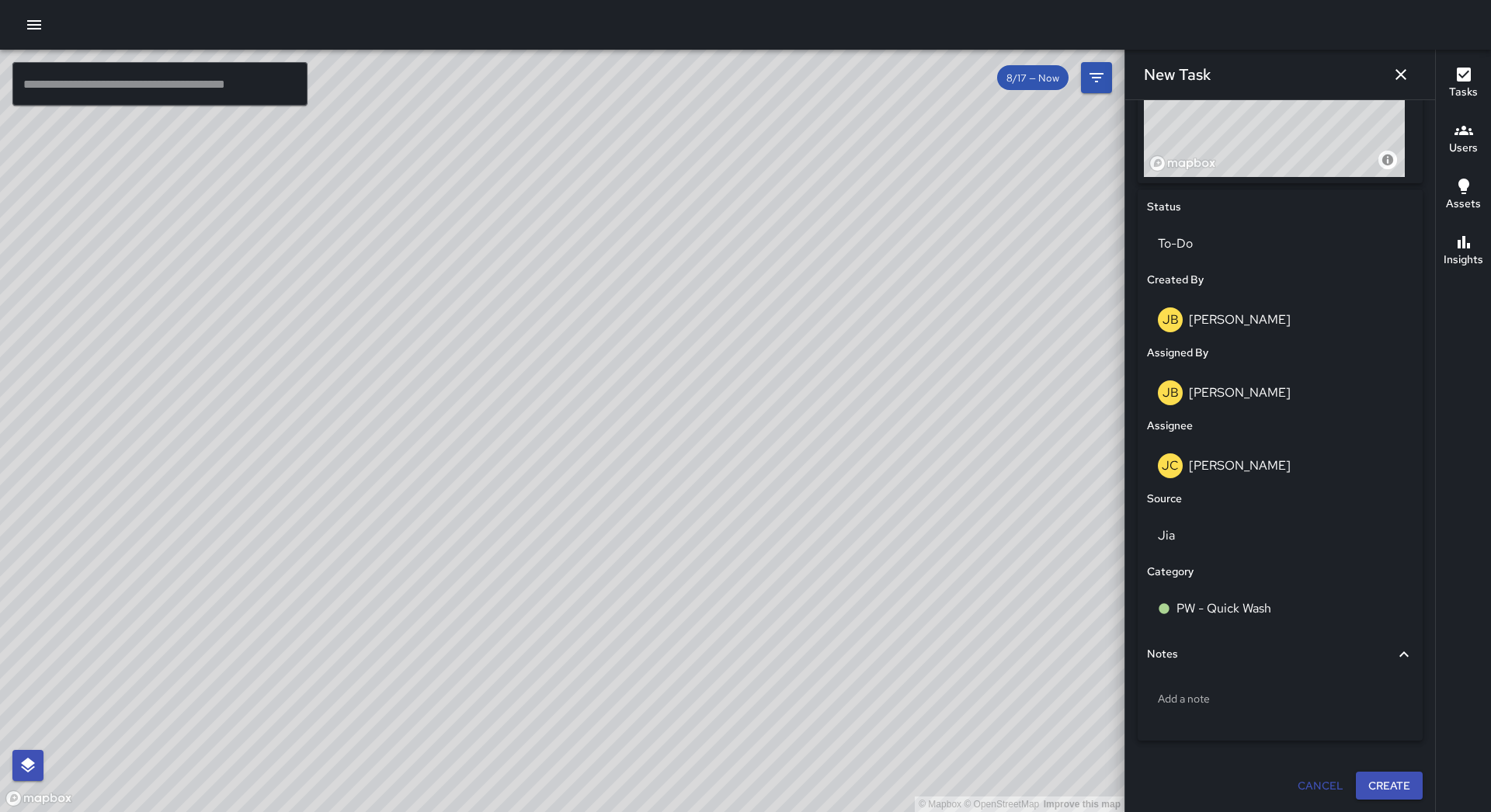
click at [1389, 780] on button "Create" at bounding box center [1388, 786] width 67 height 29
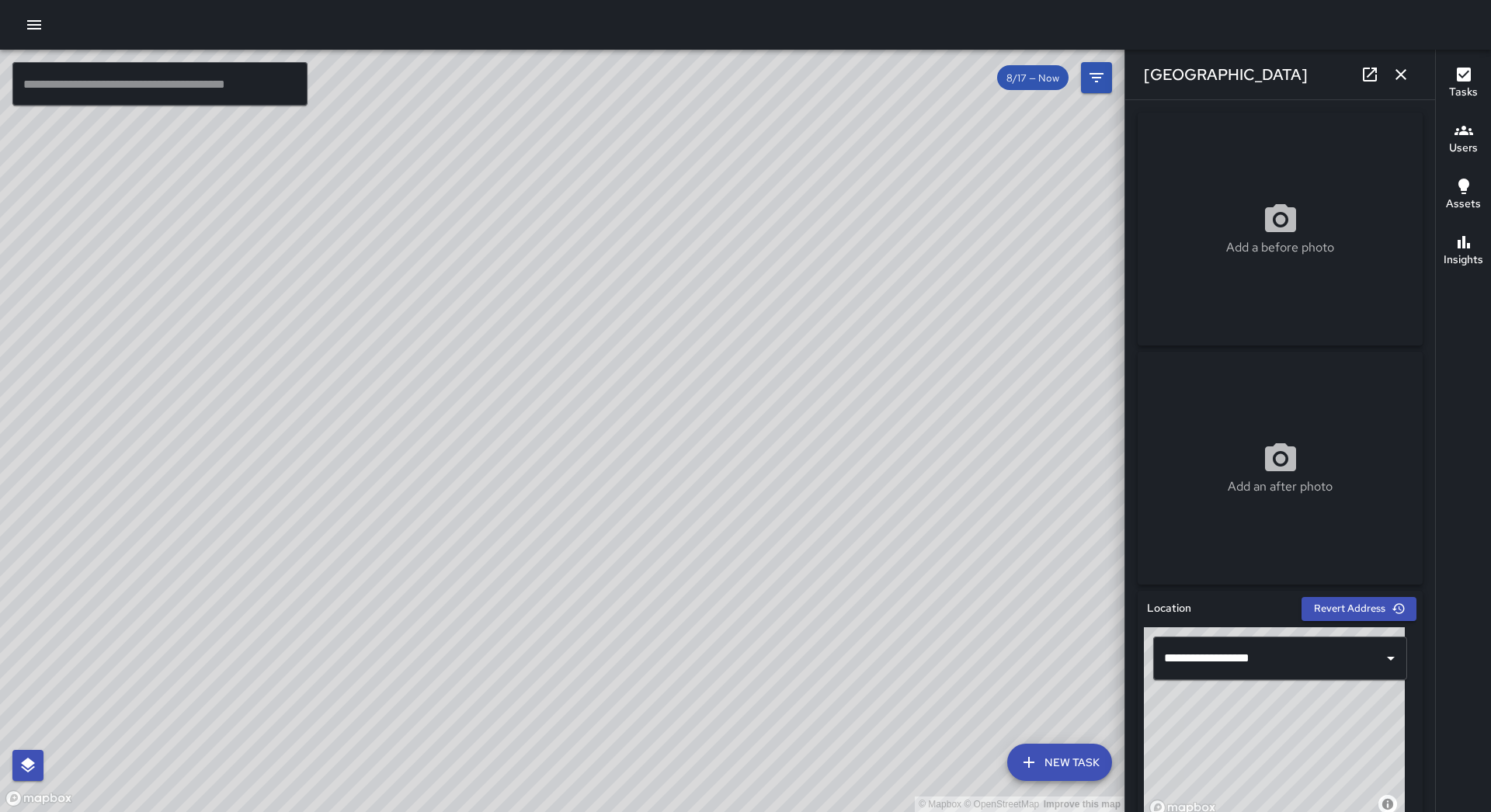
click at [1397, 67] on icon "button" at bounding box center [1400, 74] width 19 height 19
